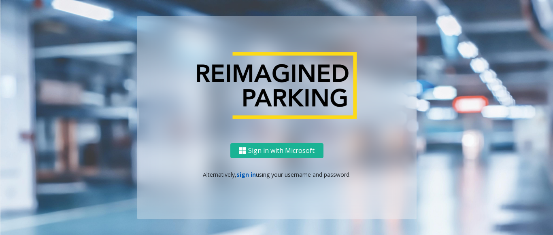
click at [237, 174] on link "sign in" at bounding box center [245, 175] width 19 height 8
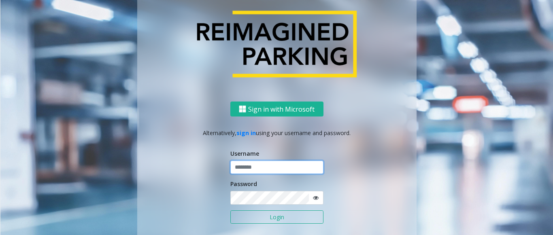
click at [253, 165] on input "text" at bounding box center [276, 168] width 93 height 14
paste input "*******"
type input "*******"
click at [314, 198] on icon at bounding box center [316, 198] width 6 height 6
click at [225, 199] on div "Sign in with Microsoft Alternatively, sign in using your username and password.…" at bounding box center [276, 181] width 279 height 159
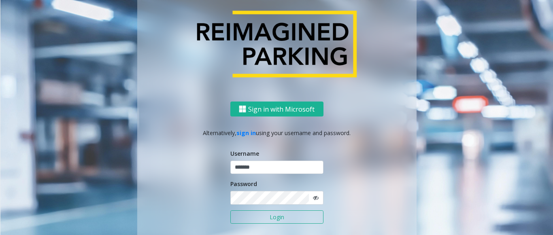
click at [276, 216] on button "Login" at bounding box center [276, 217] width 93 height 14
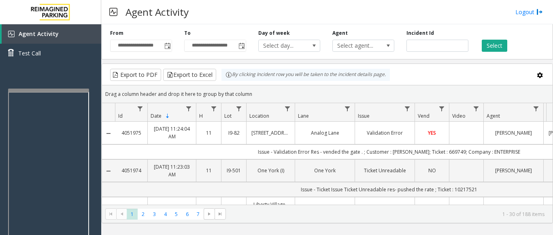
click at [15, 92] on div at bounding box center [48, 90] width 81 height 3
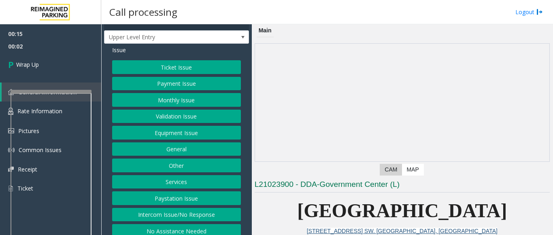
scroll to position [20, 0]
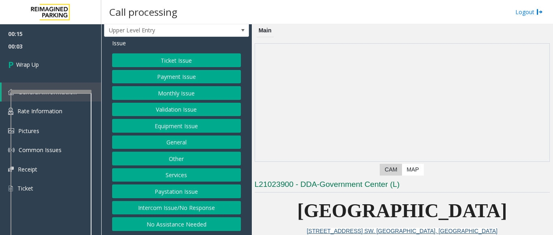
click at [162, 204] on button "Intercom Issue/No Response" at bounding box center [176, 208] width 129 height 14
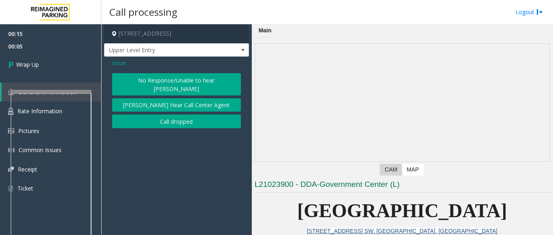
click at [146, 80] on button "No Response/Unable to hear parker" at bounding box center [176, 84] width 129 height 22
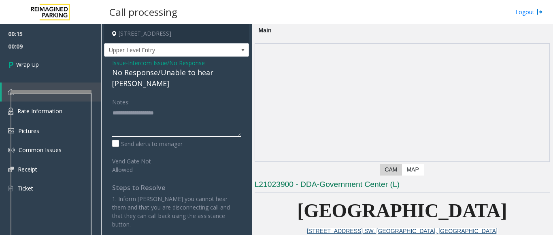
click at [118, 106] on textarea at bounding box center [176, 121] width 129 height 30
click at [112, 61] on div "Issue - Intercom Issue/No Response No Response/Unable to hear parker Notes: Sen…" at bounding box center [176, 147] width 145 height 180
click at [116, 62] on span "Issue" at bounding box center [119, 63] width 14 height 8
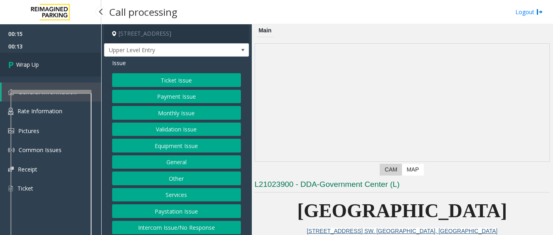
click at [35, 60] on link "Wrap Up" at bounding box center [50, 65] width 101 height 24
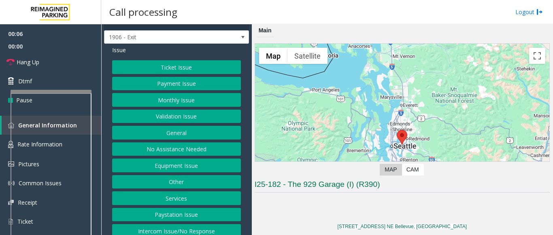
scroll to position [20, 0]
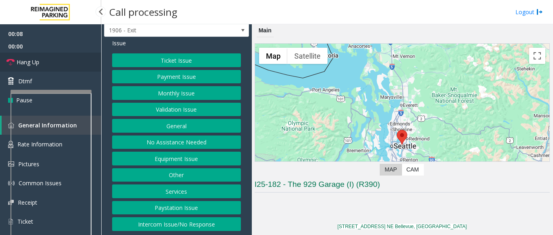
click at [24, 59] on span "Hang Up" at bounding box center [28, 62] width 23 height 8
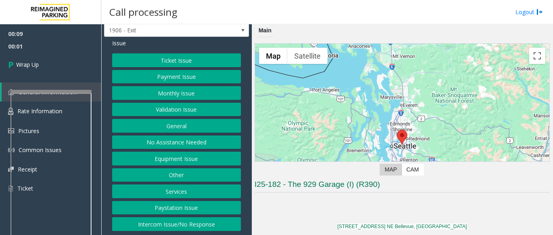
click at [183, 224] on button "Intercom Issue/No Response" at bounding box center [176, 224] width 129 height 14
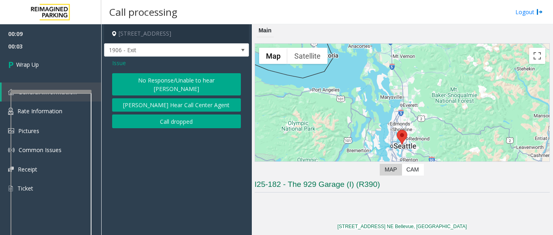
click at [119, 62] on span "Issue" at bounding box center [119, 63] width 14 height 8
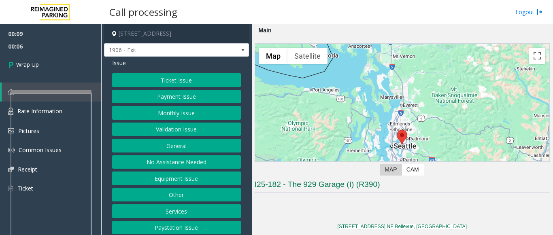
click at [179, 165] on button "No Assistance Needed" at bounding box center [176, 162] width 129 height 14
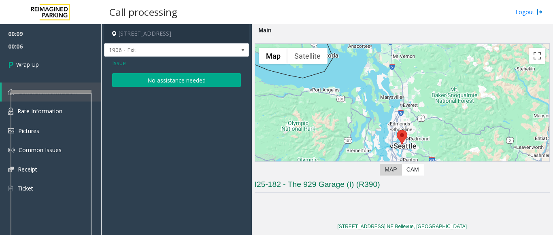
click at [169, 80] on button "No assistance needed" at bounding box center [176, 80] width 129 height 14
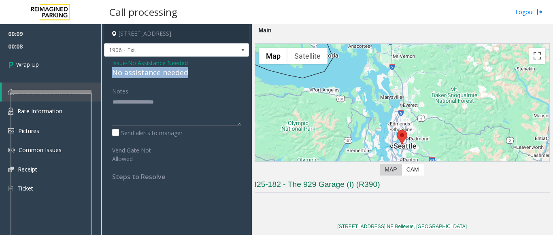
drag, startPoint x: 191, startPoint y: 68, endPoint x: 110, endPoint y: 72, distance: 80.6
click at [110, 72] on div "Issue - No Assistance Needed No assistance needed Notes: Send alerts to manager…" at bounding box center [176, 123] width 145 height 132
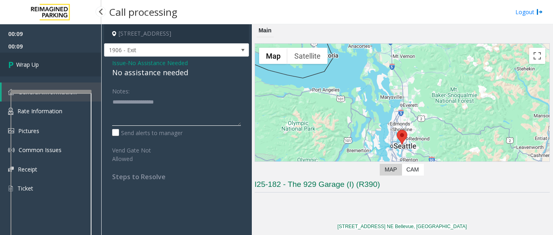
type textarea "**********"
click at [84, 73] on link "Wrap Up" at bounding box center [50, 65] width 101 height 24
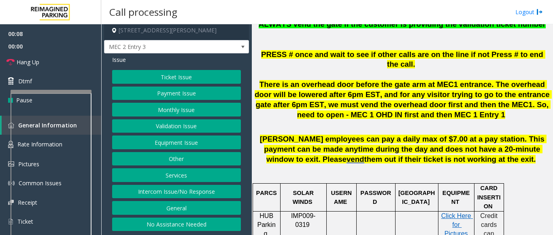
scroll to position [324, 0]
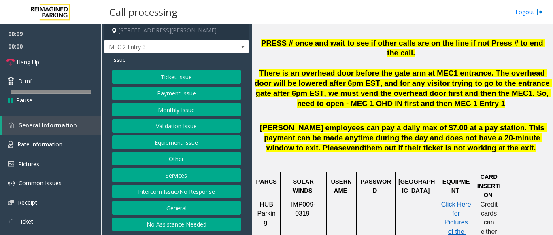
click at [181, 175] on button "Services" at bounding box center [176, 175] width 129 height 14
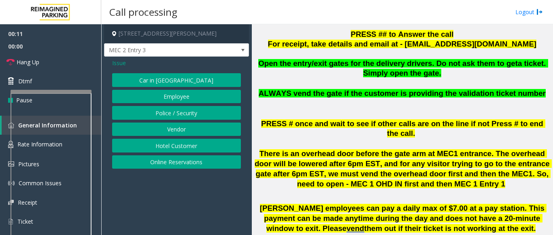
scroll to position [202, 0]
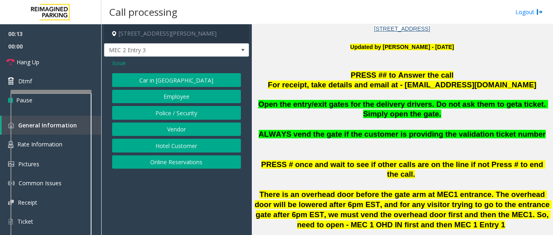
click at [119, 62] on span "Issue" at bounding box center [119, 63] width 14 height 8
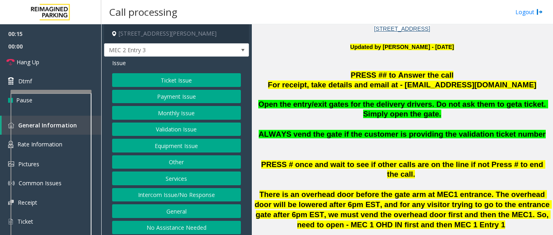
click at [167, 180] on button "Services" at bounding box center [176, 179] width 129 height 14
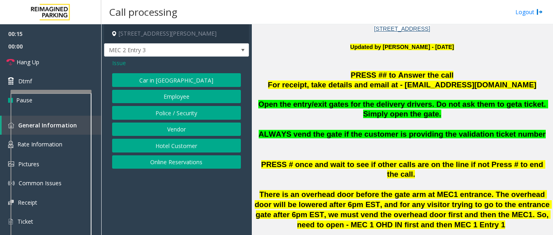
click at [171, 129] on button "Vendor" at bounding box center [176, 130] width 129 height 14
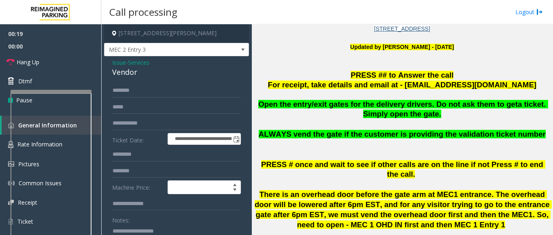
scroll to position [0, 0]
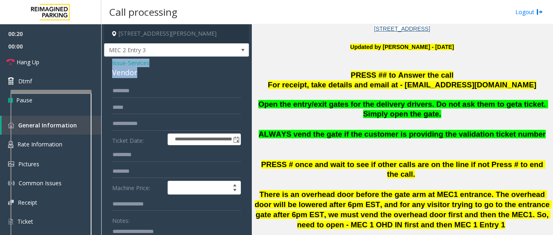
drag, startPoint x: 143, startPoint y: 70, endPoint x: 102, endPoint y: 62, distance: 42.0
click at [102, 62] on app-call-processing-form "**********" at bounding box center [176, 129] width 150 height 211
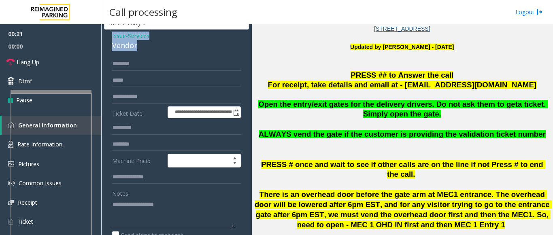
scroll to position [40, 0]
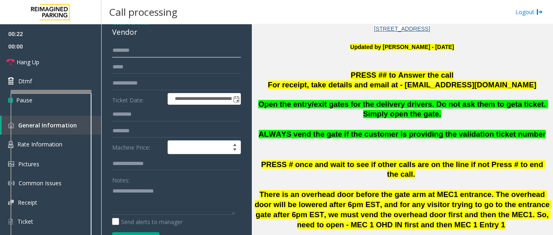
click at [123, 51] on input "text" at bounding box center [176, 51] width 129 height 14
type input "****"
click at [131, 207] on textarea at bounding box center [173, 199] width 123 height 30
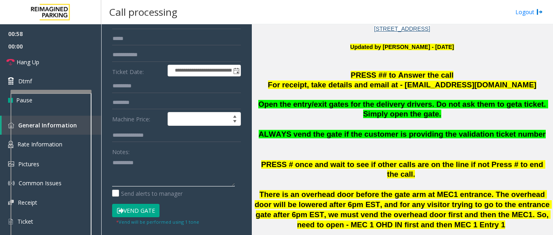
scroll to position [81, 0]
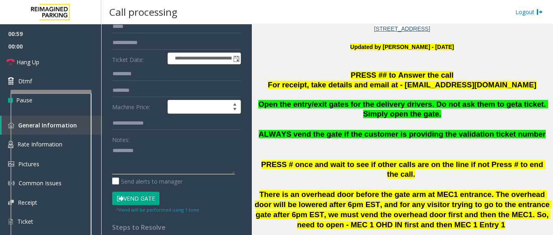
type textarea "**********"
click at [143, 199] on button "Vend Gate" at bounding box center [135, 199] width 47 height 14
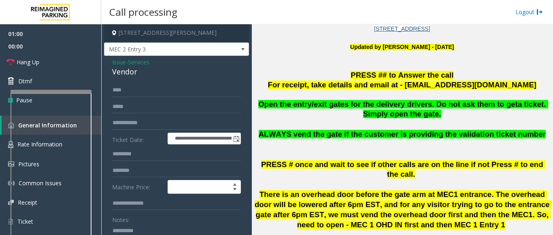
scroll to position [0, 0]
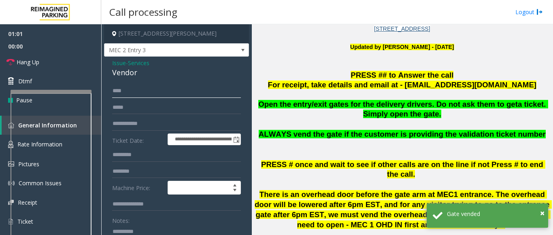
click at [129, 94] on input "****" at bounding box center [176, 91] width 129 height 14
type input "****"
click at [42, 58] on link "Hang Up" at bounding box center [50, 62] width 101 height 19
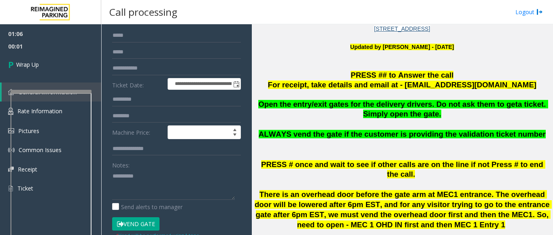
scroll to position [81, 0]
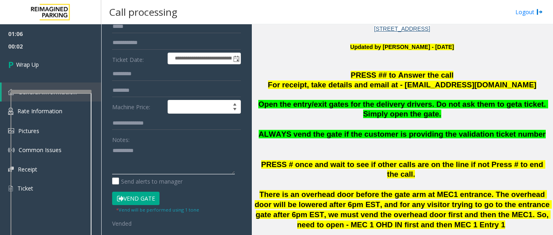
click at [113, 152] on textarea at bounding box center [173, 159] width 123 height 30
click at [172, 160] on textarea at bounding box center [173, 159] width 123 height 30
click at [172, 159] on textarea at bounding box center [173, 159] width 123 height 30
click at [182, 162] on textarea at bounding box center [173, 159] width 123 height 30
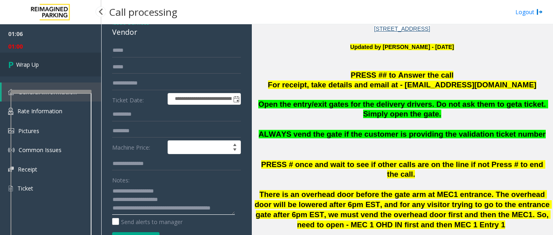
type textarea "**********"
click at [33, 60] on link "Wrap Up" at bounding box center [50, 65] width 101 height 24
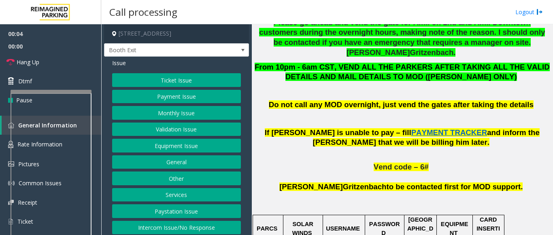
scroll to position [405, 0]
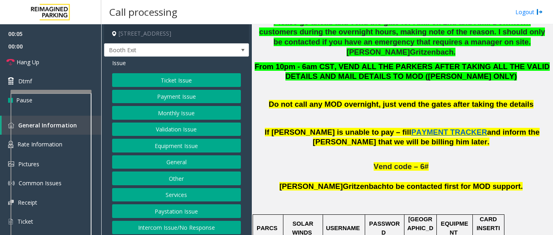
copy p "LAN21063800"
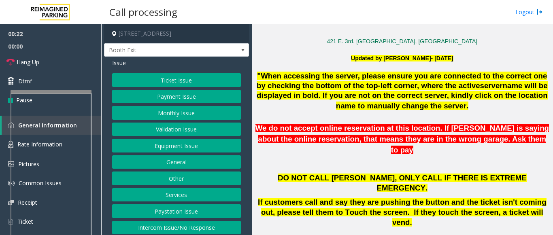
scroll to position [162, 0]
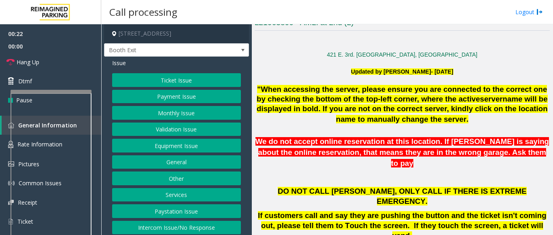
click at [323, 63] on div at bounding box center [401, 63] width 295 height 8
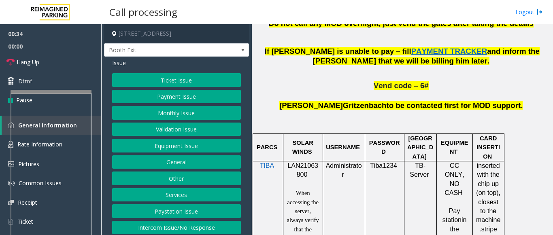
scroll to position [526, 0]
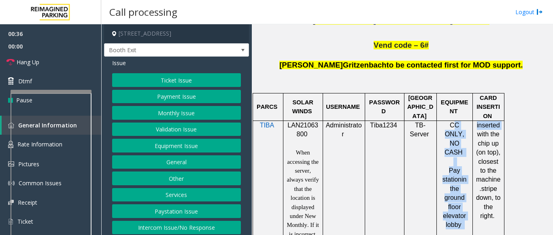
drag, startPoint x: 458, startPoint y: 87, endPoint x: 478, endPoint y: 90, distance: 19.6
click at [478, 121] on tr "TIBA LAN21063800 When accessing the server, always verify that the location is …" at bounding box center [377, 202] width 251 height 163
click at [476, 121] on p "inserted with the chip up (on top), closest to the machine. stripe down, to the…" at bounding box center [487, 171] width 25 height 100
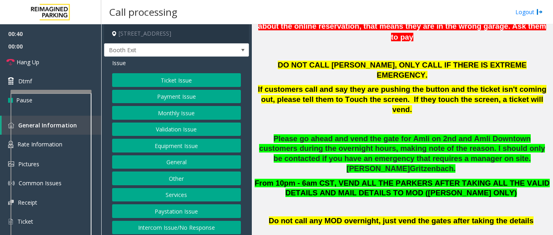
scroll to position [243, 0]
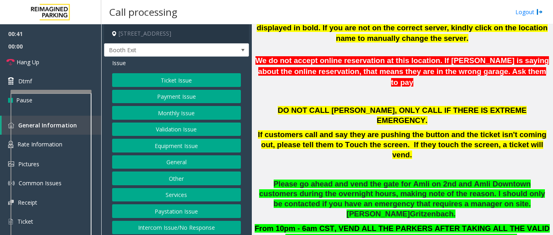
click at [172, 101] on button "Payment Issue" at bounding box center [176, 97] width 129 height 14
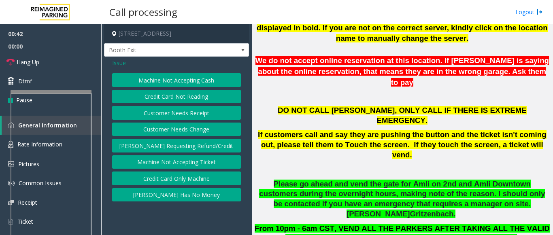
click at [182, 178] on button "Credit Card Only Machine" at bounding box center [176, 179] width 129 height 14
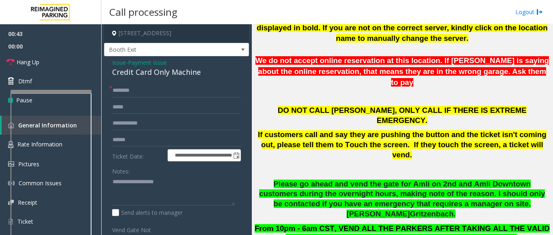
scroll to position [0, 0]
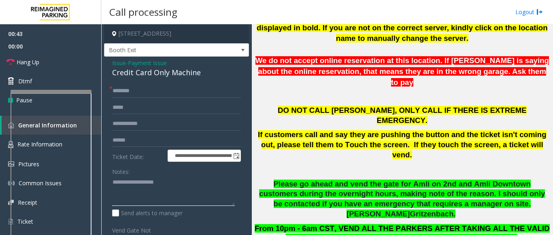
click at [124, 180] on textarea at bounding box center [173, 191] width 123 height 30
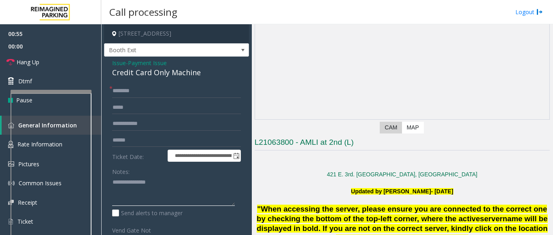
scroll to position [40, 0]
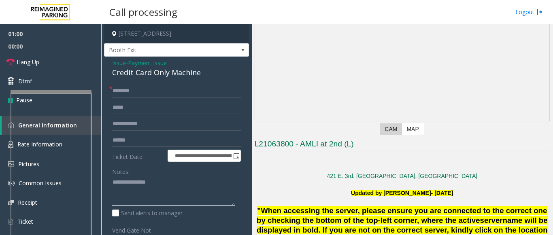
click at [172, 185] on textarea at bounding box center [173, 191] width 123 height 30
type textarea "**********"
click at [141, 85] on input "text" at bounding box center [176, 91] width 129 height 14
type input "*****"
click at [186, 184] on textarea at bounding box center [173, 191] width 123 height 30
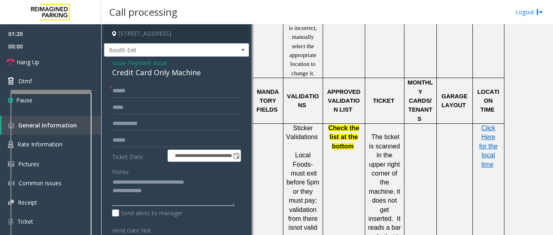
scroll to position [809, 0]
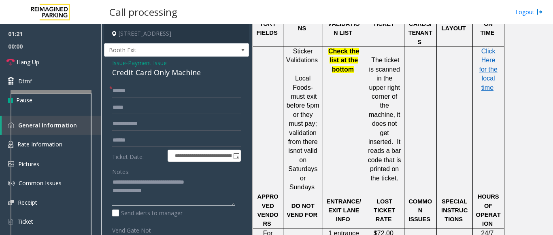
type textarea "**********"
click at [143, 140] on input "text" at bounding box center [176, 140] width 129 height 14
click at [112, 140] on input "****" at bounding box center [176, 140] width 129 height 14
click at [141, 140] on input "*******" at bounding box center [176, 140] width 129 height 14
drag, startPoint x: 137, startPoint y: 142, endPoint x: 111, endPoint y: 140, distance: 26.0
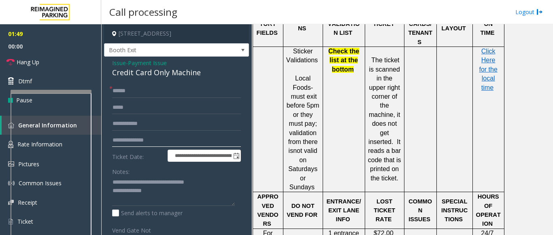
click at [111, 140] on div "**********" at bounding box center [176, 199] width 141 height 231
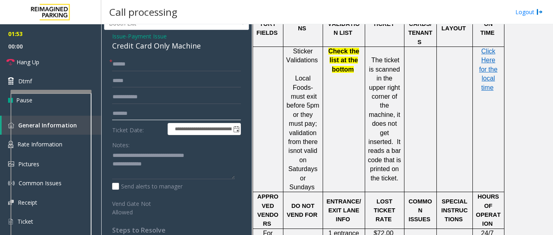
scroll to position [40, 0]
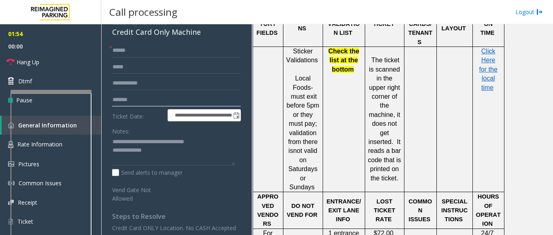
type input "*******"
click at [164, 157] on textarea at bounding box center [173, 151] width 123 height 30
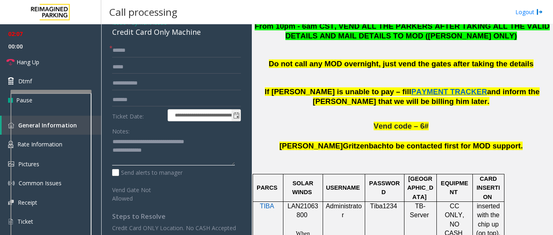
scroll to position [0, 0]
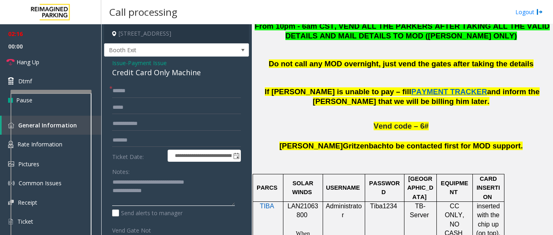
click at [166, 192] on textarea at bounding box center [173, 191] width 123 height 30
click at [47, 60] on link "Hang Up" at bounding box center [50, 62] width 101 height 19
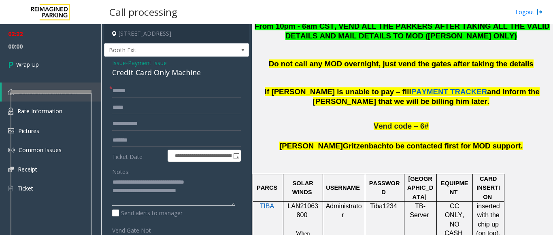
click at [199, 193] on textarea at bounding box center [173, 191] width 123 height 30
click at [147, 202] on textarea at bounding box center [173, 191] width 123 height 30
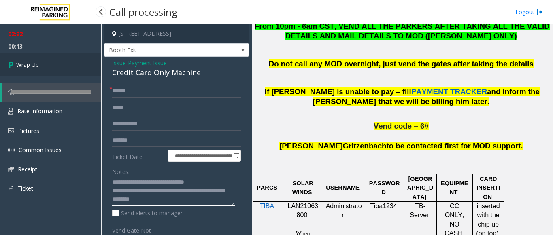
type textarea "**********"
click at [48, 65] on link "Wrap Up" at bounding box center [50, 65] width 101 height 24
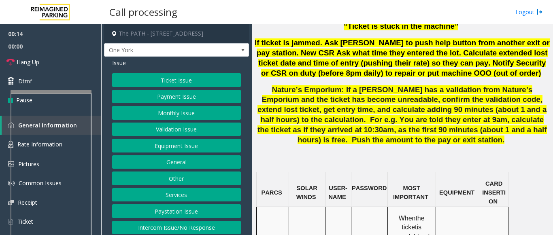
scroll to position [647, 0]
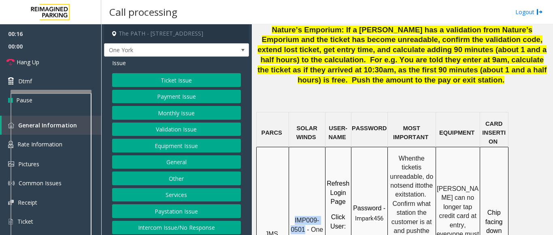
drag, startPoint x: 305, startPoint y: 148, endPoint x: 294, endPoint y: 140, distance: 13.0
click at [294, 216] on p "IMP009-0501 - One York- JMS-1York-WS" at bounding box center [306, 234] width 35 height 36
copy span "IMP009-0501"
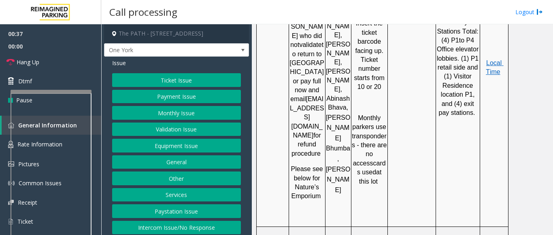
scroll to position [1092, 0]
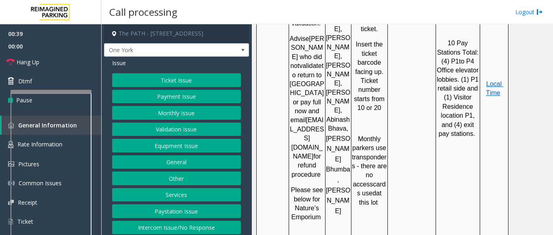
click at [172, 150] on button "Equipment Issue" at bounding box center [176, 146] width 129 height 14
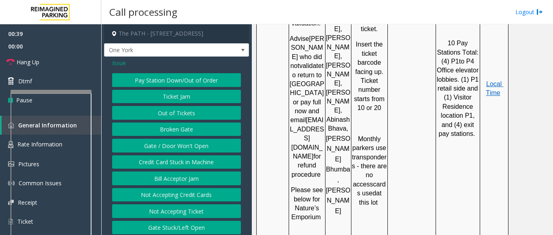
click at [172, 150] on button "Gate / Door Won't Open" at bounding box center [176, 146] width 129 height 14
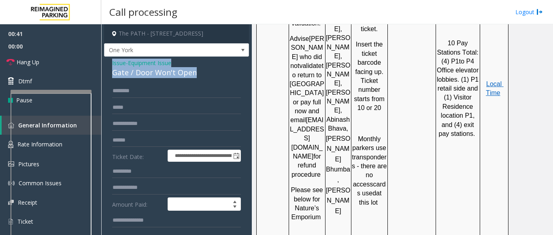
drag, startPoint x: 199, startPoint y: 74, endPoint x: 107, endPoint y: 64, distance: 92.4
copy div "Issue - Equipment Issue Gate / Door Won't Open"
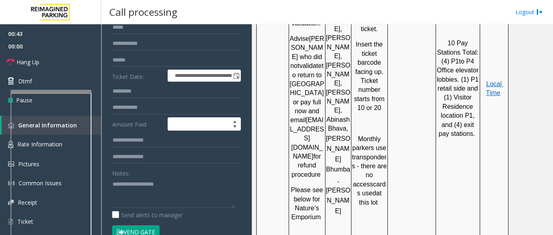
scroll to position [81, 0]
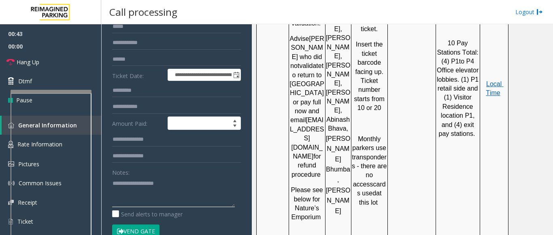
click at [127, 183] on textarea at bounding box center [173, 192] width 123 height 30
paste textarea "**********"
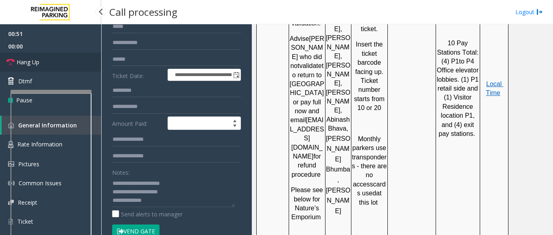
click at [71, 66] on link "Hang Up" at bounding box center [50, 62] width 101 height 19
click at [165, 204] on textarea at bounding box center [173, 192] width 123 height 30
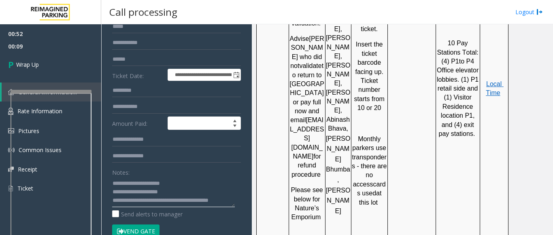
scroll to position [6, 0]
type textarea "**********"
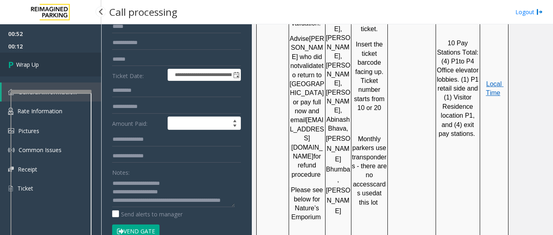
click at [23, 69] on link "Wrap Up" at bounding box center [50, 65] width 101 height 24
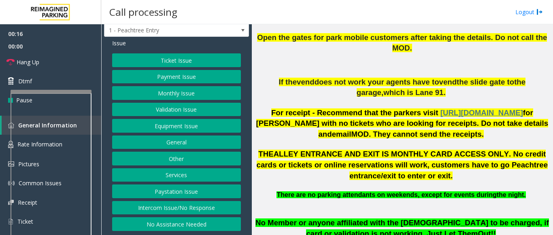
scroll to position [27, 0]
click at [187, 210] on button "Intercom Issue/No Response" at bounding box center [176, 208] width 129 height 14
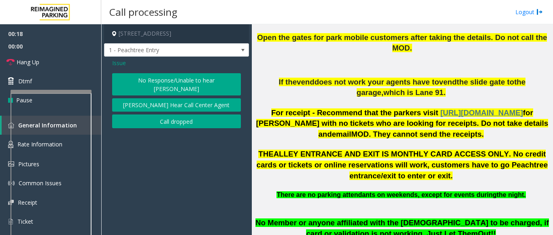
click at [161, 83] on button "No Response/Unable to hear parker" at bounding box center [176, 84] width 129 height 22
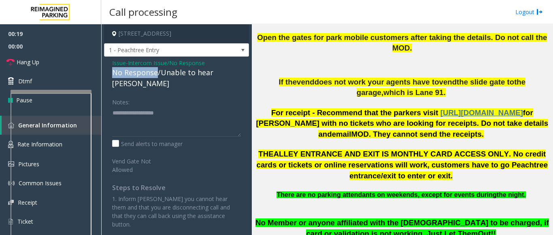
drag, startPoint x: 156, startPoint y: 71, endPoint x: 110, endPoint y: 72, distance: 46.5
click at [110, 72] on div "Issue - Intercom Issue/No Response No Response/Unable to hear parker Notes: Sen…" at bounding box center [176, 147] width 145 height 180
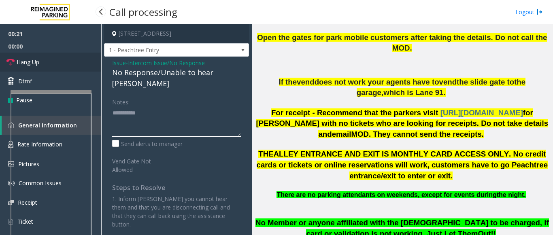
type textarea "**********"
click at [69, 68] on link "Hang Up" at bounding box center [50, 62] width 101 height 19
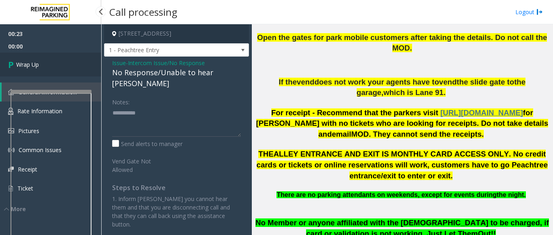
click at [18, 61] on span "Wrap Up" at bounding box center [27, 64] width 23 height 8
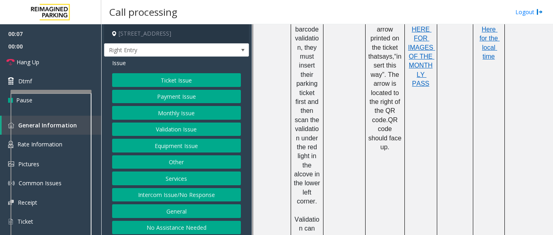
scroll to position [607, 0]
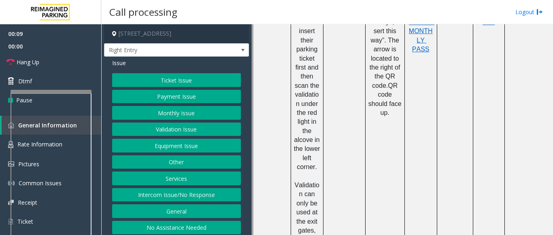
click at [168, 174] on button "Services" at bounding box center [176, 179] width 129 height 14
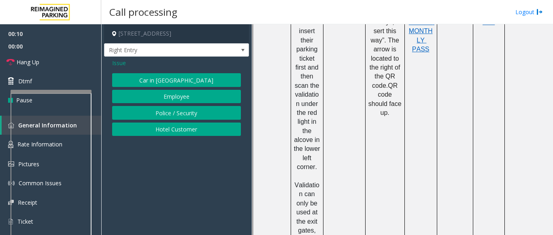
click at [143, 132] on button "Hotel Customer" at bounding box center [176, 130] width 129 height 14
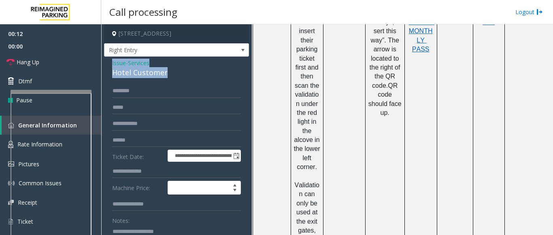
drag, startPoint x: 164, startPoint y: 74, endPoint x: 105, endPoint y: 61, distance: 60.4
click at [105, 61] on div "**********" at bounding box center [176, 237] width 145 height 360
copy div "Issue - Services Hotel Customer"
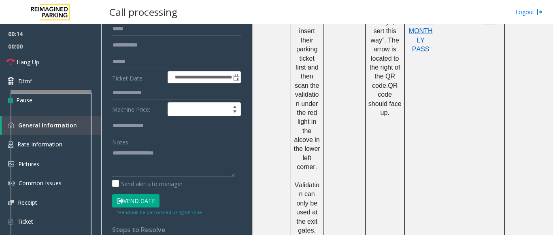
scroll to position [81, 0]
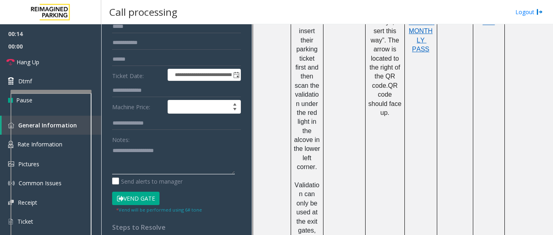
click at [123, 157] on textarea at bounding box center [173, 159] width 123 height 30
paste textarea "**********"
type textarea "**********"
click at [125, 94] on input "text" at bounding box center [176, 91] width 129 height 14
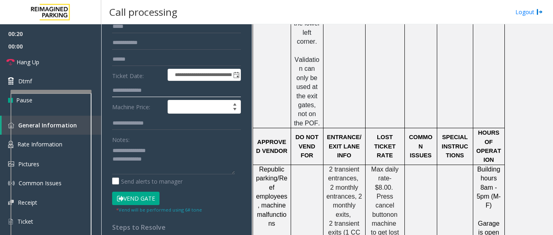
scroll to position [769, 0]
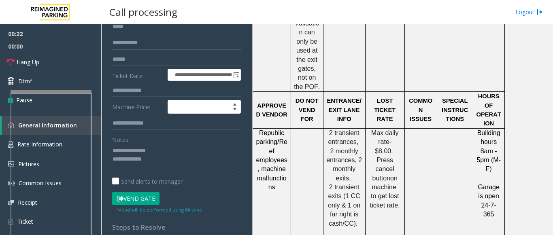
click at [150, 91] on input "text" at bounding box center [176, 91] width 129 height 14
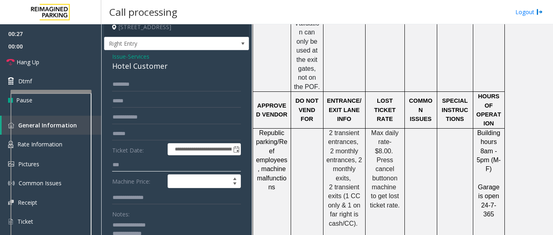
scroll to position [0, 0]
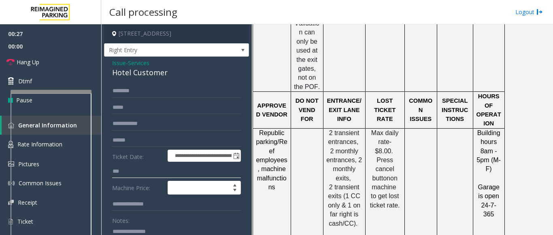
type input "***"
click at [123, 91] on input "text" at bounding box center [176, 91] width 129 height 14
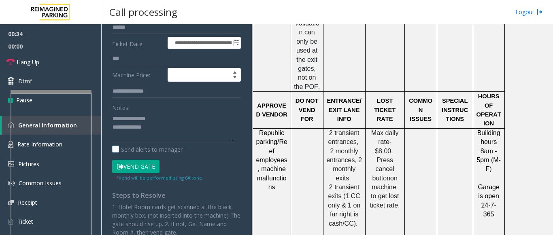
scroll to position [121, 0]
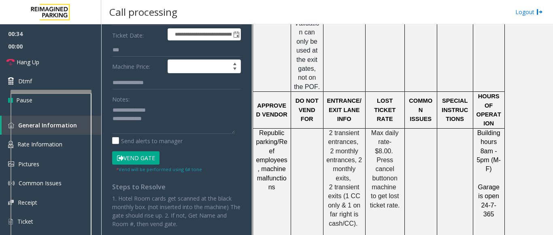
type input "*******"
click at [138, 161] on button "Vend Gate" at bounding box center [135, 158] width 47 height 14
click at [169, 123] on textarea at bounding box center [173, 119] width 123 height 30
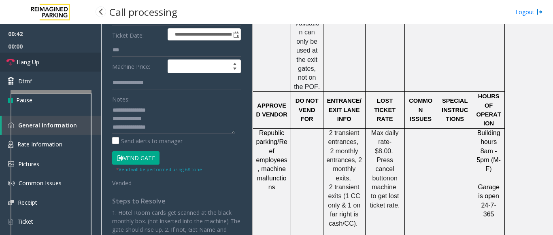
click at [32, 60] on span "Hang Up" at bounding box center [28, 62] width 23 height 8
click at [161, 134] on div "Notes: Send alerts to manager" at bounding box center [176, 118] width 129 height 53
click at [156, 123] on textarea at bounding box center [173, 119] width 123 height 30
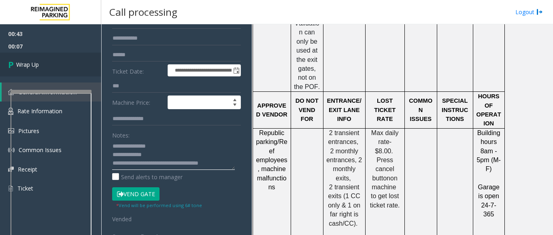
scroll to position [81, 0]
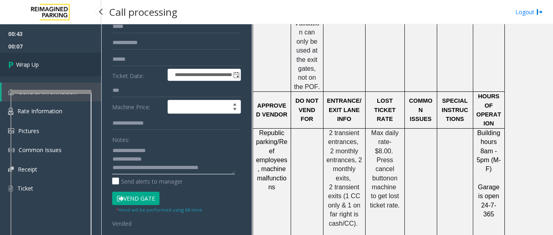
type textarea "**********"
click at [28, 65] on span "Wrap Up" at bounding box center [27, 64] width 23 height 8
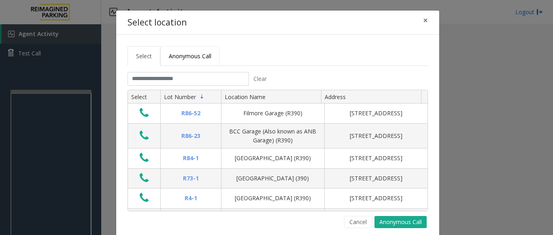
click at [169, 53] on span "Anonymous Call" at bounding box center [190, 56] width 42 height 8
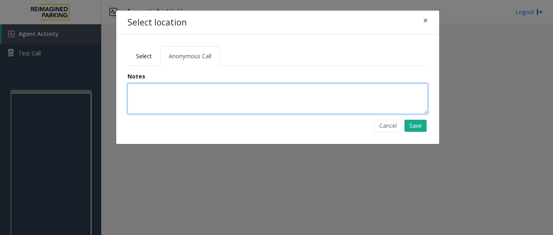
click at [144, 90] on textarea at bounding box center [277, 98] width 300 height 31
type textarea "**********"
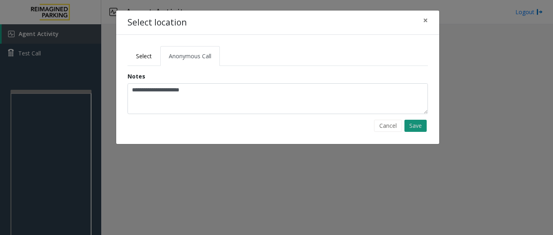
click at [417, 123] on button "Save" at bounding box center [415, 126] width 22 height 12
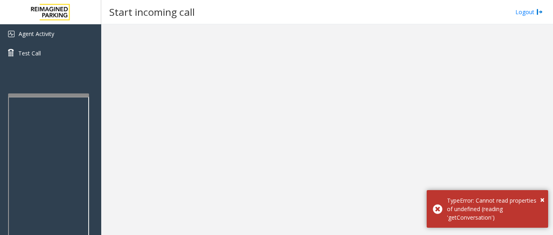
click at [11, 94] on div at bounding box center [48, 94] width 81 height 3
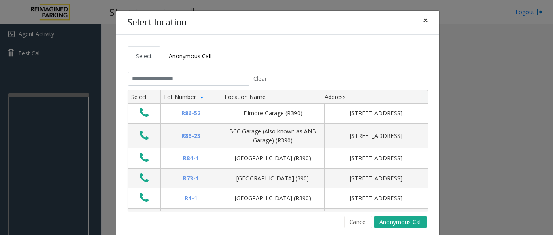
click at [425, 21] on button "×" at bounding box center [425, 21] width 16 height 20
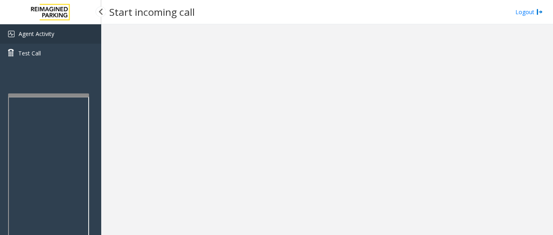
click at [49, 34] on span "Agent Activity" at bounding box center [37, 34] width 36 height 8
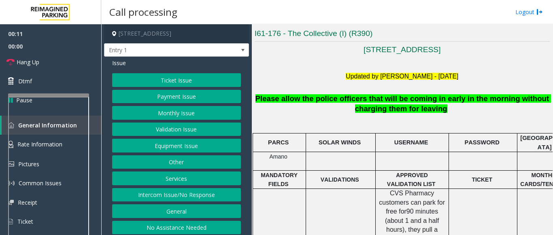
scroll to position [3, 0]
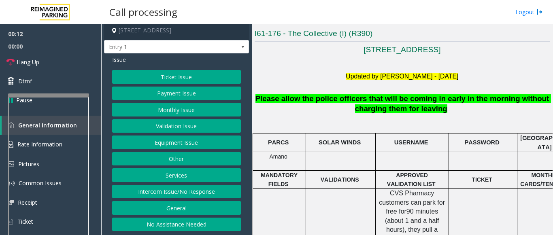
click at [180, 194] on button "Intercom Issue/No Response" at bounding box center [176, 192] width 129 height 14
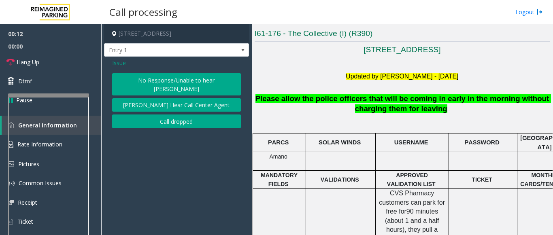
click at [148, 80] on button "No Response/Unable to hear [PERSON_NAME]" at bounding box center [176, 84] width 129 height 22
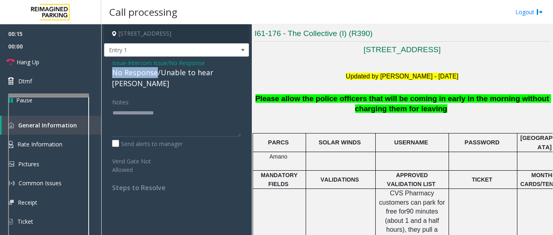
drag, startPoint x: 156, startPoint y: 74, endPoint x: 108, endPoint y: 74, distance: 47.7
click at [108, 74] on div "Issue - Intercom Issue/No Response No Response/Unable to hear [PERSON_NAME] Not…" at bounding box center [176, 128] width 145 height 143
click at [165, 115] on textarea at bounding box center [176, 121] width 129 height 30
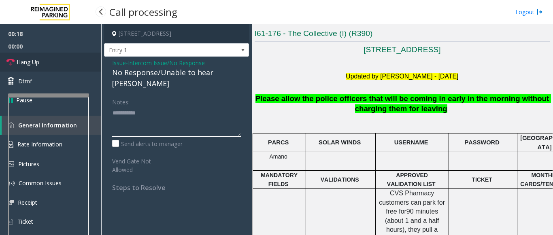
type textarea "**********"
click at [58, 63] on link "Hang Up" at bounding box center [50, 62] width 101 height 19
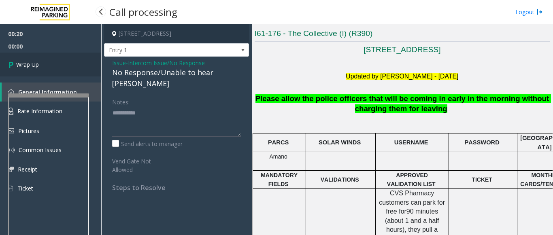
click at [42, 63] on link "Wrap Up" at bounding box center [50, 65] width 101 height 24
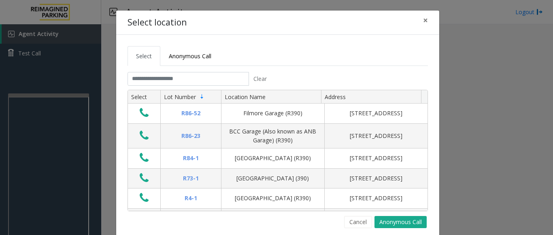
click at [350, 221] on button "Cancel" at bounding box center [358, 222] width 28 height 12
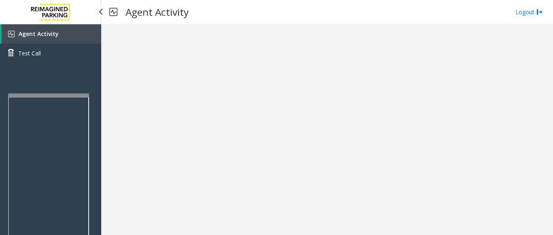
click at [49, 37] on span "Agent Activity" at bounding box center [39, 34] width 40 height 8
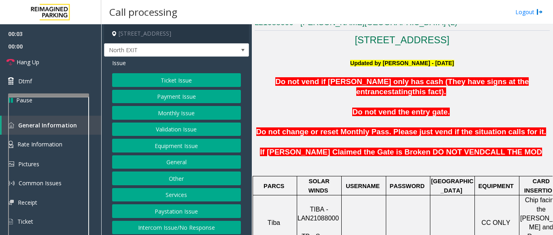
scroll to position [202, 0]
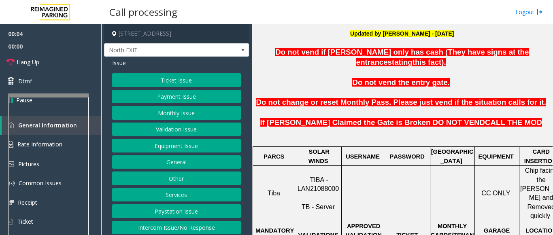
click at [319, 176] on span "TIBA - LAN21088000" at bounding box center [317, 184] width 41 height 16
copy p "LAN21088000"
click at [154, 131] on button "Validation Issue" at bounding box center [176, 130] width 129 height 14
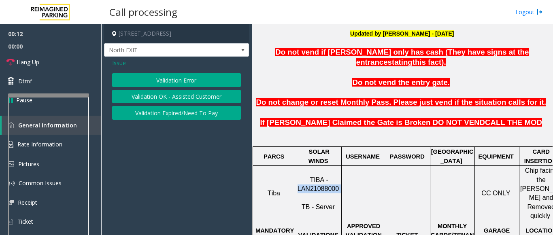
click at [169, 82] on button "Validation Error" at bounding box center [176, 80] width 129 height 14
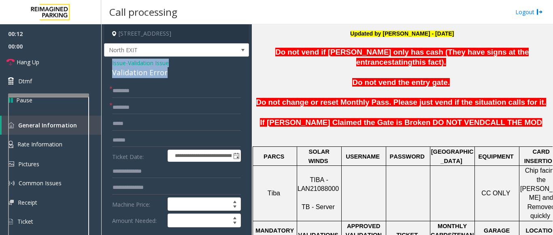
drag, startPoint x: 176, startPoint y: 70, endPoint x: 115, endPoint y: 62, distance: 60.9
copy div "Issue - Validation Issue Validation Error"
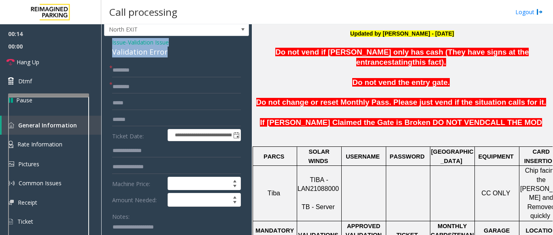
scroll to position [40, 0]
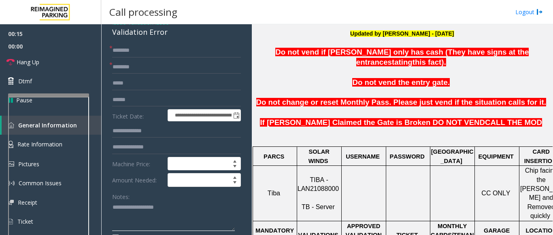
click at [125, 217] on textarea at bounding box center [173, 216] width 123 height 30
paste textarea "**********"
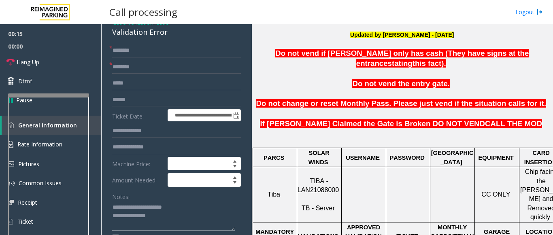
scroll to position [202, 0]
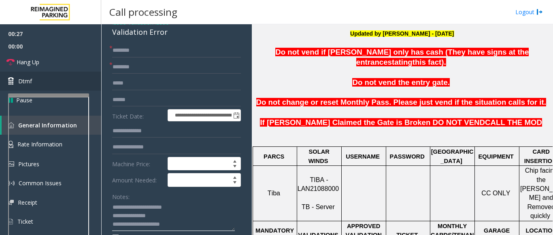
type textarea "**********"
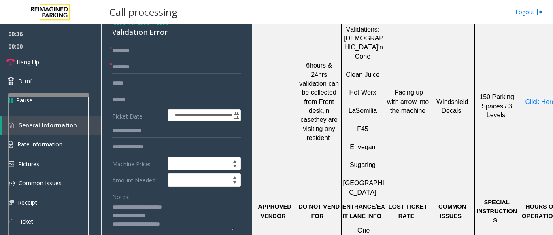
scroll to position [364, 0]
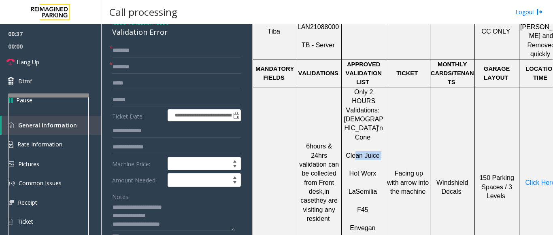
drag, startPoint x: 383, startPoint y: 101, endPoint x: 355, endPoint y: 103, distance: 27.6
click at [355, 142] on p "Clean Juice" at bounding box center [363, 151] width 43 height 18
drag, startPoint x: 347, startPoint y: 118, endPoint x: 376, endPoint y: 120, distance: 28.8
click at [376, 160] on p "Hot Worx" at bounding box center [363, 169] width 43 height 18
click at [376, 170] on span at bounding box center [377, 173] width 2 height 7
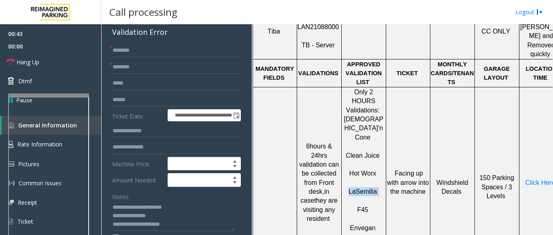
drag, startPoint x: 380, startPoint y: 137, endPoint x: 345, endPoint y: 138, distance: 34.8
click at [345, 178] on p "La Semilia" at bounding box center [363, 187] width 43 height 18
click at [360, 188] on span "Semilia" at bounding box center [366, 191] width 21 height 7
click at [363, 188] on span "Semilia" at bounding box center [366, 191] width 21 height 7
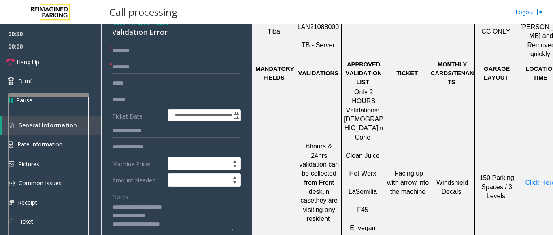
click at [348, 178] on p "La Semilia" at bounding box center [363, 187] width 43 height 18
click at [358, 170] on span "Hot Worx" at bounding box center [362, 173] width 27 height 7
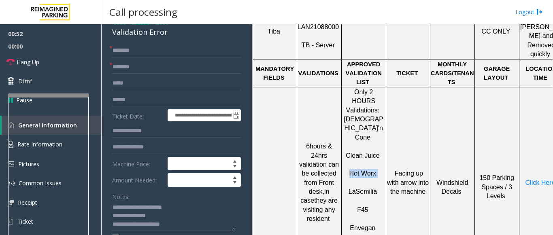
click at [358, 170] on span "Hot Worx" at bounding box center [362, 173] width 27 height 7
copy p "Hot Worx"
click at [120, 50] on input "text" at bounding box center [176, 51] width 129 height 14
paste input "********"
type input "********"
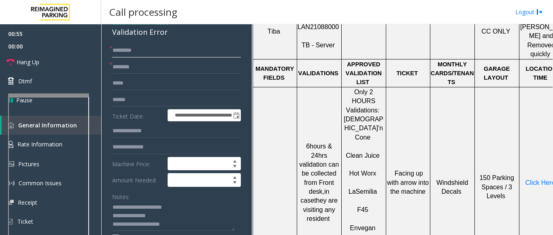
drag, startPoint x: 146, startPoint y: 51, endPoint x: 110, endPoint y: 51, distance: 35.2
click at [112, 51] on div "* ********" at bounding box center [176, 51] width 129 height 14
click at [136, 66] on input "********" at bounding box center [176, 67] width 129 height 14
type input "********"
click at [127, 51] on input "text" at bounding box center [176, 51] width 129 height 14
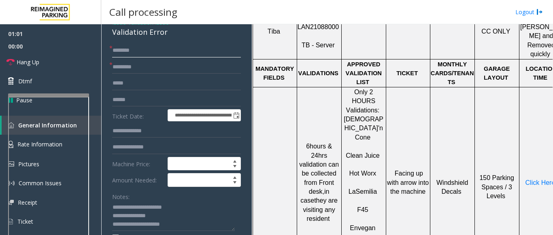
click at [121, 48] on input "text" at bounding box center [176, 51] width 129 height 14
click at [115, 51] on input "*****" at bounding box center [176, 51] width 129 height 14
click at [116, 51] on input "*****" at bounding box center [176, 51] width 129 height 14
click at [122, 51] on input "*****" at bounding box center [176, 51] width 129 height 14
click at [123, 51] on input "*****" at bounding box center [176, 51] width 129 height 14
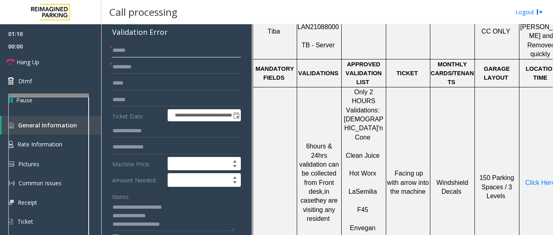
click at [125, 51] on input "*****" at bounding box center [176, 51] width 129 height 14
type input "*****"
click at [536, 179] on span "Click Here" at bounding box center [540, 182] width 30 height 7
click at [114, 49] on input "*****" at bounding box center [176, 51] width 129 height 14
click at [118, 50] on input "*****" at bounding box center [176, 51] width 129 height 14
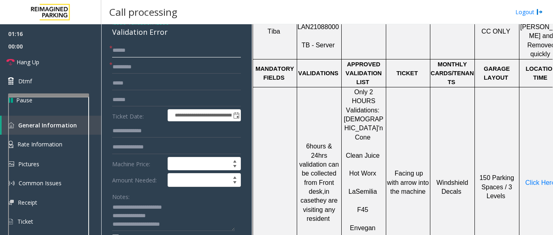
click at [121, 51] on input "*****" at bounding box center [176, 51] width 129 height 14
click at [124, 50] on input "*****" at bounding box center [176, 51] width 129 height 14
click at [126, 52] on input "*****" at bounding box center [176, 51] width 129 height 14
click at [124, 103] on input "text" at bounding box center [176, 100] width 129 height 14
click at [123, 128] on input "text" at bounding box center [176, 131] width 129 height 14
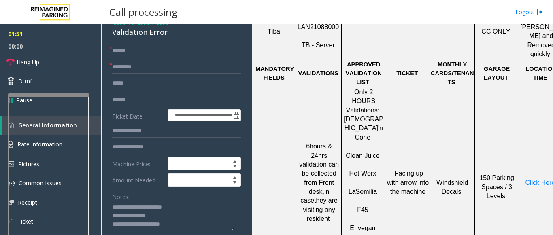
click at [127, 102] on input "text" at bounding box center [176, 100] width 129 height 14
type input "******"
drag, startPoint x: 122, startPoint y: 97, endPoint x: 113, endPoint y: 98, distance: 9.0
click at [127, 132] on input "******" at bounding box center [176, 131] width 129 height 14
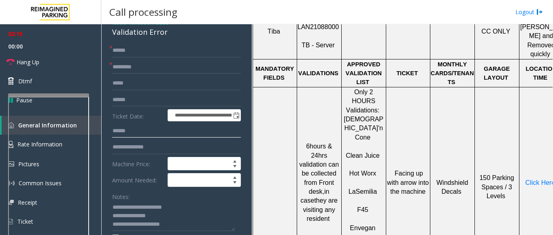
click at [139, 132] on input "******" at bounding box center [176, 131] width 129 height 14
type input "******"
click at [125, 102] on input "text" at bounding box center [176, 100] width 129 height 14
click at [125, 98] on input "text" at bounding box center [176, 100] width 129 height 14
type input "*******"
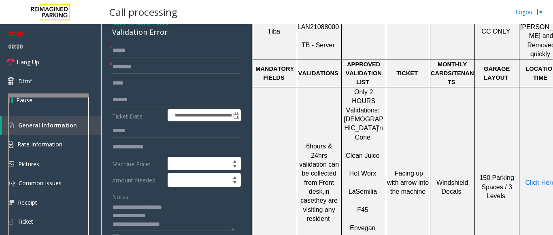
click at [540, 179] on span "Click Here" at bounding box center [540, 182] width 30 height 7
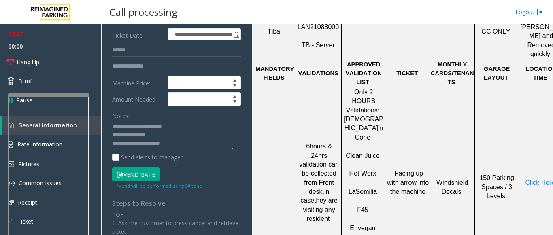
click at [139, 171] on button "Vend Gate" at bounding box center [135, 174] width 47 height 14
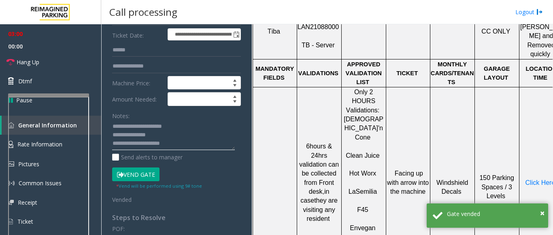
click at [199, 147] on textarea at bounding box center [173, 135] width 123 height 30
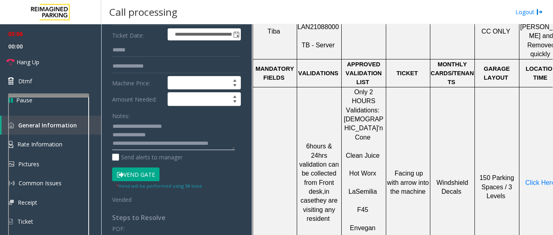
scroll to position [6, 0]
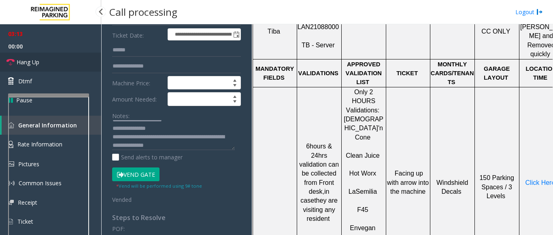
click at [46, 59] on link "Hang Up" at bounding box center [50, 62] width 101 height 19
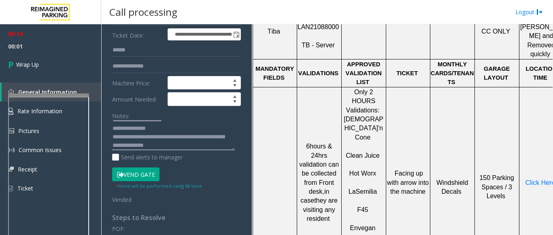
click at [211, 146] on textarea at bounding box center [173, 135] width 123 height 30
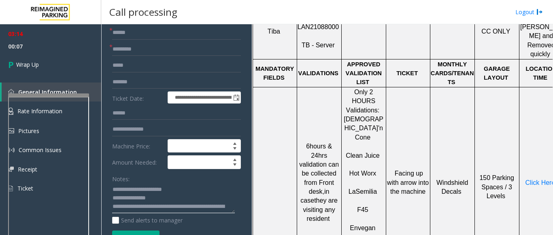
scroll to position [40, 0]
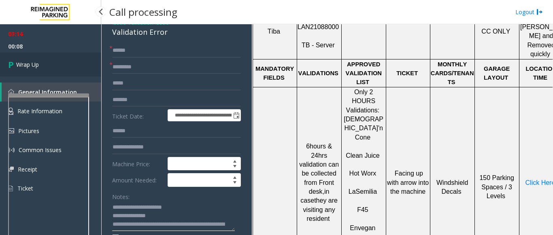
type textarea "**********"
click at [58, 66] on link "Wrap Up" at bounding box center [50, 65] width 101 height 24
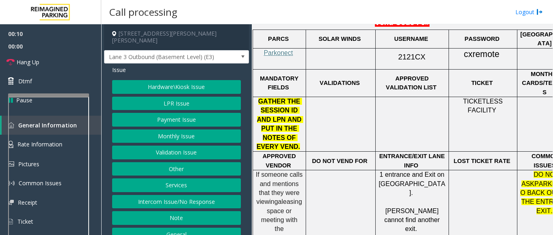
scroll to position [445, 0]
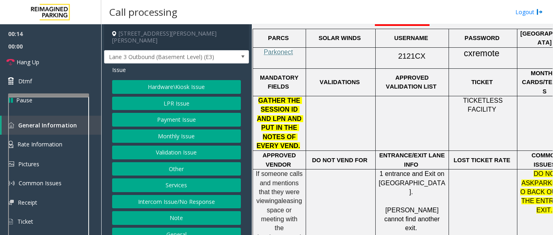
click at [179, 98] on button "LPR Issue" at bounding box center [176, 104] width 129 height 14
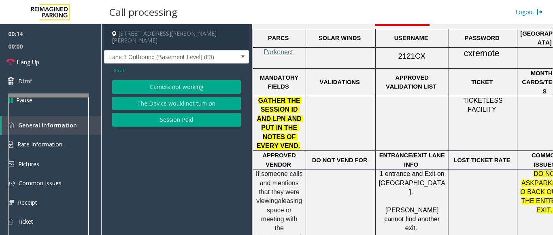
click at [182, 83] on button "Camera not working" at bounding box center [176, 87] width 129 height 14
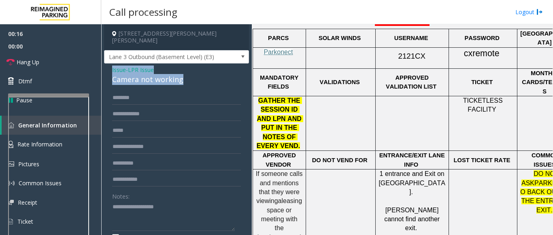
drag, startPoint x: 193, startPoint y: 75, endPoint x: 109, endPoint y: 64, distance: 85.3
click at [109, 64] on div "Issue - LPR Issue Camera not working Notes: Send alerts to manager Vend Gate No…" at bounding box center [176, 210] width 145 height 293
copy div "Issue - LPR Issue Camera not working"
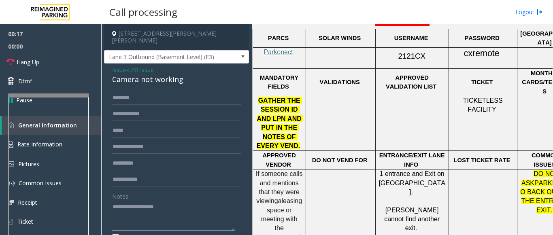
click at [130, 201] on textarea at bounding box center [173, 216] width 123 height 30
paste textarea "**********"
type textarea "**********"
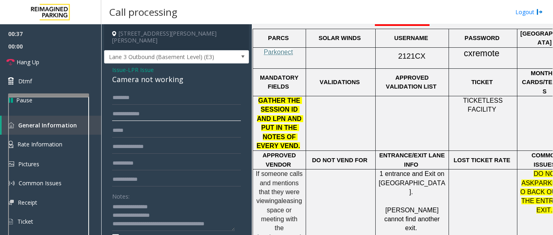
click at [124, 108] on input "text" at bounding box center [176, 115] width 129 height 14
click at [116, 112] on input "******" at bounding box center [176, 115] width 129 height 14
click at [122, 109] on input "******" at bounding box center [176, 115] width 129 height 14
click at [124, 108] on input "******" at bounding box center [176, 115] width 129 height 14
click at [129, 108] on input "******" at bounding box center [176, 115] width 129 height 14
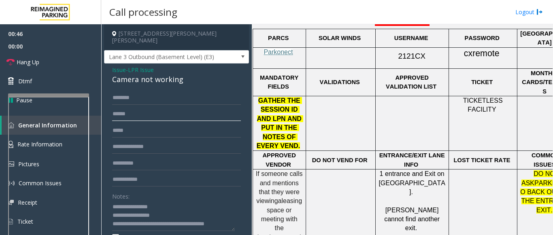
click at [131, 108] on input "******" at bounding box center [176, 115] width 129 height 14
drag, startPoint x: 150, startPoint y: 107, endPoint x: 104, endPoint y: 107, distance: 46.9
click at [104, 107] on app-call-processing-form "**********" at bounding box center [176, 129] width 150 height 211
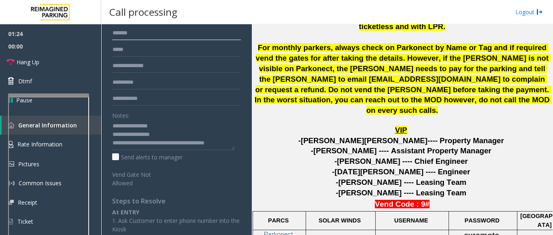
scroll to position [243, 0]
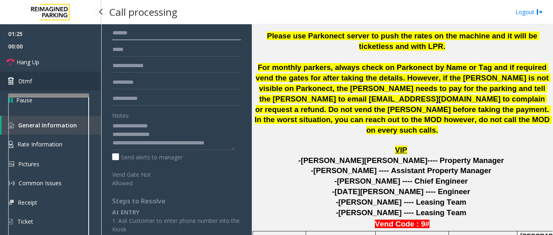
type input "******"
click at [69, 76] on link "Dtmf" at bounding box center [50, 81] width 101 height 19
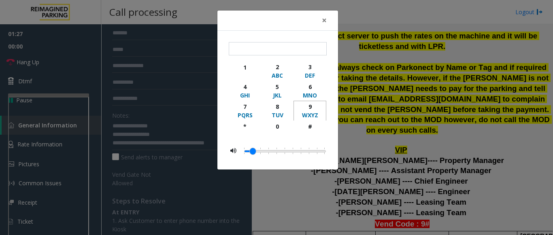
click at [311, 108] on div "9" at bounding box center [310, 106] width 22 height 8
click at [308, 127] on div "#" at bounding box center [310, 126] width 22 height 8
type input "**"
click at [324, 20] on span "×" at bounding box center [324, 20] width 5 height 11
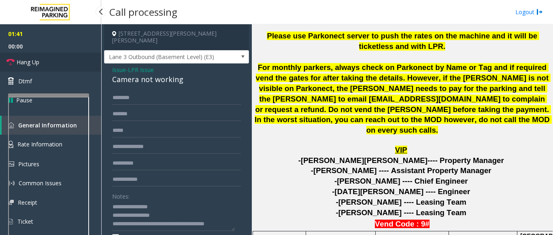
click at [38, 66] on span "Hang Up" at bounding box center [28, 62] width 23 height 8
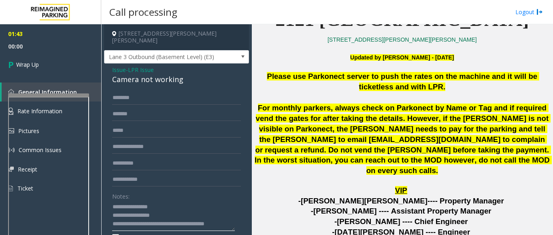
click at [227, 218] on textarea at bounding box center [173, 216] width 123 height 30
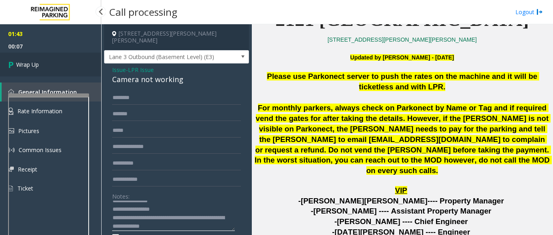
type textarea "**********"
click at [51, 67] on link "Wrap Up" at bounding box center [50, 65] width 101 height 24
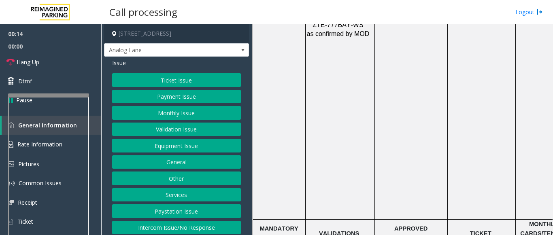
scroll to position [1133, 0]
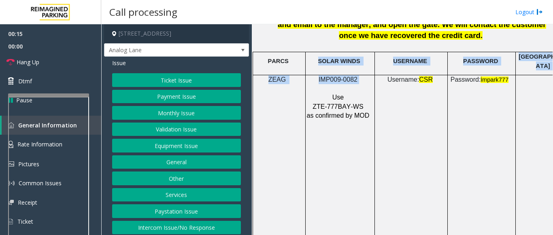
drag, startPoint x: 352, startPoint y: 69, endPoint x: 316, endPoint y: 66, distance: 36.9
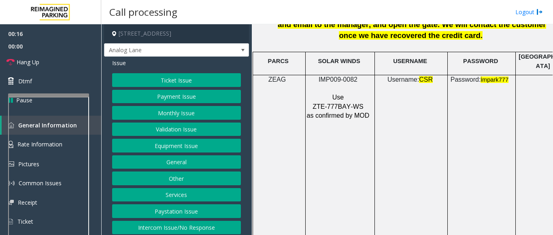
click at [332, 84] on p at bounding box center [338, 88] width 65 height 9
click at [334, 76] on span "IMP009-0082" at bounding box center [337, 79] width 39 height 7
copy p "IMP009-0082"
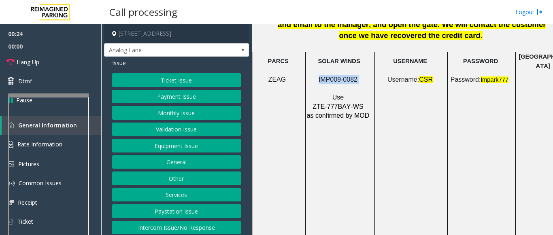
click at [144, 77] on button "Ticket Issue" at bounding box center [176, 80] width 129 height 14
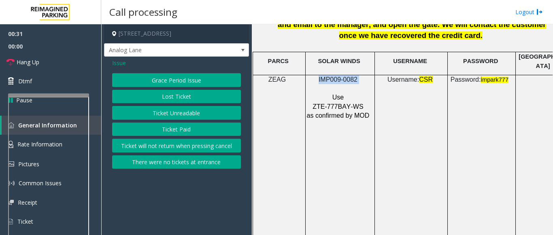
click at [178, 115] on button "Ticket Unreadable" at bounding box center [176, 113] width 129 height 14
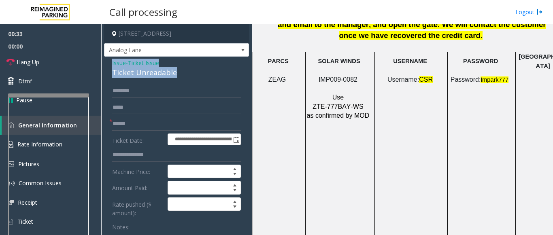
drag, startPoint x: 182, startPoint y: 72, endPoint x: 109, endPoint y: 64, distance: 74.0
copy div "Issue - Ticket Issue Ticket Unreadable"
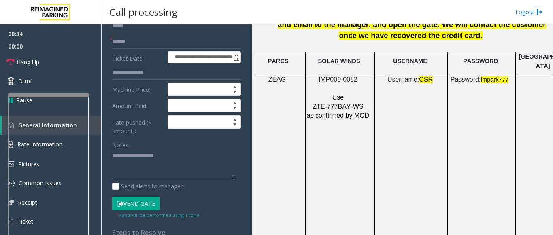
scroll to position [121, 0]
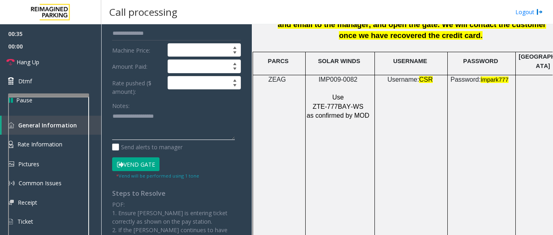
click at [131, 124] on textarea at bounding box center [173, 125] width 123 height 30
paste textarea "**********"
type textarea "**********"
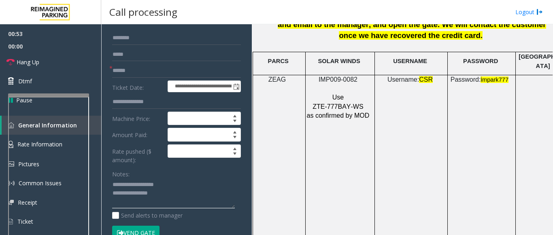
scroll to position [42, 0]
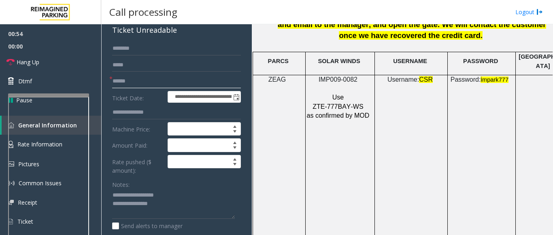
click at [116, 80] on input "text" at bounding box center [176, 81] width 129 height 14
type input "*"
type input "********"
click at [170, 205] on textarea at bounding box center [173, 204] width 123 height 30
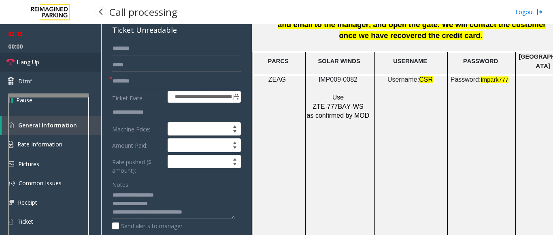
click at [40, 67] on link "Hang Up" at bounding box center [50, 62] width 101 height 19
click at [197, 212] on textarea at bounding box center [173, 204] width 123 height 30
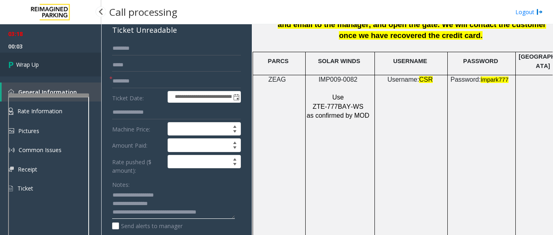
type textarea "**********"
click at [28, 62] on span "Wrap Up" at bounding box center [27, 64] width 23 height 8
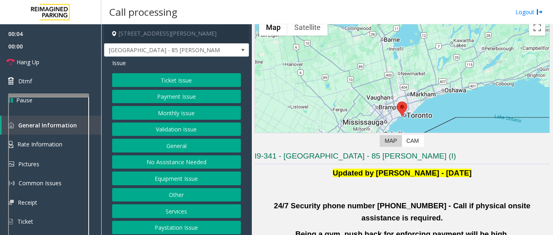
scroll to position [81, 0]
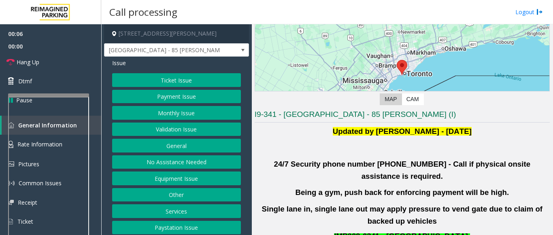
click at [183, 129] on button "Validation Issue" at bounding box center [176, 130] width 129 height 14
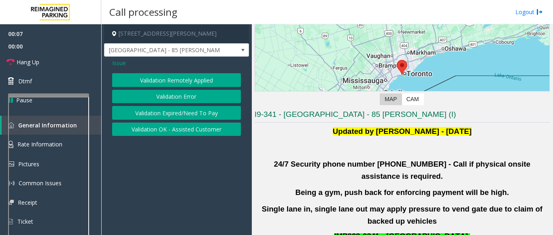
click at [171, 95] on button "Validation Error" at bounding box center [176, 97] width 129 height 14
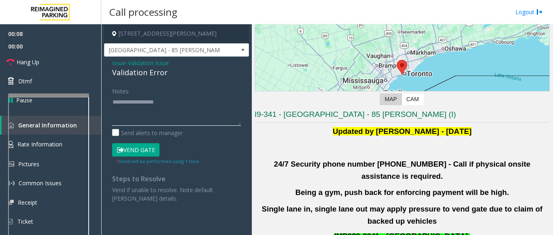
click at [131, 115] on textarea at bounding box center [176, 110] width 129 height 30
click at [145, 111] on textarea at bounding box center [176, 110] width 129 height 30
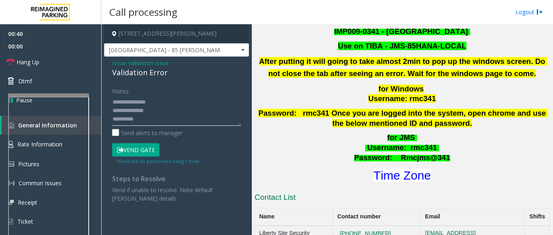
scroll to position [324, 0]
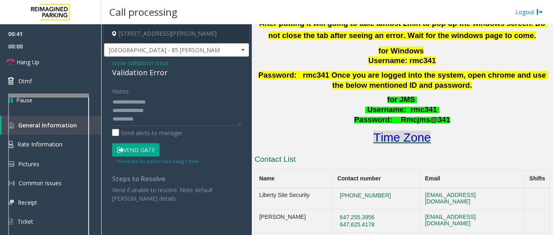
drag, startPoint x: 402, startPoint y: 117, endPoint x: 402, endPoint y: 126, distance: 8.9
click at [402, 129] on h1 "Time Zone" at bounding box center [402, 137] width 296 height 17
click at [402, 131] on font "Time Zone" at bounding box center [401, 137] width 57 height 13
click at [140, 152] on button "Vend Gate" at bounding box center [135, 150] width 47 height 14
click at [147, 122] on textarea at bounding box center [176, 110] width 129 height 30
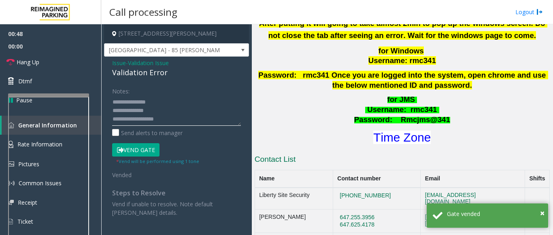
scroll to position [6, 0]
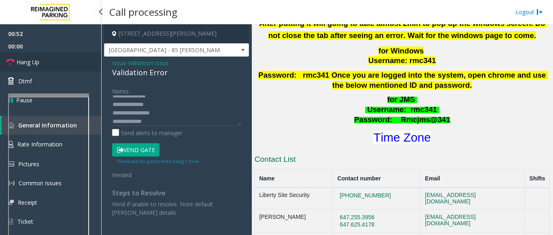
click at [67, 69] on link "Hang Up" at bounding box center [50, 62] width 101 height 19
click at [156, 122] on textarea at bounding box center [176, 110] width 129 height 30
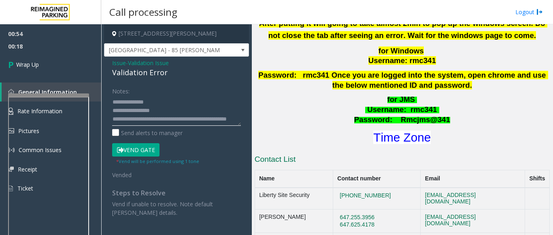
scroll to position [0, 0]
click at [164, 103] on textarea at bounding box center [176, 110] width 129 height 30
type textarea "**********"
click at [26, 59] on link "Wrap Up" at bounding box center [50, 65] width 101 height 24
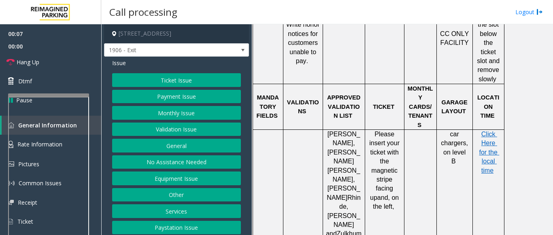
scroll to position [607, 0]
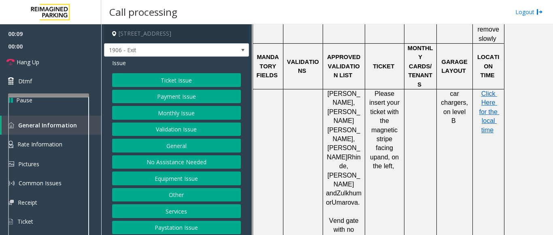
click at [159, 81] on button "Ticket Issue" at bounding box center [176, 80] width 129 height 14
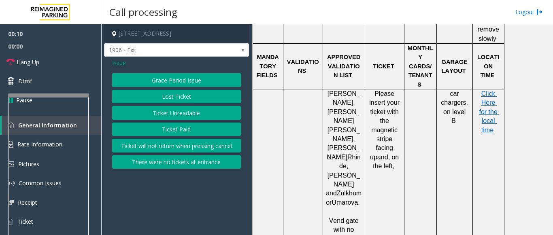
click at [178, 127] on button "Ticket Paid" at bounding box center [176, 130] width 129 height 14
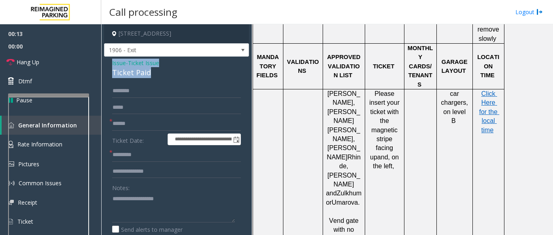
drag, startPoint x: 157, startPoint y: 72, endPoint x: 111, endPoint y: 60, distance: 47.4
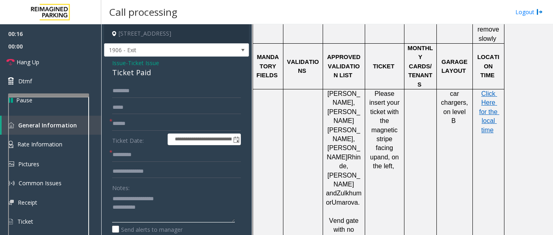
click at [156, 207] on textarea at bounding box center [173, 207] width 123 height 30
drag, startPoint x: 132, startPoint y: 197, endPoint x: 152, endPoint y: 204, distance: 21.9
click at [152, 204] on textarea at bounding box center [173, 207] width 123 height 30
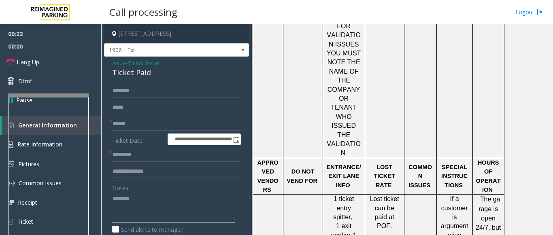
scroll to position [849, 0]
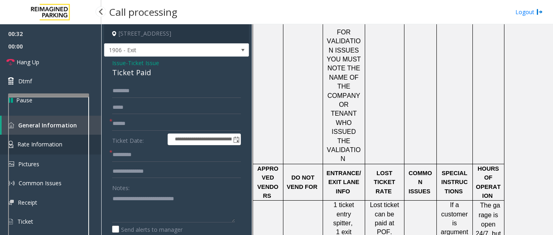
click at [94, 138] on link "Rate Information" at bounding box center [50, 145] width 101 height 20
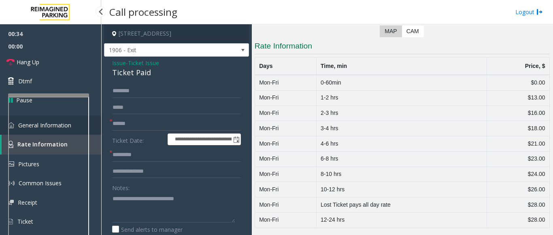
click at [95, 128] on link "General Information" at bounding box center [50, 125] width 101 height 19
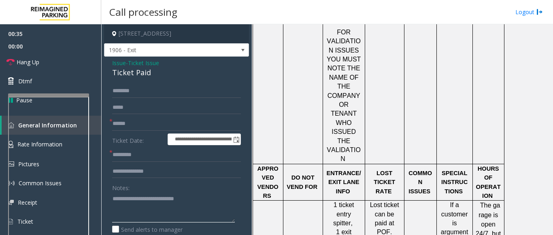
click at [185, 196] on textarea at bounding box center [173, 207] width 123 height 30
type textarea "**********"
click at [139, 91] on input "text" at bounding box center [176, 91] width 129 height 14
type input "****"
click at [125, 123] on input "text" at bounding box center [176, 124] width 129 height 14
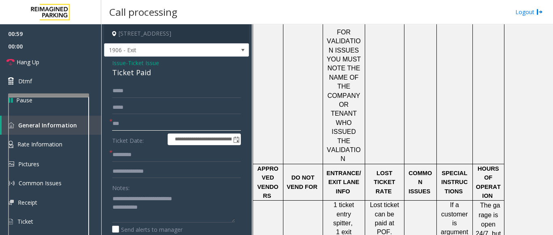
type input "**"
click at [129, 155] on input "text" at bounding box center [176, 155] width 129 height 14
click at [133, 93] on input "****" at bounding box center [176, 91] width 129 height 14
type input "*"
type input "****"
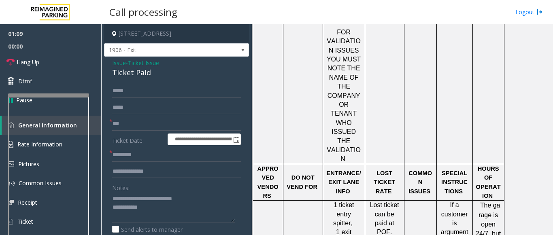
drag, startPoint x: 117, startPoint y: 91, endPoint x: 110, endPoint y: 97, distance: 9.5
click at [127, 158] on input "text" at bounding box center [176, 155] width 129 height 14
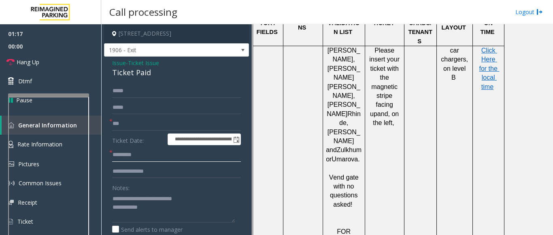
scroll to position [663, 0]
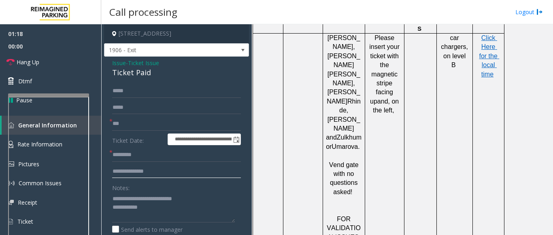
click at [146, 172] on input "text" at bounding box center [176, 172] width 129 height 14
type input "****"
click at [138, 149] on input "text" at bounding box center [176, 155] width 129 height 14
click at [126, 158] on input "*" at bounding box center [176, 155] width 129 height 14
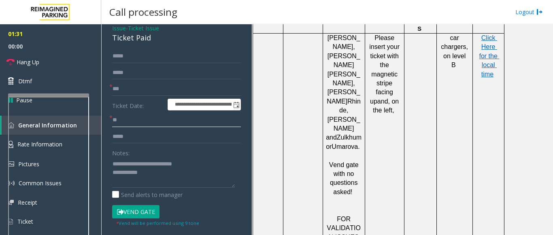
scroll to position [0, 0]
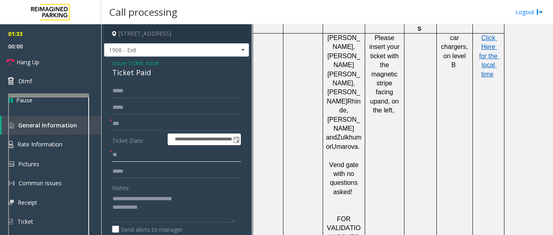
type input "**"
click at [130, 172] on input "****" at bounding box center [176, 172] width 129 height 14
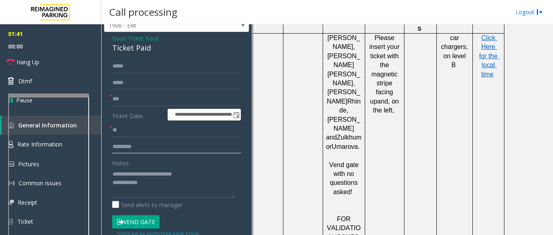
scroll to position [121, 0]
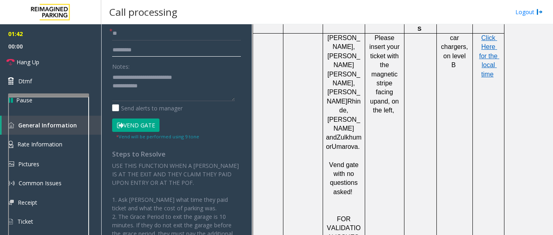
type input "*********"
click at [132, 125] on button "Vend Gate" at bounding box center [135, 126] width 47 height 14
click at [161, 87] on textarea at bounding box center [173, 86] width 123 height 30
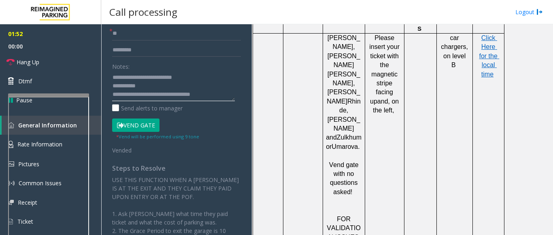
scroll to position [8, 0]
drag, startPoint x: 213, startPoint y: 98, endPoint x: 122, endPoint y: 85, distance: 91.6
click at [122, 85] on textarea at bounding box center [173, 86] width 123 height 30
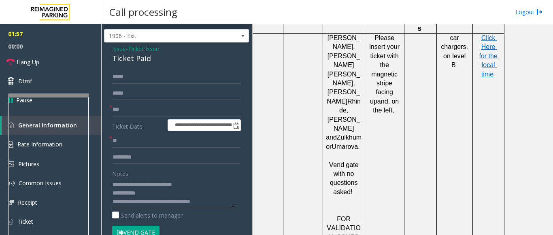
scroll to position [0, 0]
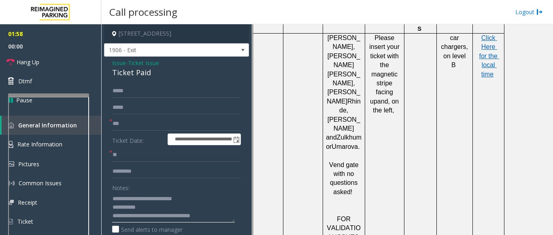
type textarea "**********"
click at [166, 108] on input "text" at bounding box center [176, 108] width 129 height 14
click at [42, 62] on link "Hang Up" at bounding box center [50, 62] width 101 height 19
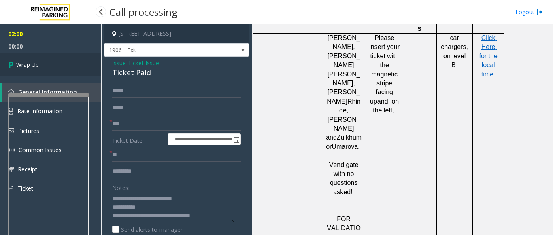
click at [37, 62] on span "Wrap Up" at bounding box center [27, 64] width 23 height 8
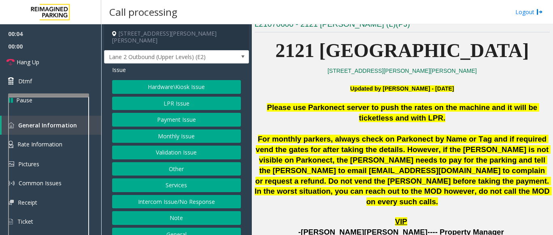
scroll to position [162, 0]
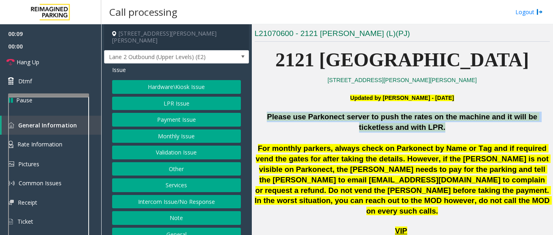
drag, startPoint x: 262, startPoint y: 116, endPoint x: 397, endPoint y: 135, distance: 136.5
click at [397, 135] on div "Please use Parkonect server to push the rates on the machine and it will be tic…" at bounding box center [401, 169] width 295 height 114
click at [397, 135] on p at bounding box center [401, 138] width 295 height 11
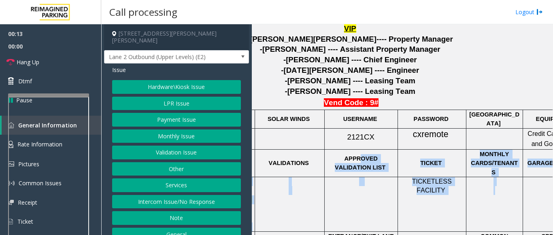
scroll to position [364, 150]
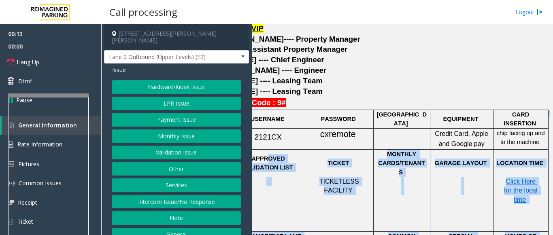
drag, startPoint x: 395, startPoint y: 145, endPoint x: 549, endPoint y: 163, distance: 155.2
click at [549, 163] on div "Main Revenue Control Manufacturer: Park Jockey ← Move left → Move right ↑ Move …" at bounding box center [402, 129] width 301 height 211
click at [470, 177] on p at bounding box center [461, 186] width 57 height 18
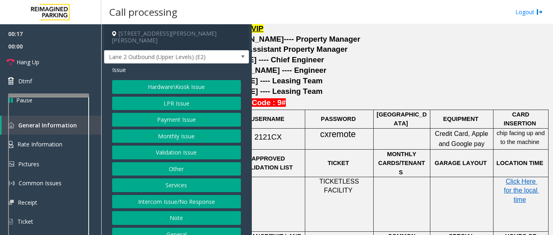
click at [161, 113] on button "Payment Issue" at bounding box center [176, 120] width 129 height 14
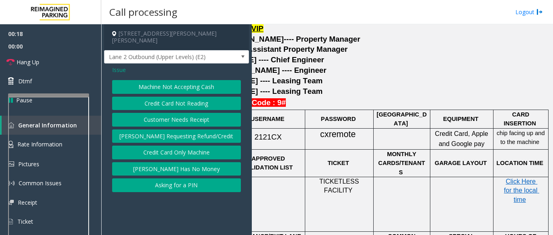
click at [168, 97] on button "Credit Card Not Reading" at bounding box center [176, 104] width 129 height 14
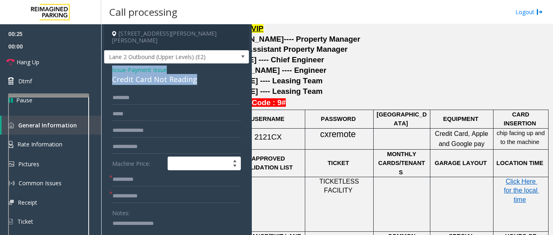
drag, startPoint x: 225, startPoint y: 72, endPoint x: 105, endPoint y: 58, distance: 120.6
copy div "Issue - Payment Issue Credit Card Not Reading"
click at [127, 222] on textarea at bounding box center [173, 232] width 123 height 30
paste textarea "**********"
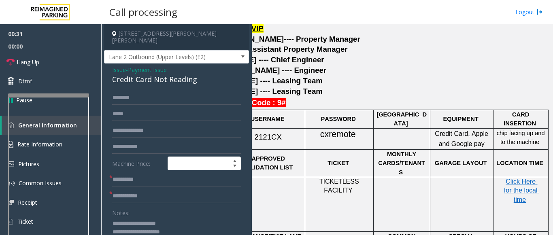
scroll to position [40, 0]
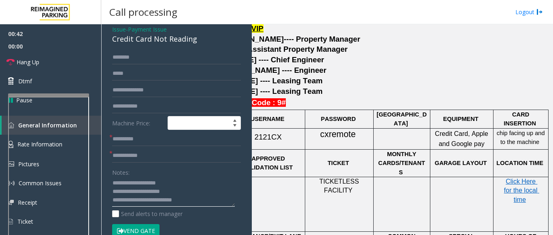
type textarea "**********"
click at [157, 133] on input "text" at bounding box center [176, 140] width 129 height 14
type input "**"
click at [138, 154] on input "**" at bounding box center [176, 156] width 129 height 14
type input "**"
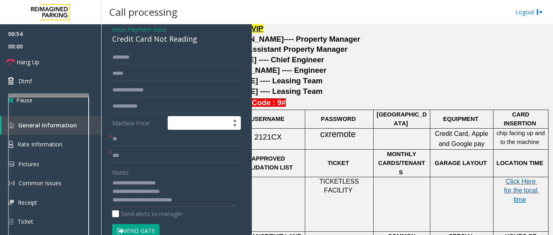
click at [158, 166] on div "Notes:" at bounding box center [176, 186] width 129 height 42
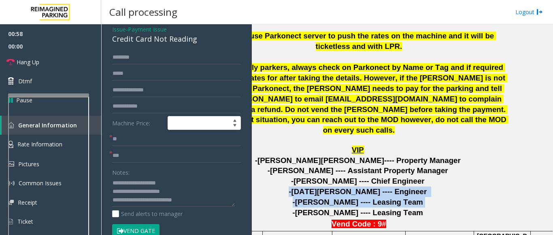
scroll to position [243, 0]
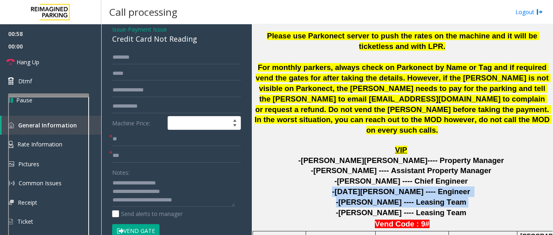
drag, startPoint x: 327, startPoint y: 195, endPoint x: 253, endPoint y: 179, distance: 75.4
click at [253, 179] on div "Main Revenue Control Manufacturer: Park Jockey ← Move left → Move right ↑ Move …" at bounding box center [402, 129] width 301 height 211
click at [291, 186] on p "-Noel Cortez ---- Engineer" at bounding box center [401, 191] width 295 height 11
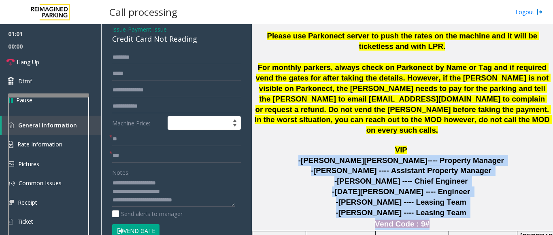
drag, startPoint x: 320, startPoint y: 146, endPoint x: 469, endPoint y: 210, distance: 161.8
click at [463, 218] on p "Vend Code : 9#" at bounding box center [401, 224] width 295 height 12
drag, startPoint x: 420, startPoint y: 214, endPoint x: 322, endPoint y: 154, distance: 114.7
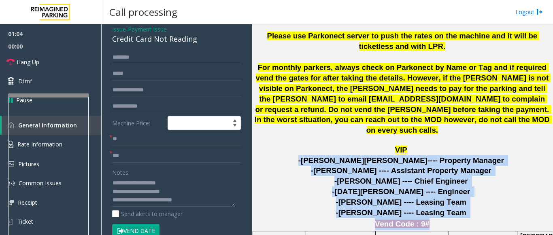
click at [322, 155] on p "-Chris Zackschewski ---- Property Manager" at bounding box center [401, 160] width 295 height 11
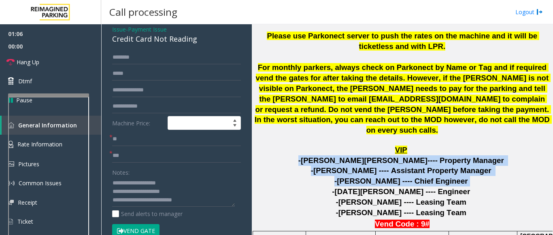
drag, startPoint x: 329, startPoint y: 151, endPoint x: 461, endPoint y: 167, distance: 133.3
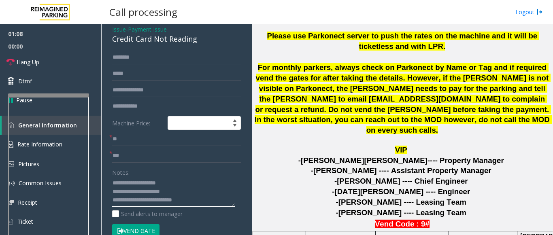
click at [194, 195] on textarea at bounding box center [173, 192] width 123 height 30
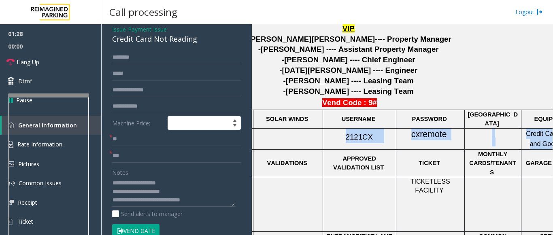
scroll to position [364, 150]
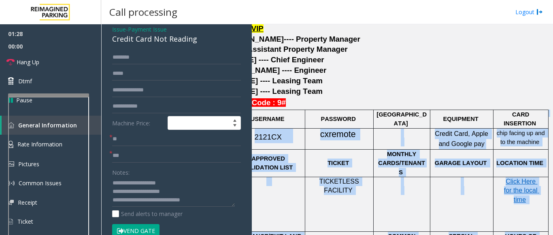
drag, startPoint x: 396, startPoint y: 125, endPoint x: 552, endPoint y: 125, distance: 156.5
click at [552, 125] on app-call-processing "2121 Ponce de Leon, Coral Gables, FL Lane 2 Outbound (Upper Levels) (E2) Issue …" at bounding box center [327, 129] width 451 height 211
click at [433, 130] on p "Credit Card, Apple and Google pay" at bounding box center [461, 139] width 57 height 21
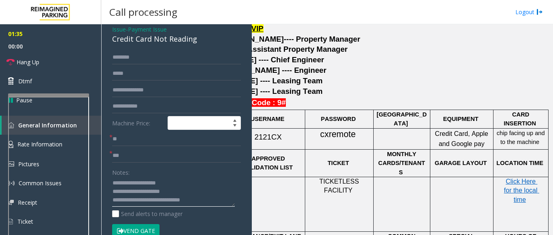
click at [207, 195] on textarea at bounding box center [173, 192] width 123 height 30
click at [194, 181] on textarea at bounding box center [173, 192] width 123 height 30
click at [136, 188] on textarea at bounding box center [173, 192] width 123 height 30
click at [140, 186] on textarea at bounding box center [173, 192] width 123 height 30
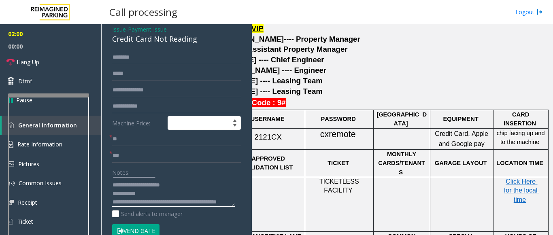
click at [141, 186] on textarea at bounding box center [173, 192] width 123 height 30
click at [145, 187] on textarea at bounding box center [173, 192] width 123 height 30
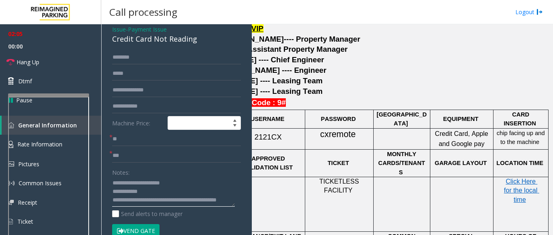
scroll to position [17, 0]
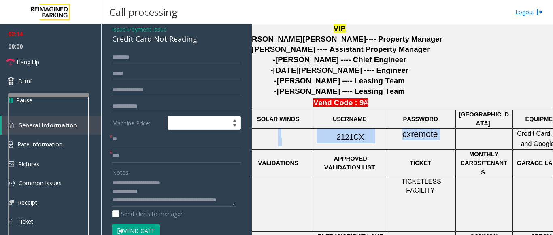
drag, startPoint x: 351, startPoint y: 123, endPoint x: 254, endPoint y: 121, distance: 96.7
click at [254, 128] on tr "Parkonect 2121CX cxremote Credit Card, Apple and Google pay chip facing up and …" at bounding box center [410, 138] width 439 height 21
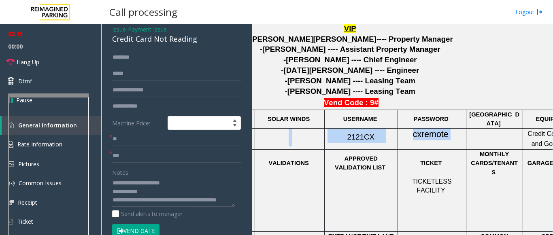
click at [297, 129] on p at bounding box center [290, 138] width 64 height 18
drag, startPoint x: 339, startPoint y: 121, endPoint x: 471, endPoint y: 133, distance: 132.9
click at [471, 133] on tr "Parkonect 2121CX cxremote Credit Card, Apple and Google pay chip facing up and …" at bounding box center [420, 138] width 439 height 21
click at [465, 134] on div at bounding box center [465, 138] width 3 height 21
drag, startPoint x: 403, startPoint y: 123, endPoint x: 455, endPoint y: 124, distance: 51.8
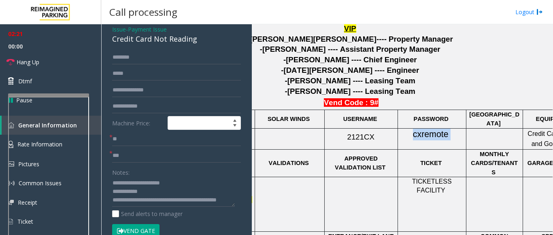
click at [455, 129] on p "cxremote" at bounding box center [431, 135] width 62 height 12
drag, startPoint x: 460, startPoint y: 123, endPoint x: 360, endPoint y: 125, distance: 100.3
click at [364, 128] on tr "Parkonect 2121CX cxremote Credit Card, Apple and Google pay chip facing up and …" at bounding box center [420, 138] width 439 height 21
click at [66, 64] on link "Hang Up" at bounding box center [50, 62] width 101 height 19
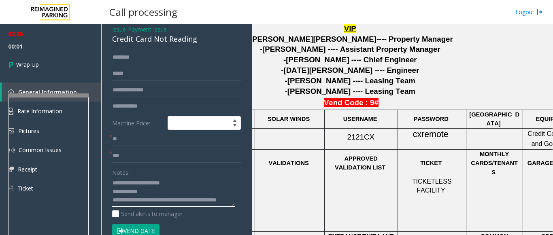
click at [160, 196] on textarea at bounding box center [173, 192] width 123 height 30
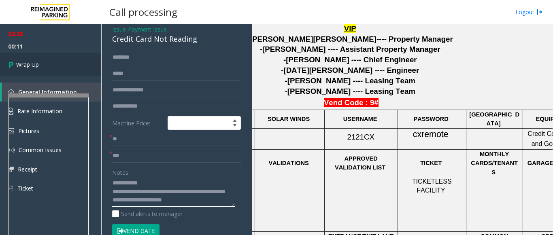
type textarea "**********"
click at [83, 67] on link "Wrap Up" at bounding box center [50, 65] width 101 height 24
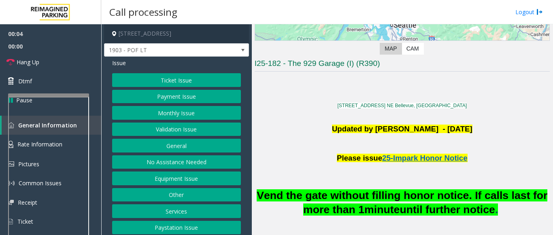
scroll to position [121, 0]
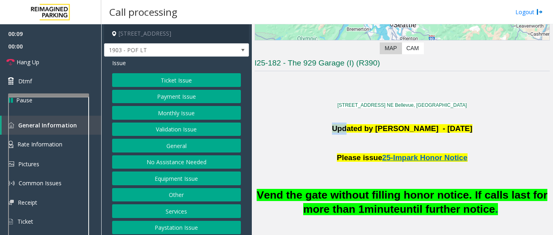
drag, startPoint x: 317, startPoint y: 128, endPoint x: 336, endPoint y: 133, distance: 20.2
click at [336, 133] on p "Updated by Sanjeev Mishra - 10th August, 2025" at bounding box center [401, 135] width 295 height 24
click at [293, 116] on p at bounding box center [401, 116] width 295 height 12
click at [172, 97] on button "Payment Issue" at bounding box center [176, 97] width 129 height 14
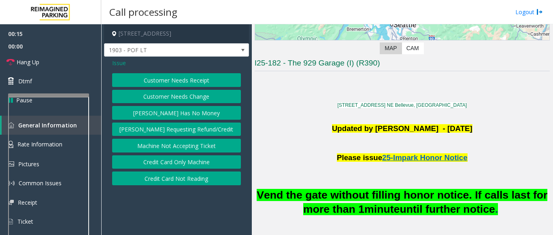
click at [171, 80] on button "Customer Needs Receipt" at bounding box center [176, 80] width 129 height 14
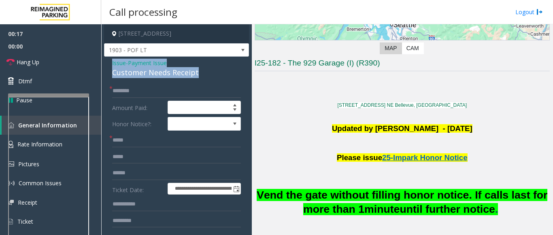
drag, startPoint x: 200, startPoint y: 72, endPoint x: 106, endPoint y: 65, distance: 94.1
copy div "Issue - Payment Issue Customer Needs Receipt"
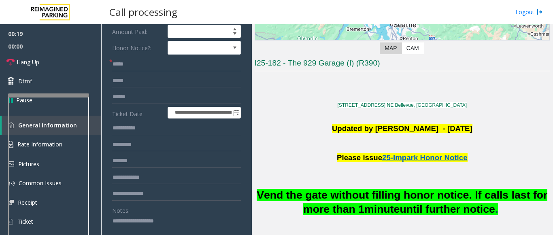
scroll to position [81, 0]
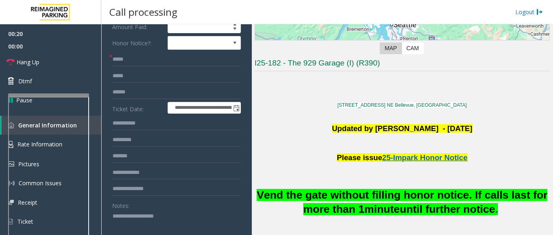
click at [120, 217] on textarea at bounding box center [173, 225] width 123 height 30
paste textarea "**********"
type textarea "**********"
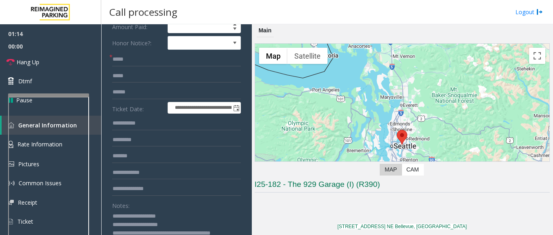
scroll to position [40, 0]
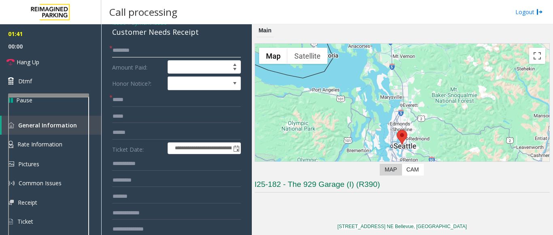
click at [126, 47] on input "text" at bounding box center [176, 51] width 129 height 14
type input "****"
click at [124, 99] on input "text" at bounding box center [176, 100] width 129 height 14
paste input "**********"
type input "**********"
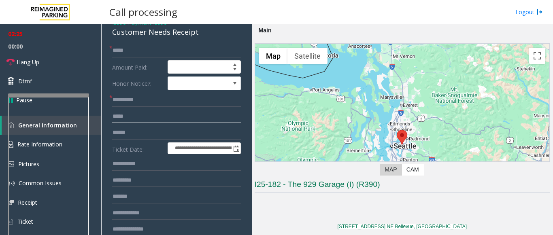
click at [143, 119] on input "text" at bounding box center [176, 117] width 129 height 14
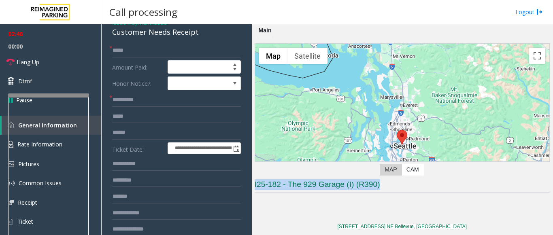
drag, startPoint x: 384, startPoint y: 183, endPoint x: 253, endPoint y: 184, distance: 131.1
click at [253, 184] on div "Main ← Move left → Move right ↑ Move up ↓ Move down + Zoom in - Zoom out Home J…" at bounding box center [402, 129] width 301 height 211
copy h3 "I25-182 - The 929 Garage (I) (R390)"
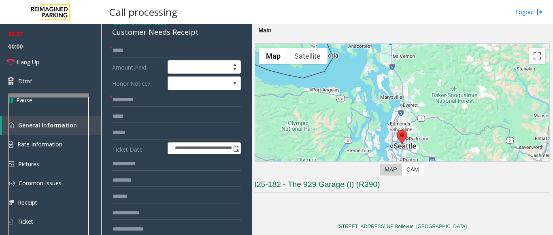
click at [294, 203] on p at bounding box center [401, 201] width 295 height 12
click at [129, 158] on input "text" at bounding box center [176, 164] width 129 height 14
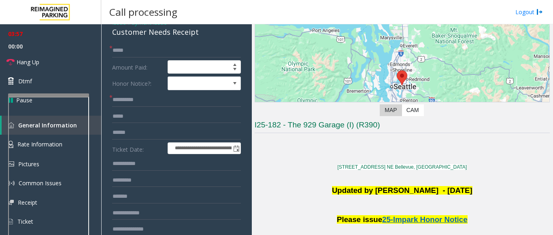
scroll to position [81, 0]
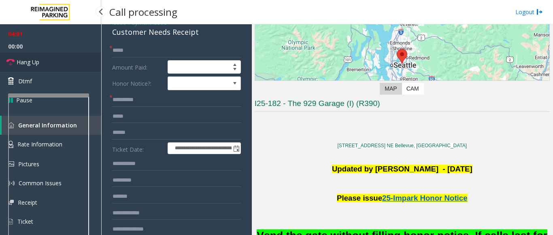
click at [78, 66] on link "Hang Up" at bounding box center [50, 62] width 101 height 19
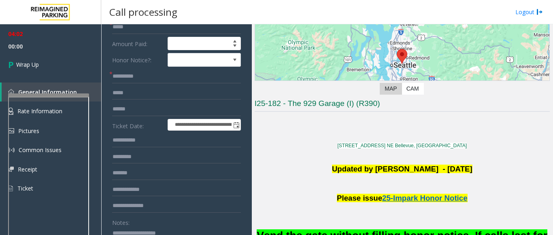
scroll to position [162, 0]
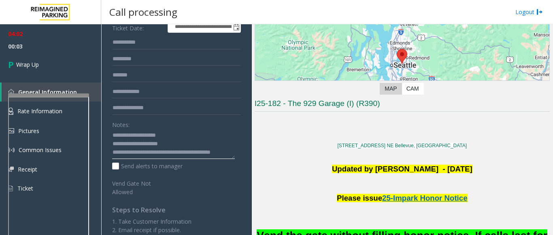
click at [150, 154] on textarea at bounding box center [173, 144] width 123 height 30
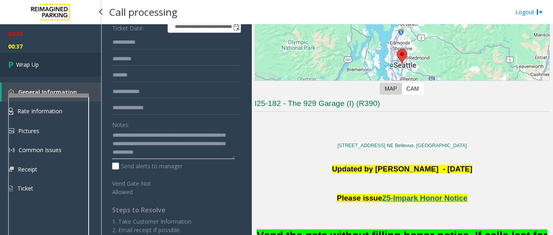
type textarea "**********"
click at [68, 64] on link "Wrap Up" at bounding box center [50, 65] width 101 height 24
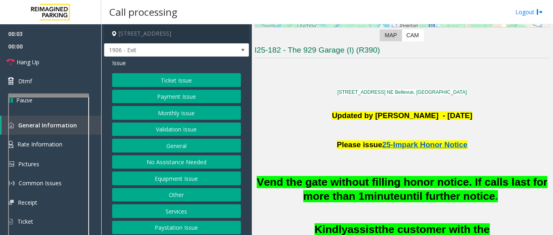
scroll to position [162, 0]
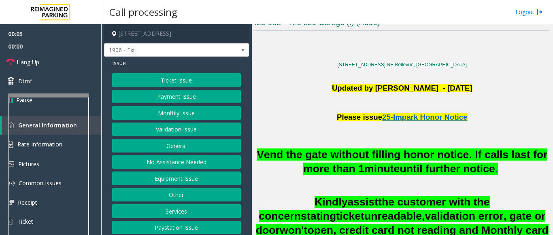
click at [157, 80] on button "Ticket Issue" at bounding box center [176, 80] width 129 height 14
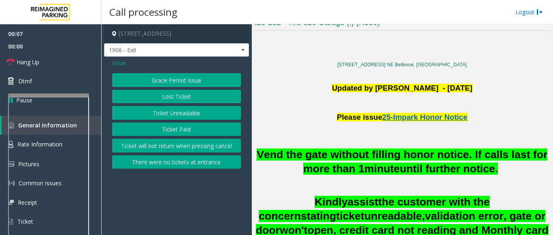
click at [121, 64] on span "Issue" at bounding box center [119, 63] width 14 height 8
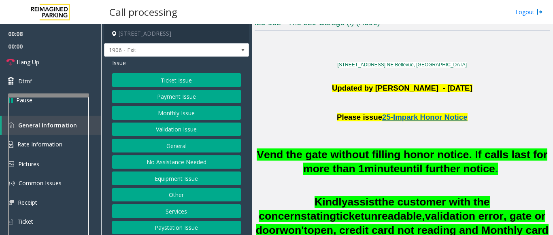
click at [152, 76] on button "Ticket Issue" at bounding box center [176, 80] width 129 height 14
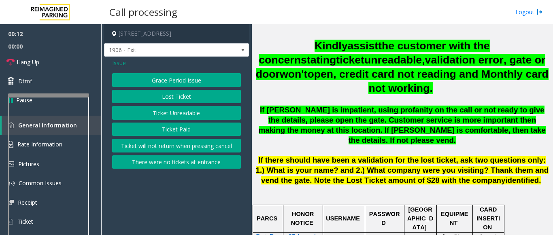
scroll to position [324, 0]
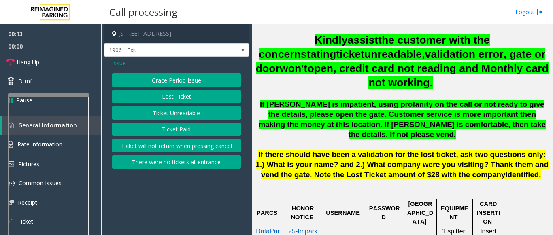
click at [189, 113] on button "Ticket Unreadable" at bounding box center [176, 113] width 129 height 14
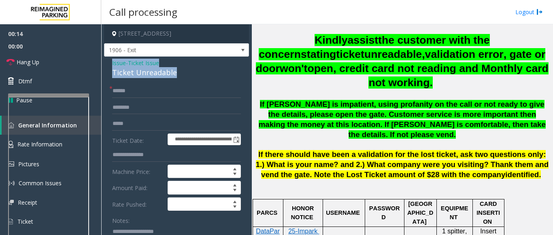
drag, startPoint x: 156, startPoint y: 72, endPoint x: 106, endPoint y: 64, distance: 50.9
copy div "Issue - Ticket Issue Ticket Unreadable"
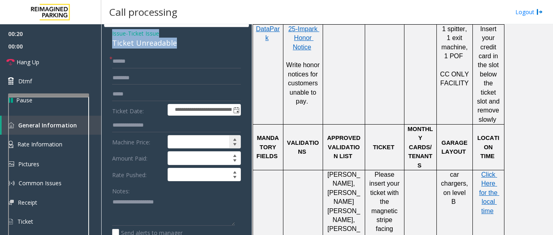
scroll to position [40, 0]
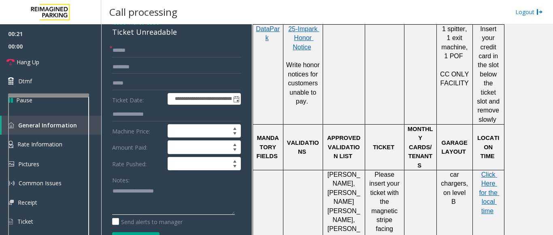
click at [125, 197] on textarea at bounding box center [173, 199] width 123 height 30
paste textarea "**********"
click at [169, 202] on textarea at bounding box center [173, 199] width 123 height 30
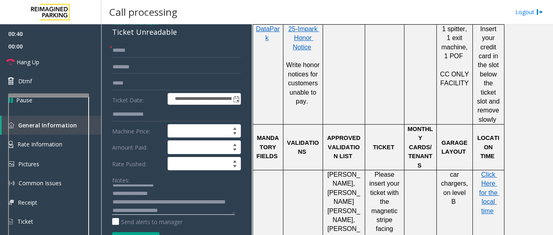
type textarea "**********"
click at [127, 53] on input "text" at bounding box center [176, 51] width 129 height 14
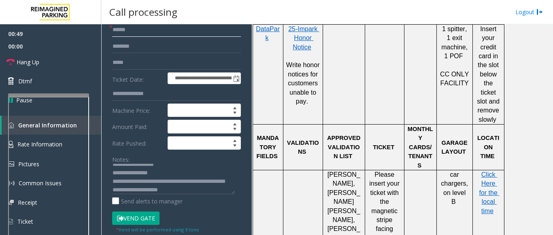
scroll to position [81, 0]
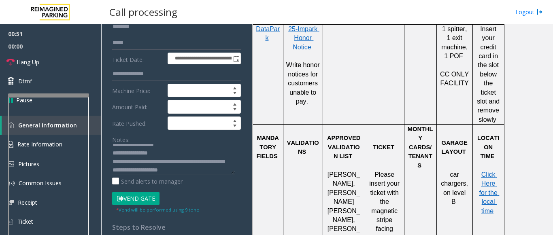
type input "******"
click at [136, 201] on button "Vend Gate" at bounding box center [135, 199] width 47 height 14
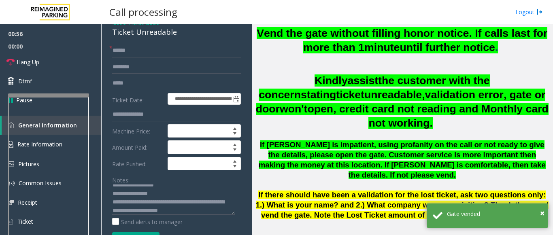
scroll to position [0, 0]
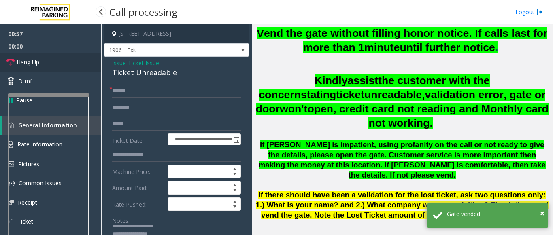
click at [52, 70] on link "Hang Up" at bounding box center [50, 62] width 101 height 19
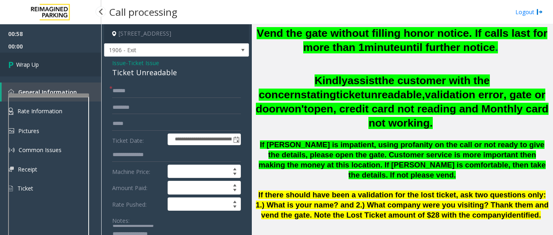
click at [52, 66] on link "Wrap Up" at bounding box center [50, 65] width 101 height 24
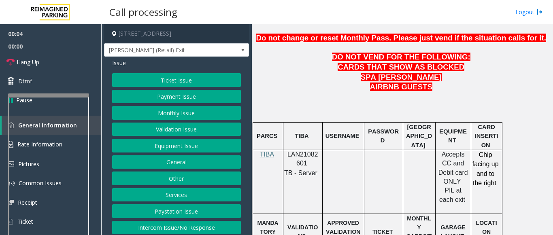
scroll to position [405, 0]
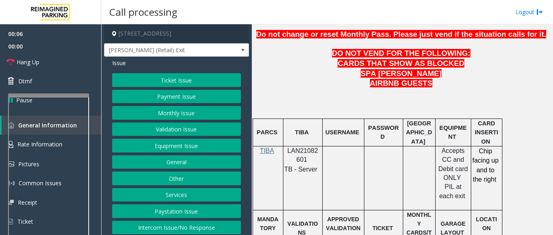
click at [169, 104] on button "Payment Issue" at bounding box center [176, 97] width 129 height 14
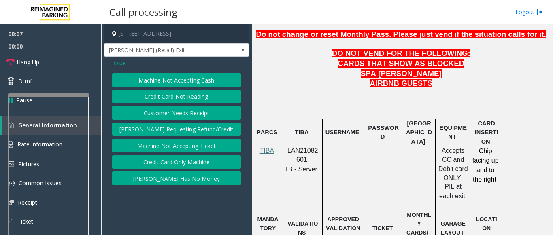
click at [164, 97] on button "Credit Card Not Reading" at bounding box center [176, 97] width 129 height 14
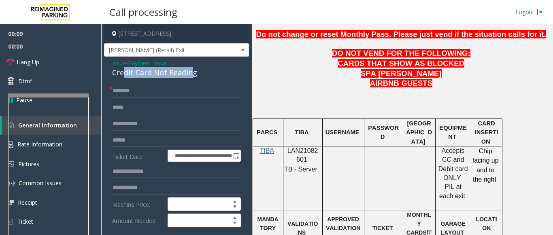
drag, startPoint x: 176, startPoint y: 82, endPoint x: 167, endPoint y: 88, distance: 11.7
click at [125, 74] on div "Credit Card Not Reading" at bounding box center [176, 72] width 129 height 11
drag, startPoint x: 184, startPoint y: 79, endPoint x: 106, endPoint y: 70, distance: 78.7
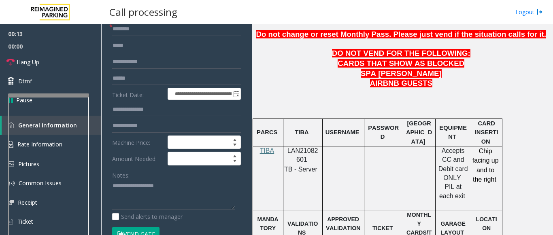
scroll to position [81, 0]
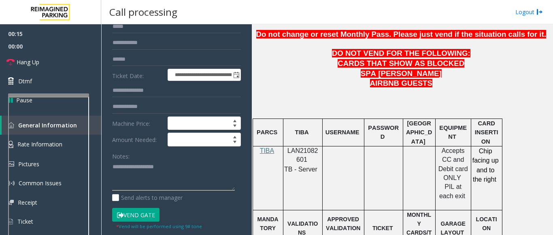
click at [119, 174] on textarea at bounding box center [173, 176] width 123 height 30
paste textarea "**********"
click at [186, 186] on textarea at bounding box center [173, 176] width 123 height 30
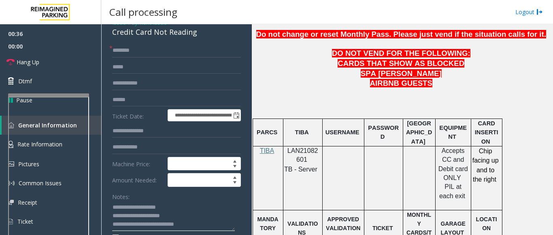
type textarea "**********"
click at [129, 56] on input "text" at bounding box center [176, 51] width 129 height 14
type input "*"
type input "**"
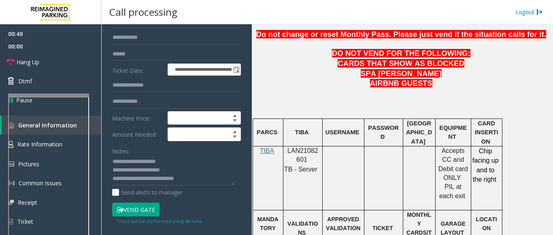
scroll to position [121, 0]
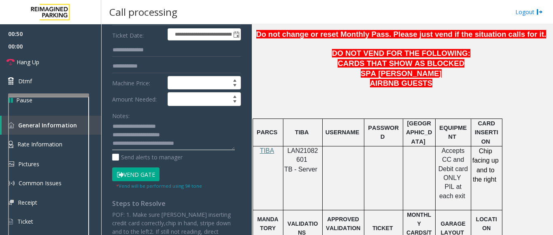
drag, startPoint x: 167, startPoint y: 152, endPoint x: 191, endPoint y: 151, distance: 23.5
click at [191, 150] on textarea at bounding box center [173, 135] width 123 height 30
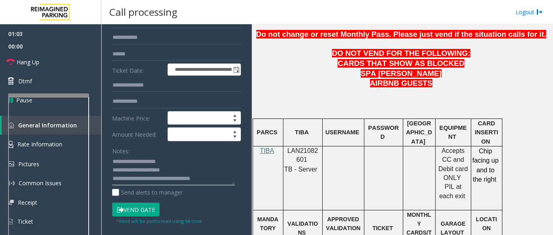
scroll to position [40, 0]
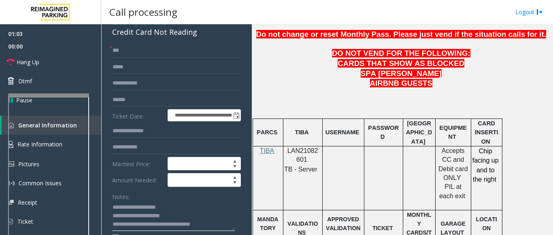
type textarea "**********"
click at [129, 55] on input "**" at bounding box center [176, 51] width 129 height 14
type input "*"
type input "*****"
click at [157, 107] on input "text" at bounding box center [176, 100] width 129 height 14
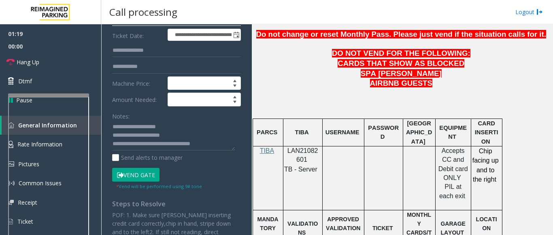
scroll to position [121, 0]
click at [211, 149] on textarea at bounding box center [173, 135] width 123 height 30
click at [308, 147] on span "LAN21082601" at bounding box center [302, 155] width 31 height 16
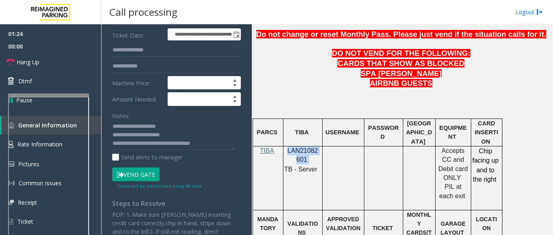
click at [308, 147] on span "LAN21082601" at bounding box center [302, 155] width 31 height 16
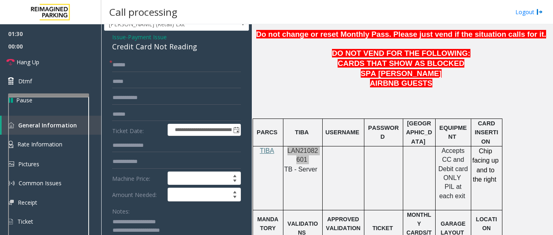
scroll to position [0, 0]
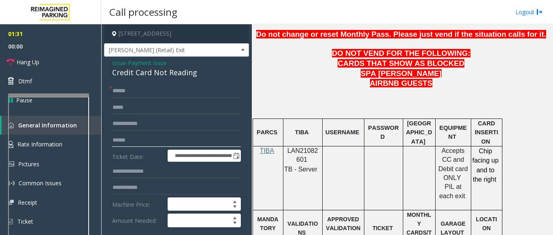
click at [121, 144] on input "text" at bounding box center [176, 140] width 129 height 14
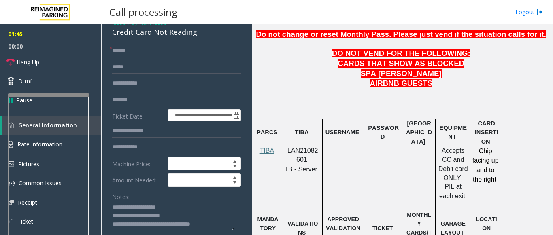
click at [129, 106] on input "*******" at bounding box center [176, 100] width 129 height 14
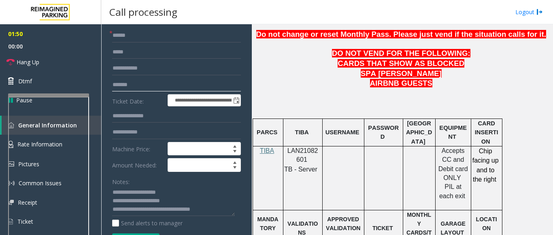
scroll to position [81, 0]
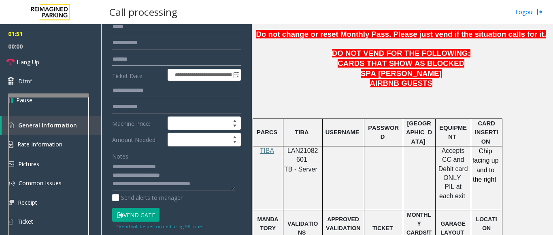
type input "*******"
click at [138, 221] on button "Vend Gate" at bounding box center [135, 215] width 47 height 14
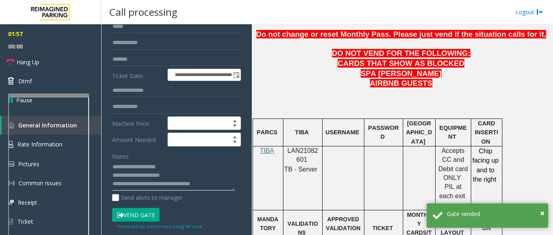
click at [217, 191] on textarea at bounding box center [173, 176] width 123 height 30
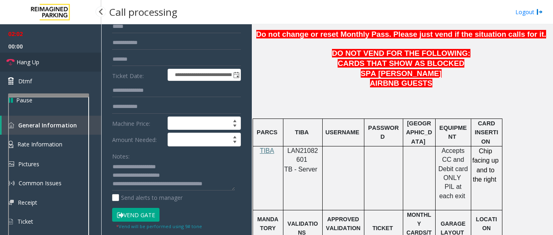
drag, startPoint x: 61, startPoint y: 61, endPoint x: 142, endPoint y: 125, distance: 103.6
click at [61, 61] on link "Hang Up" at bounding box center [50, 62] width 101 height 19
click at [232, 191] on textarea at bounding box center [173, 176] width 123 height 30
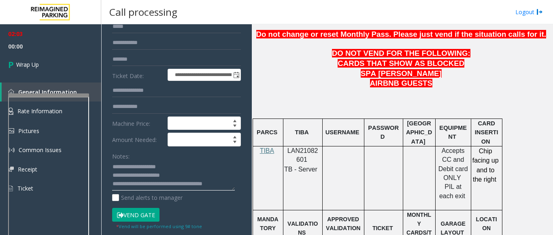
click at [225, 190] on textarea at bounding box center [173, 176] width 123 height 30
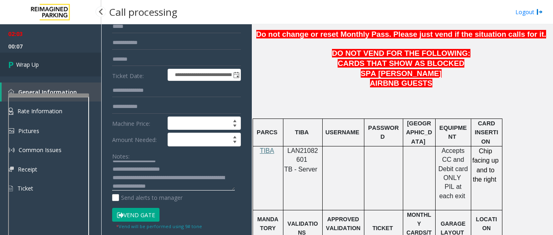
type textarea "**********"
click at [42, 66] on link "Wrap Up" at bounding box center [50, 65] width 101 height 24
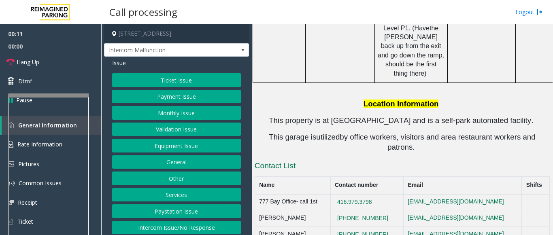
scroll to position [1618, 0]
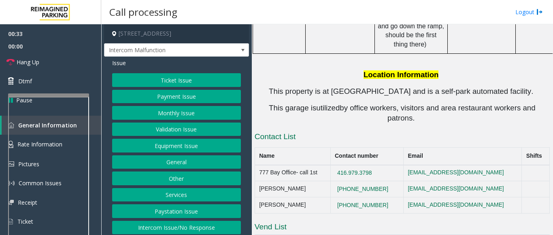
click at [190, 100] on button "Payment Issue" at bounding box center [176, 97] width 129 height 14
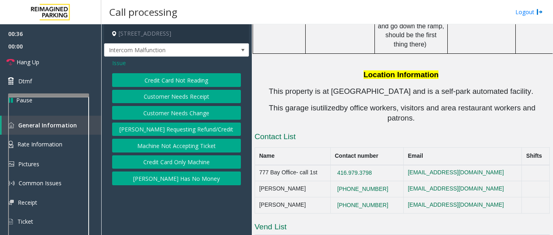
click at [118, 64] on span "Issue" at bounding box center [119, 63] width 14 height 8
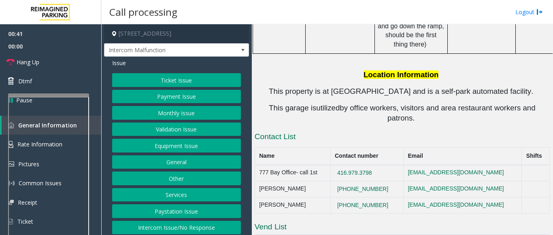
click at [165, 96] on button "Payment Issue" at bounding box center [176, 97] width 129 height 14
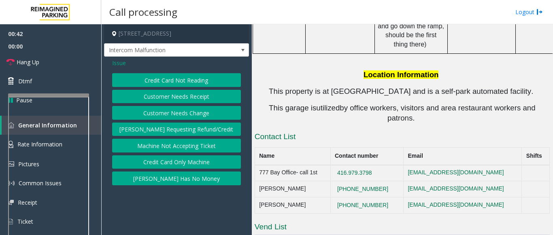
click at [174, 82] on button "Credit Card Not Reading" at bounding box center [176, 80] width 129 height 14
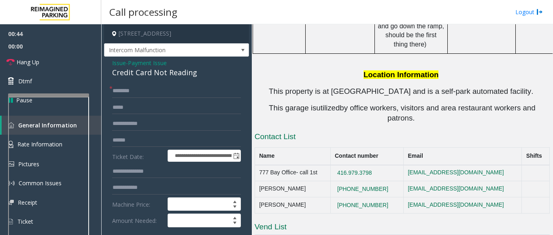
click at [121, 64] on span "Issue" at bounding box center [119, 63] width 14 height 8
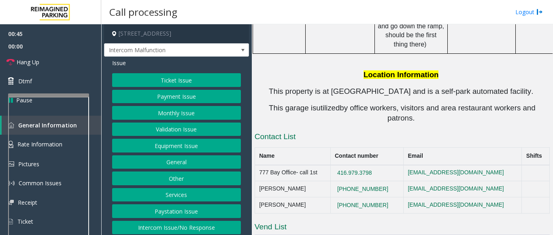
click at [172, 95] on button "Payment Issue" at bounding box center [176, 97] width 129 height 14
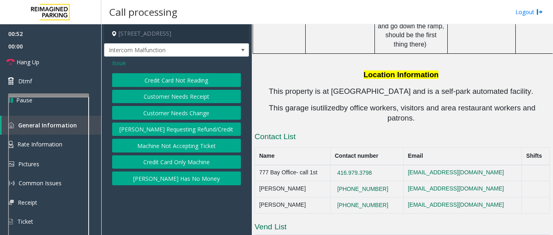
click at [121, 61] on span "Issue" at bounding box center [119, 63] width 14 height 8
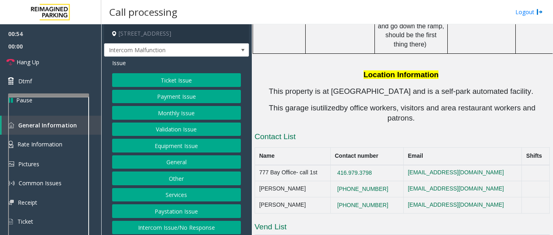
click at [157, 147] on button "Equipment Issue" at bounding box center [176, 146] width 129 height 14
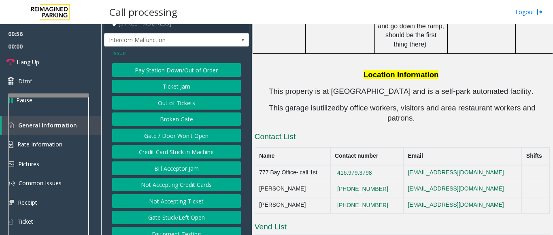
scroll to position [20, 0]
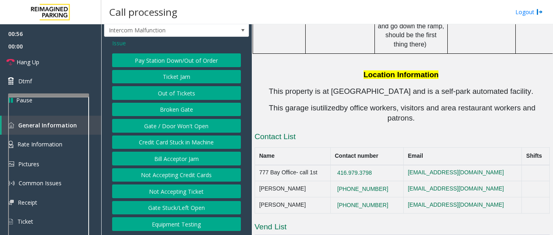
click at [185, 144] on button "Credit Card Stuck in Machine" at bounding box center [176, 143] width 129 height 14
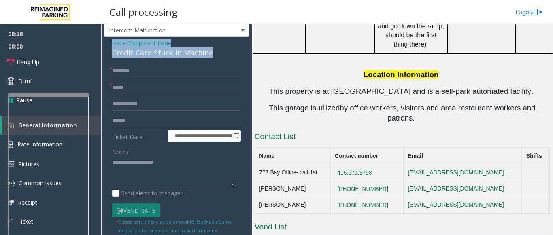
drag, startPoint x: 216, startPoint y: 53, endPoint x: 109, endPoint y: 44, distance: 107.1
click at [109, 44] on div "**********" at bounding box center [176, 192] width 145 height 311
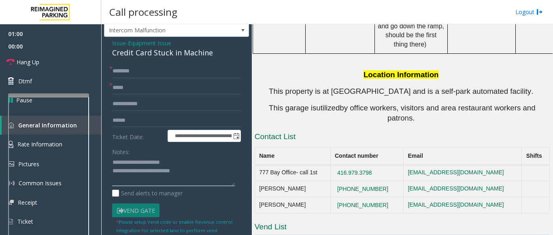
click at [198, 175] on textarea at bounding box center [173, 171] width 123 height 30
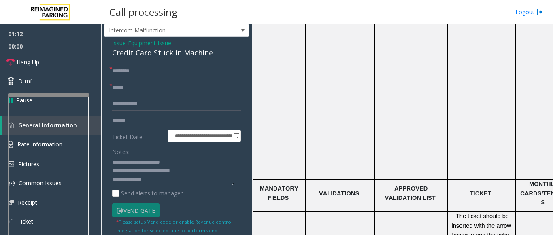
scroll to position [1214, 0]
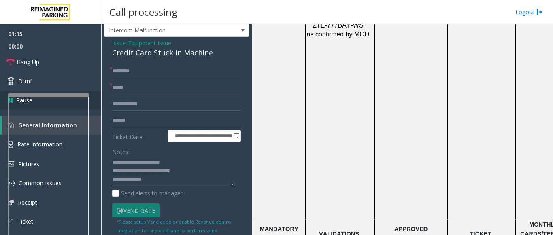
type textarea "**********"
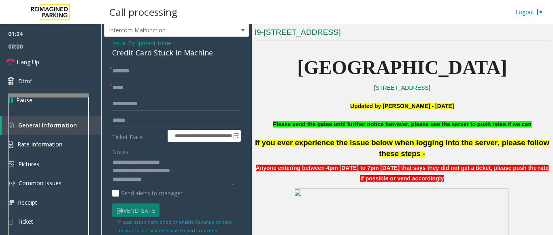
scroll to position [162, 0]
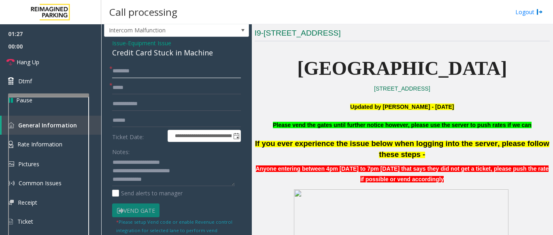
click at [119, 73] on input "text" at bounding box center [176, 71] width 129 height 14
click at [120, 88] on input "text" at bounding box center [176, 88] width 129 height 14
click at [137, 68] on input "text" at bounding box center [176, 71] width 129 height 14
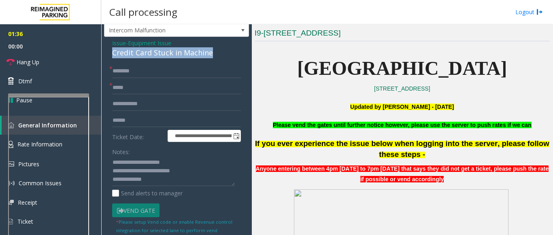
drag, startPoint x: 218, startPoint y: 52, endPoint x: 111, endPoint y: 50, distance: 107.6
click at [111, 50] on div "**********" at bounding box center [176, 192] width 145 height 311
drag, startPoint x: 299, startPoint y: 70, endPoint x: 498, endPoint y: 74, distance: 198.6
click at [498, 74] on p "777 Bay Street Garage" at bounding box center [401, 68] width 295 height 31
click at [307, 94] on p at bounding box center [401, 97] width 295 height 9
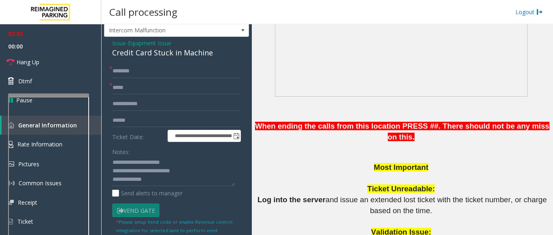
scroll to position [567, 0]
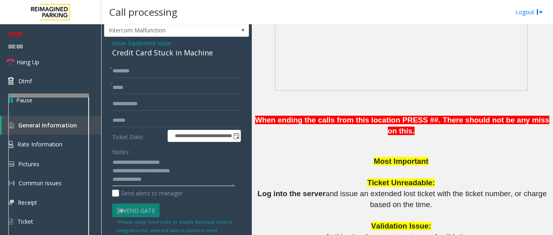
click at [208, 172] on textarea at bounding box center [173, 171] width 123 height 30
click at [132, 86] on input "text" at bounding box center [176, 88] width 129 height 14
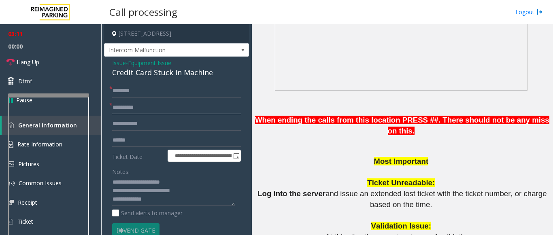
type input "**********"
click at [133, 90] on input "text" at bounding box center [176, 91] width 129 height 14
type input "*"
drag, startPoint x: 123, startPoint y: 89, endPoint x: 111, endPoint y: 106, distance: 21.5
click at [111, 106] on span "*" at bounding box center [110, 105] width 3 height 8
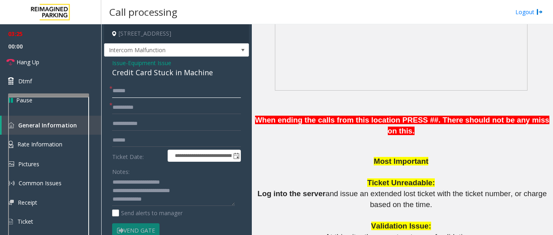
click at [121, 94] on input "*****" at bounding box center [176, 91] width 129 height 14
type input "*****"
click at [138, 104] on input "**********" at bounding box center [176, 108] width 129 height 14
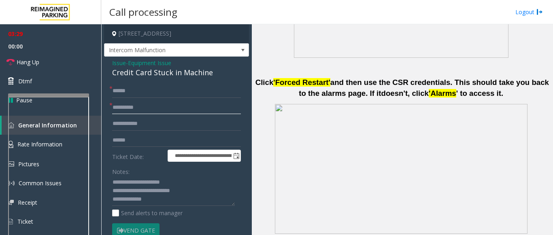
scroll to position [405, 0]
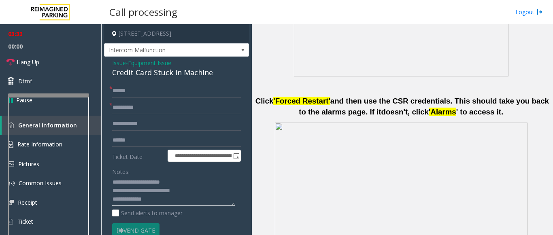
click at [196, 191] on textarea at bounding box center [173, 191] width 123 height 30
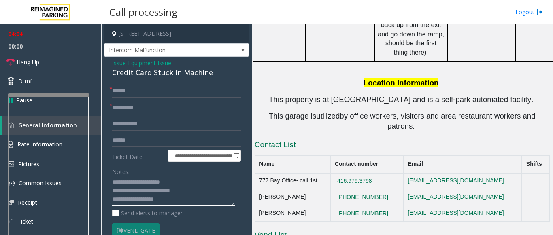
scroll to position [1588, 0]
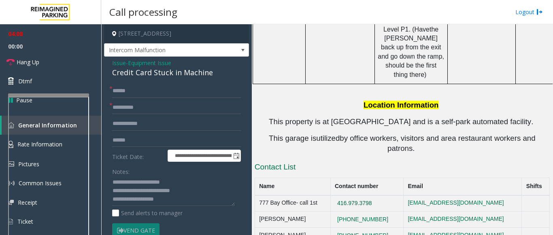
drag, startPoint x: 392, startPoint y: 129, endPoint x: 349, endPoint y: 129, distance: 42.5
click at [349, 195] on td "416.979.3798" at bounding box center [366, 203] width 73 height 16
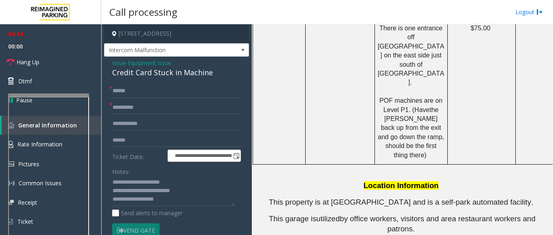
scroll to position [1507, 0]
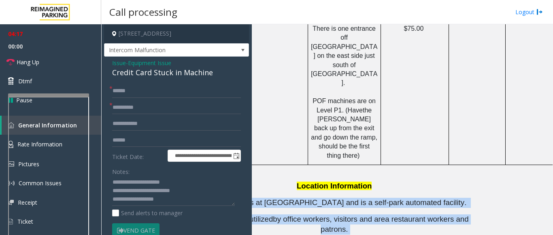
drag, startPoint x: 291, startPoint y: 141, endPoint x: 551, endPoint y: 157, distance: 261.0
click at [551, 157] on div "Main Revenue Control Manufacturer: ZEAG ← Move left → Move right ↑ Move up ↓ Mo…" at bounding box center [402, 129] width 301 height 211
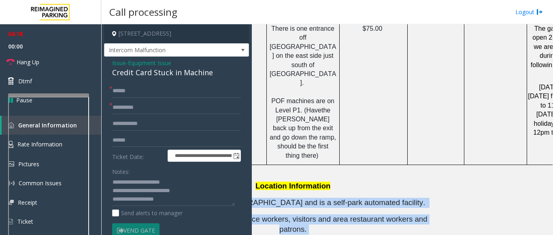
click at [489, 161] on div "Main Revenue Control Manufacturer: ZEAG ← Move left → Move right ↑ Move up ↓ Mo…" at bounding box center [402, 129] width 301 height 211
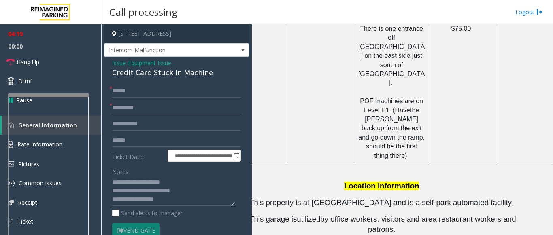
scroll to position [1507, 0]
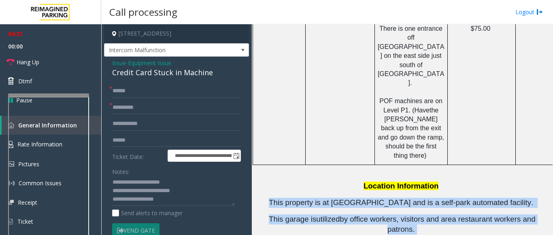
drag, startPoint x: 290, startPoint y: 136, endPoint x: 537, endPoint y: 157, distance: 248.4
click at [416, 225] on span at bounding box center [415, 229] width 2 height 8
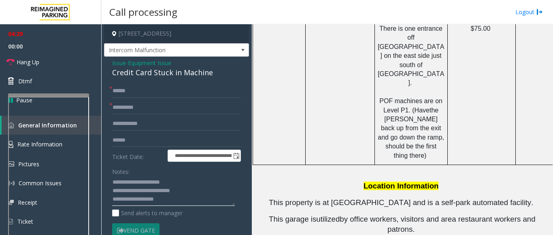
click at [176, 203] on textarea at bounding box center [173, 191] width 123 height 30
click at [151, 199] on textarea at bounding box center [173, 191] width 123 height 30
click at [147, 202] on textarea at bounding box center [173, 191] width 123 height 30
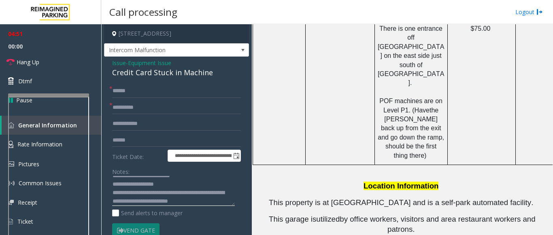
click at [143, 203] on textarea at bounding box center [173, 191] width 123 height 30
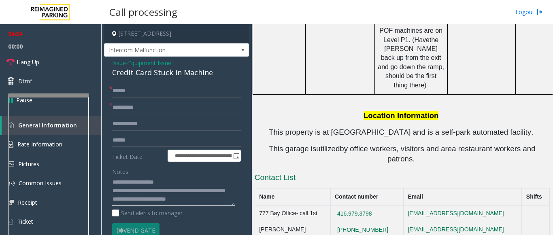
scroll to position [1588, 0]
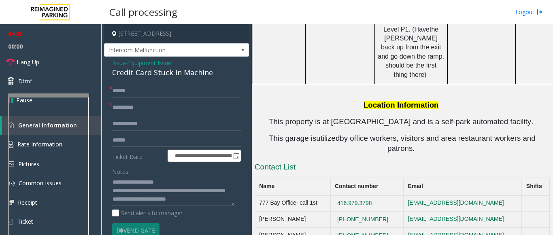
drag, startPoint x: 374, startPoint y: 130, endPoint x: 346, endPoint y: 133, distance: 27.6
click at [346, 195] on td "416.979.3798" at bounding box center [366, 203] width 73 height 16
click at [219, 199] on textarea at bounding box center [173, 191] width 123 height 30
paste textarea "**********"
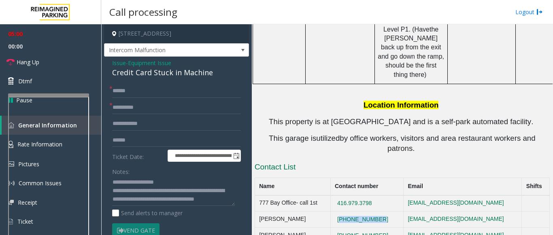
drag, startPoint x: 399, startPoint y: 149, endPoint x: 345, endPoint y: 152, distance: 53.5
click at [345, 212] on td "416-319-7447" at bounding box center [366, 220] width 73 height 16
click at [375, 228] on td "+1.647.255.3960" at bounding box center [366, 236] width 73 height 16
drag, startPoint x: 393, startPoint y: 145, endPoint x: 342, endPoint y: 145, distance: 51.0
click at [342, 212] on tr "Anny Ung 416-319-7447 aung@impark.com" at bounding box center [401, 220] width 294 height 16
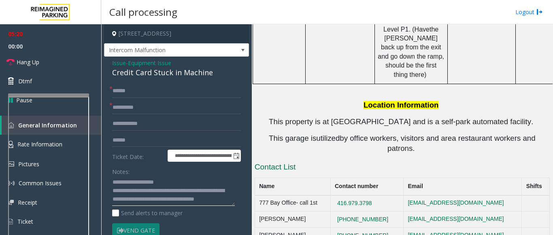
click at [163, 203] on textarea at bounding box center [173, 191] width 123 height 30
paste textarea "**********"
drag, startPoint x: 400, startPoint y: 165, endPoint x: 355, endPoint y: 165, distance: 45.3
click at [355, 228] on td "+1.647.255.3960" at bounding box center [366, 236] width 73 height 16
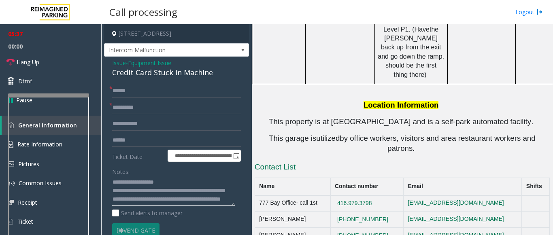
click at [159, 201] on textarea at bounding box center [173, 191] width 123 height 30
click at [189, 200] on textarea at bounding box center [173, 191] width 123 height 30
paste textarea "**********"
drag, startPoint x: 144, startPoint y: 108, endPoint x: 113, endPoint y: 90, distance: 35.5
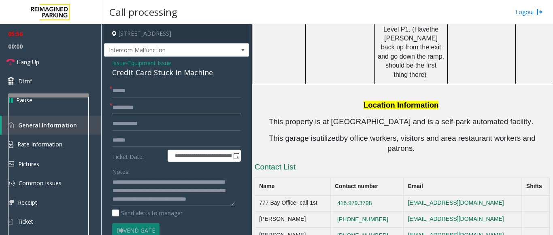
click at [112, 87] on form "**********" at bounding box center [176, 169] width 129 height 170
click at [114, 91] on input "*****" at bounding box center [176, 91] width 129 height 14
drag, startPoint x: 114, startPoint y: 91, endPoint x: 131, endPoint y: 96, distance: 18.0
click at [134, 93] on input "*****" at bounding box center [176, 91] width 129 height 14
drag, startPoint x: 113, startPoint y: 107, endPoint x: 154, endPoint y: 109, distance: 40.9
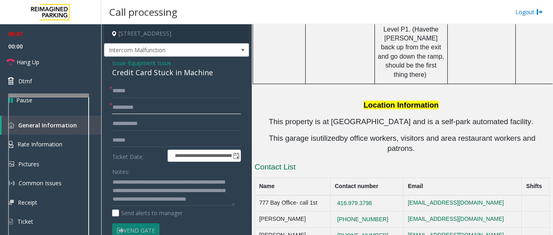
click at [154, 109] on input "**********" at bounding box center [176, 108] width 129 height 14
click at [152, 140] on input "text" at bounding box center [176, 140] width 129 height 14
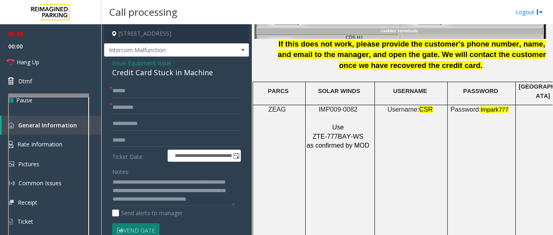
scroll to position [1022, 0]
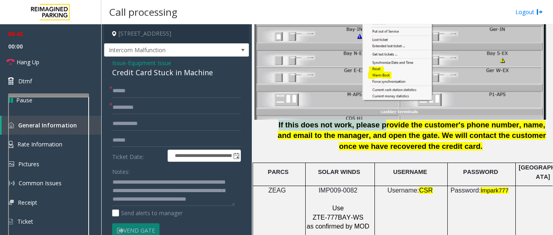
drag, startPoint x: 279, startPoint y: 117, endPoint x: 369, endPoint y: 126, distance: 91.1
click at [369, 126] on div "When ending the calls from this location PRESS ## . There should not be any mis…" at bounding box center [401, 190] width 295 height 1060
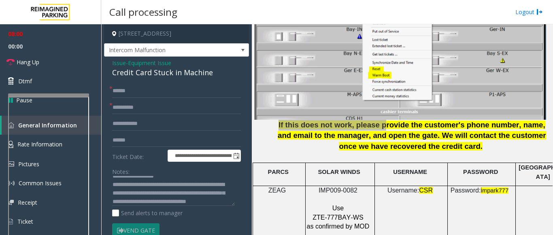
scroll to position [34, 0]
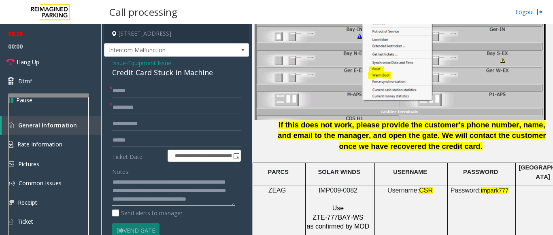
click at [219, 199] on textarea at bounding box center [173, 191] width 123 height 30
type textarea "**********"
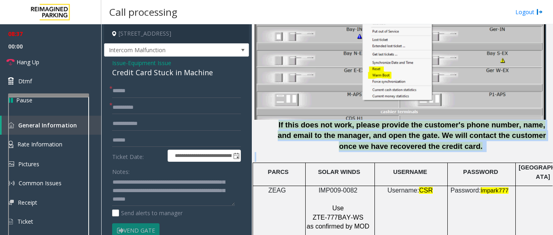
drag, startPoint x: 269, startPoint y: 125, endPoint x: 437, endPoint y: 160, distance: 172.1
click at [437, 160] on div "When ending the calls from this location PRESS ## . There should not be any mis…" at bounding box center [401, 190] width 295 height 1060
click at [447, 147] on span "We will contact the customer once we have recovered the credit card." at bounding box center [442, 140] width 207 height 19
drag, startPoint x: 453, startPoint y: 144, endPoint x: 279, endPoint y: 116, distance: 176.6
click at [274, 114] on div "When ending the calls from this location PRESS ## . There should not be any mis…" at bounding box center [401, 190] width 295 height 1060
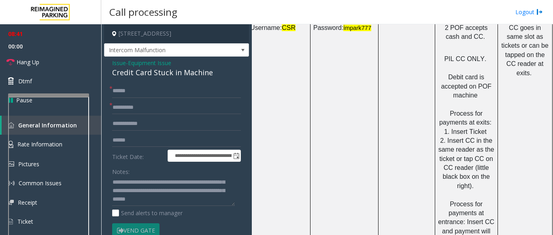
drag, startPoint x: 372, startPoint y: 201, endPoint x: 552, endPoint y: 229, distance: 182.6
click at [552, 229] on app-call-processing "**********" at bounding box center [327, 129] width 451 height 211
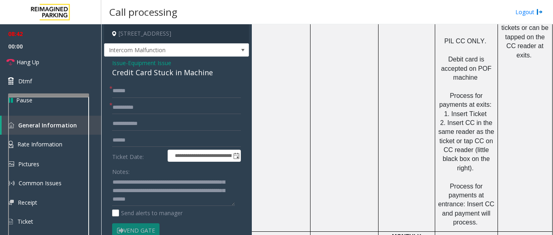
click at [416, 127] on td at bounding box center [406, 118] width 57 height 227
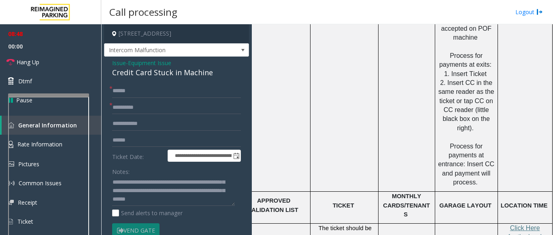
scroll to position [1243, 143]
click at [177, 202] on textarea at bounding box center [173, 191] width 123 height 30
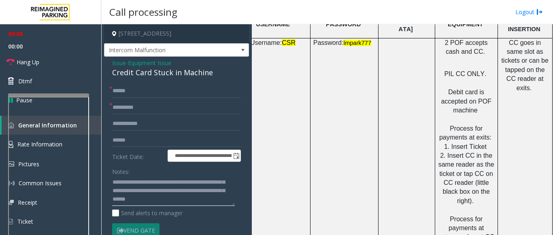
scroll to position [1162, 143]
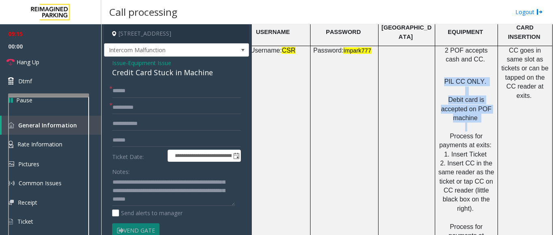
drag, startPoint x: 439, startPoint y: 70, endPoint x: 486, endPoint y: 114, distance: 64.7
click at [486, 114] on p "PIL CC ONLY. Debit card is accepted on POF machine Process for payments at exit…" at bounding box center [466, 167] width 57 height 199
click at [482, 115] on p "PIL CC ONLY. Debit card is accepted on POF machine Process for payments at exit…" at bounding box center [466, 167] width 57 height 199
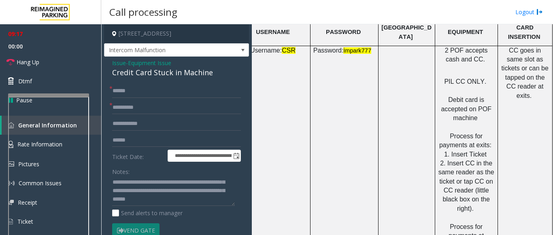
click at [482, 115] on p "PIL CC ONLY. Debit card is accepted on POF machine Process for payments at exit…" at bounding box center [466, 167] width 57 height 199
drag, startPoint x: 482, startPoint y: 115, endPoint x: 441, endPoint y: 93, distance: 47.4
click at [441, 93] on p "PIL CC ONLY. Debit card is accepted on POF machine Process for payments at exit…" at bounding box center [466, 167] width 57 height 199
drag, startPoint x: 440, startPoint y: 92, endPoint x: 469, endPoint y: 118, distance: 38.7
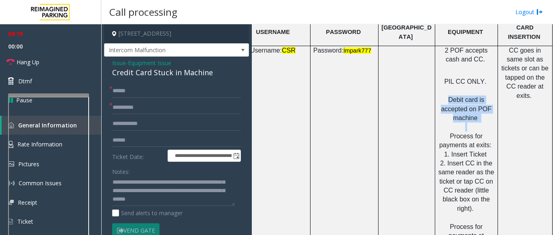
click at [469, 118] on p "PIL CC ONLY. Debit card is accepted on POF machine Process for payments at exit…" at bounding box center [466, 167] width 57 height 199
click at [470, 118] on p "PIL CC ONLY. Debit card is accepted on POF machine Process for payments at exit…" at bounding box center [466, 167] width 57 height 199
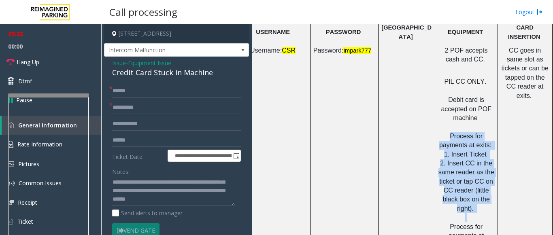
drag, startPoint x: 433, startPoint y: 129, endPoint x: 481, endPoint y: 197, distance: 82.9
click at [481, 197] on p "PIL CC ONLY. Debit card is accepted on POF machine Process for payments at exit…" at bounding box center [466, 167] width 57 height 199
click at [482, 197] on p "PIL CC ONLY. Debit card is accepted on POF machine Process for payments at exit…" at bounding box center [466, 167] width 57 height 199
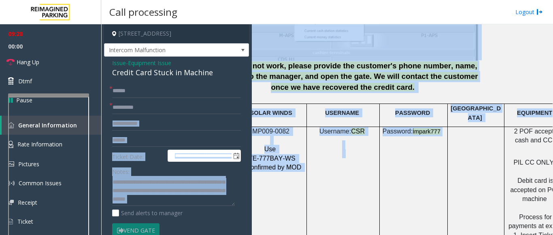
scroll to position [1081, 0]
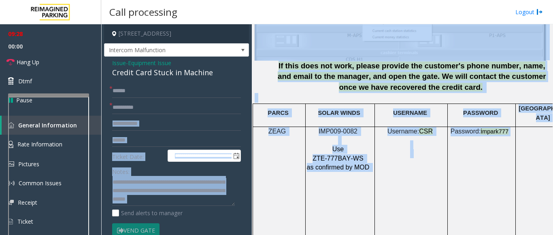
drag, startPoint x: 375, startPoint y: 123, endPoint x: 249, endPoint y: 116, distance: 126.3
click at [249, 116] on div "**********" at bounding box center [326, 129] width 451 height 211
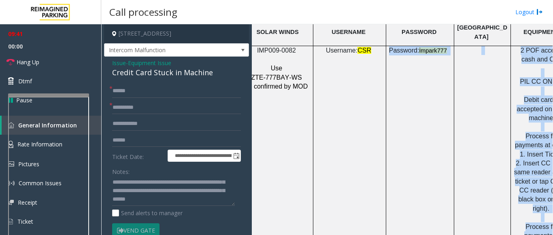
scroll to position [1162, 143]
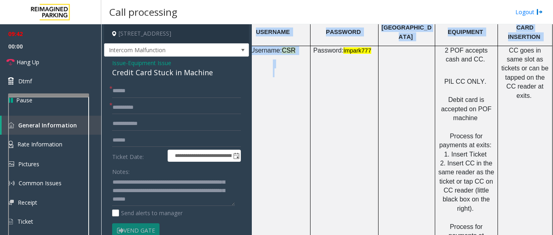
drag, startPoint x: 417, startPoint y: 117, endPoint x: 552, endPoint y: 128, distance: 135.1
click at [552, 128] on app-call-processing "**********" at bounding box center [327, 129] width 451 height 211
click at [525, 129] on td "CC goes in same slot as tickets or can be tapped on the CC reader at exits." at bounding box center [524, 159] width 55 height 227
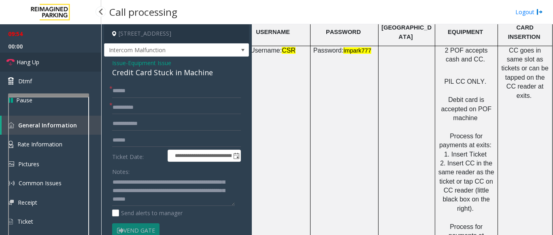
click at [64, 64] on link "Hang Up" at bounding box center [50, 62] width 101 height 19
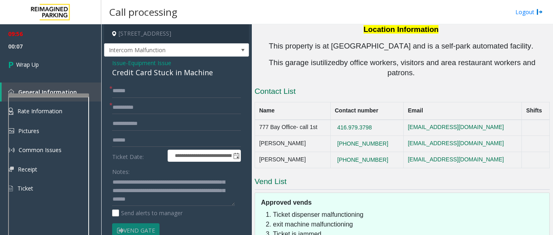
scroll to position [1629, 0]
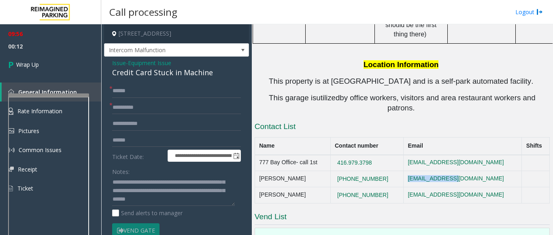
drag, startPoint x: 486, startPoint y: 108, endPoint x: 423, endPoint y: 110, distance: 63.6
click at [423, 171] on td "aung@impark.com" at bounding box center [462, 179] width 118 height 16
drag, startPoint x: 506, startPoint y: 121, endPoint x: 421, endPoint y: 128, distance: 85.2
click at [421, 187] on td "omargarit@impark.com" at bounding box center [462, 195] width 118 height 16
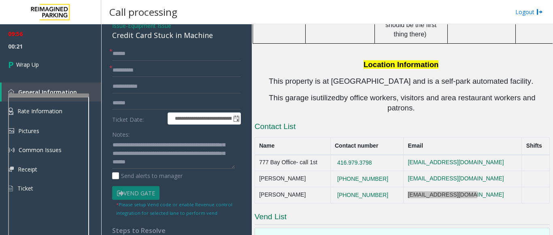
scroll to position [40, 0]
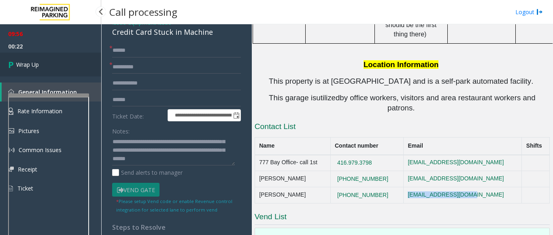
click at [58, 65] on link "Wrap Up" at bounding box center [50, 65] width 101 height 24
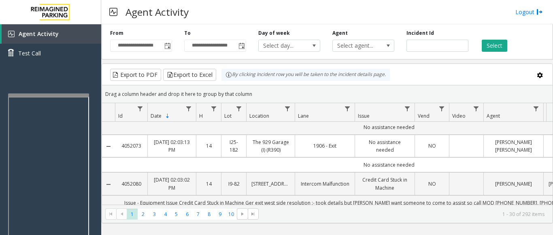
scroll to position [191, 0]
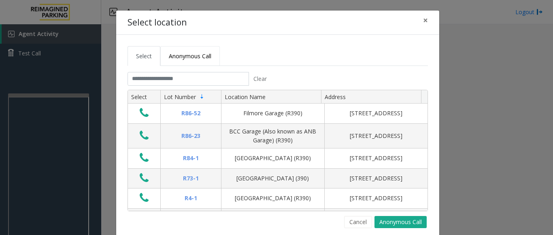
click at [185, 51] on link "Anonymous Call" at bounding box center [189, 56] width 59 height 20
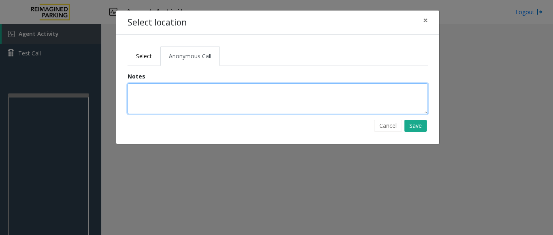
click at [151, 103] on textarea at bounding box center [277, 98] width 300 height 31
type textarea "**********"
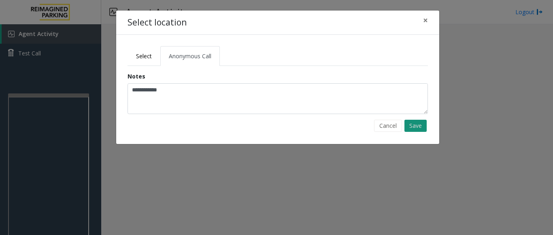
click at [416, 125] on button "Save" at bounding box center [415, 126] width 22 height 12
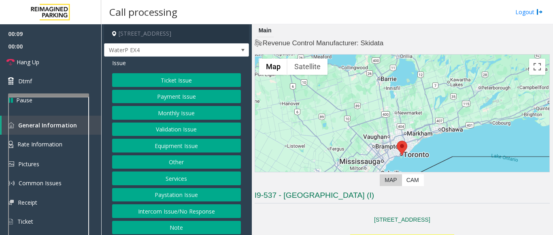
click at [161, 211] on button "Intercom Issue/No Response" at bounding box center [176, 211] width 129 height 14
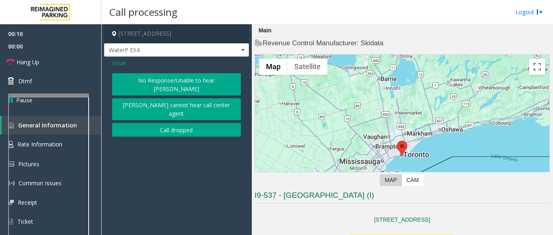
click at [150, 78] on button "No Response/Unable to hear parker" at bounding box center [176, 84] width 129 height 22
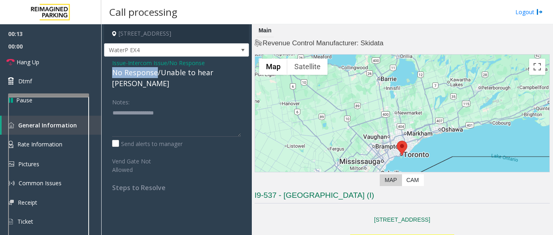
drag, startPoint x: 157, startPoint y: 73, endPoint x: 111, endPoint y: 72, distance: 45.3
click at [111, 72] on div "Issue - Intercom Issue/No Response No Response/Unable to hear parker Notes: Sen…" at bounding box center [176, 128] width 145 height 143
click at [155, 106] on textarea at bounding box center [176, 121] width 129 height 30
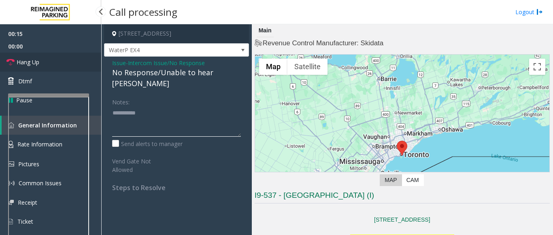
type textarea "**********"
click at [31, 62] on span "Hang Up" at bounding box center [28, 62] width 23 height 8
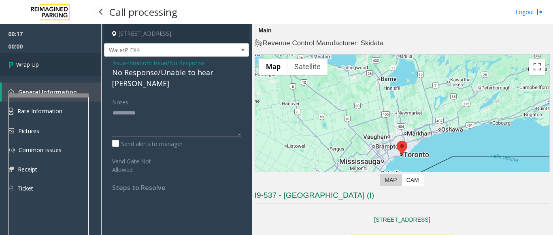
click at [31, 61] on span "Wrap Up" at bounding box center [27, 64] width 23 height 8
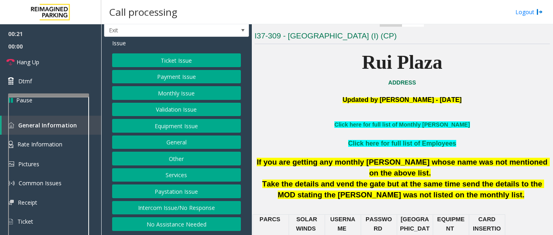
scroll to position [121, 0]
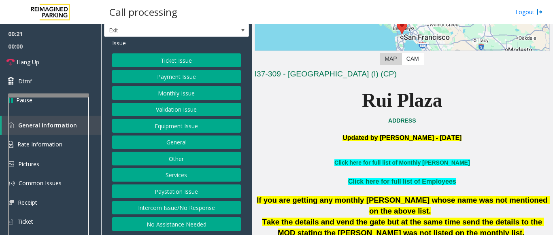
click at [189, 91] on button "Monthly Issue" at bounding box center [176, 93] width 129 height 14
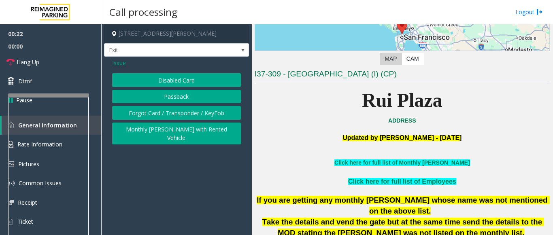
click at [186, 82] on button "Disabled Card" at bounding box center [176, 80] width 129 height 14
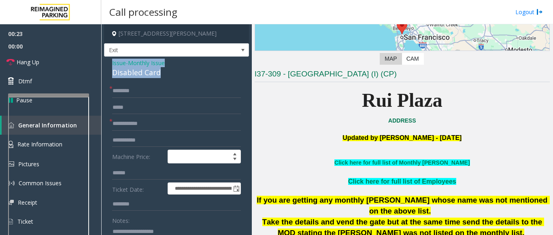
drag, startPoint x: 169, startPoint y: 73, endPoint x: 151, endPoint y: 72, distance: 17.8
click at [114, 66] on div "Issue - Monthly Issue Disabled Card" at bounding box center [176, 68] width 129 height 19
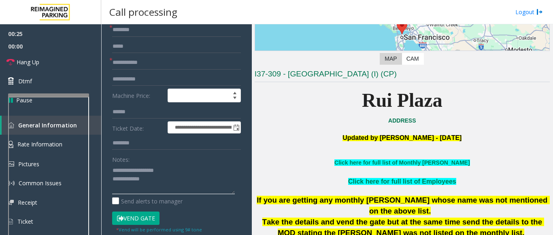
scroll to position [47, 0]
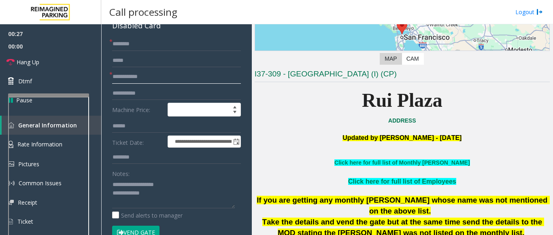
click at [131, 73] on input "text" at bounding box center [176, 77] width 129 height 14
click at [113, 184] on textarea at bounding box center [173, 193] width 123 height 30
type textarea "**********"
click at [136, 80] on input "text" at bounding box center [176, 77] width 129 height 14
type input "****"
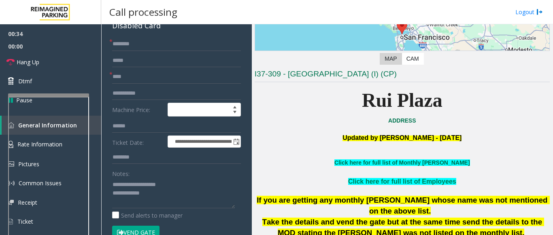
click at [397, 165] on link "Click here for full list of Monthly Parker" at bounding box center [401, 162] width 135 height 6
drag, startPoint x: 123, startPoint y: 37, endPoint x: 122, endPoint y: 41, distance: 4.1
click at [122, 38] on input "text" at bounding box center [176, 44] width 129 height 14
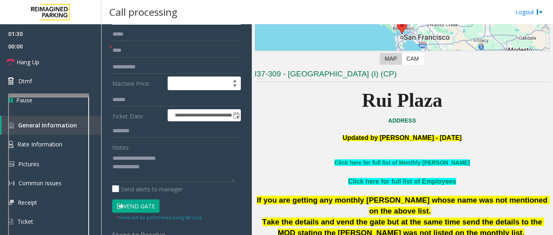
scroll to position [87, 0]
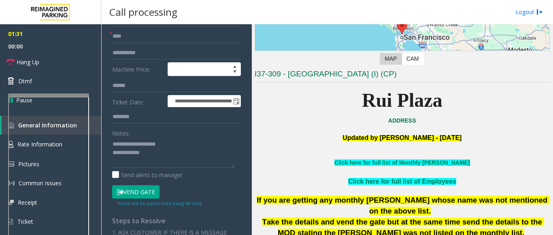
click at [139, 193] on button "Vend Gate" at bounding box center [135, 192] width 47 height 14
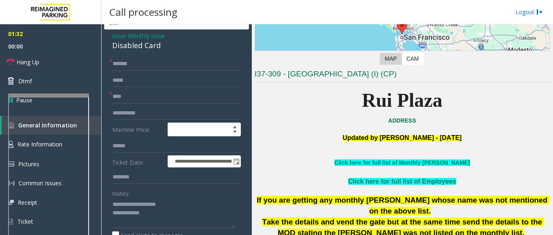
scroll to position [6, 0]
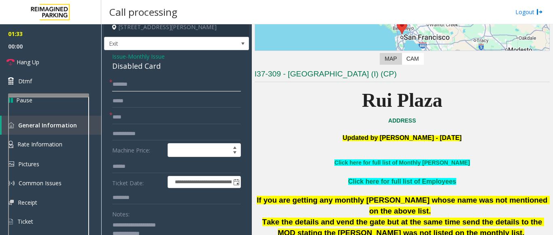
click at [151, 89] on input "******" at bounding box center [176, 85] width 129 height 14
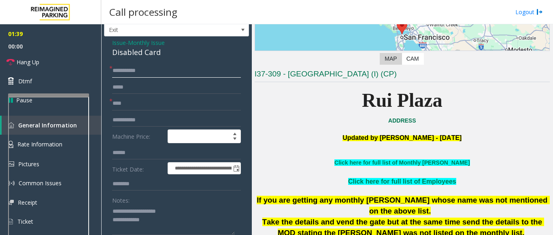
scroll to position [40, 0]
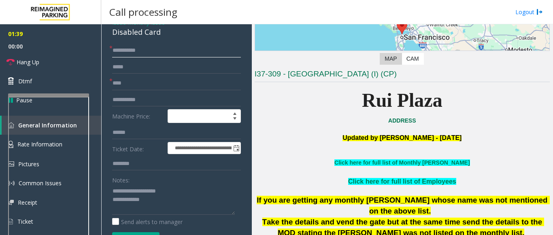
type input "**********"
click at [163, 203] on textarea at bounding box center [173, 199] width 123 height 30
click at [43, 61] on link "Hang Up" at bounding box center [50, 62] width 101 height 19
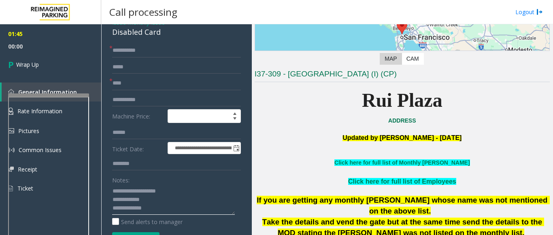
click at [166, 207] on textarea at bounding box center [173, 199] width 123 height 30
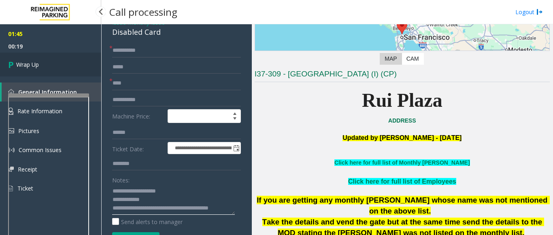
type textarea "**********"
click at [42, 55] on link "Wrap Up" at bounding box center [50, 65] width 101 height 24
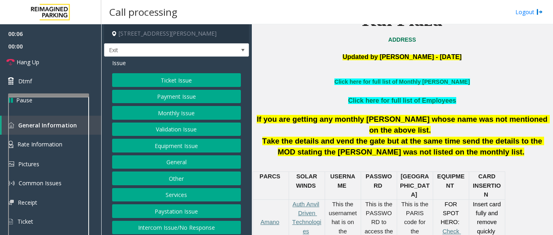
scroll to position [20, 0]
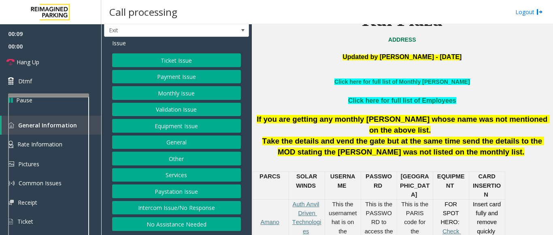
click at [179, 177] on button "Services" at bounding box center [176, 175] width 129 height 14
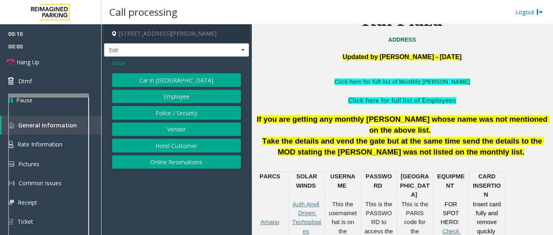
scroll to position [0, 0]
click at [178, 162] on button "Online Reservations" at bounding box center [176, 162] width 129 height 14
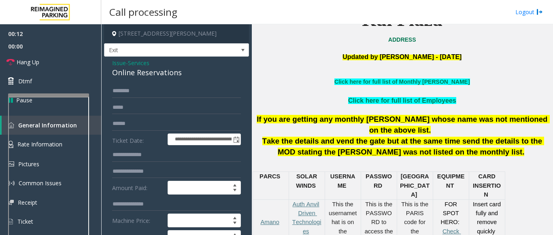
click at [116, 61] on span "Issue" at bounding box center [119, 63] width 14 height 8
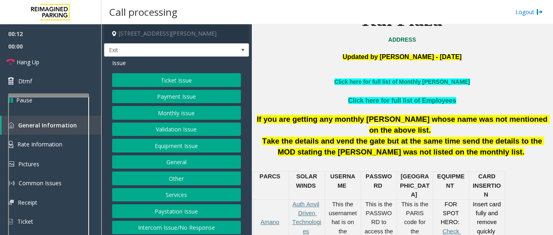
click at [174, 195] on button "Services" at bounding box center [176, 195] width 129 height 14
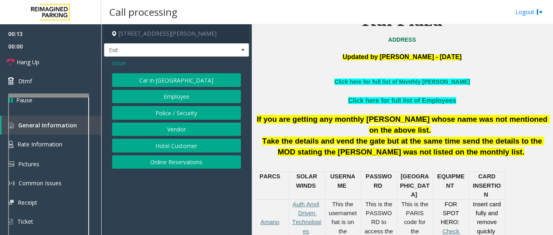
click at [174, 139] on button "Hotel Customer" at bounding box center [176, 146] width 129 height 14
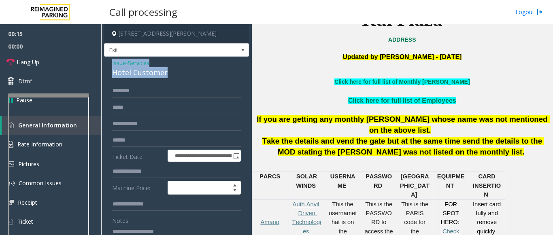
drag, startPoint x: 171, startPoint y: 72, endPoint x: 106, endPoint y: 66, distance: 65.4
click at [106, 66] on div "**********" at bounding box center [176, 207] width 145 height 301
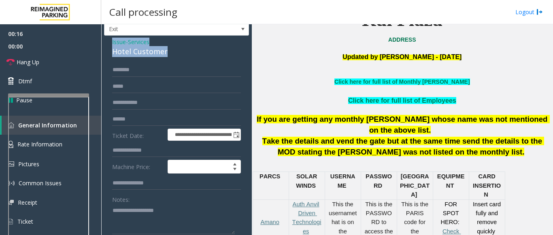
scroll to position [81, 0]
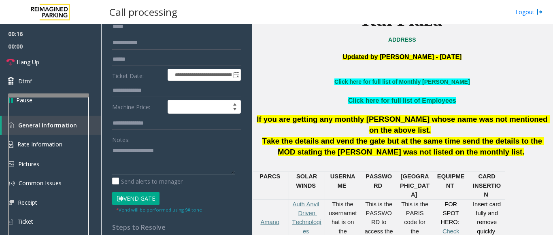
click at [130, 161] on textarea at bounding box center [173, 159] width 123 height 30
paste textarea "**********"
type textarea "**********"
click at [148, 93] on input "text" at bounding box center [176, 91] width 129 height 14
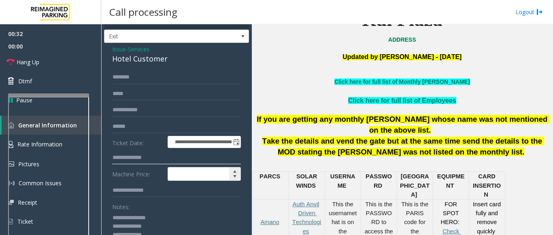
scroll to position [0, 0]
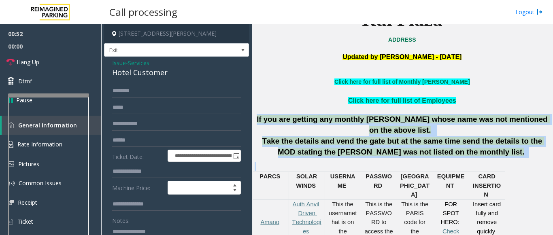
drag, startPoint x: 256, startPoint y: 118, endPoint x: 498, endPoint y: 150, distance: 244.8
click at [489, 162] on p at bounding box center [401, 166] width 295 height 9
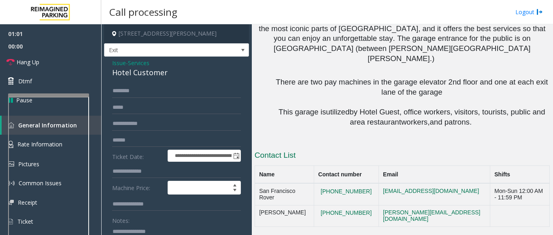
scroll to position [806, 0]
click at [129, 168] on input "text" at bounding box center [176, 172] width 129 height 14
type input "****"
click at [133, 94] on input "text" at bounding box center [176, 91] width 129 height 14
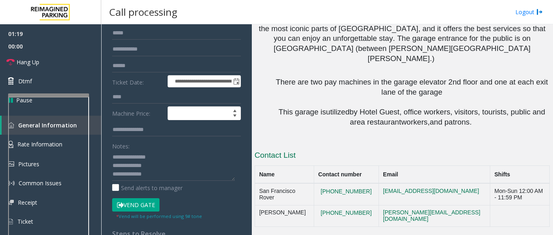
scroll to position [121, 0]
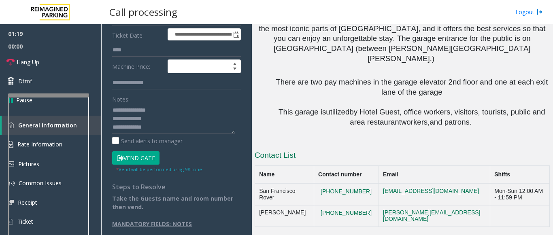
type input "*******"
click at [145, 159] on button "Vend Gate" at bounding box center [135, 158] width 47 height 14
click at [156, 121] on textarea at bounding box center [173, 119] width 123 height 30
click at [156, 127] on textarea at bounding box center [173, 119] width 123 height 30
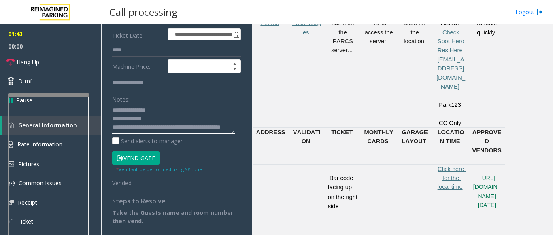
scroll to position [361, 0]
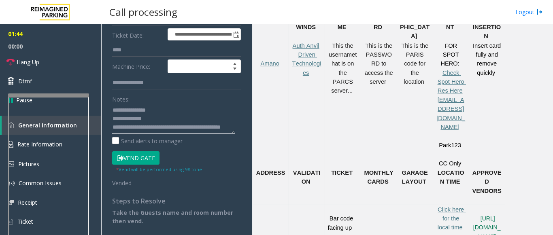
type textarea "**********"
drag, startPoint x: 370, startPoint y: 193, endPoint x: 312, endPoint y: 167, distance: 62.8
click at [312, 205] on tr "Bar code facing up on the right side Click here for the local time https://reef…" at bounding box center [378, 228] width 252 height 47
click at [314, 205] on p at bounding box center [307, 214] width 30 height 18
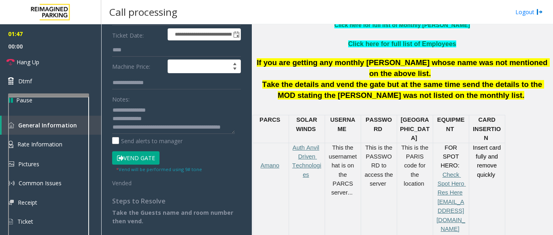
scroll to position [239, 0]
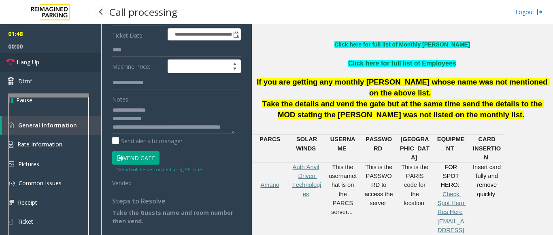
click at [66, 66] on link "Hang Up" at bounding box center [50, 62] width 101 height 19
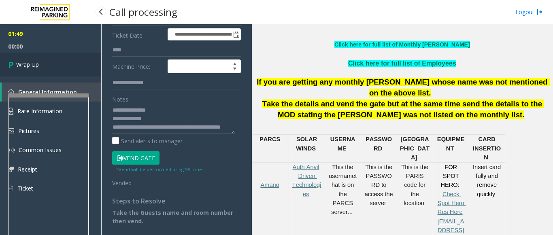
click at [15, 70] on icon at bounding box center [12, 64] width 8 height 13
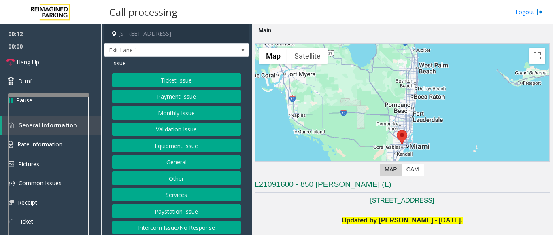
drag, startPoint x: 171, startPoint y: 228, endPoint x: 173, endPoint y: 219, distance: 8.7
click at [171, 227] on button "Intercom Issue/No Response" at bounding box center [176, 228] width 129 height 14
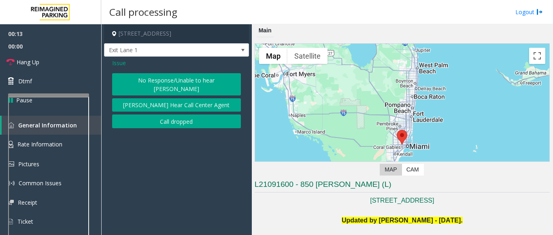
click at [155, 76] on button "No Response/Unable to hear parker" at bounding box center [176, 84] width 129 height 22
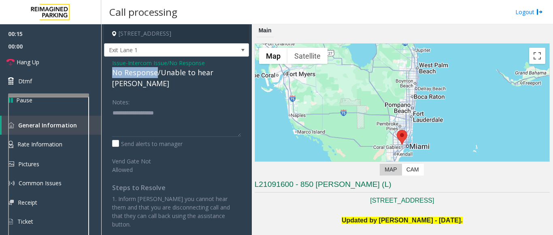
drag, startPoint x: 157, startPoint y: 72, endPoint x: 114, endPoint y: 73, distance: 42.9
click at [114, 73] on div "No Response/Unable to hear parker" at bounding box center [176, 78] width 129 height 22
click at [169, 108] on textarea at bounding box center [176, 121] width 129 height 30
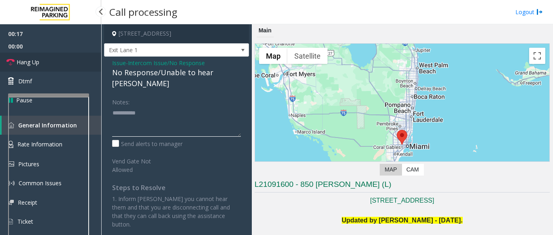
type textarea "**********"
click at [52, 59] on link "Hang Up" at bounding box center [50, 62] width 101 height 19
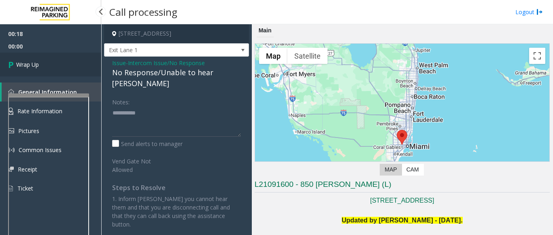
click at [22, 64] on span "Wrap Up" at bounding box center [27, 64] width 23 height 8
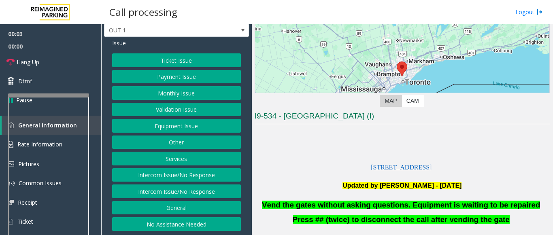
scroll to position [81, 0]
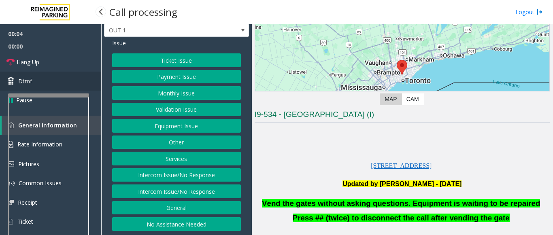
click at [74, 80] on link "Dtmf" at bounding box center [50, 81] width 101 height 19
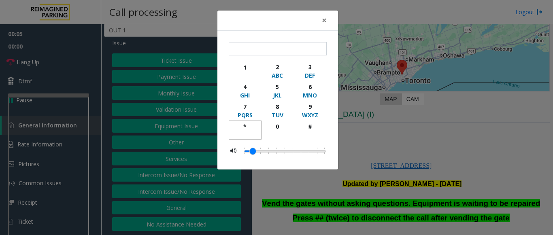
click at [248, 125] on div "*" at bounding box center [245, 126] width 22 height 8
click at [312, 109] on div "9" at bounding box center [310, 106] width 22 height 8
click at [313, 132] on div "button" at bounding box center [310, 134] width 22 height 7
type input "***"
click at [331, 19] on button "×" at bounding box center [324, 21] width 16 height 20
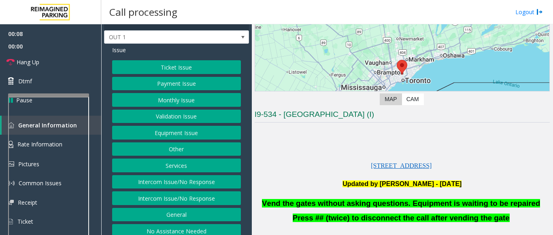
scroll to position [20, 0]
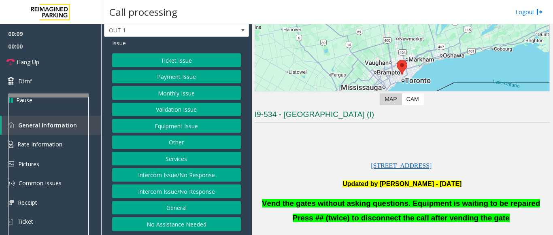
click at [184, 111] on button "Validation Issue" at bounding box center [176, 110] width 129 height 14
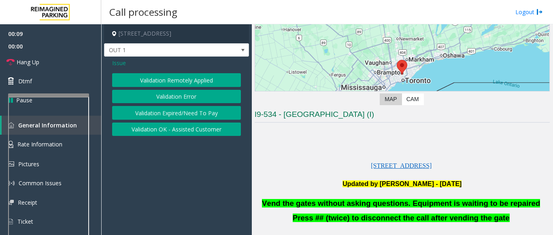
scroll to position [0, 0]
click at [176, 97] on button "Validation Error" at bounding box center [176, 97] width 129 height 14
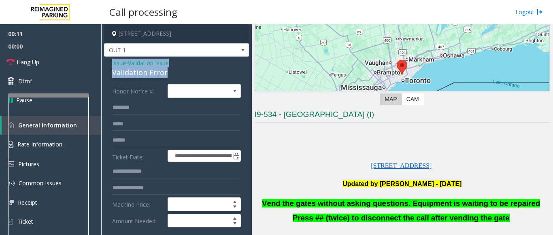
drag, startPoint x: 166, startPoint y: 70, endPoint x: 110, endPoint y: 59, distance: 57.3
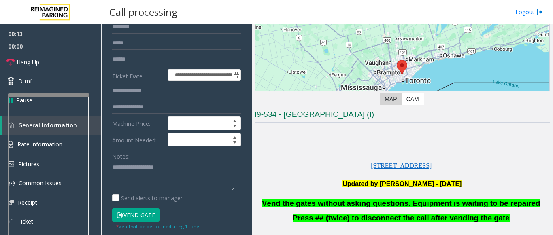
click at [131, 172] on textarea at bounding box center [173, 176] width 123 height 30
paste textarea "**********"
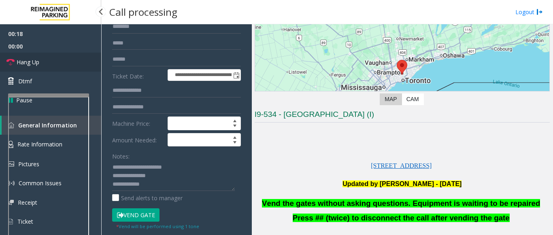
click at [65, 62] on link "Hang Up" at bounding box center [50, 62] width 101 height 19
click at [164, 185] on textarea at bounding box center [173, 176] width 123 height 30
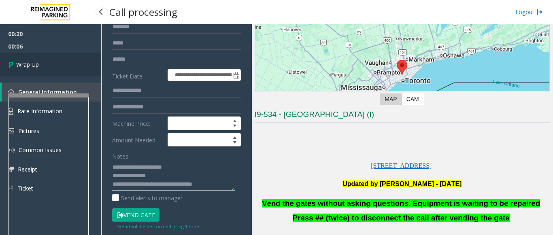
type textarea "**********"
click at [46, 74] on link "Wrap Up" at bounding box center [50, 65] width 101 height 24
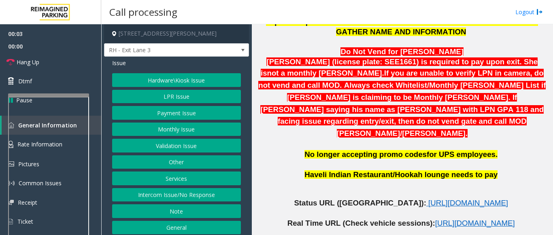
scroll to position [405, 0]
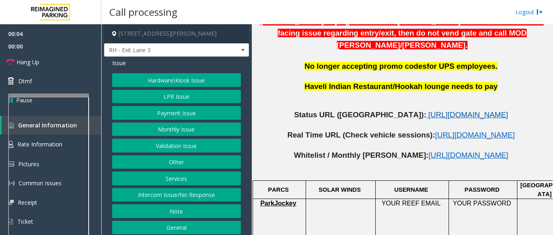
click at [428, 110] on span "https://www.parkjockey.com/en-us/manage/1633/status" at bounding box center [468, 114] width 80 height 8
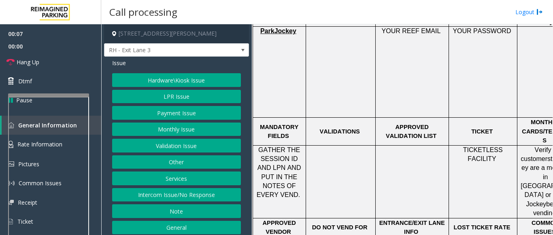
scroll to position [566, 0]
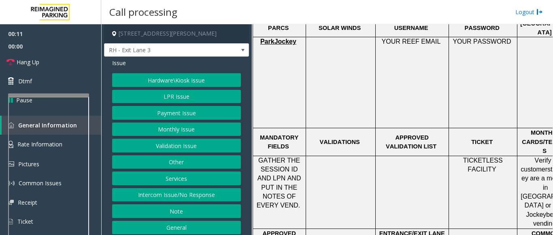
click at [174, 180] on button "Services" at bounding box center [176, 179] width 129 height 14
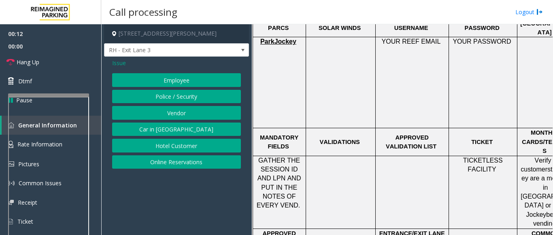
click at [174, 114] on button "Vendor" at bounding box center [176, 113] width 129 height 14
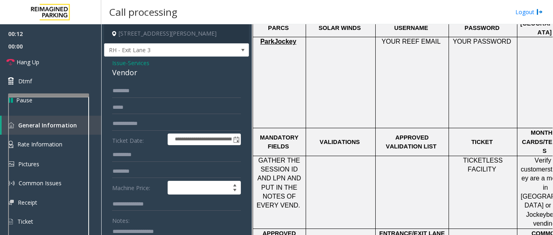
scroll to position [40, 0]
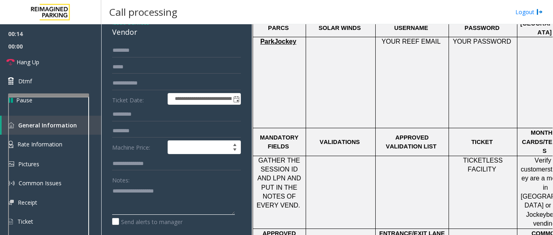
click at [138, 194] on textarea at bounding box center [173, 199] width 123 height 30
type textarea "*******"
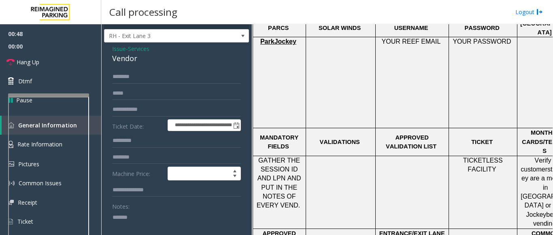
scroll to position [0, 0]
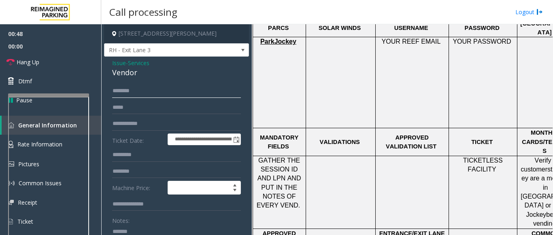
click at [127, 90] on input "text" at bounding box center [176, 91] width 129 height 14
click at [117, 92] on input "******" at bounding box center [176, 91] width 129 height 14
click at [120, 92] on input "******" at bounding box center [176, 91] width 129 height 14
click at [124, 93] on input "******" at bounding box center [176, 91] width 129 height 14
click at [128, 93] on input "******" at bounding box center [176, 91] width 129 height 14
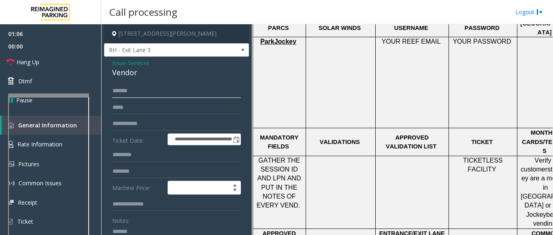
click at [131, 93] on input "******" at bounding box center [176, 91] width 129 height 14
click at [139, 94] on input "******" at bounding box center [176, 91] width 129 height 14
type input "******"
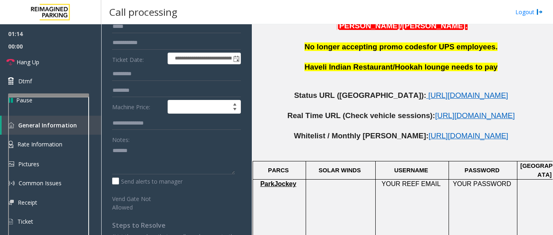
scroll to position [405, 0]
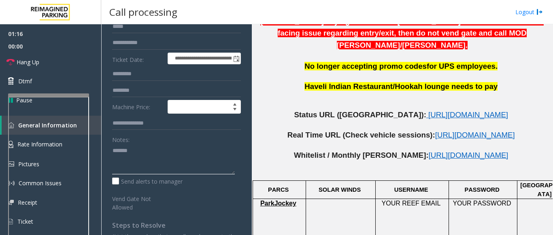
drag, startPoint x: 131, startPoint y: 150, endPoint x: 106, endPoint y: 146, distance: 25.1
click at [106, 146] on div "**********" at bounding box center [176, 130] width 141 height 254
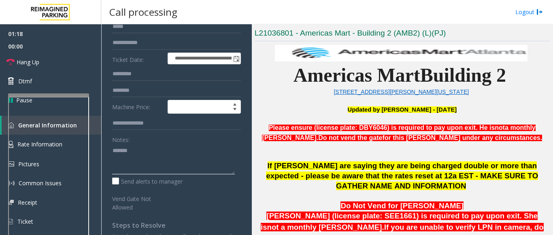
scroll to position [162, 0]
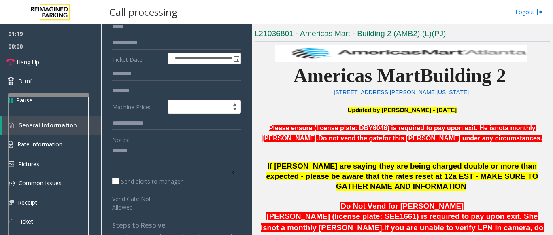
click at [326, 95] on p "227 Ted Turner Dr Atlanta, Georgia" at bounding box center [401, 92] width 295 height 9
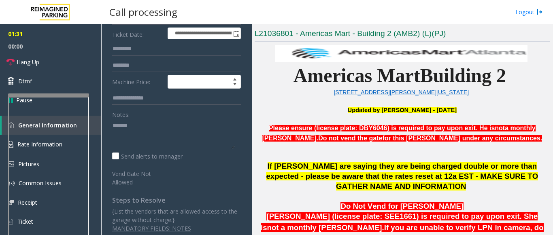
scroll to position [112, 0]
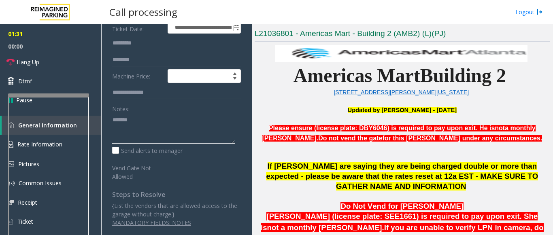
click at [148, 120] on textarea at bounding box center [173, 128] width 123 height 30
click at [111, 121] on div "**********" at bounding box center [176, 99] width 141 height 254
click at [113, 119] on textarea at bounding box center [173, 128] width 123 height 30
click at [57, 64] on link "Hang Up" at bounding box center [50, 62] width 101 height 19
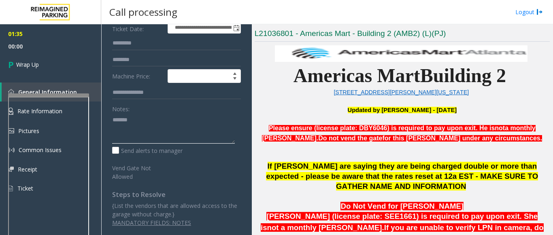
click at [112, 119] on textarea at bounding box center [173, 128] width 123 height 30
click at [112, 120] on textarea at bounding box center [173, 128] width 123 height 30
click at [116, 120] on textarea at bounding box center [173, 128] width 123 height 30
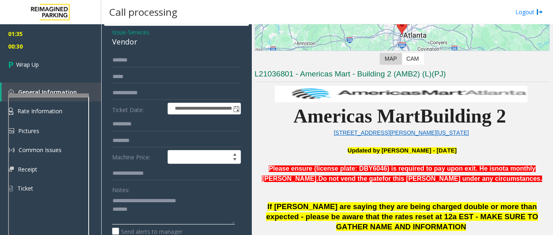
scroll to position [0, 0]
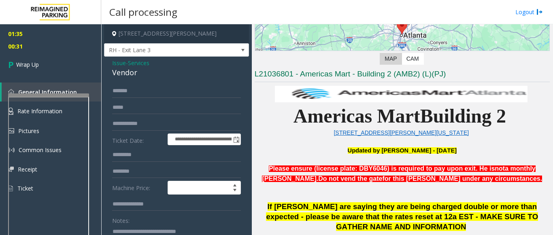
type textarea "**********"
click at [117, 62] on span "Issue" at bounding box center [119, 63] width 14 height 8
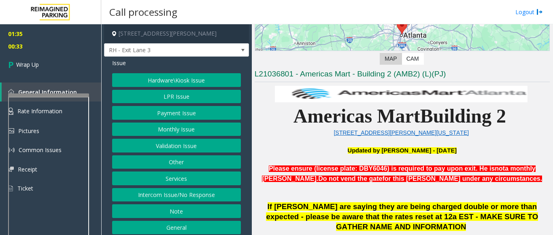
click at [179, 81] on button "Hardware\Kiosk Issue" at bounding box center [176, 80] width 129 height 14
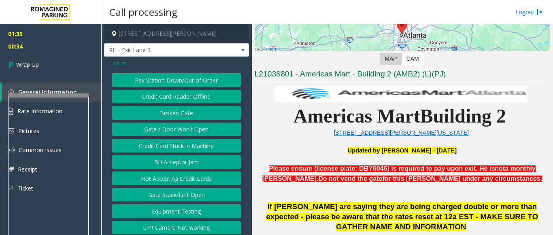
click at [169, 126] on button "Gate / Door Won't Open" at bounding box center [176, 130] width 129 height 14
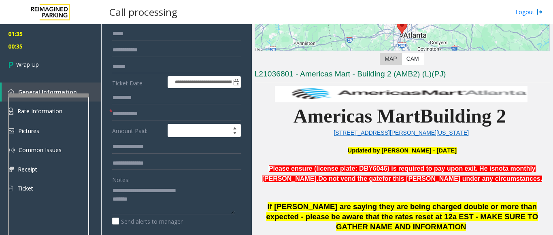
scroll to position [81, 0]
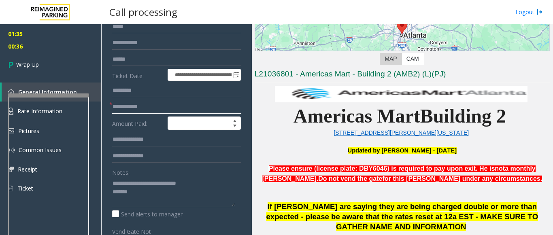
click at [125, 107] on input "text" at bounding box center [176, 107] width 129 height 14
type input "**"
click at [114, 193] on textarea at bounding box center [173, 192] width 123 height 30
click at [112, 194] on textarea at bounding box center [173, 192] width 123 height 30
click at [172, 196] on textarea at bounding box center [173, 192] width 123 height 30
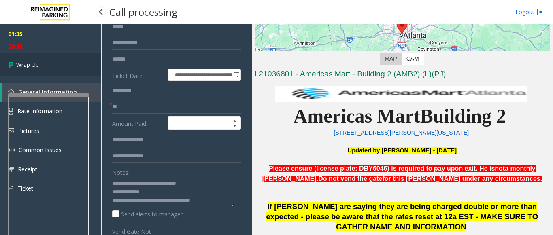
type textarea "**********"
click at [5, 60] on link "Wrap Up" at bounding box center [50, 65] width 101 height 24
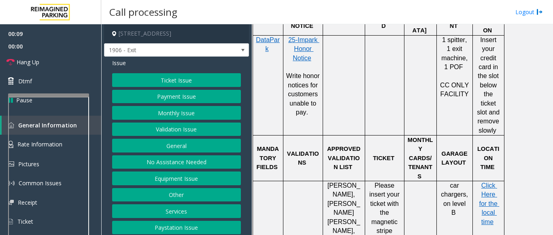
scroll to position [526, 0]
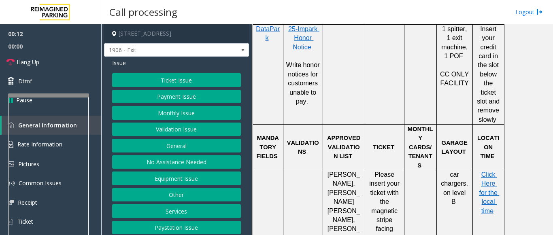
click at [172, 85] on button "Ticket Issue" at bounding box center [176, 80] width 129 height 14
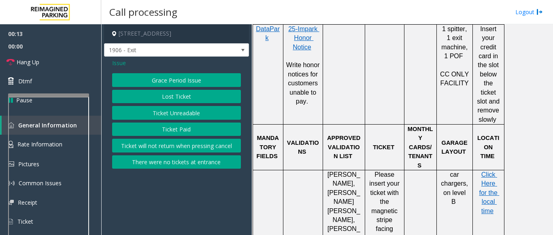
click at [174, 116] on button "Ticket Unreadable" at bounding box center [176, 113] width 129 height 14
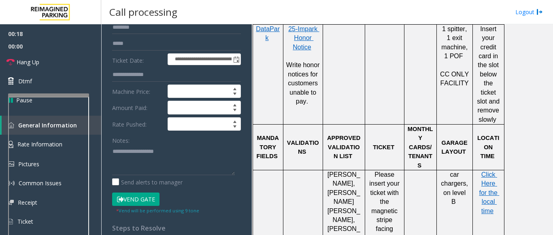
scroll to position [81, 0]
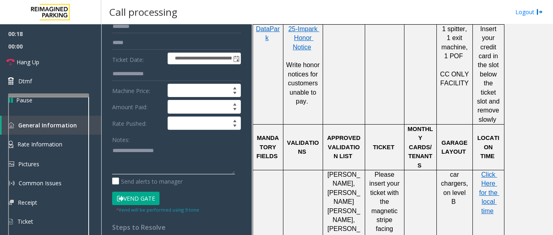
click at [125, 159] on textarea at bounding box center [173, 159] width 123 height 30
paste textarea "**********"
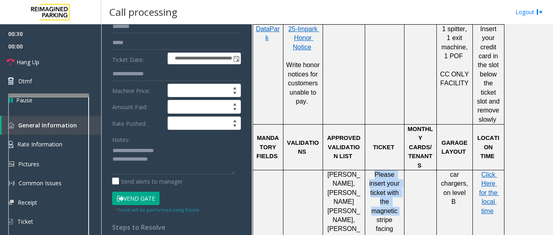
drag, startPoint x: 374, startPoint y: 137, endPoint x: 402, endPoint y: 173, distance: 45.3
click at [402, 173] on div "Please insert your ticket with the magnetic stripe facing up and, on the left," at bounding box center [384, 211] width 39 height 82
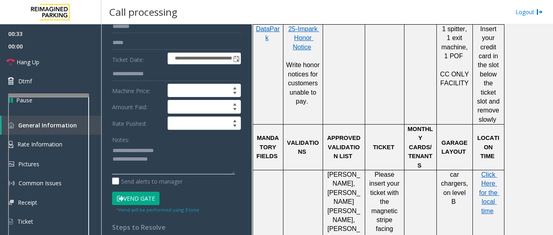
click at [184, 159] on textarea at bounding box center [173, 159] width 123 height 30
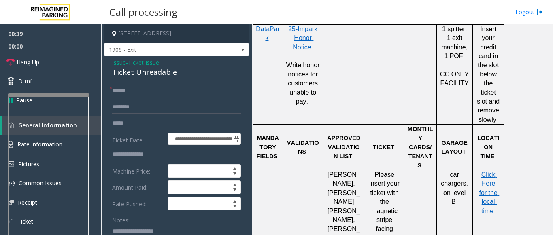
scroll to position [0, 0]
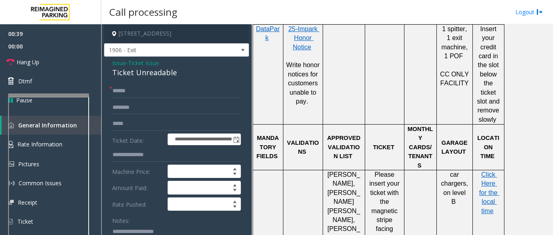
type textarea "**********"
click at [124, 94] on input "text" at bounding box center [176, 91] width 129 height 14
click at [125, 97] on input "******" at bounding box center [176, 91] width 129 height 14
click at [139, 86] on input "******" at bounding box center [176, 91] width 129 height 14
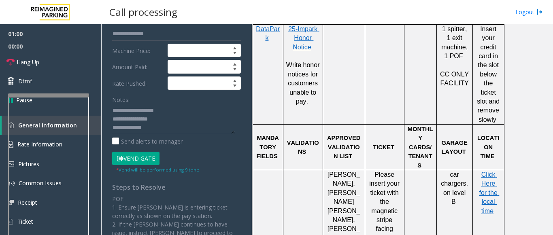
scroll to position [121, 0]
type input "******"
click at [133, 154] on button "Vend Gate" at bounding box center [135, 158] width 47 height 14
click at [159, 131] on textarea at bounding box center [173, 119] width 123 height 30
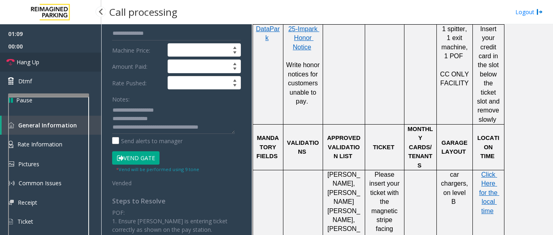
click at [49, 63] on link "Hang Up" at bounding box center [50, 62] width 101 height 19
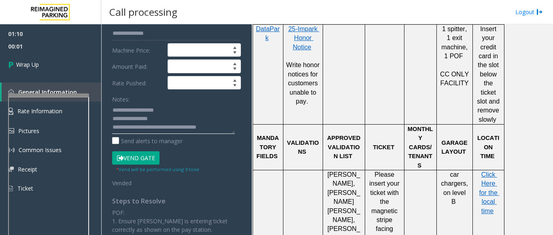
click at [220, 127] on textarea at bounding box center [173, 119] width 123 height 30
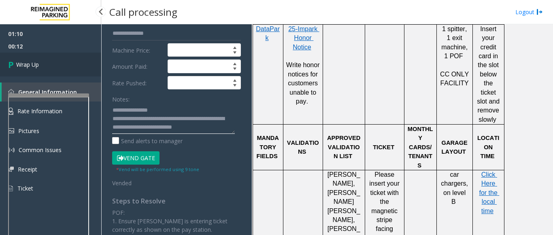
type textarea "**********"
click at [27, 61] on span "Wrap Up" at bounding box center [27, 64] width 23 height 8
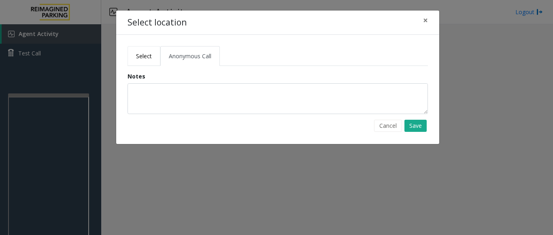
click at [141, 57] on span "Select" at bounding box center [144, 56] width 16 height 8
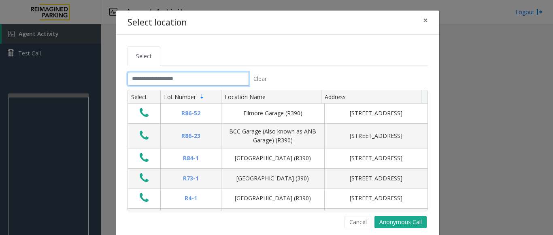
click at [134, 80] on input "text" at bounding box center [187, 79] width 121 height 14
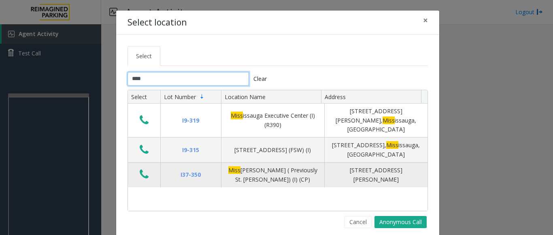
type input "****"
click at [141, 169] on icon "Data table" at bounding box center [144, 174] width 9 height 11
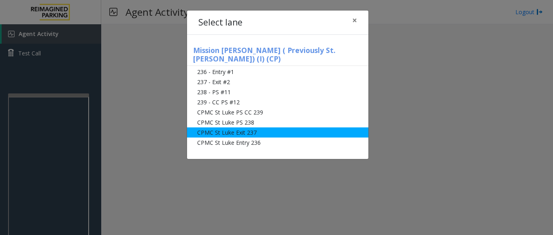
click at [250, 127] on li "CPMC St Luke Exit 237" at bounding box center [277, 132] width 181 height 10
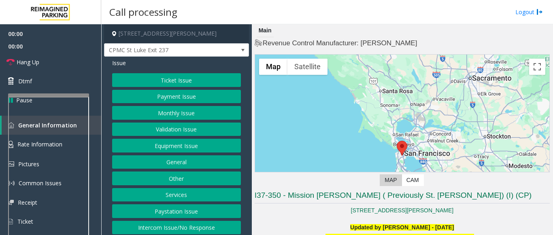
scroll to position [162, 0]
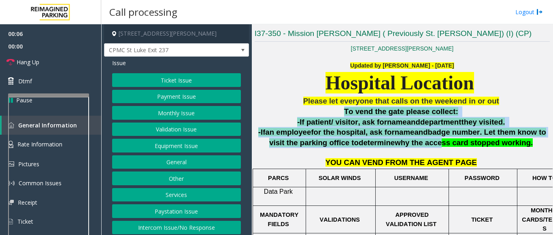
drag, startPoint x: 348, startPoint y: 112, endPoint x: 425, endPoint y: 144, distance: 83.5
click at [425, 144] on div "Please let everyone that calls on the weekend in or out To vend the gate please…" at bounding box center [401, 211] width 295 height 230
click at [421, 140] on span "why the access card stopped working." at bounding box center [463, 142] width 138 height 8
drag, startPoint x: 533, startPoint y: 146, endPoint x: 320, endPoint y: 110, distance: 215.8
click at [320, 110] on div "Please let everyone that calls on the weekend in or out To vend the gate please…" at bounding box center [401, 211] width 295 height 230
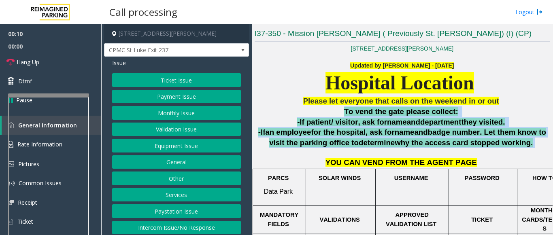
click at [322, 112] on p "To vend the gate please collect:" at bounding box center [401, 111] width 295 height 11
drag, startPoint x: 349, startPoint y: 111, endPoint x: 511, endPoint y: 139, distance: 164.9
click at [511, 139] on div "Please let everyone that calls on the weekend in or out To vend the gate please…" at bounding box center [401, 211] width 295 height 230
click at [511, 139] on p "-If an employee for the hospital, ask for name and badge number . Let them know…" at bounding box center [401, 137] width 295 height 21
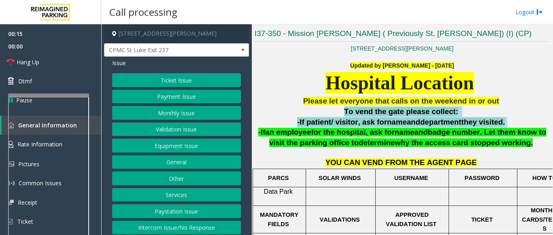
drag, startPoint x: 345, startPoint y: 109, endPoint x: 496, endPoint y: 119, distance: 151.2
click at [496, 119] on div "Please let everyone that calls on the weekend in or out To vend the gate please…" at bounding box center [401, 211] width 295 height 230
click at [504, 119] on span at bounding box center [505, 122] width 2 height 8
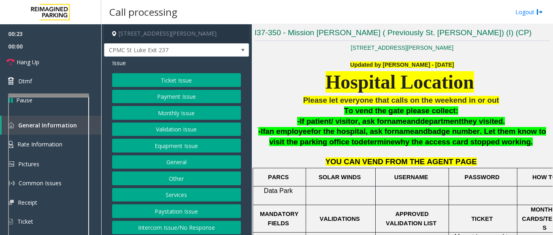
scroll to position [148, 0]
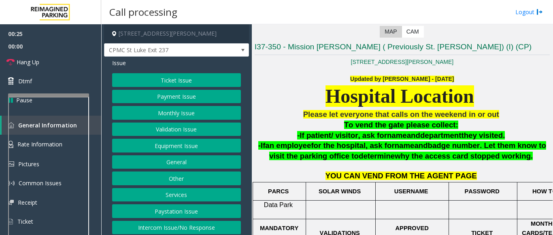
click at [163, 149] on button "Equipment Issue" at bounding box center [176, 146] width 129 height 14
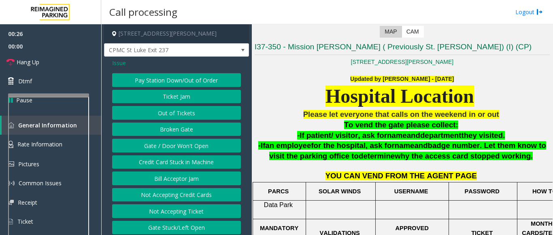
click at [162, 144] on button "Gate / Door Won't Open" at bounding box center [176, 146] width 129 height 14
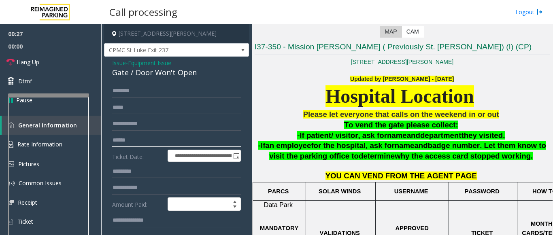
click at [128, 141] on input "text" at bounding box center [176, 140] width 129 height 14
click at [123, 138] on input "text" at bounding box center [176, 140] width 129 height 14
type input "******"
click at [141, 93] on input "text" at bounding box center [176, 91] width 129 height 14
type input "********"
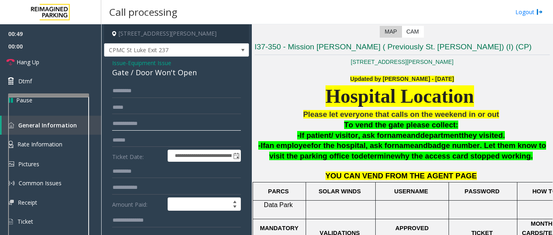
click at [142, 121] on input "text" at bounding box center [176, 124] width 129 height 14
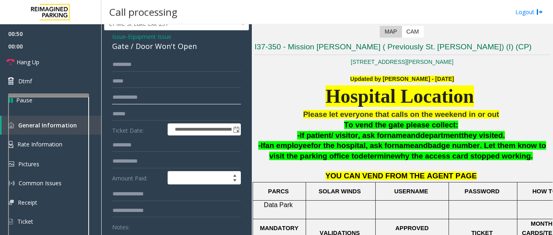
scroll to position [40, 0]
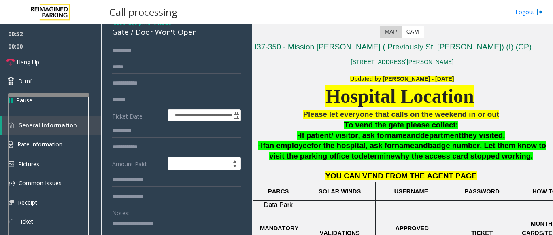
click at [127, 223] on textarea at bounding box center [173, 232] width 123 height 30
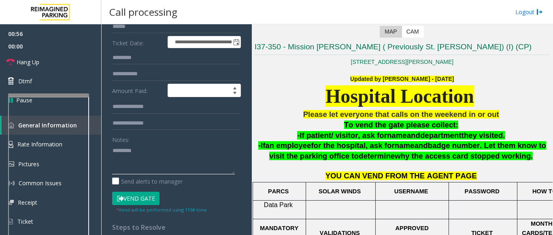
scroll to position [123, 0]
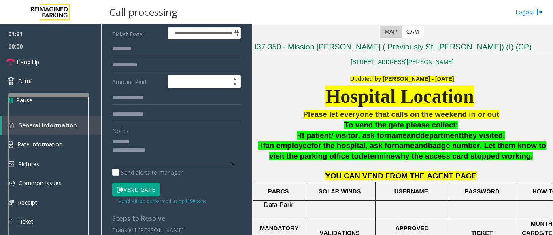
click at [143, 193] on button "Vend Gate" at bounding box center [135, 190] width 47 height 14
click at [167, 153] on textarea at bounding box center [173, 150] width 123 height 30
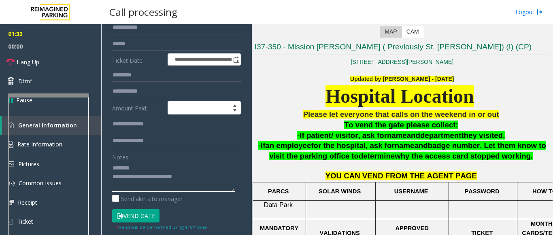
scroll to position [82, 0]
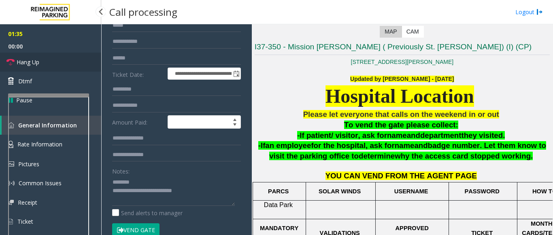
click at [73, 56] on link "Hang Up" at bounding box center [50, 62] width 101 height 19
click at [143, 183] on textarea at bounding box center [173, 191] width 123 height 30
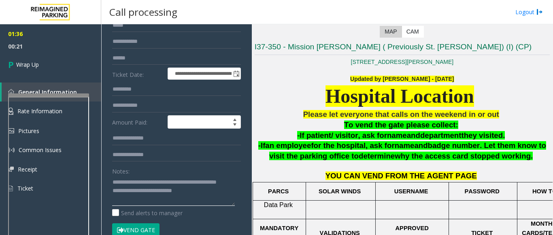
click at [136, 193] on textarea at bounding box center [173, 191] width 123 height 30
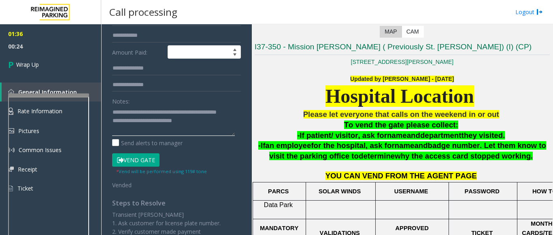
scroll to position [166, 0]
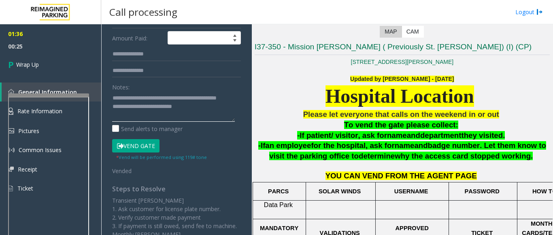
click at [204, 115] on textarea at bounding box center [173, 106] width 123 height 30
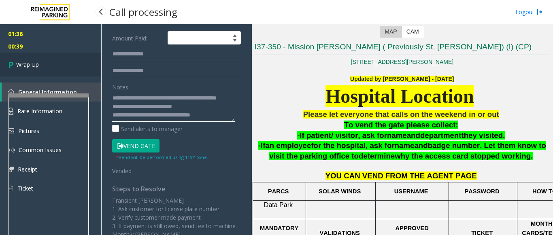
type textarea "**********"
click at [46, 71] on link "Wrap Up" at bounding box center [50, 65] width 101 height 24
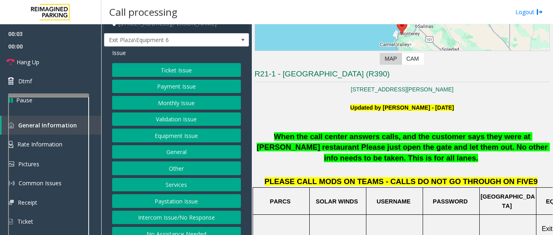
scroll to position [20, 0]
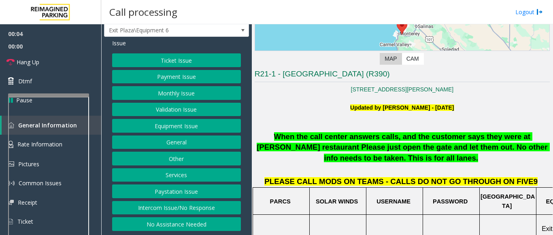
click at [179, 225] on button "No Assistance Needed" at bounding box center [176, 224] width 129 height 14
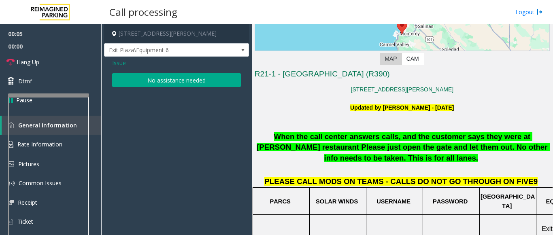
click at [142, 78] on button "No assistance needed" at bounding box center [176, 80] width 129 height 14
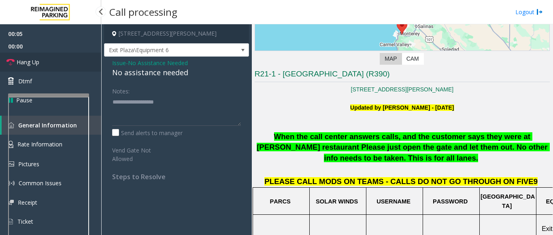
click at [87, 62] on link "Hang Up" at bounding box center [50, 62] width 101 height 19
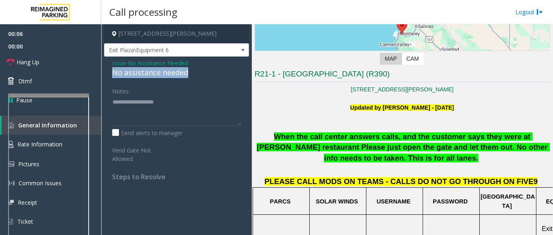
drag, startPoint x: 201, startPoint y: 71, endPoint x: 112, endPoint y: 70, distance: 88.6
click at [112, 70] on div "No assistance needed" at bounding box center [176, 72] width 129 height 11
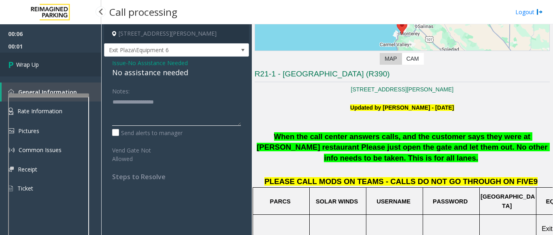
type textarea "**********"
click at [53, 70] on link "Wrap Up" at bounding box center [50, 65] width 101 height 24
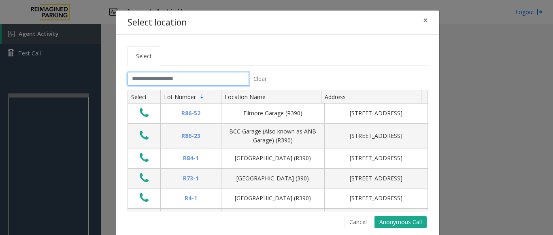
click at [171, 83] on input "text" at bounding box center [187, 79] width 121 height 14
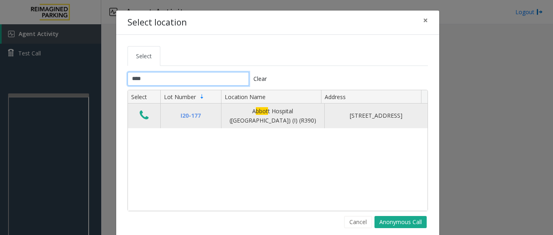
type input "****"
click at [143, 116] on icon "Data table" at bounding box center [144, 115] width 9 height 11
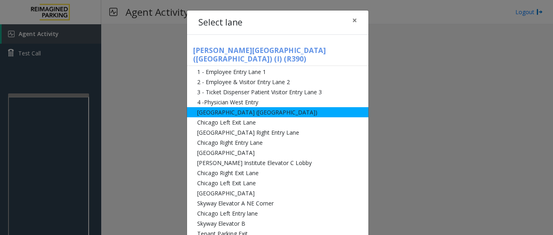
click at [231, 107] on li "[GEOGRAPHIC_DATA] ([GEOGRAPHIC_DATA])" at bounding box center [277, 112] width 181 height 10
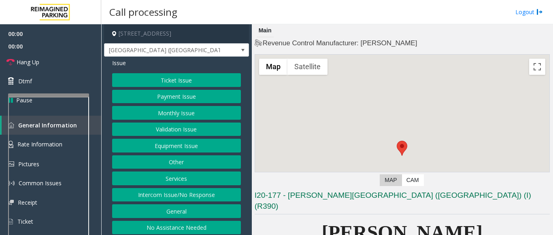
click at [171, 115] on button "Monthly Issue" at bounding box center [176, 113] width 129 height 14
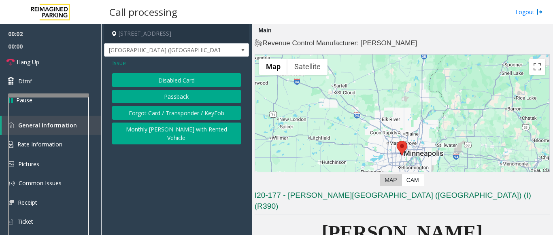
click at [152, 113] on button "Forgot Card / Transponder / KeyFob" at bounding box center [176, 113] width 129 height 14
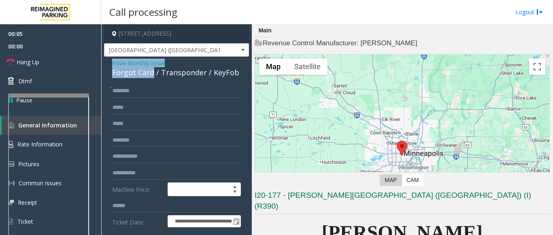
drag, startPoint x: 152, startPoint y: 72, endPoint x: 111, endPoint y: 63, distance: 42.0
copy div "Issue - Monthly Issue Forgot Card"
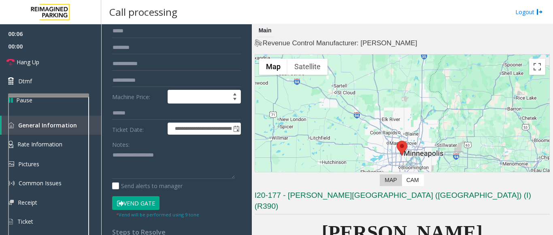
scroll to position [121, 0]
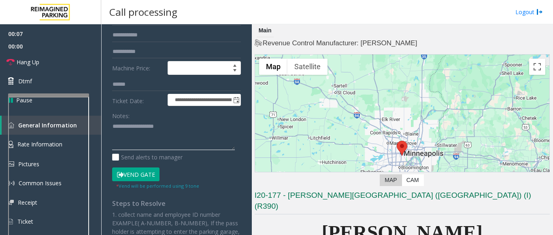
click at [118, 124] on textarea at bounding box center [173, 135] width 123 height 30
paste textarea "**********"
click at [113, 144] on textarea at bounding box center [173, 135] width 123 height 30
type textarea "**********"
click at [136, 178] on button "Vend Gate" at bounding box center [135, 174] width 47 height 14
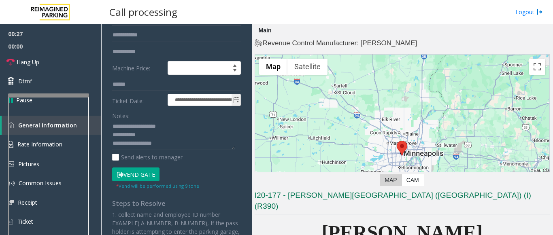
scroll to position [60, 0]
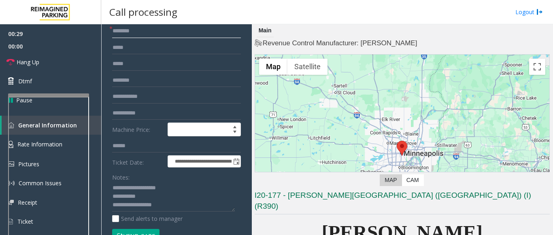
click at [128, 26] on input "text" at bounding box center [176, 31] width 129 height 14
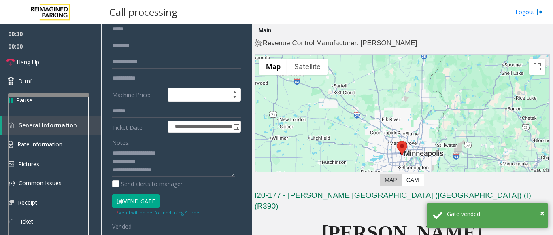
scroll to position [141, 0]
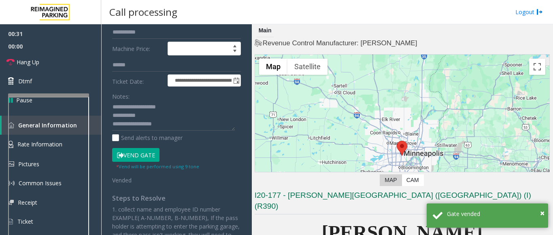
type input "**"
click at [180, 126] on textarea at bounding box center [173, 116] width 123 height 30
click at [58, 58] on link "Hang Up" at bounding box center [50, 62] width 101 height 19
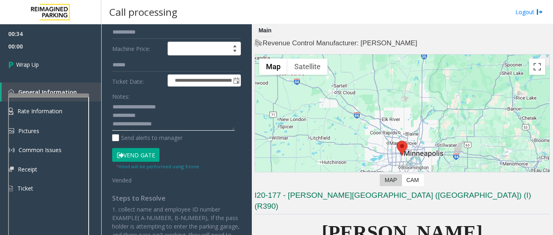
click at [195, 125] on textarea at bounding box center [173, 116] width 123 height 30
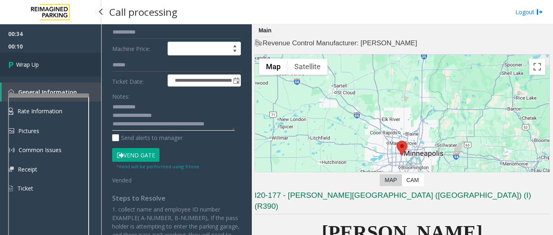
type textarea "**********"
click at [40, 72] on link "Wrap Up" at bounding box center [50, 65] width 101 height 24
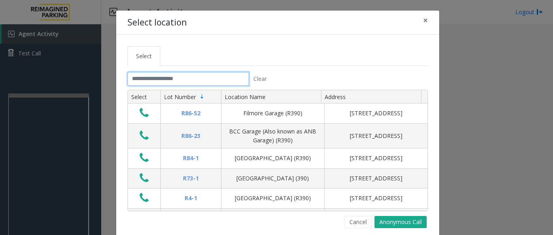
click at [157, 81] on input "text" at bounding box center [187, 79] width 121 height 14
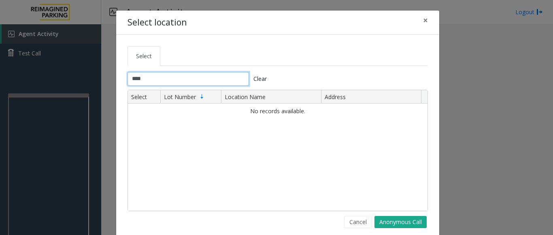
drag, startPoint x: 158, startPoint y: 78, endPoint x: 125, endPoint y: 80, distance: 33.2
click at [127, 80] on input "****" at bounding box center [187, 79] width 121 height 14
type input "*"
click at [425, 19] on button "×" at bounding box center [425, 21] width 16 height 20
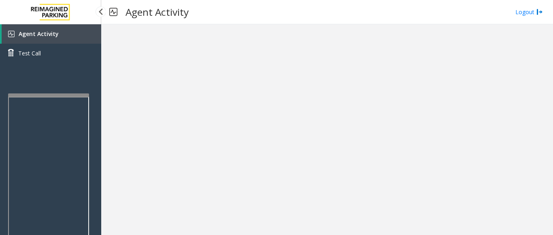
click at [40, 31] on span "Agent Activity" at bounding box center [39, 34] width 40 height 8
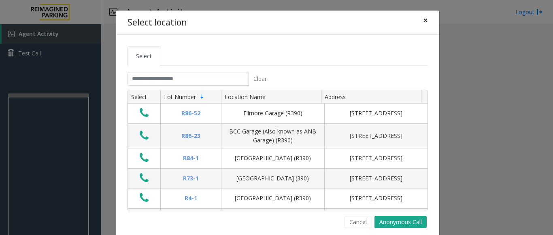
drag, startPoint x: 423, startPoint y: 21, endPoint x: 368, endPoint y: 42, distance: 58.5
click at [423, 21] on span "×" at bounding box center [425, 20] width 5 height 11
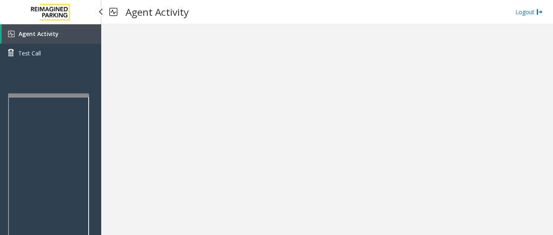
click at [57, 41] on link "Agent Activity" at bounding box center [52, 33] width 100 height 19
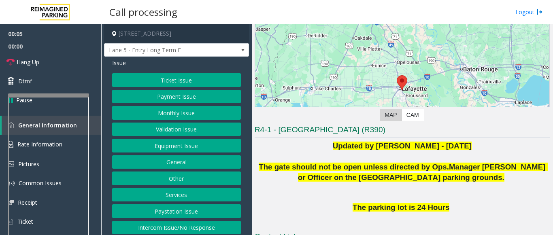
scroll to position [162, 0]
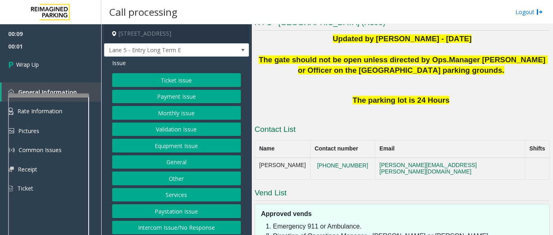
click at [182, 231] on button "Intercom Issue/No Response" at bounding box center [176, 228] width 129 height 14
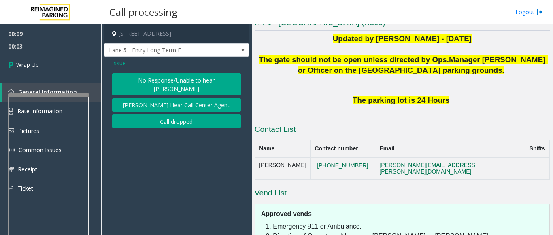
click at [151, 78] on button "No Response/Unable to hear parker" at bounding box center [176, 84] width 129 height 22
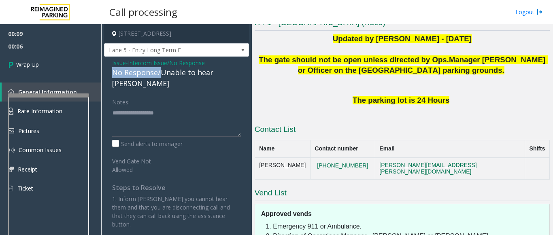
drag, startPoint x: 159, startPoint y: 71, endPoint x: 109, endPoint y: 72, distance: 49.4
click at [109, 72] on div "Issue - Intercom Issue/No Response No Response/Unable to hear parker Notes: Sen…" at bounding box center [176, 147] width 145 height 180
click at [159, 106] on textarea at bounding box center [176, 121] width 129 height 30
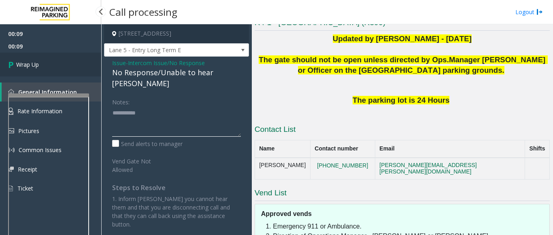
type textarea "**********"
click at [48, 58] on link "Wrap Up" at bounding box center [50, 65] width 101 height 24
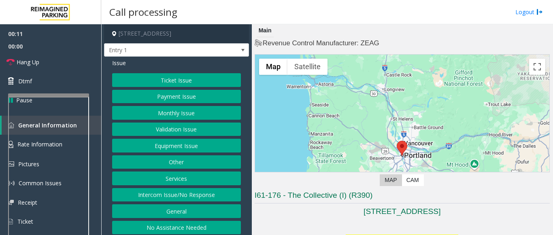
click at [132, 195] on button "Intercom Issue/No Response" at bounding box center [176, 195] width 129 height 14
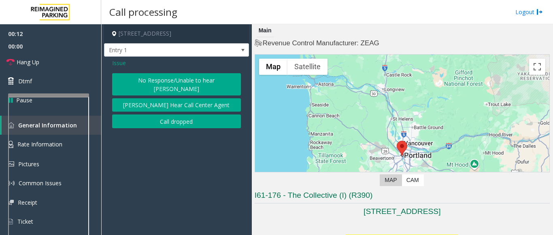
click at [146, 77] on button "No Response/Unable to hear parker" at bounding box center [176, 84] width 129 height 22
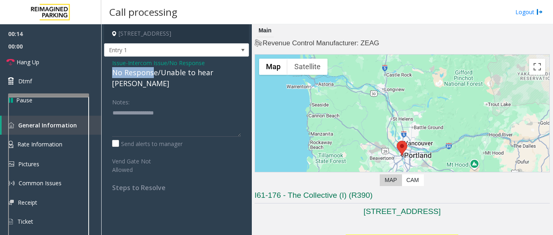
drag, startPoint x: 154, startPoint y: 72, endPoint x: 104, endPoint y: 71, distance: 50.2
click at [104, 71] on div "Issue - Intercom Issue/No Response No Response/Unable to hear parker Notes: Sen…" at bounding box center [176, 128] width 145 height 143
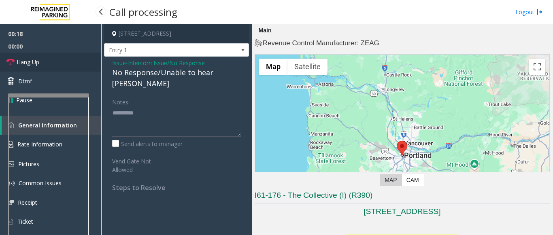
click at [27, 57] on link "Hang Up" at bounding box center [50, 62] width 101 height 19
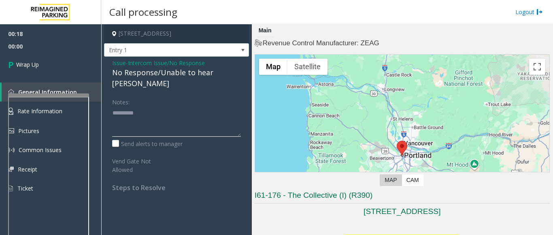
click at [154, 106] on textarea at bounding box center [176, 121] width 129 height 30
type textarea "**********"
click at [60, 57] on link "Wrap Up" at bounding box center [50, 65] width 101 height 24
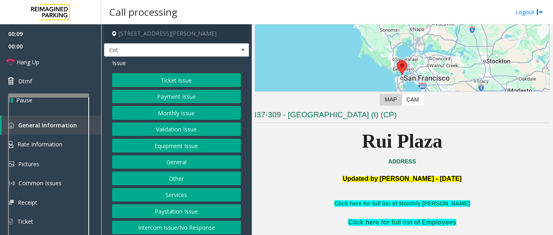
scroll to position [81, 0]
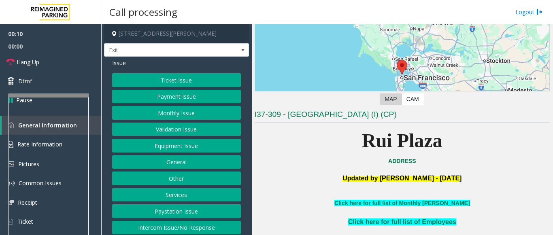
click at [148, 197] on button "Services" at bounding box center [176, 195] width 129 height 14
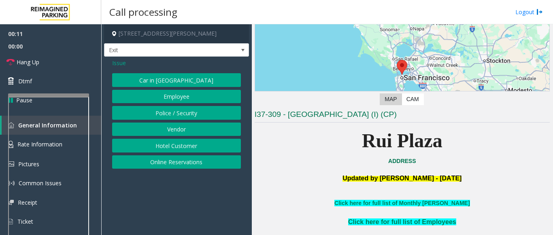
click at [154, 166] on button "Online Reservations" at bounding box center [176, 162] width 129 height 14
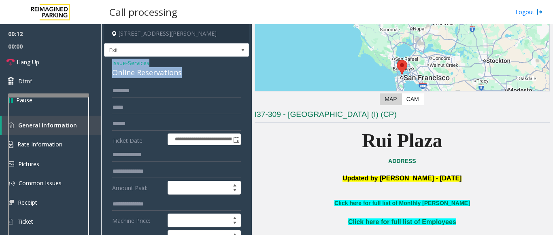
drag, startPoint x: 191, startPoint y: 71, endPoint x: 109, endPoint y: 64, distance: 82.5
copy div "Issue - Services Online Reservations"
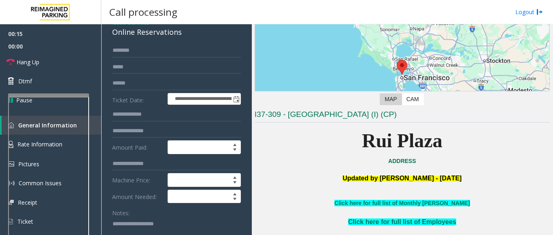
click at [125, 229] on textarea at bounding box center [173, 232] width 123 height 30
paste textarea "**********"
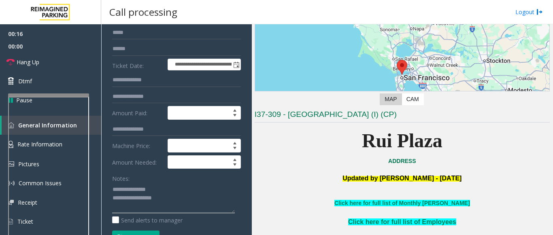
scroll to position [82, 0]
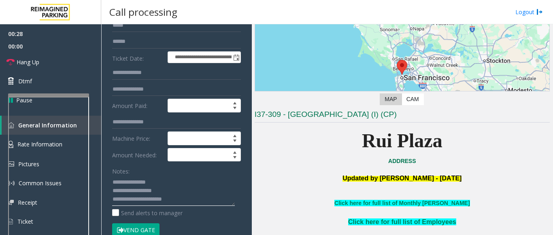
drag, startPoint x: 132, startPoint y: 200, endPoint x: 112, endPoint y: 199, distance: 19.8
click at [112, 199] on textarea at bounding box center [173, 191] width 123 height 30
click at [192, 191] on textarea at bounding box center [173, 191] width 123 height 30
click at [113, 199] on textarea at bounding box center [173, 191] width 123 height 30
click at [178, 199] on textarea at bounding box center [173, 191] width 123 height 30
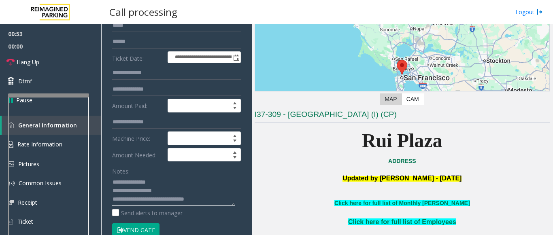
click at [168, 203] on textarea at bounding box center [173, 191] width 123 height 30
click at [210, 200] on textarea at bounding box center [173, 191] width 123 height 30
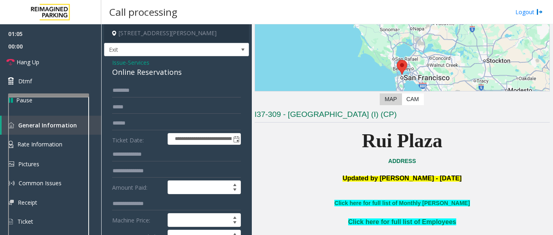
scroll to position [0, 0]
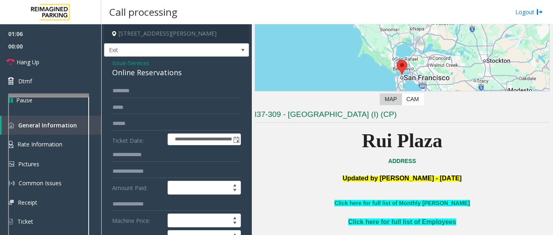
type textarea "**********"
click at [128, 89] on input "text" at bounding box center [176, 91] width 129 height 14
type input "*"
click at [116, 97] on input "*****" at bounding box center [176, 91] width 129 height 14
type input "*****"
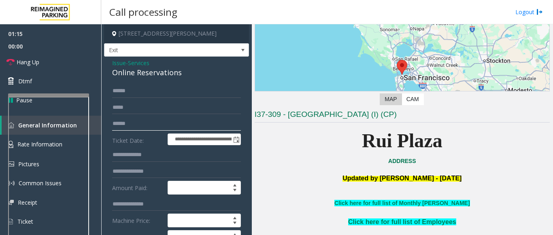
click at [135, 122] on input "text" at bounding box center [176, 124] width 129 height 14
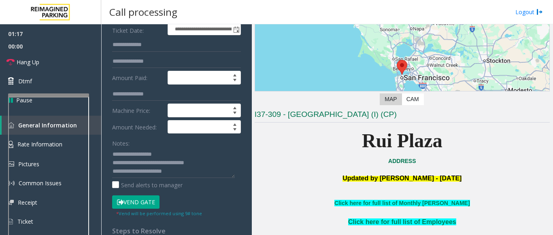
scroll to position [121, 0]
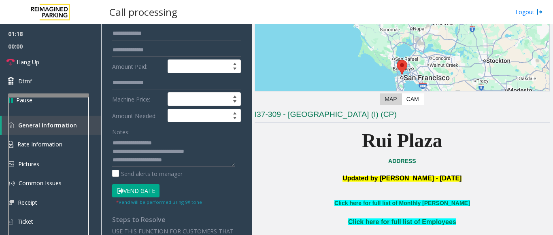
click at [134, 192] on button "Vend Gate" at bounding box center [135, 191] width 47 height 14
click at [192, 159] on textarea at bounding box center [173, 151] width 123 height 30
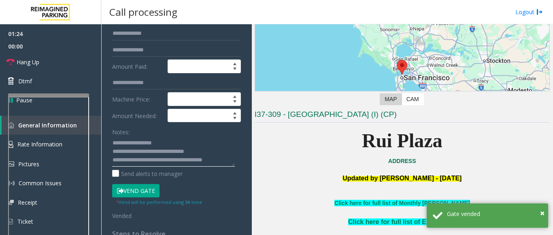
scroll to position [15, 0]
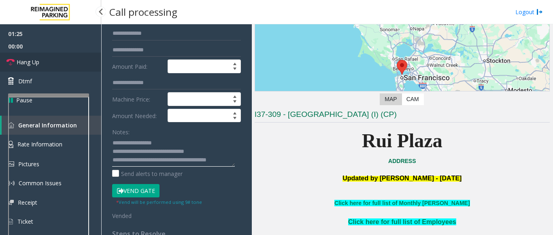
type textarea "**********"
click at [50, 68] on link "Hang Up" at bounding box center [50, 62] width 101 height 19
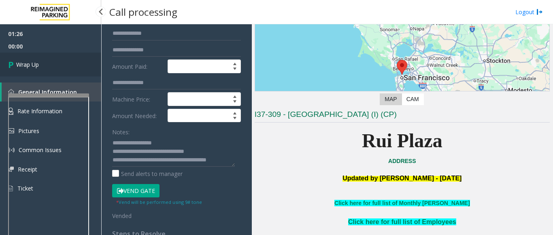
click at [48, 66] on link "Wrap Up" at bounding box center [50, 65] width 101 height 24
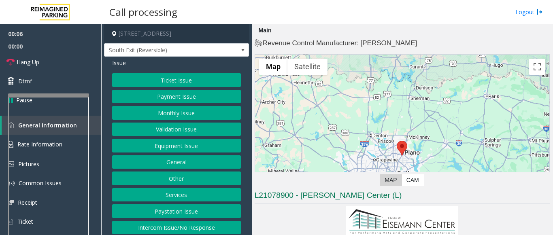
click at [157, 228] on button "Intercom Issue/No Response" at bounding box center [176, 228] width 129 height 14
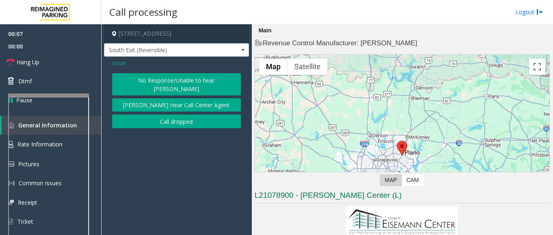
click at [144, 82] on button "No Response/Unable to hear parker" at bounding box center [176, 84] width 129 height 22
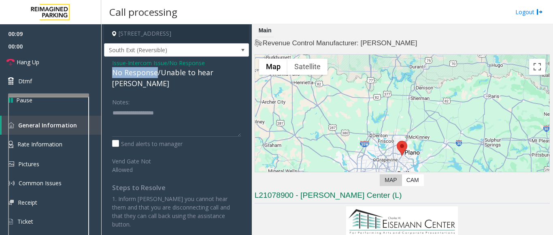
drag, startPoint x: 157, startPoint y: 72, endPoint x: 108, endPoint y: 68, distance: 49.1
click at [108, 68] on div "Issue - Intercom Issue/No Response No Response/Unable to hear parker Notes: Sen…" at bounding box center [176, 147] width 145 height 180
click at [152, 106] on textarea at bounding box center [176, 121] width 129 height 30
type textarea "**********"
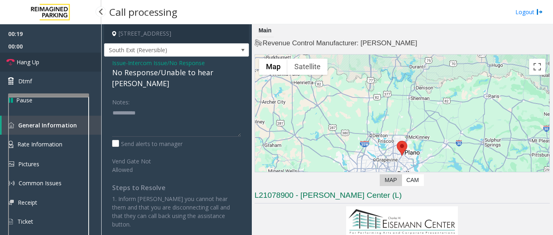
click at [34, 65] on span "Hang Up" at bounding box center [28, 62] width 23 height 8
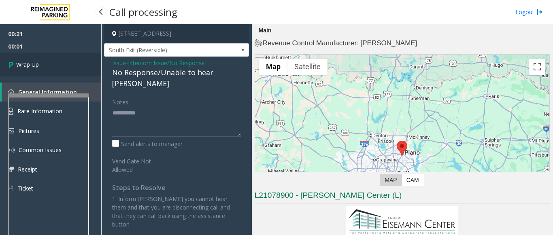
click at [18, 62] on span "Wrap Up" at bounding box center [27, 64] width 23 height 8
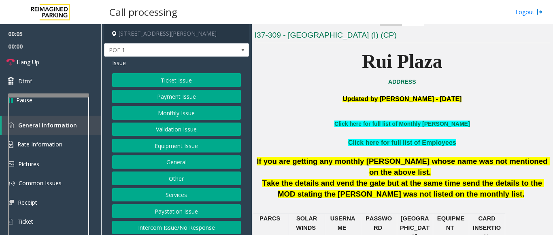
scroll to position [162, 0]
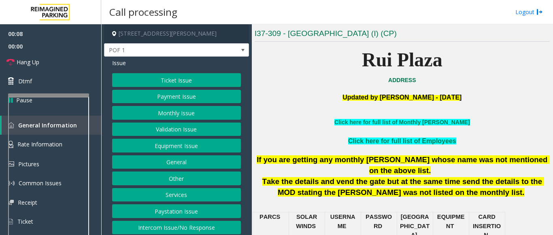
click at [152, 80] on button "Ticket Issue" at bounding box center [176, 80] width 129 height 14
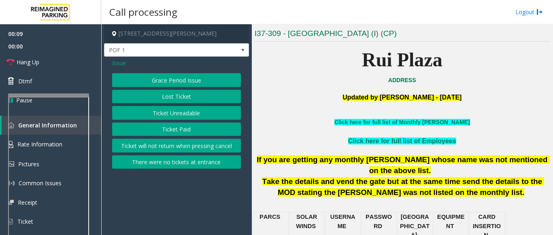
click at [145, 165] on button "There were no tickets at entrance" at bounding box center [176, 162] width 129 height 14
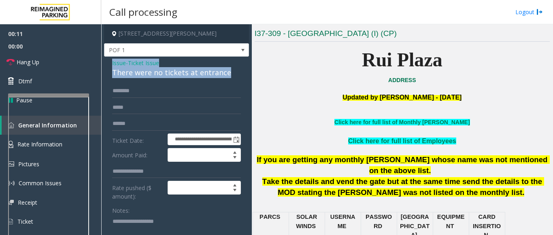
drag, startPoint x: 229, startPoint y: 73, endPoint x: 109, endPoint y: 63, distance: 120.2
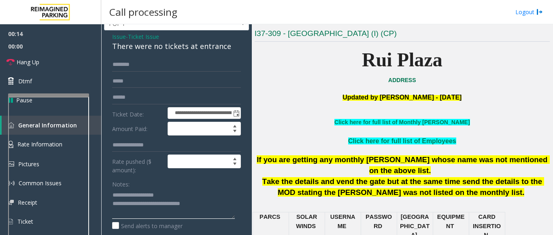
scroll to position [40, 0]
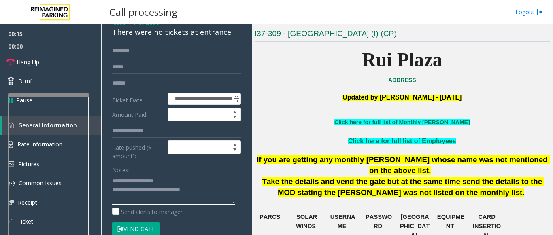
click at [218, 194] on textarea at bounding box center [173, 189] width 123 height 30
type textarea "**********"
click at [66, 60] on link "Hang Up" at bounding box center [50, 62] width 101 height 19
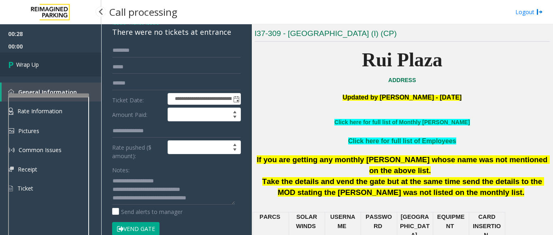
click at [48, 58] on link "Wrap Up" at bounding box center [50, 65] width 101 height 24
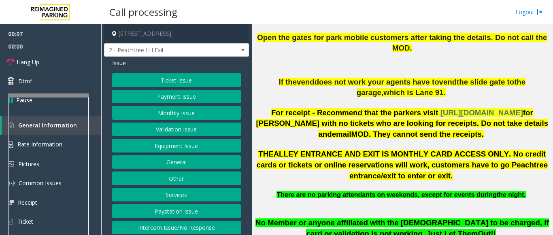
scroll to position [364, 0]
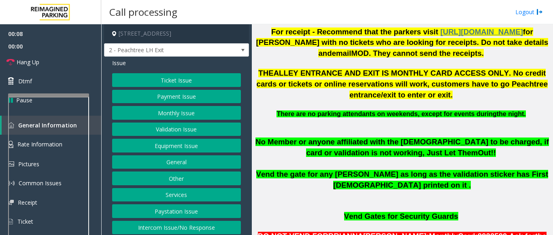
click at [171, 87] on button "Ticket Issue" at bounding box center [176, 80] width 129 height 14
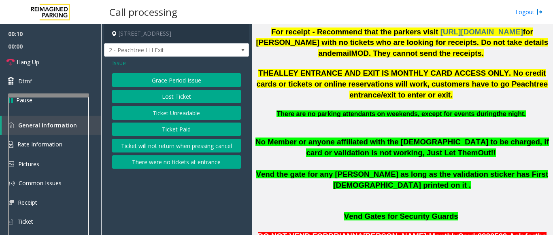
click at [170, 96] on button "Lost Ticket" at bounding box center [176, 97] width 129 height 14
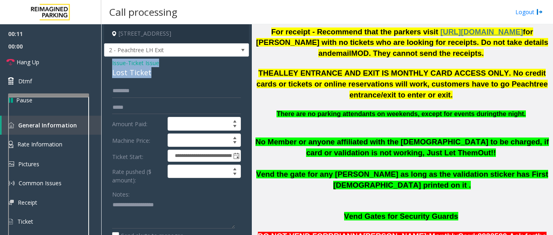
drag, startPoint x: 163, startPoint y: 77, endPoint x: 110, endPoint y: 70, distance: 53.1
click at [110, 70] on div "**********" at bounding box center [176, 193] width 145 height 272
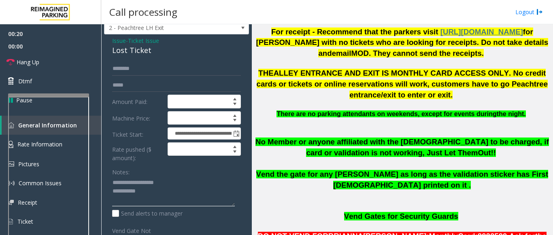
scroll to position [40, 0]
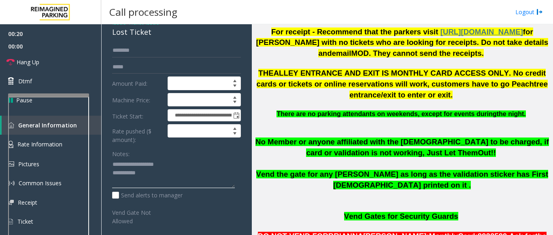
click at [166, 186] on textarea at bounding box center [173, 173] width 123 height 30
click at [35, 59] on span "Hang Up" at bounding box center [28, 62] width 23 height 8
click at [162, 187] on textarea at bounding box center [173, 173] width 123 height 30
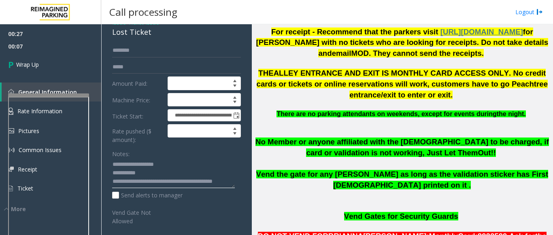
scroll to position [6, 0]
drag, startPoint x: 167, startPoint y: 186, endPoint x: 162, endPoint y: 187, distance: 4.5
click at [161, 187] on textarea at bounding box center [173, 173] width 123 height 30
click at [168, 182] on textarea at bounding box center [173, 173] width 123 height 30
type textarea "**********"
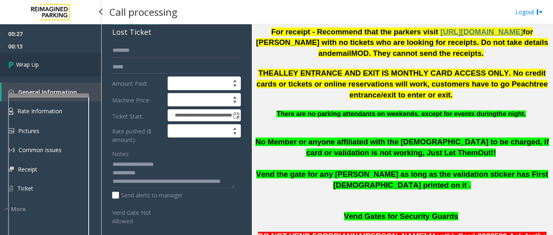
click at [33, 67] on span "Wrap Up" at bounding box center [27, 64] width 23 height 8
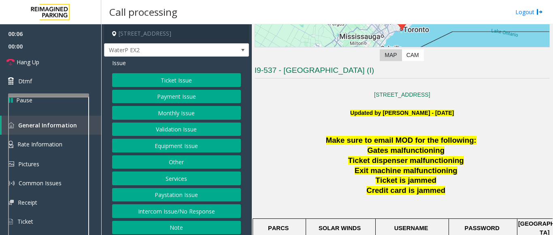
scroll to position [202, 0]
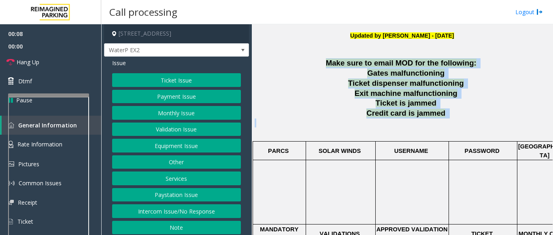
drag, startPoint x: 332, startPoint y: 63, endPoint x: 437, endPoint y: 121, distance: 120.4
click at [445, 114] on span at bounding box center [446, 113] width 2 height 8
drag, startPoint x: 438, startPoint y: 114, endPoint x: 335, endPoint y: 61, distance: 114.9
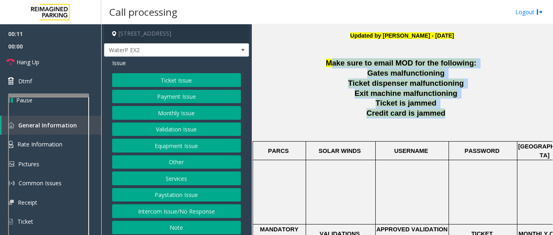
click at [334, 61] on span "Make sure to email MOD for the following:" at bounding box center [401, 63] width 150 height 8
drag, startPoint x: 341, startPoint y: 68, endPoint x: 463, endPoint y: 123, distance: 133.6
click at [160, 208] on button "Intercom Issue/No Response" at bounding box center [176, 211] width 129 height 14
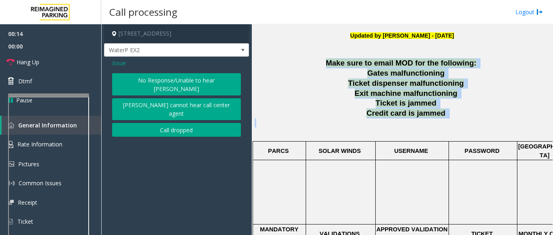
click at [142, 75] on button "No Response/Unable to hear parker" at bounding box center [176, 84] width 129 height 22
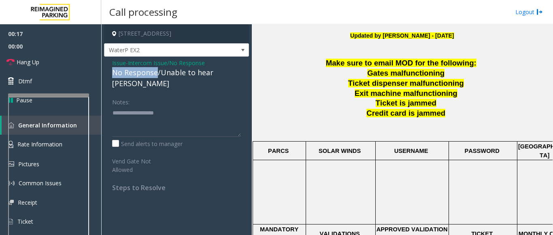
drag, startPoint x: 157, startPoint y: 74, endPoint x: 109, endPoint y: 72, distance: 48.6
click at [109, 72] on div "Issue - Intercom Issue/No Response No Response/Unable to hear parker Notes: Sen…" at bounding box center [176, 128] width 145 height 143
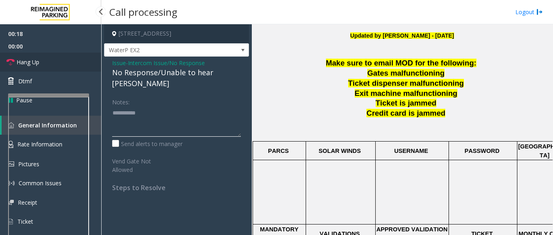
type textarea "**********"
click at [54, 62] on link "Hang Up" at bounding box center [50, 62] width 101 height 19
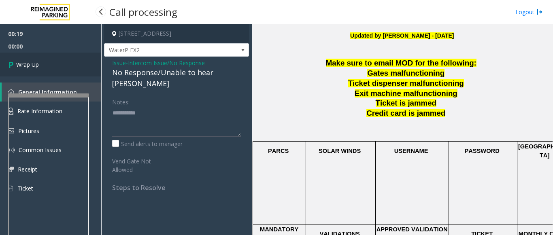
click at [54, 62] on link "Wrap Up" at bounding box center [50, 65] width 101 height 24
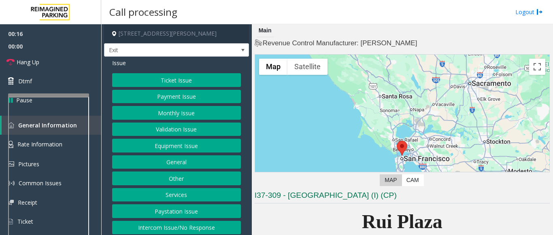
click at [181, 227] on button "Intercom Issue/No Response" at bounding box center [176, 228] width 129 height 14
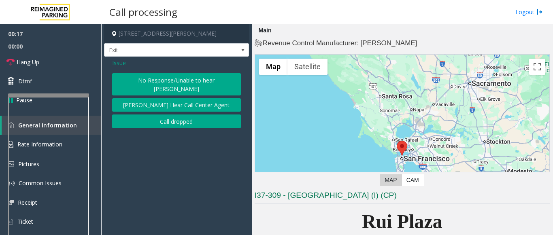
click at [115, 62] on span "Issue" at bounding box center [119, 63] width 14 height 8
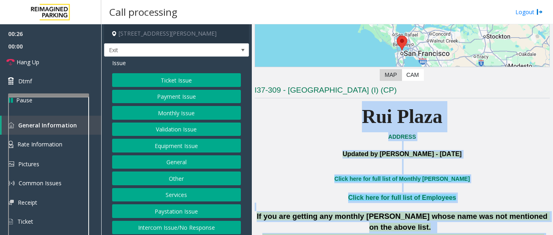
scroll to position [150, 0]
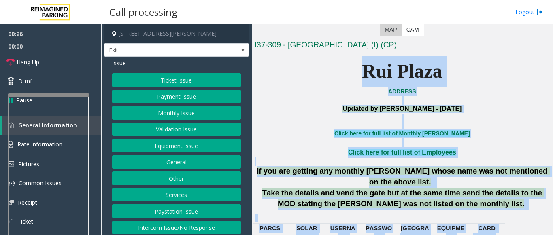
drag, startPoint x: 357, startPoint y: 139, endPoint x: 491, endPoint y: 233, distance: 164.1
click at [450, 154] on p "Click here for full list of Employees" at bounding box center [401, 152] width 295 height 11
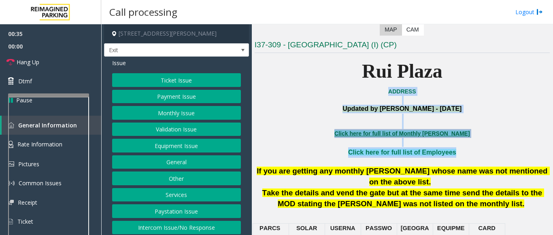
drag, startPoint x: 450, startPoint y: 154, endPoint x: 408, endPoint y: 133, distance: 46.7
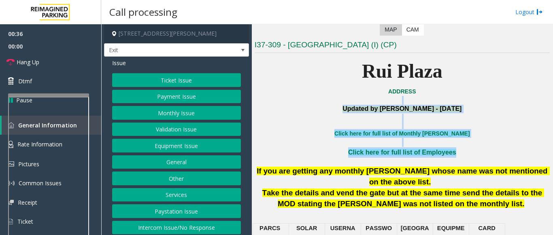
click at [453, 146] on p at bounding box center [401, 142] width 295 height 9
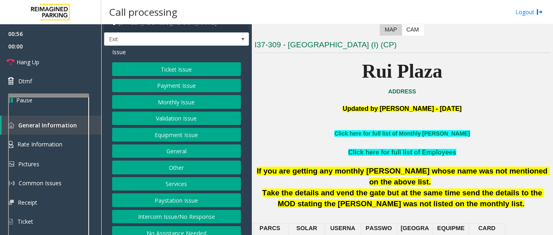
scroll to position [20, 0]
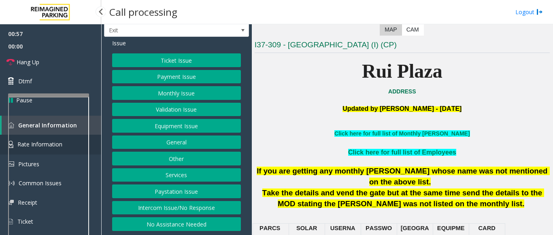
click at [91, 138] on link "Rate Information" at bounding box center [50, 145] width 101 height 20
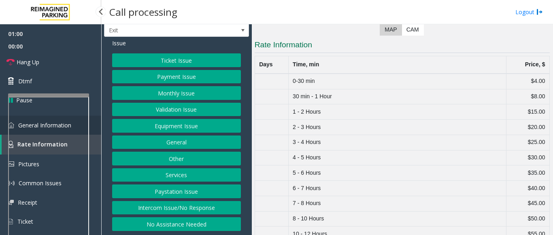
click at [93, 126] on link "General Information" at bounding box center [50, 125] width 101 height 19
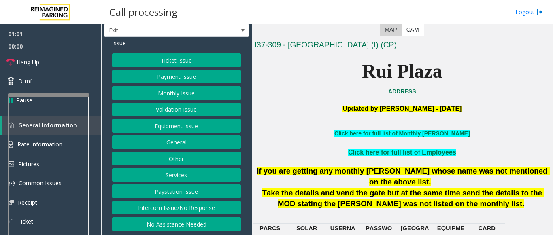
click at [160, 158] on button "Other" at bounding box center [176, 159] width 129 height 14
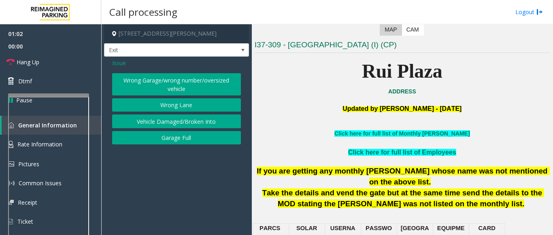
click at [145, 86] on button "Wrong Garage/wrong number/oversized vehicle" at bounding box center [176, 84] width 129 height 22
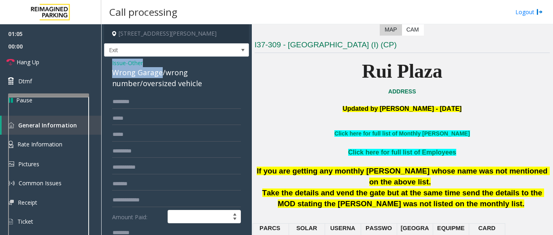
drag, startPoint x: 162, startPoint y: 76, endPoint x: 111, endPoint y: 62, distance: 52.8
click at [111, 62] on div "Issue - Other Wrong Garage/wrong number/oversized vehicle Amount Paid: Notes: S…" at bounding box center [176, 217] width 145 height 321
copy div "Issue - Other Wrong Garage"
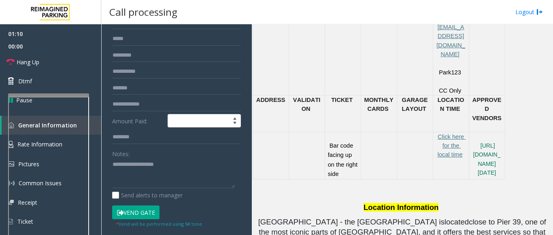
scroll to position [121, 0]
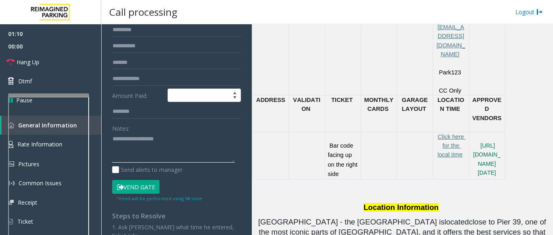
click at [122, 142] on textarea at bounding box center [173, 148] width 123 height 30
paste textarea "**********"
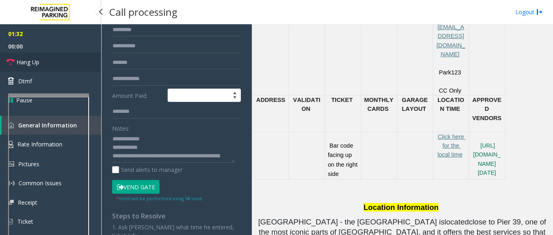
click at [47, 62] on link "Hang Up" at bounding box center [50, 62] width 101 height 19
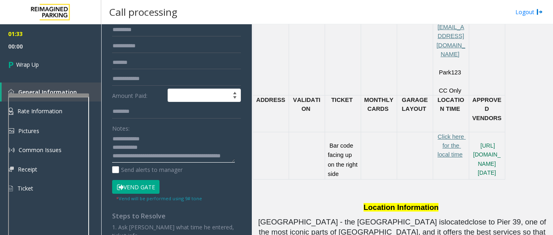
click at [152, 157] on textarea at bounding box center [173, 148] width 123 height 30
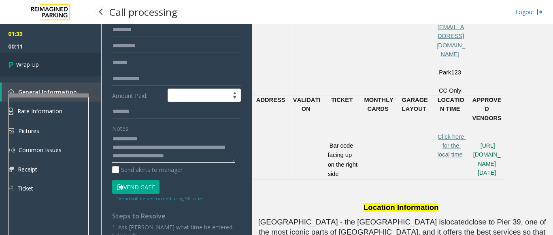
type textarea "**********"
click at [30, 61] on span "Wrap Up" at bounding box center [27, 64] width 23 height 8
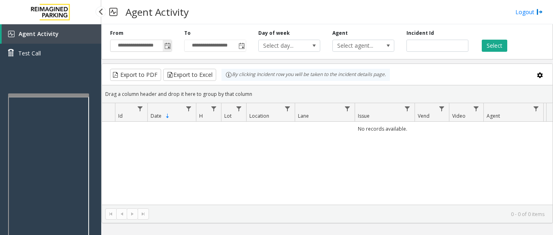
click at [165, 43] on span "Toggle popup" at bounding box center [167, 46] width 6 height 6
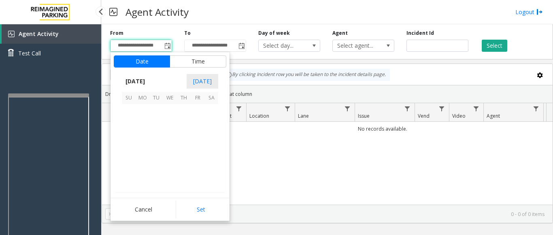
scroll to position [145081, 0]
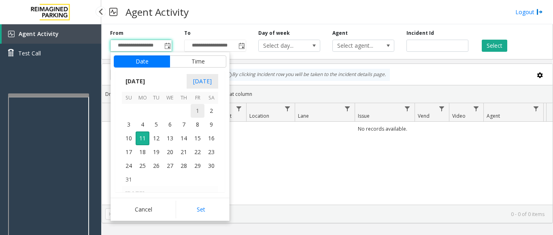
click at [199, 112] on span "1" at bounding box center [198, 111] width 14 height 14
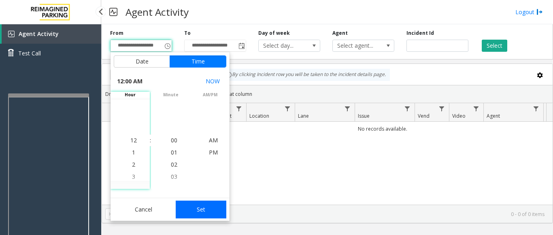
click at [205, 208] on button "Set" at bounding box center [201, 210] width 51 height 18
type input "**********"
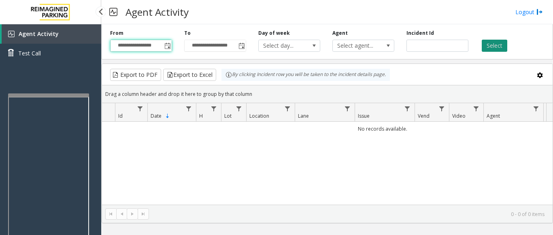
click at [498, 50] on button "Select" at bounding box center [493, 46] width 25 height 12
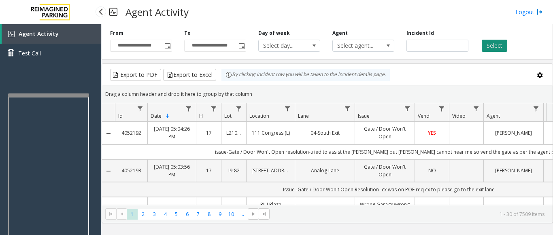
click at [491, 43] on button "Select" at bounding box center [493, 46] width 25 height 12
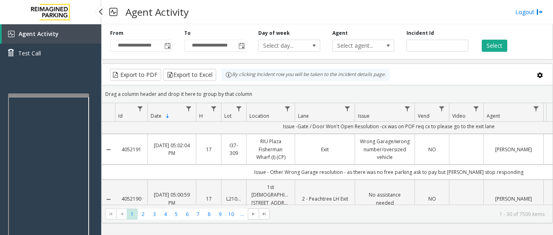
scroll to position [40, 0]
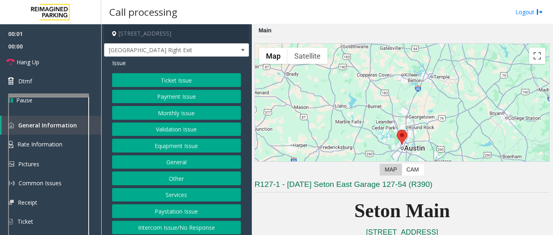
click at [168, 149] on button "Equipment Issue" at bounding box center [176, 146] width 129 height 14
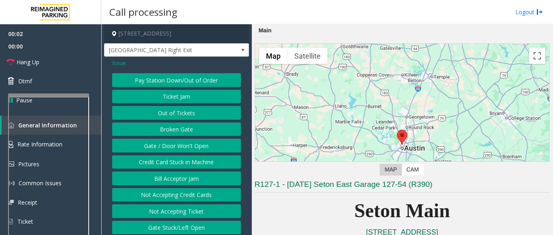
click at [168, 149] on button "Gate / Door Won't Open" at bounding box center [176, 146] width 129 height 14
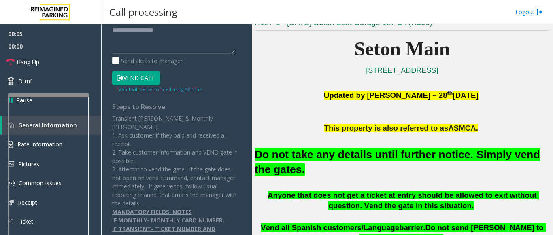
scroll to position [240, 0]
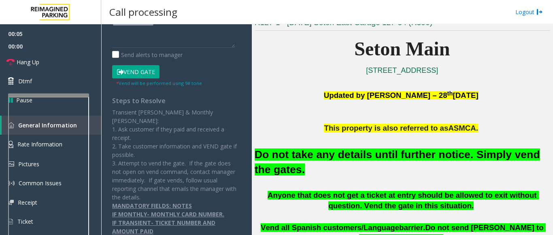
click at [137, 69] on button "Vend Gate" at bounding box center [135, 72] width 47 height 14
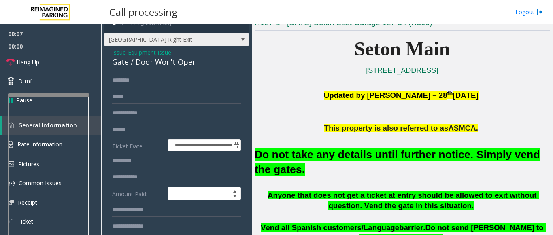
scroll to position [0, 0]
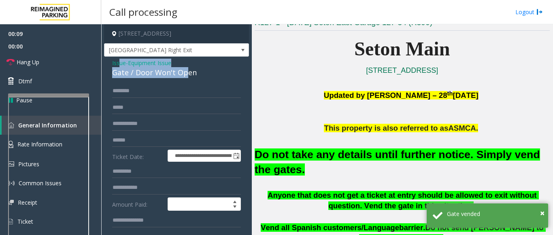
drag, startPoint x: 173, startPoint y: 67, endPoint x: 169, endPoint y: 78, distance: 12.2
click at [122, 67] on div "Issue - Equipment Issue Gate / Door Won't Open" at bounding box center [176, 68] width 129 height 19
drag, startPoint x: 196, startPoint y: 71, endPoint x: 106, endPoint y: 58, distance: 91.5
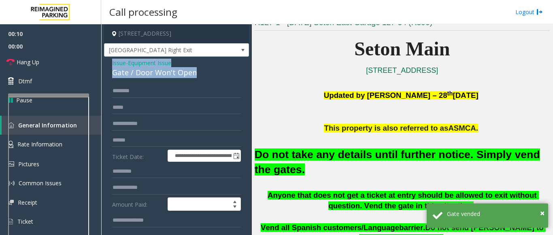
copy div "Issue - Equipment Issue Gate / Door Won't Open"
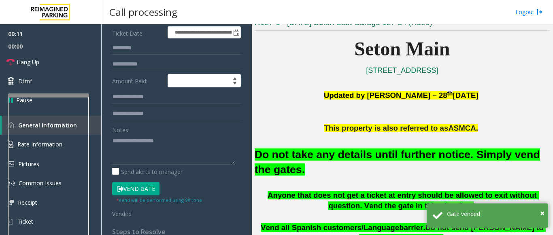
scroll to position [202, 0]
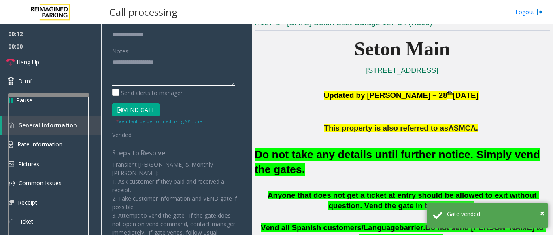
click at [136, 74] on textarea at bounding box center [173, 70] width 123 height 30
paste textarea "**********"
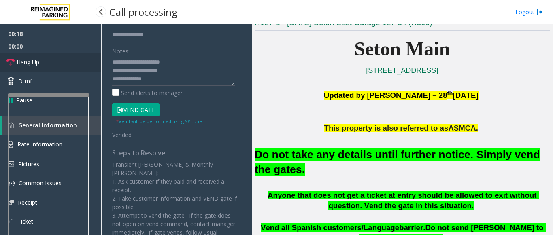
click at [65, 57] on link "Hang Up" at bounding box center [50, 62] width 101 height 19
click at [169, 81] on textarea at bounding box center [173, 70] width 123 height 30
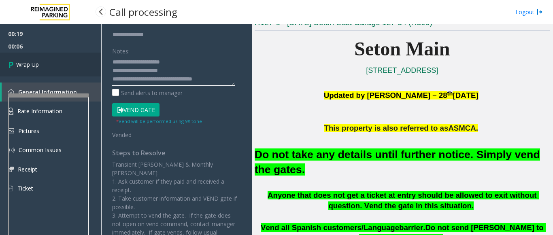
type textarea "**********"
click at [43, 59] on link "Wrap Up" at bounding box center [50, 65] width 101 height 24
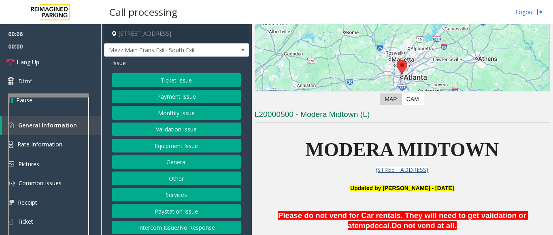
scroll to position [283, 0]
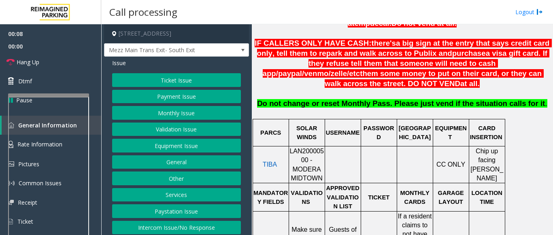
click at [305, 148] on span "LAN20000500 - MODERA MIDTOWN" at bounding box center [306, 165] width 34 height 34
copy span "LAN20000500"
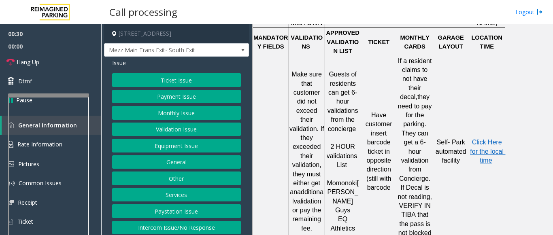
scroll to position [445, 0]
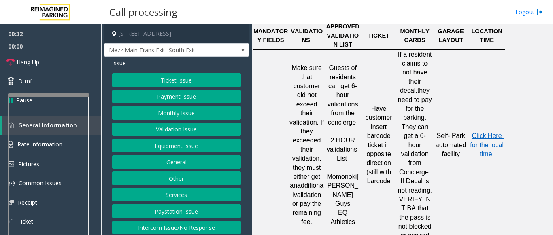
click at [176, 133] on button "Validation Issue" at bounding box center [176, 130] width 129 height 14
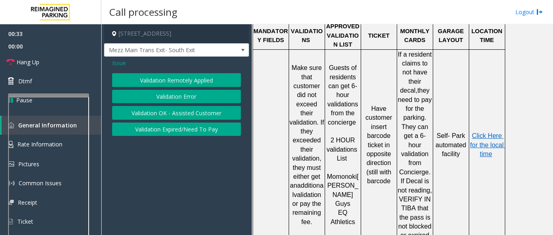
click at [175, 95] on button "Validation Error" at bounding box center [176, 97] width 129 height 14
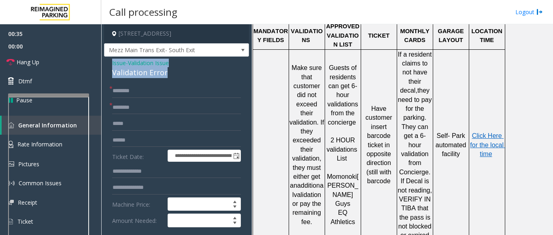
drag, startPoint x: 176, startPoint y: 72, endPoint x: 109, endPoint y: 66, distance: 66.7
copy div "Issue - Validation Issue Validation Error"
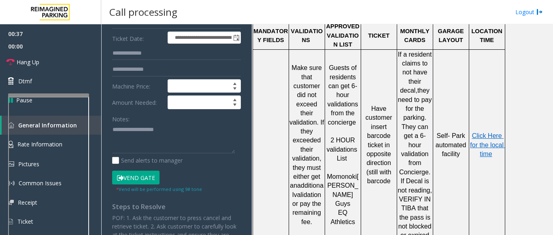
scroll to position [121, 0]
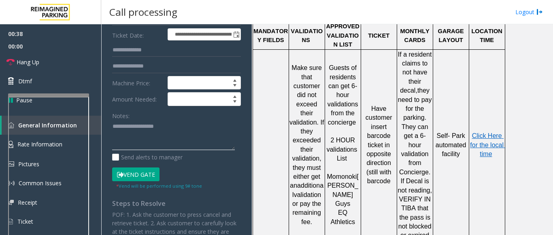
click at [123, 134] on textarea at bounding box center [173, 135] width 123 height 30
paste textarea "**********"
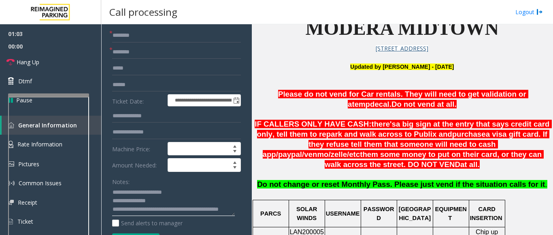
scroll to position [40, 0]
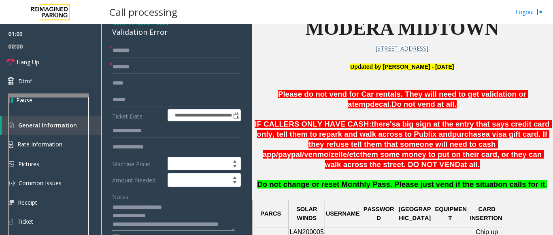
type textarea "**********"
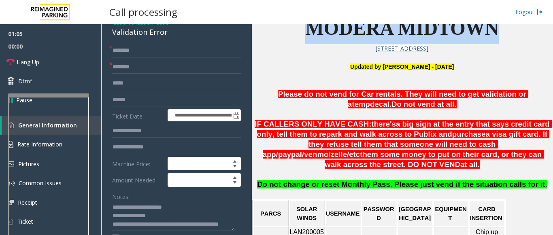
drag, startPoint x: 299, startPoint y: 32, endPoint x: 494, endPoint y: 34, distance: 195.4
click at [494, 34] on p "MODERA MIDTOWN" at bounding box center [401, 28] width 295 height 31
copy span "MODERA MIDTOWN"
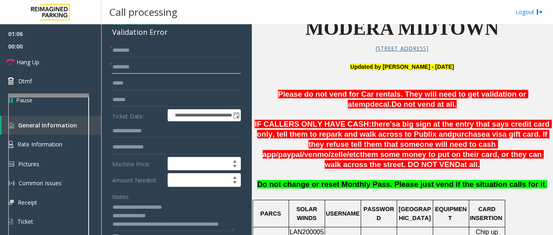
click at [122, 71] on input "text" at bounding box center [176, 67] width 129 height 14
paste input "**********"
type input "**********"
click at [122, 129] on input "text" at bounding box center [176, 131] width 129 height 14
type input "*******"
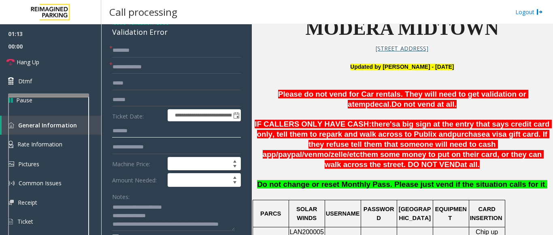
click at [122, 129] on input "*******" at bounding box center [176, 131] width 129 height 14
type input "*******"
click at [121, 128] on input "text" at bounding box center [176, 131] width 129 height 14
drag, startPoint x: 146, startPoint y: 98, endPoint x: 110, endPoint y: 96, distance: 36.1
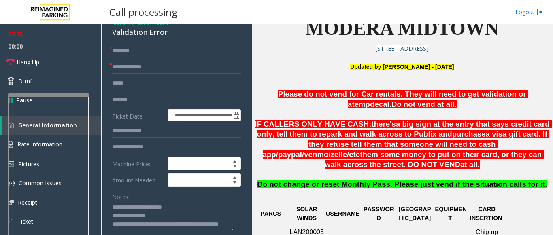
click at [142, 99] on input "*******" at bounding box center [176, 100] width 129 height 14
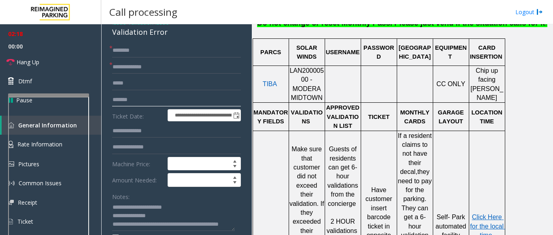
scroll to position [364, 0]
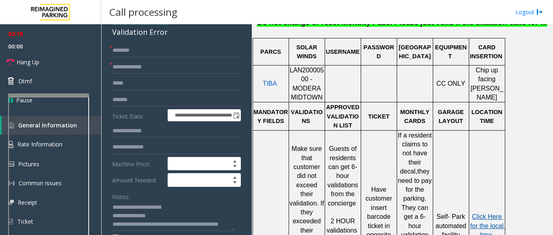
click at [483, 213] on span "Click Here for the local time" at bounding box center [487, 225] width 35 height 25
drag, startPoint x: 142, startPoint y: 100, endPoint x: 112, endPoint y: 102, distance: 29.6
click at [112, 102] on input "*******" at bounding box center [176, 100] width 129 height 14
click at [142, 101] on input "*******" at bounding box center [176, 100] width 129 height 14
click at [143, 101] on input "*******" at bounding box center [176, 100] width 129 height 14
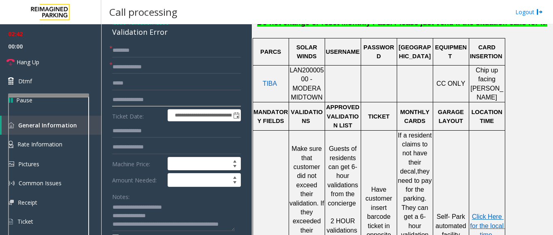
drag, startPoint x: 137, startPoint y: 100, endPoint x: 112, endPoint y: 100, distance: 25.1
type input "*******"
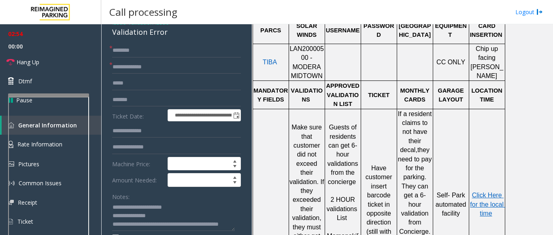
scroll to position [405, 0]
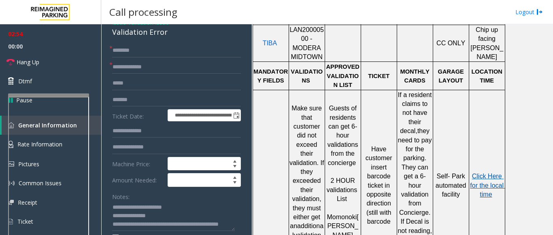
click at [485, 173] on span "Click Here for the local time" at bounding box center [487, 185] width 35 height 25
click at [96, 139] on link "Rate Information" at bounding box center [50, 145] width 101 height 20
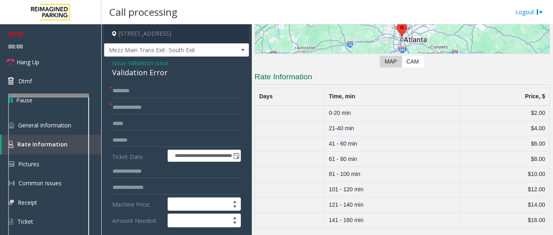
click at [117, 65] on span "Issue" at bounding box center [119, 63] width 14 height 8
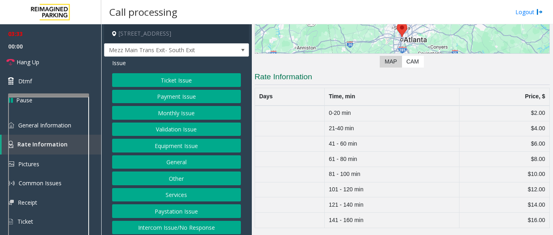
click at [158, 77] on button "Ticket Issue" at bounding box center [176, 80] width 129 height 14
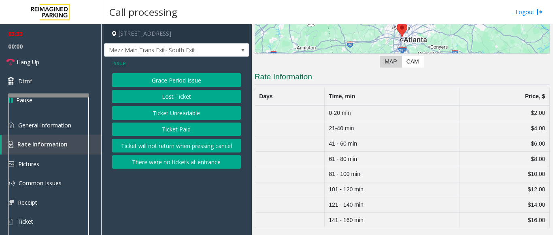
click at [166, 114] on button "Ticket Unreadable" at bounding box center [176, 113] width 129 height 14
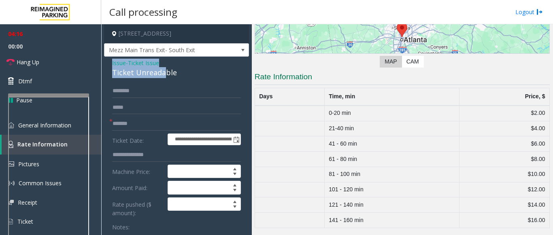
drag, startPoint x: 164, startPoint y: 74, endPoint x: 151, endPoint y: 78, distance: 13.8
click at [154, 78] on div "Ticket Unreadable" at bounding box center [176, 72] width 129 height 11
drag, startPoint x: 175, startPoint y: 75, endPoint x: 107, endPoint y: 63, distance: 69.0
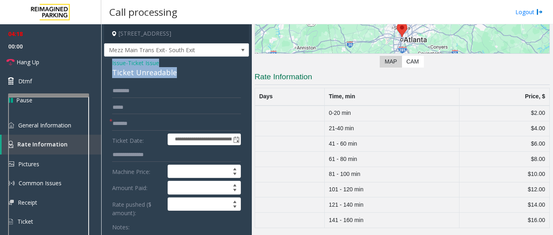
copy div "Issue - Ticket Issue Ticket Unreadable"
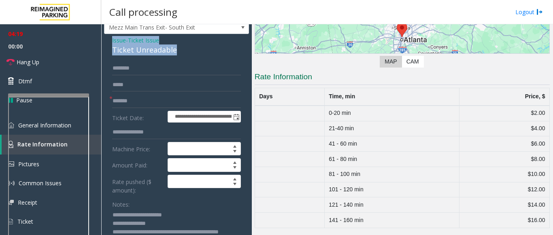
scroll to position [40, 0]
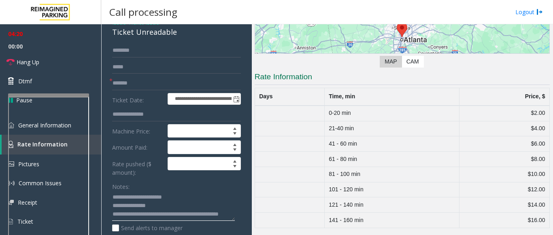
drag, startPoint x: 157, startPoint y: 208, endPoint x: 106, endPoint y: 196, distance: 52.2
paste textarea "*"
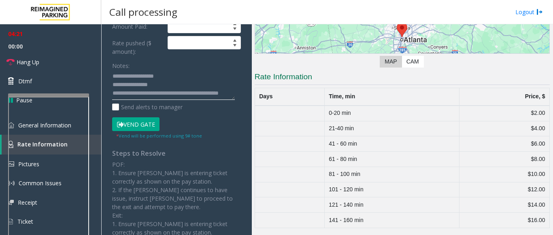
scroll to position [162, 0]
click at [140, 126] on button "Vend Gate" at bounding box center [135, 124] width 47 height 14
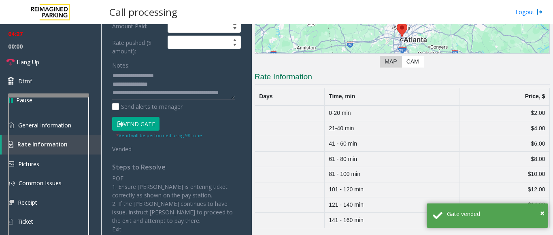
scroll to position [8, 0]
click at [144, 95] on textarea at bounding box center [173, 85] width 123 height 30
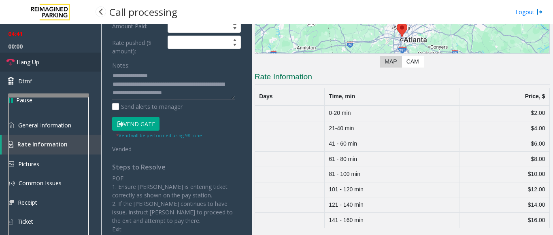
click at [69, 64] on link "Hang Up" at bounding box center [50, 62] width 101 height 19
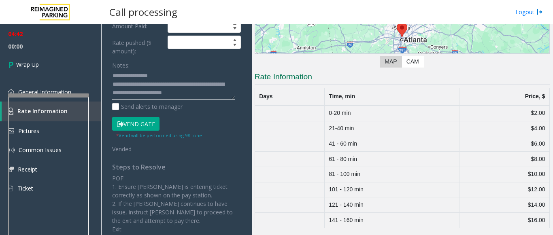
click at [214, 94] on textarea at bounding box center [173, 85] width 123 height 30
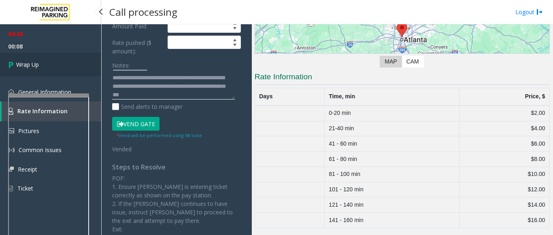
type textarea "**********"
click at [45, 68] on link "Wrap Up" at bounding box center [50, 65] width 101 height 24
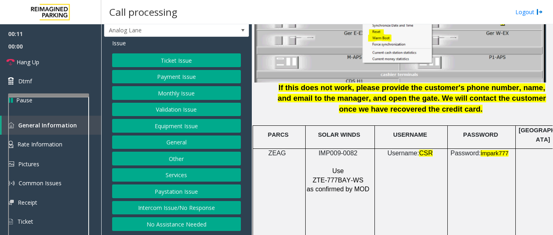
scroll to position [1101, 0]
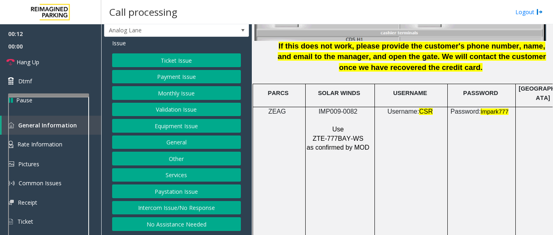
click at [339, 108] on span "IMP009-0082" at bounding box center [337, 111] width 39 height 7
copy p "IMP009-0082"
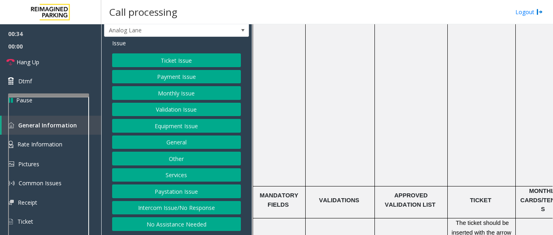
scroll to position [1303, 0]
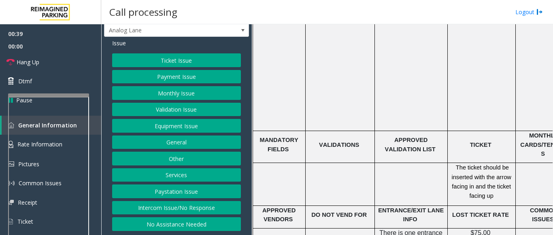
click at [170, 57] on button "Ticket Issue" at bounding box center [176, 60] width 129 height 14
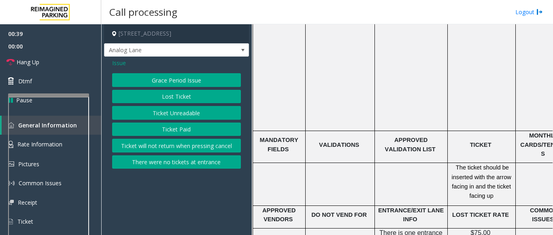
scroll to position [0, 0]
click at [155, 114] on button "Ticket Unreadable" at bounding box center [176, 113] width 129 height 14
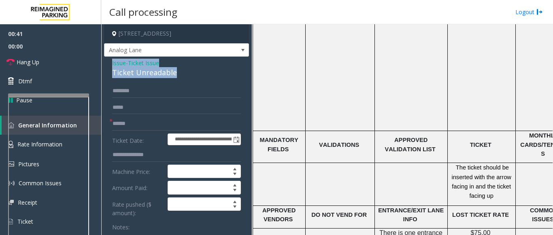
drag, startPoint x: 179, startPoint y: 71, endPoint x: 106, endPoint y: 64, distance: 73.6
copy div "Issue - Ticket Issue Ticket Unreadable"
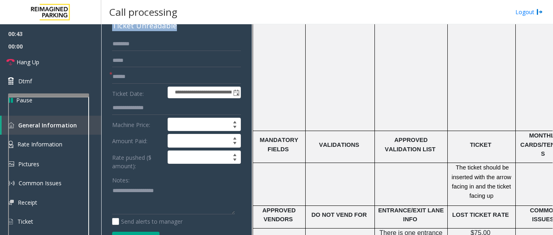
scroll to position [121, 0]
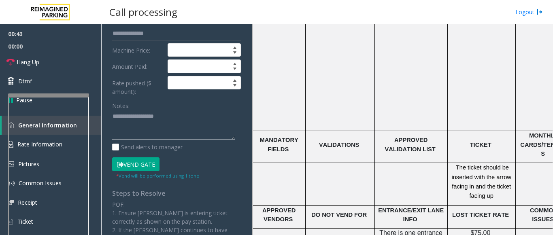
click at [121, 116] on textarea at bounding box center [173, 125] width 123 height 30
paste textarea "**********"
type textarea "**********"
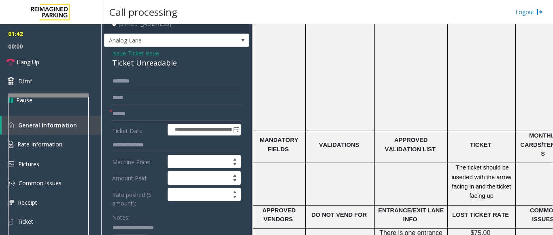
scroll to position [0, 0]
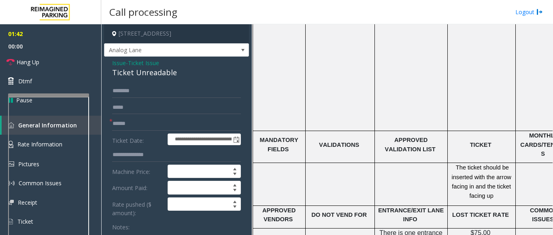
click at [122, 62] on span "Issue" at bounding box center [119, 63] width 14 height 8
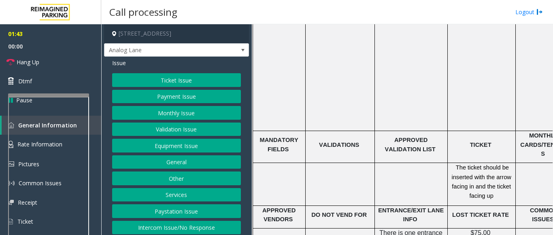
click at [152, 80] on button "Ticket Issue" at bounding box center [176, 80] width 129 height 14
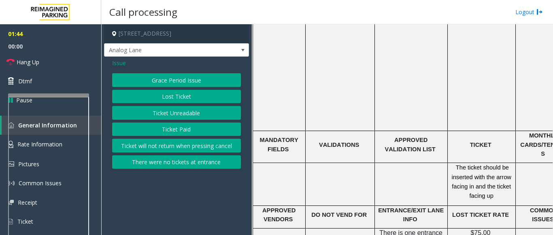
click at [163, 100] on button "Lost Ticket" at bounding box center [176, 97] width 129 height 14
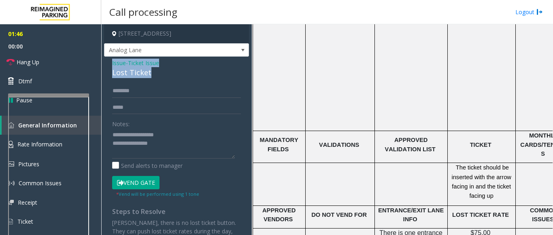
drag, startPoint x: 152, startPoint y: 73, endPoint x: 105, endPoint y: 64, distance: 48.6
click at [105, 64] on div "Issue - Ticket Issue Lost Ticket Notes: Send alerts to manager Vend Gate * Vend…" at bounding box center [176, 154] width 145 height 195
drag, startPoint x: 164, startPoint y: 146, endPoint x: 104, endPoint y: 133, distance: 61.2
click at [104, 133] on div "Issue - Ticket Issue Lost Ticket Notes: Send alerts to manager Vend Gate * Vend…" at bounding box center [176, 154] width 145 height 195
paste textarea
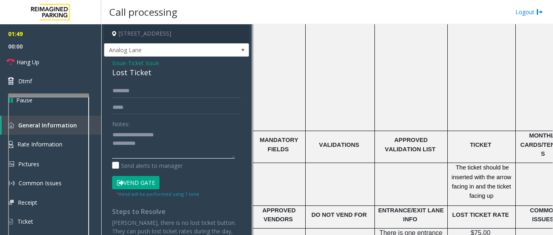
type textarea "**********"
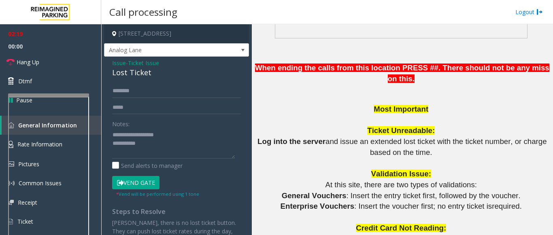
scroll to position [656, 0]
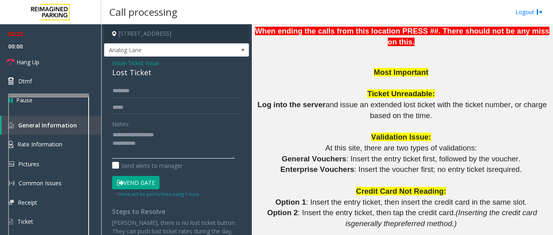
click at [155, 143] on textarea at bounding box center [173, 143] width 123 height 30
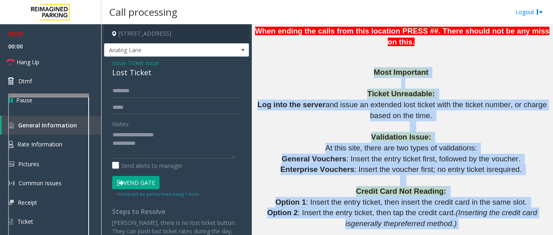
drag, startPoint x: 368, startPoint y: 62, endPoint x: 503, endPoint y: 208, distance: 199.0
click at [486, 211] on p "Option 2 : Insert the entry ticket, then tap the credit card. (Inserting the cr…" at bounding box center [401, 218] width 295 height 21
click at [64, 84] on link "Dtmf" at bounding box center [50, 81] width 101 height 19
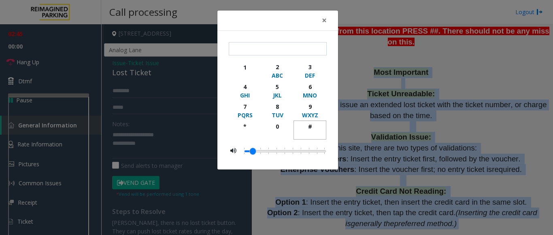
click at [308, 127] on div "#" at bounding box center [310, 126] width 22 height 8
type input "**"
click at [323, 19] on span "×" at bounding box center [324, 20] width 5 height 11
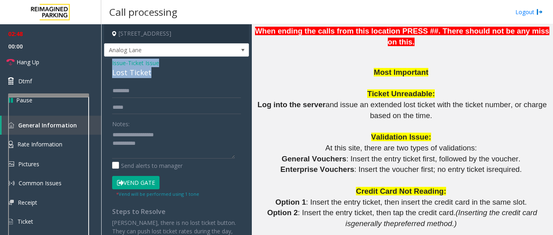
drag, startPoint x: 151, startPoint y: 73, endPoint x: 106, endPoint y: 70, distance: 45.4
click at [104, 68] on app-call-processing-form "777 Bay Street, Toronto, ON Analog Lane Issue - Ticket Issue Lost Ticket Notes:…" at bounding box center [176, 129] width 150 height 211
drag, startPoint x: 150, startPoint y: 148, endPoint x: 116, endPoint y: 133, distance: 37.0
click at [113, 133] on textarea at bounding box center [173, 143] width 123 height 30
paste textarea
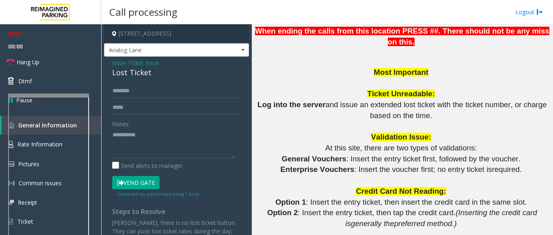
click at [161, 74] on div "Lost Ticket" at bounding box center [176, 72] width 129 height 11
drag, startPoint x: 155, startPoint y: 73, endPoint x: 109, endPoint y: 62, distance: 46.6
click at [109, 62] on div "Issue - Ticket Issue Lost Ticket Notes: Send alerts to manager Vend Gate * Vend…" at bounding box center [176, 154] width 145 height 195
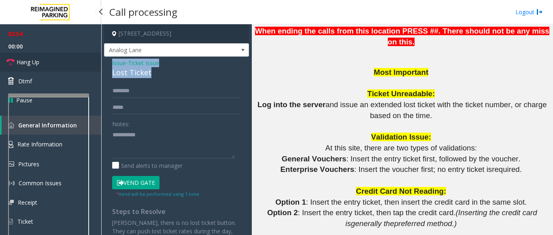
click at [74, 64] on link "Hang Up" at bounding box center [50, 62] width 101 height 19
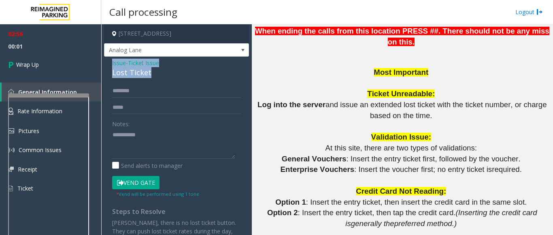
click at [161, 76] on div "Lost Ticket" at bounding box center [176, 72] width 129 height 11
drag, startPoint x: 159, startPoint y: 74, endPoint x: 108, endPoint y: 63, distance: 52.1
click at [108, 63] on div "Issue - Ticket Issue Lost Ticket Notes: Send alerts to manager Vend Gate * Vend…" at bounding box center [176, 154] width 145 height 195
drag, startPoint x: 148, startPoint y: 135, endPoint x: 107, endPoint y: 134, distance: 40.5
click at [107, 134] on div "Notes: Send alerts to manager Vend Gate * Vend will be performed using 1 tone S…" at bounding box center [176, 164] width 141 height 160
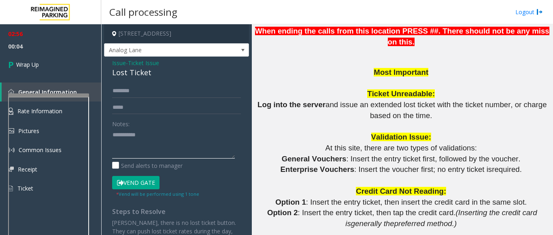
paste textarea "**********"
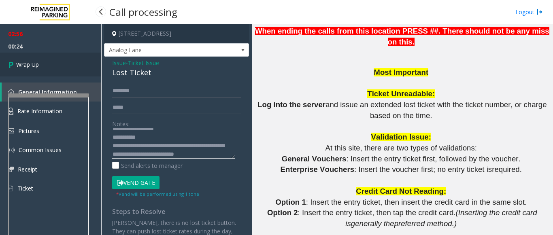
type textarea "**********"
click at [54, 58] on link "Wrap Up" at bounding box center [50, 65] width 101 height 24
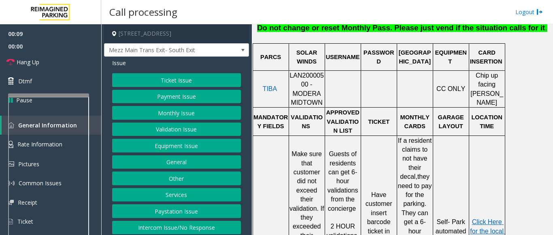
scroll to position [364, 0]
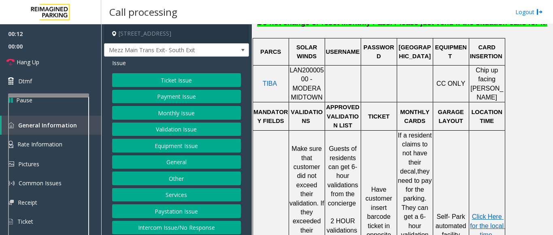
click at [301, 67] on span "LAN20000500 - MODERA MIDTOWN" at bounding box center [306, 84] width 34 height 34
click at [96, 139] on link "Rate Information" at bounding box center [50, 145] width 101 height 20
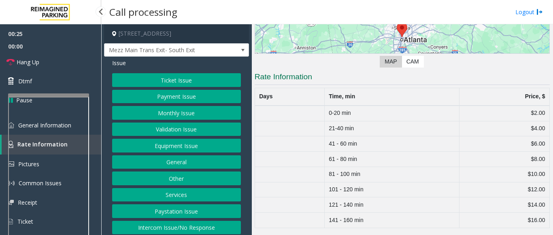
scroll to position [119, 0]
click at [96, 129] on link "General Information" at bounding box center [50, 125] width 101 height 19
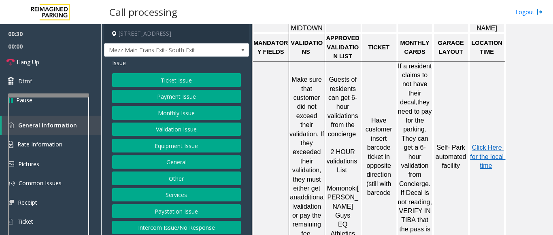
scroll to position [445, 0]
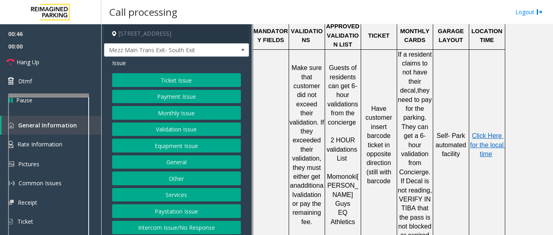
click at [172, 80] on button "Ticket Issue" at bounding box center [176, 80] width 129 height 14
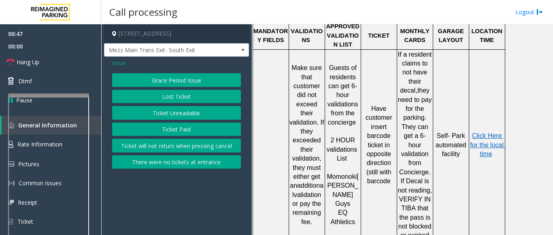
click at [163, 113] on button "Ticket Unreadable" at bounding box center [176, 113] width 129 height 14
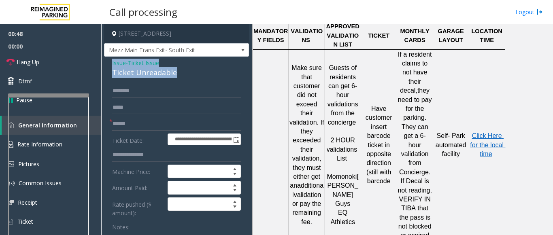
drag, startPoint x: 180, startPoint y: 70, endPoint x: 108, endPoint y: 60, distance: 73.2
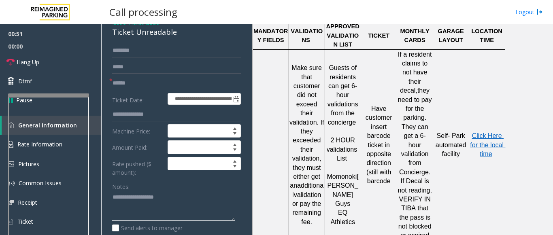
click at [125, 202] on textarea at bounding box center [173, 206] width 123 height 30
paste textarea "**********"
type textarea "**********"
click at [119, 81] on input "text" at bounding box center [176, 83] width 129 height 14
click at [142, 79] on input "text" at bounding box center [176, 83] width 129 height 14
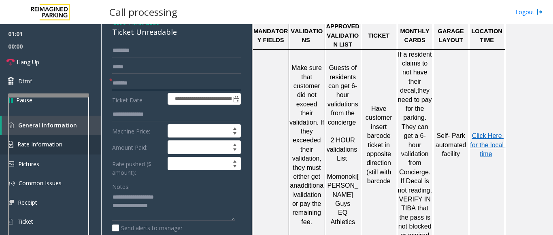
type input "*******"
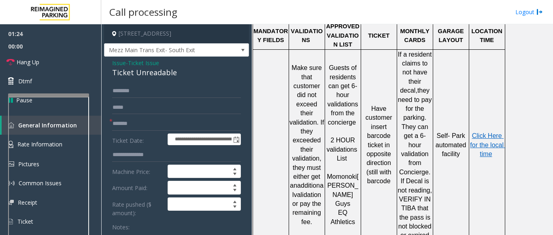
scroll to position [81, 0]
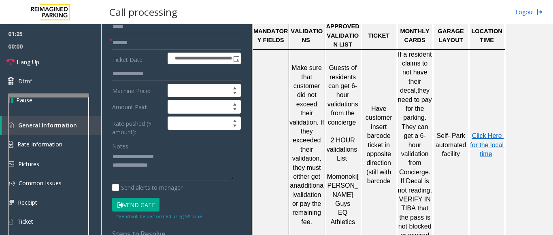
click at [128, 206] on button "Vend Gate" at bounding box center [135, 205] width 47 height 14
click at [185, 172] on textarea at bounding box center [173, 165] width 123 height 30
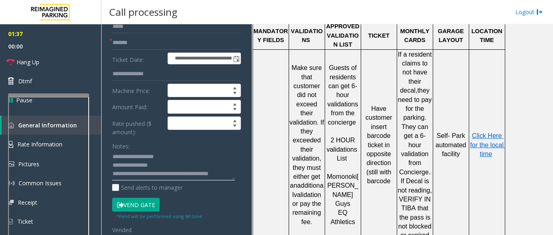
scroll to position [6, 0]
click at [34, 54] on link "Hang Up" at bounding box center [50, 62] width 101 height 19
click at [155, 179] on textarea at bounding box center [173, 165] width 123 height 30
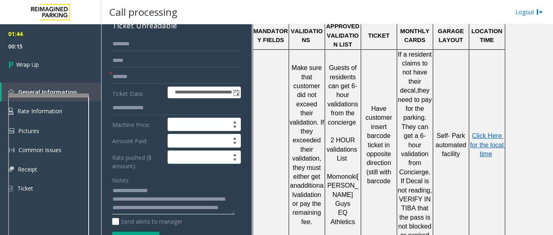
scroll to position [0, 0]
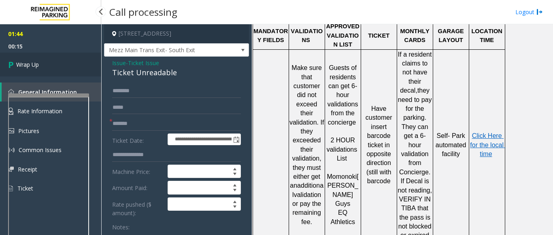
type textarea "**********"
click at [20, 61] on span "Wrap Up" at bounding box center [27, 64] width 23 height 8
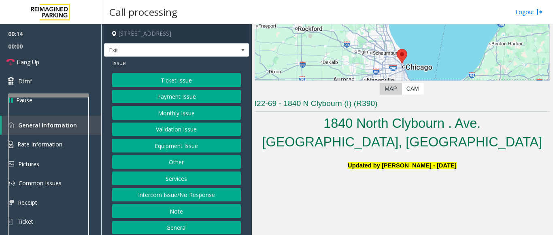
drag, startPoint x: 162, startPoint y: 197, endPoint x: 168, endPoint y: 181, distance: 16.8
click at [162, 197] on button "Intercom Issue/No Response" at bounding box center [176, 195] width 129 height 14
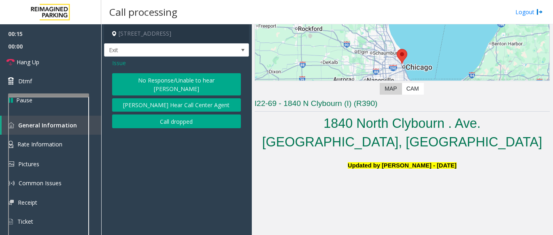
click at [156, 79] on button "No Response/Unable to hear parker" at bounding box center [176, 84] width 129 height 22
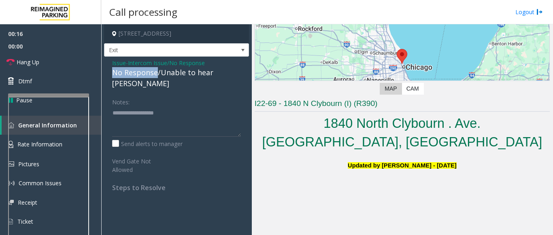
drag, startPoint x: 156, startPoint y: 70, endPoint x: 113, endPoint y: 70, distance: 42.9
click at [113, 70] on div "No Response/Unable to hear parker" at bounding box center [176, 78] width 129 height 22
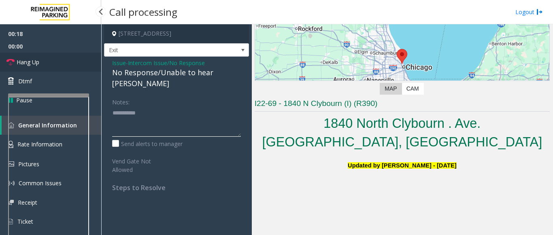
type textarea "**********"
click at [61, 62] on link "Hang Up" at bounding box center [50, 62] width 101 height 19
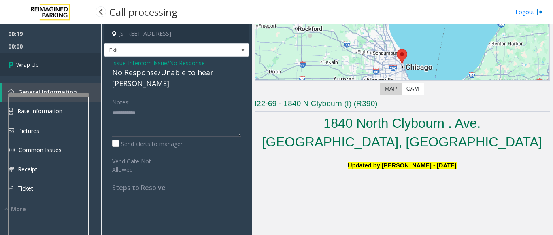
click at [36, 61] on span "Wrap Up" at bounding box center [27, 64] width 23 height 8
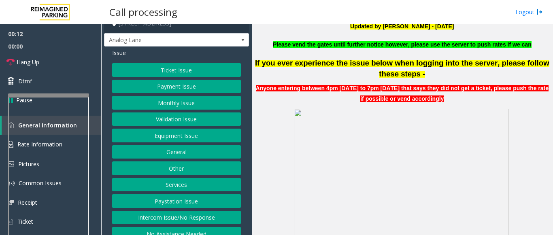
scroll to position [20, 0]
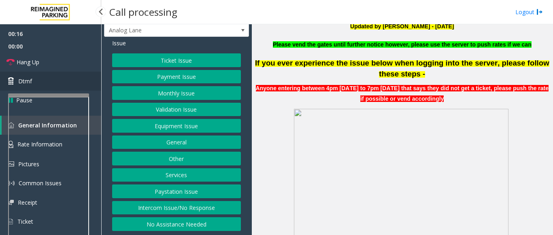
click at [47, 82] on link "Dtmf" at bounding box center [50, 81] width 101 height 19
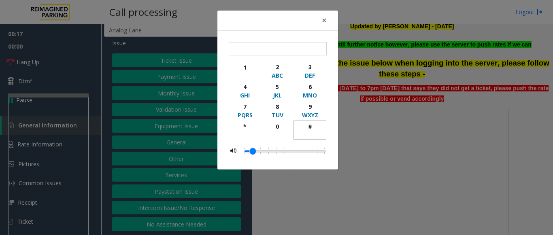
click at [309, 129] on div "#" at bounding box center [310, 126] width 22 height 8
type input "**"
click at [327, 22] on button "×" at bounding box center [324, 21] width 16 height 20
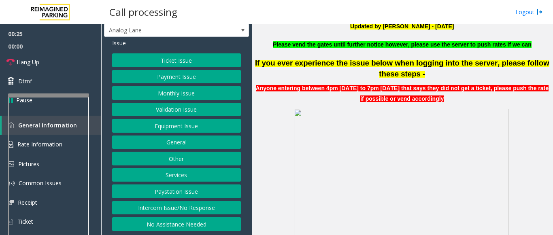
click at [171, 208] on button "Intercom Issue/No Response" at bounding box center [176, 208] width 129 height 14
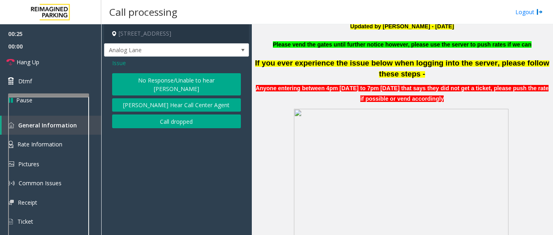
scroll to position [0, 0]
click at [165, 76] on button "No Response/Unable to hear parker" at bounding box center [176, 84] width 129 height 22
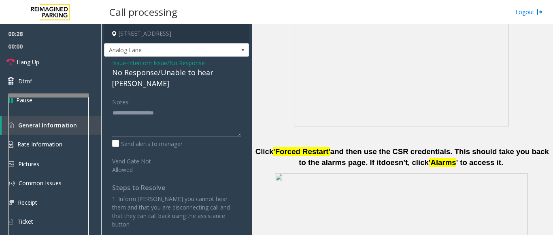
scroll to position [364, 0]
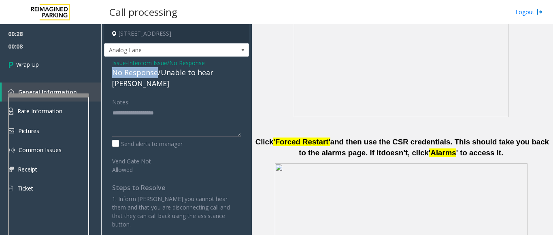
drag, startPoint x: 155, startPoint y: 73, endPoint x: 113, endPoint y: 70, distance: 42.1
click at [113, 70] on div "No Response/Unable to hear parker" at bounding box center [176, 78] width 129 height 22
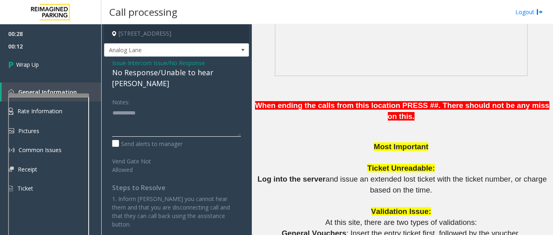
scroll to position [566, 0]
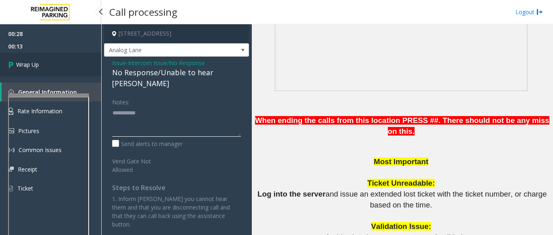
type textarea "**********"
click at [64, 73] on link "Wrap Up" at bounding box center [50, 65] width 101 height 24
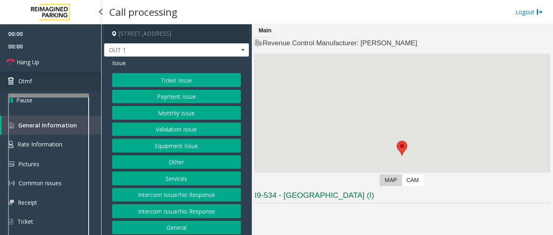
click at [47, 83] on link "Dtmf" at bounding box center [50, 81] width 101 height 19
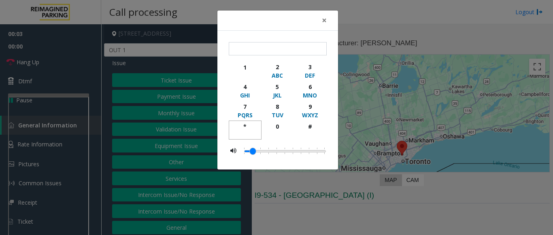
click at [245, 125] on div "*" at bounding box center [245, 126] width 22 height 8
click at [309, 108] on div "9" at bounding box center [310, 106] width 22 height 8
click at [311, 128] on div "#" at bounding box center [310, 126] width 22 height 8
type input "***"
click at [325, 17] on span "×" at bounding box center [324, 20] width 5 height 11
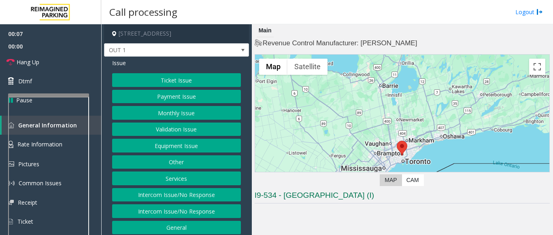
click at [166, 146] on button "Equipment Issue" at bounding box center [176, 146] width 129 height 14
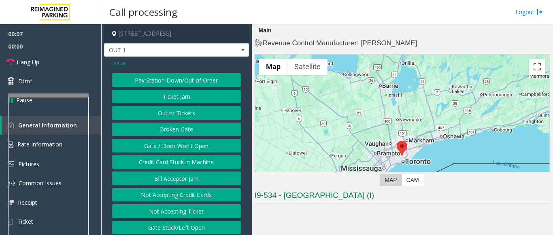
click at [166, 144] on button "Gate / Door Won't Open" at bounding box center [176, 146] width 129 height 14
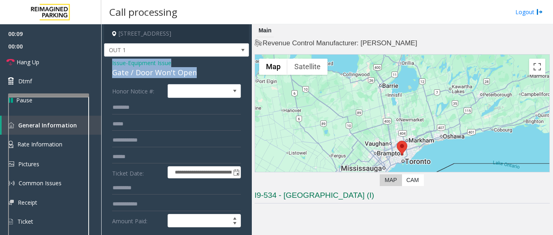
drag, startPoint x: 197, startPoint y: 72, endPoint x: 107, endPoint y: 65, distance: 90.5
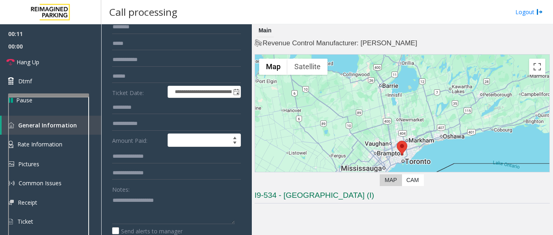
scroll to position [81, 0]
click at [137, 199] on textarea at bounding box center [173, 208] width 123 height 30
paste textarea "**********"
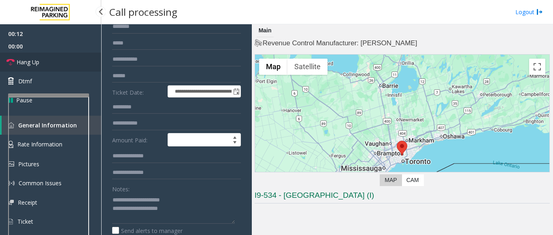
drag, startPoint x: 42, startPoint y: 60, endPoint x: 47, endPoint y: 66, distance: 8.3
click at [41, 61] on link "Hang Up" at bounding box center [50, 62] width 101 height 19
click at [195, 213] on textarea at bounding box center [173, 208] width 123 height 30
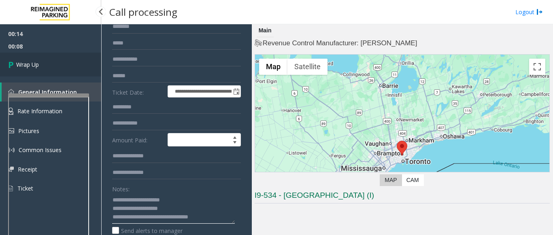
type textarea "**********"
click at [28, 65] on span "Wrap Up" at bounding box center [27, 64] width 23 height 8
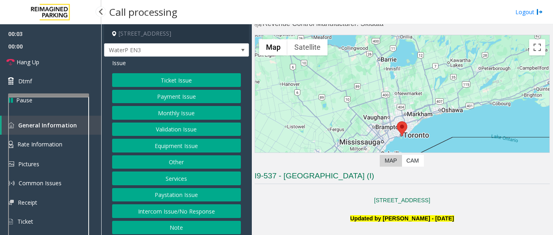
scroll to position [40, 0]
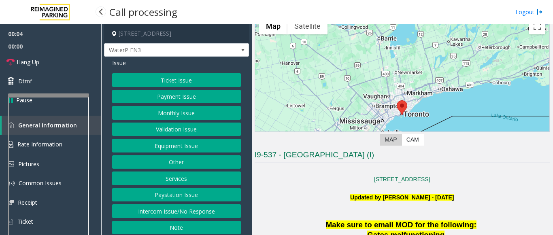
click at [193, 214] on button "Intercom Issue/No Response" at bounding box center [176, 211] width 129 height 14
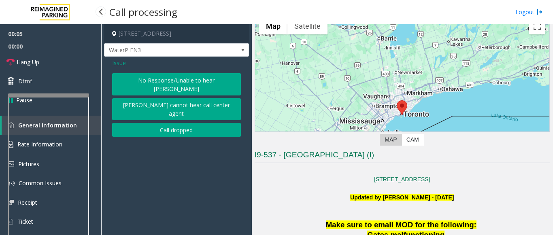
click at [152, 77] on button "No Response/Unable to hear parker" at bounding box center [176, 84] width 129 height 22
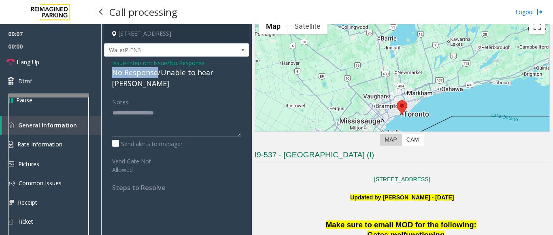
drag, startPoint x: 156, startPoint y: 72, endPoint x: 111, endPoint y: 72, distance: 44.5
click at [111, 72] on div "Issue - Intercom Issue/No Response No Response/Unable to hear parker Notes: Sen…" at bounding box center [176, 128] width 145 height 143
type textarea "**********"
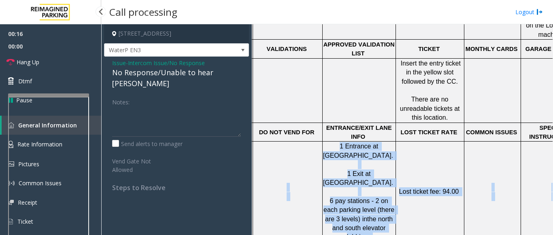
scroll to position [387, 167]
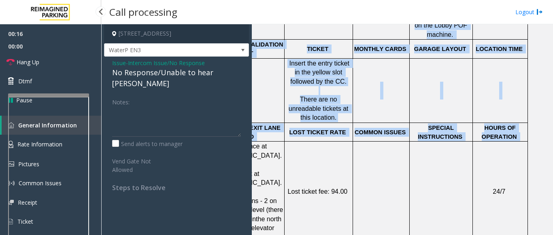
drag, startPoint x: 375, startPoint y: 153, endPoint x: 552, endPoint y: 157, distance: 177.6
click at [552, 157] on app-call-processing "10 Bay Street, Toronto, ON WaterP EN3 Issue - Intercom Issue/No Response No Res…" at bounding box center [327, 129] width 451 height 211
click at [472, 158] on td "24/7" at bounding box center [499, 192] width 55 height 100
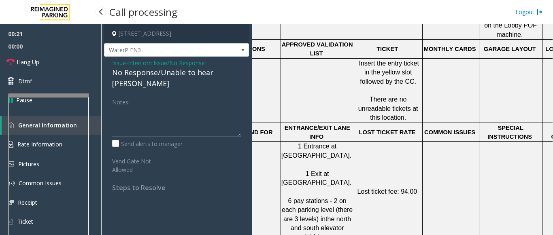
scroll to position [387, 0]
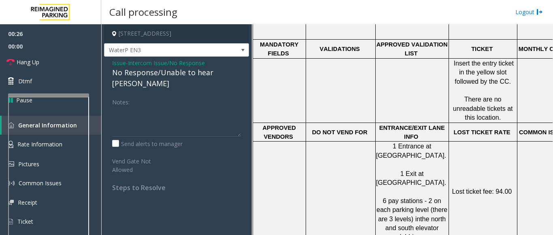
click at [121, 63] on span "Issue" at bounding box center [119, 63] width 14 height 8
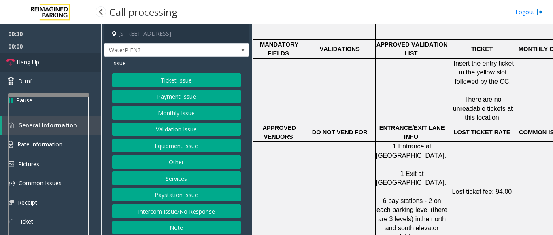
click at [53, 59] on link "Hang Up" at bounding box center [50, 62] width 101 height 19
click at [161, 113] on button "Monthly Issue" at bounding box center [176, 113] width 129 height 14
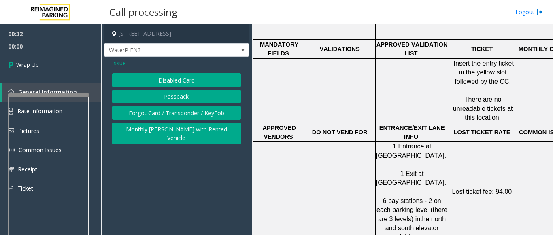
drag, startPoint x: 162, startPoint y: 84, endPoint x: 165, endPoint y: 79, distance: 6.2
click at [163, 83] on button "Disabled Card" at bounding box center [176, 80] width 129 height 14
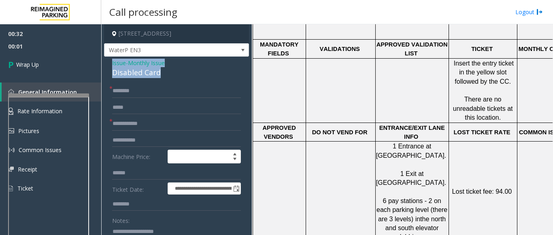
drag, startPoint x: 165, startPoint y: 72, endPoint x: 108, endPoint y: 61, distance: 58.9
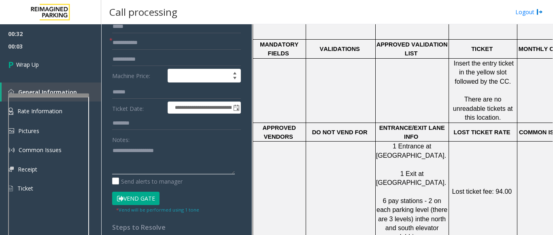
click at [126, 159] on textarea at bounding box center [173, 159] width 123 height 30
paste textarea "**********"
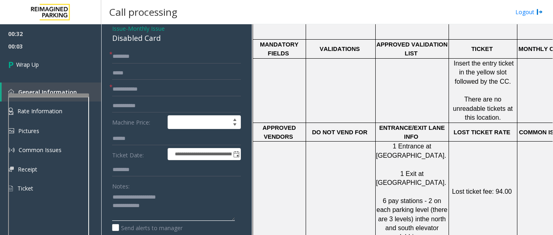
scroll to position [0, 0]
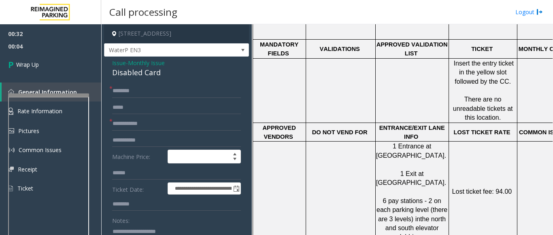
type textarea "**********"
click at [133, 91] on input "text" at bounding box center [176, 91] width 129 height 14
type input "**"
click at [131, 122] on input "text" at bounding box center [176, 124] width 129 height 14
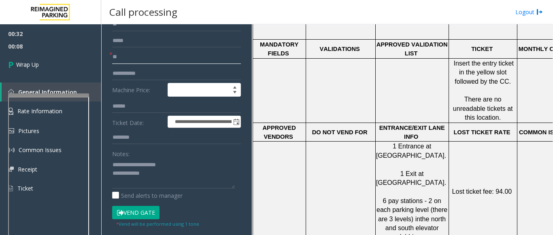
scroll to position [81, 0]
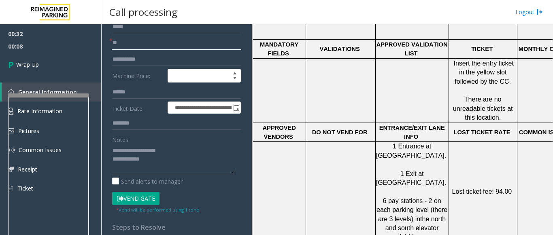
type input "**"
click at [171, 168] on textarea at bounding box center [173, 159] width 123 height 30
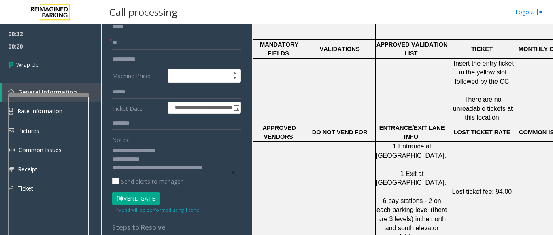
click at [159, 167] on textarea at bounding box center [173, 159] width 123 height 30
type textarea "**********"
click at [33, 51] on span "00:24" at bounding box center [50, 46] width 101 height 13
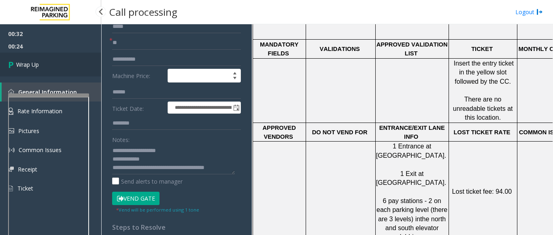
click at [42, 71] on link "Wrap Up" at bounding box center [50, 65] width 101 height 24
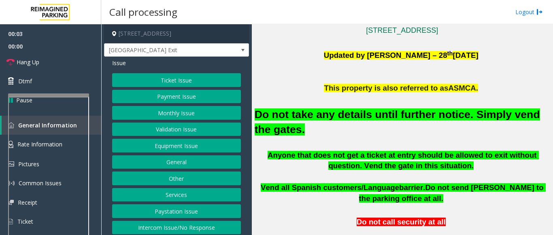
scroll to position [202, 0]
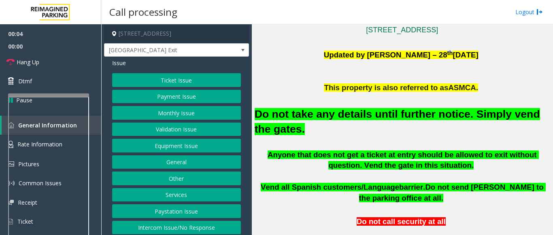
click at [179, 144] on button "Equipment Issue" at bounding box center [176, 146] width 129 height 14
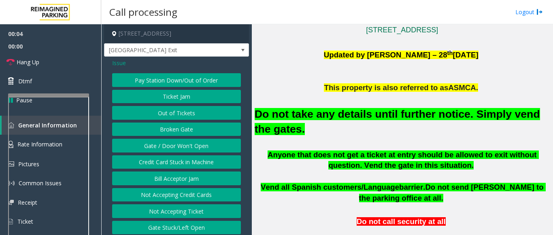
click at [179, 144] on button "Gate / Door Won't Open" at bounding box center [176, 146] width 129 height 14
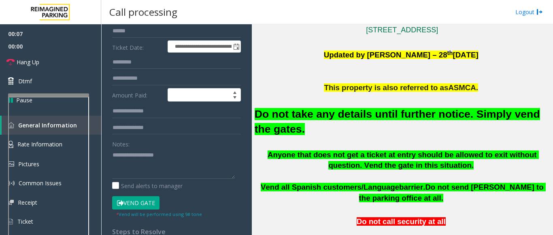
scroll to position [121, 0]
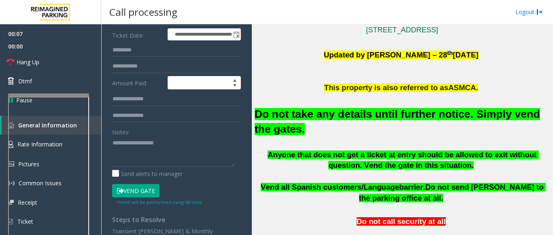
click at [143, 194] on button "Vend Gate" at bounding box center [135, 191] width 47 height 14
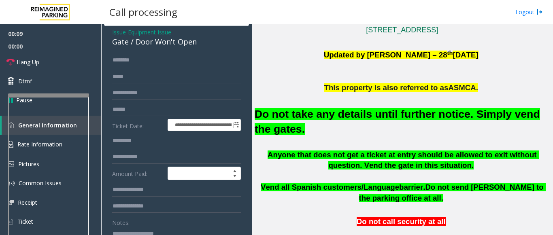
scroll to position [0, 0]
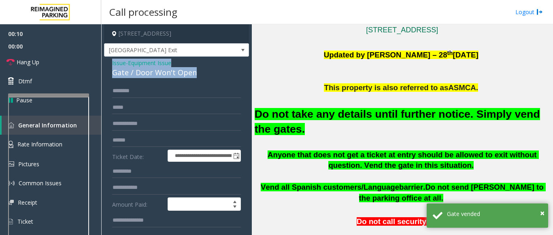
drag, startPoint x: 203, startPoint y: 72, endPoint x: 106, endPoint y: 66, distance: 97.3
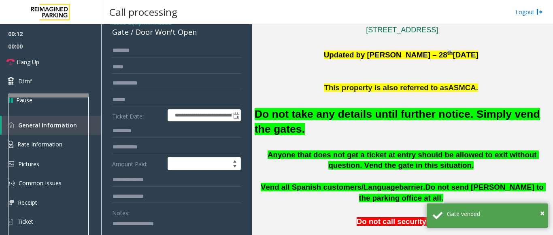
click at [123, 226] on textarea at bounding box center [173, 232] width 123 height 30
paste textarea "**********"
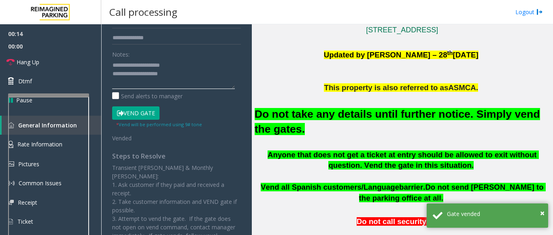
scroll to position [203, 0]
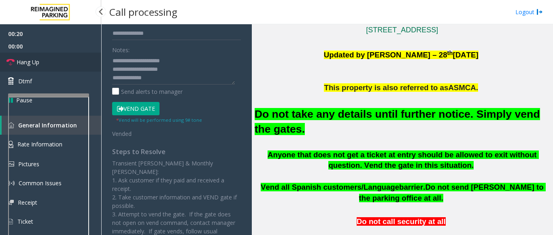
click at [63, 61] on link "Hang Up" at bounding box center [50, 62] width 101 height 19
click at [150, 79] on textarea at bounding box center [173, 69] width 123 height 30
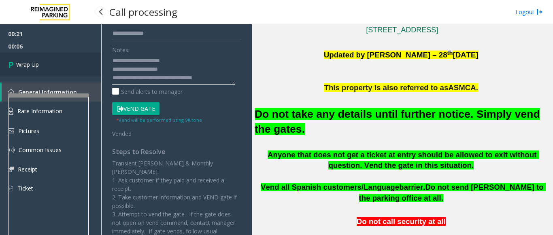
type textarea "**********"
click at [80, 71] on link "Wrap Up" at bounding box center [50, 65] width 101 height 24
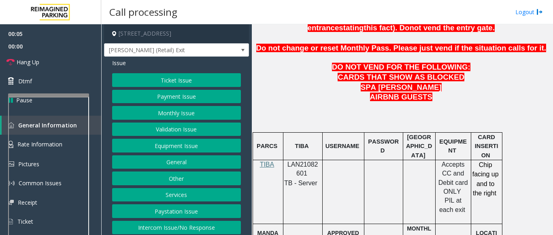
scroll to position [445, 0]
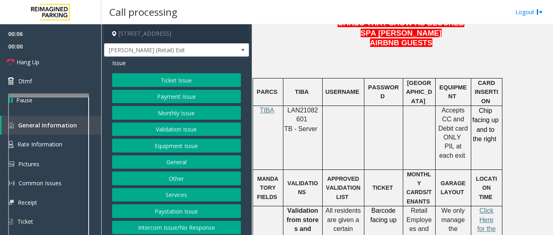
click at [297, 106] on p "LAN21082601" at bounding box center [302, 115] width 33 height 18
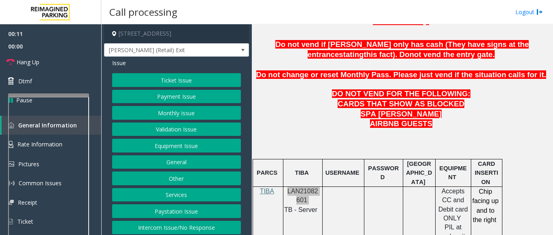
scroll to position [27, 0]
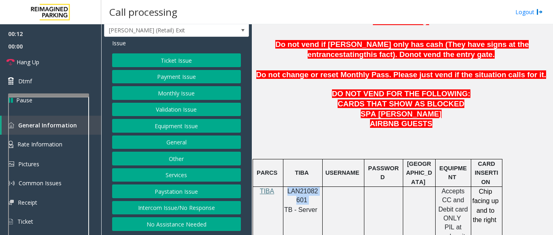
click at [169, 210] on button "Intercom Issue/No Response" at bounding box center [176, 208] width 129 height 14
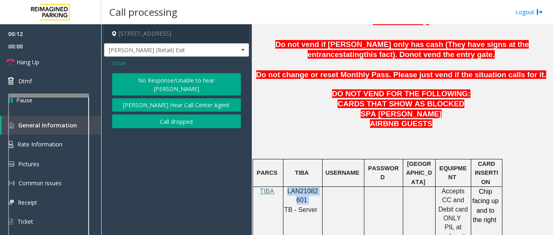
click at [157, 79] on button "No Response/Unable to hear parker" at bounding box center [176, 84] width 129 height 22
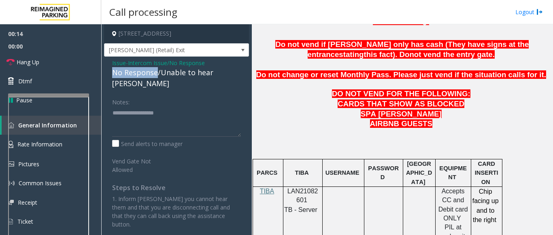
drag, startPoint x: 157, startPoint y: 72, endPoint x: 112, endPoint y: 76, distance: 45.5
click at [112, 76] on div "Issue - Intercom Issue/No Response No Response/Unable to hear parker Notes: Sen…" at bounding box center [176, 147] width 145 height 180
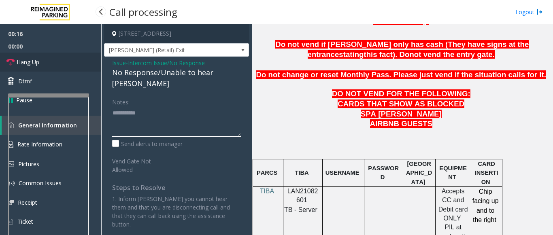
type textarea "**********"
click at [68, 65] on link "Hang Up" at bounding box center [50, 62] width 101 height 19
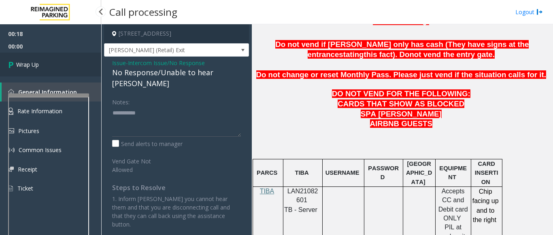
click at [22, 59] on link "Wrap Up" at bounding box center [50, 65] width 101 height 24
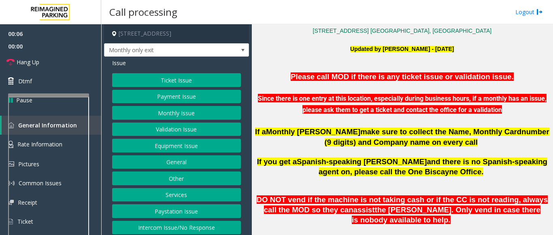
scroll to position [202, 0]
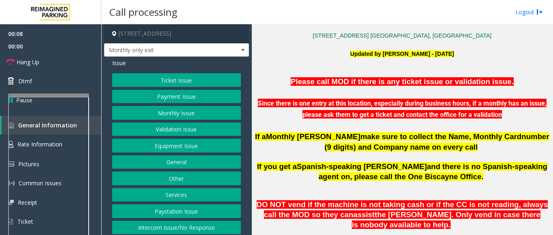
click at [173, 114] on button "Monthly Issue" at bounding box center [176, 113] width 129 height 14
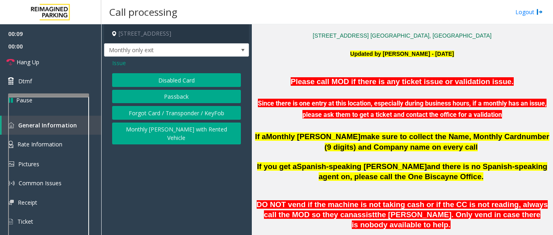
click at [167, 78] on button "Disabled Card" at bounding box center [176, 80] width 129 height 14
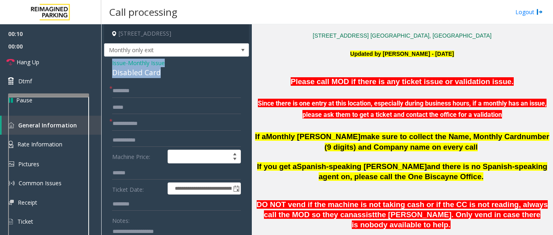
drag, startPoint x: 166, startPoint y: 68, endPoint x: 107, endPoint y: 61, distance: 59.4
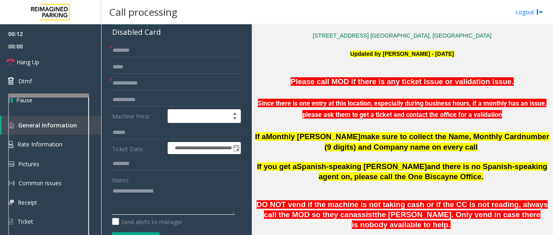
click at [121, 193] on textarea at bounding box center [173, 199] width 123 height 30
paste textarea "**********"
type textarea "**********"
click at [128, 86] on input "text" at bounding box center [176, 83] width 129 height 14
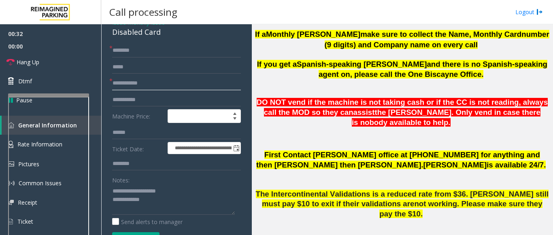
scroll to position [283, 0]
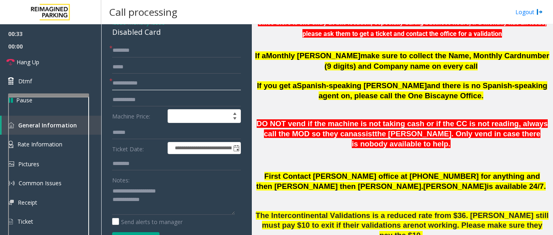
click at [142, 85] on input "text" at bounding box center [176, 83] width 129 height 14
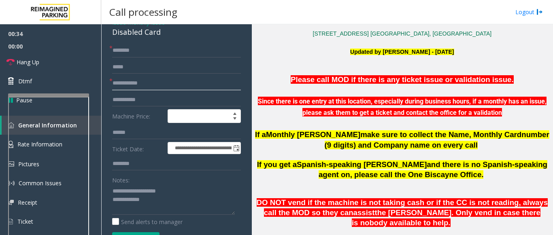
scroll to position [202, 0]
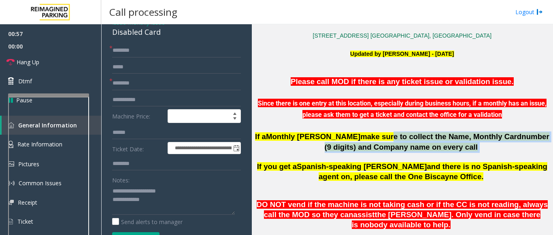
drag, startPoint x: 349, startPoint y: 135, endPoint x: 446, endPoint y: 148, distance: 98.0
click at [446, 148] on p "If a Monthly Parker make sure to collect the Name, Monthly Card number ( 9 digi…" at bounding box center [401, 141] width 295 height 21
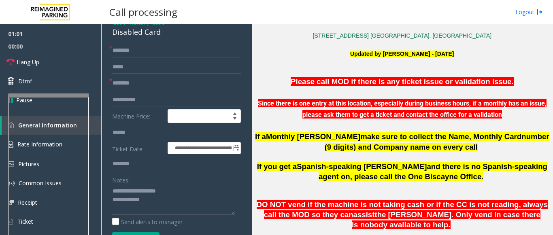
click at [145, 84] on input "********" at bounding box center [176, 83] width 129 height 14
click at [145, 82] on input "********" at bounding box center [176, 83] width 129 height 14
type input "********"
click at [130, 165] on input "text" at bounding box center [176, 164] width 129 height 14
type input "**********"
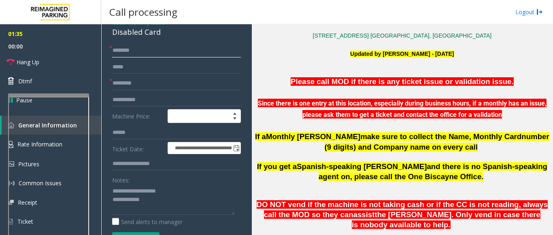
click at [125, 49] on input "text" at bounding box center [176, 51] width 129 height 14
click at [130, 51] on input "text" at bounding box center [176, 51] width 129 height 14
drag, startPoint x: 118, startPoint y: 50, endPoint x: 111, endPoint y: 55, distance: 8.8
click at [115, 53] on input "**********" at bounding box center [176, 51] width 129 height 14
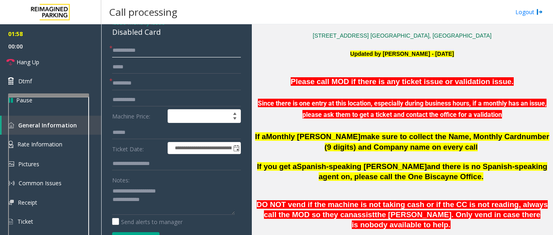
click at [117, 51] on input "**********" at bounding box center [176, 51] width 129 height 14
click at [121, 51] on input "**********" at bounding box center [176, 51] width 129 height 14
click at [126, 52] on input "**********" at bounding box center [176, 51] width 129 height 14
click at [127, 51] on input "**********" at bounding box center [176, 51] width 129 height 14
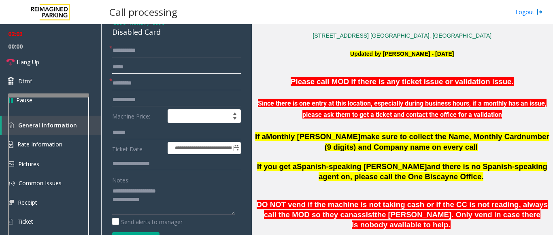
click at [129, 60] on input "text" at bounding box center [176, 67] width 129 height 14
click at [133, 53] on input "**********" at bounding box center [176, 51] width 129 height 14
drag, startPoint x: 127, startPoint y: 51, endPoint x: 111, endPoint y: 53, distance: 16.4
click at [112, 51] on div "**********" at bounding box center [176, 51] width 129 height 14
click at [134, 52] on input "**********" at bounding box center [176, 51] width 129 height 14
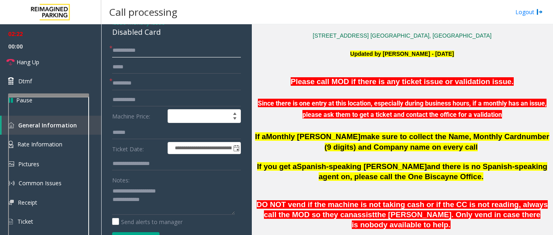
type input "**********"
drag, startPoint x: 171, startPoint y: 164, endPoint x: 114, endPoint y: 166, distance: 57.1
click at [114, 166] on input "**********" at bounding box center [176, 164] width 129 height 14
click at [144, 178] on div "Notes:" at bounding box center [176, 194] width 129 height 42
drag, startPoint x: 111, startPoint y: 165, endPoint x: 140, endPoint y: 165, distance: 28.3
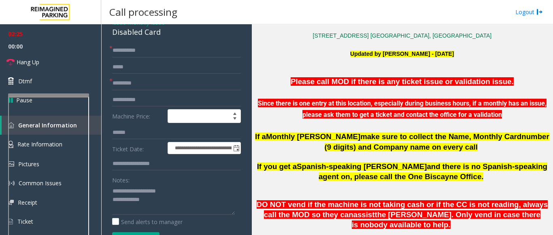
click at [148, 165] on input "**********" at bounding box center [176, 164] width 129 height 14
click at [164, 165] on input "**********" at bounding box center [176, 164] width 129 height 14
click at [160, 165] on input "**********" at bounding box center [176, 164] width 129 height 14
click at [112, 165] on input "**********" at bounding box center [176, 164] width 129 height 14
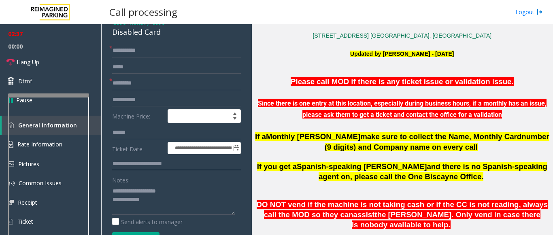
click at [120, 166] on input "**********" at bounding box center [176, 164] width 129 height 14
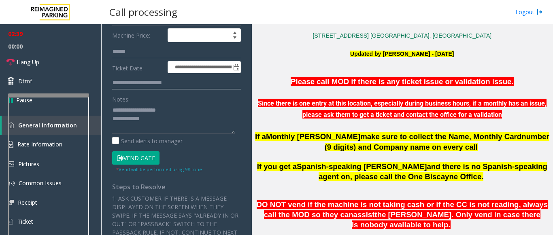
type input "**********"
click at [136, 158] on button "Vend Gate" at bounding box center [135, 158] width 47 height 14
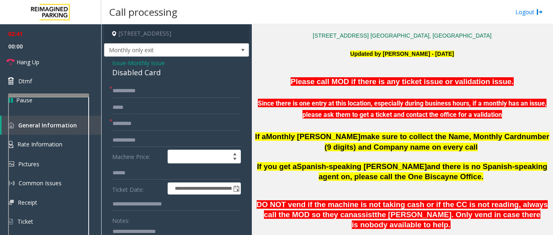
scroll to position [81, 0]
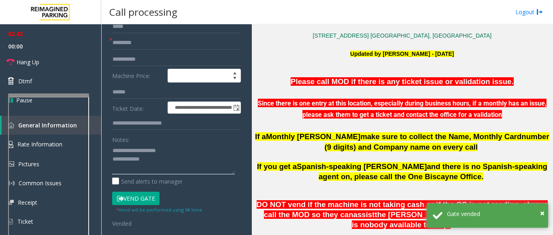
click at [154, 170] on textarea at bounding box center [173, 159] width 123 height 30
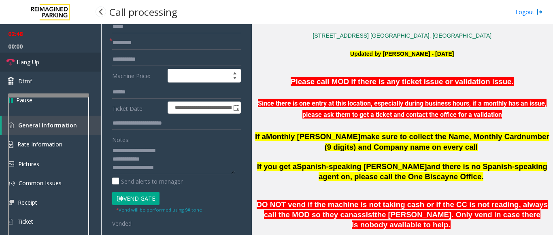
click at [44, 63] on link "Hang Up" at bounding box center [50, 62] width 101 height 19
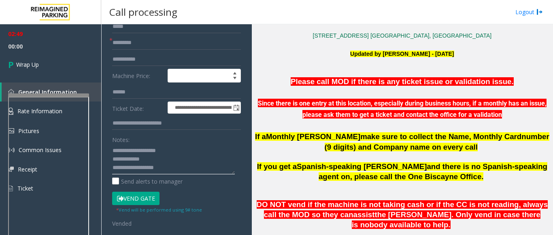
click at [167, 169] on textarea at bounding box center [173, 159] width 123 height 30
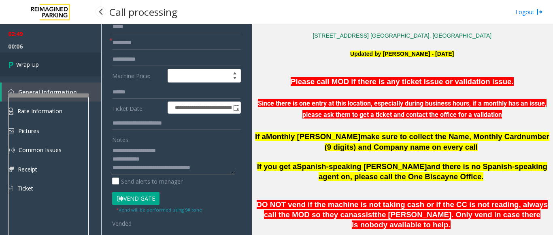
type textarea "**********"
click at [32, 72] on link "Wrap Up" at bounding box center [50, 65] width 101 height 24
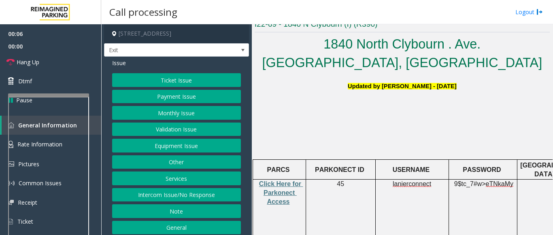
scroll to position [162, 0]
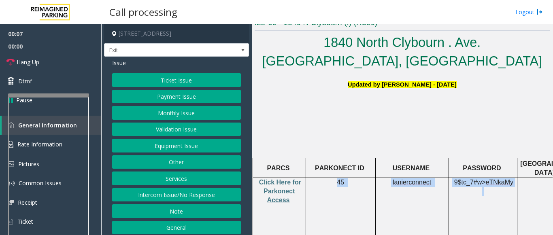
drag, startPoint x: 358, startPoint y: 166, endPoint x: 532, endPoint y: 166, distance: 174.3
click at [532, 178] on tr "Click Here for Parkonect Access 45 lanierconnect 9$tc_7#w> eTNkaMy CC ONLY Mags…" at bounding box center [471, 210] width 439 height 64
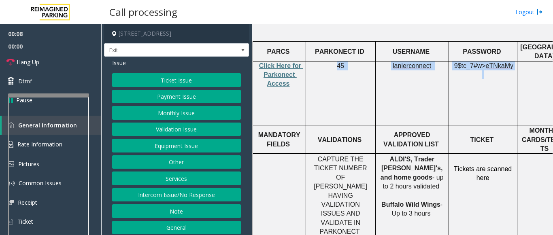
scroll to position [283, 0]
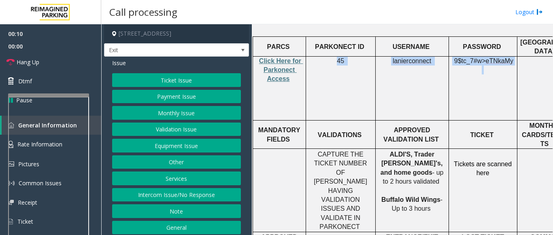
click at [174, 77] on button "Ticket Issue" at bounding box center [176, 80] width 129 height 14
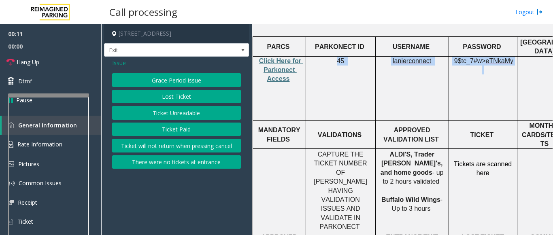
click at [165, 117] on button "Ticket Unreadable" at bounding box center [176, 113] width 129 height 14
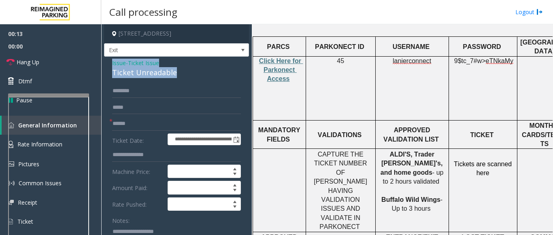
drag, startPoint x: 177, startPoint y: 69, endPoint x: 106, endPoint y: 66, distance: 70.8
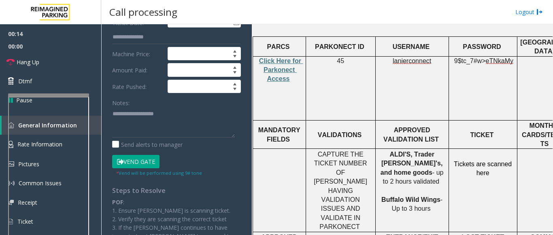
scroll to position [121, 0]
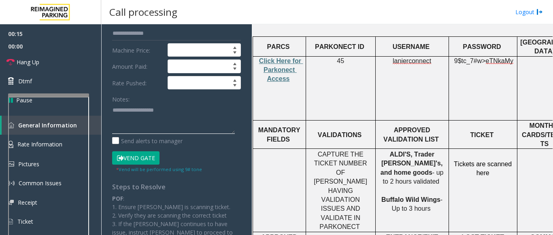
click at [114, 109] on textarea at bounding box center [173, 119] width 123 height 30
paste textarea "**********"
click at [165, 122] on textarea at bounding box center [173, 119] width 123 height 30
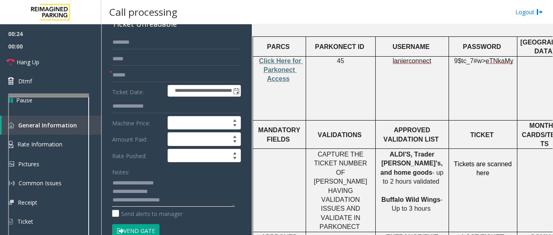
scroll to position [40, 0]
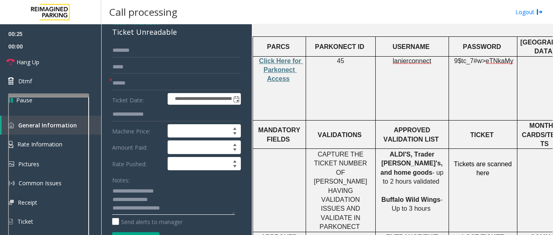
type textarea "**********"
click at [121, 85] on input "text" at bounding box center [176, 83] width 129 height 14
drag, startPoint x: 158, startPoint y: 83, endPoint x: 113, endPoint y: 78, distance: 45.2
click at [113, 78] on input "**********" at bounding box center [176, 83] width 129 height 14
type input "**********"
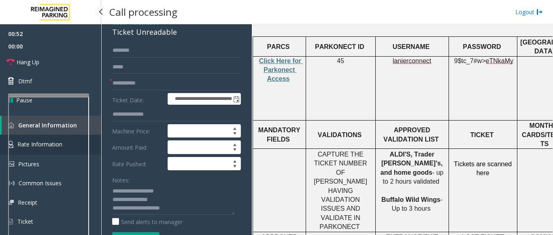
click at [95, 139] on link "Rate Information" at bounding box center [50, 145] width 101 height 20
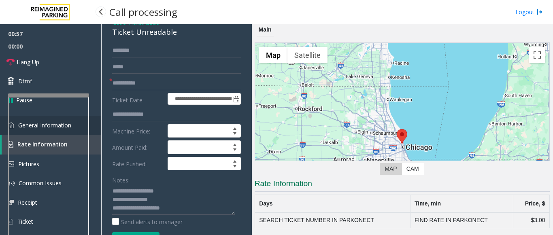
click at [98, 128] on link "General Information" at bounding box center [50, 125] width 101 height 19
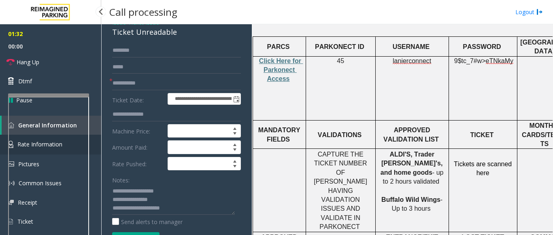
click at [95, 138] on link "Rate Information" at bounding box center [50, 145] width 101 height 20
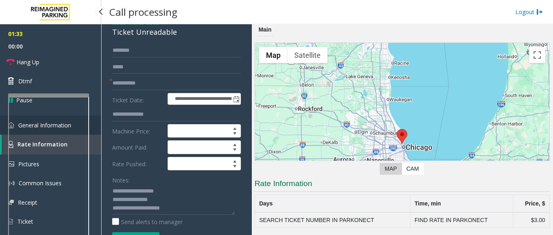
click at [96, 127] on link "General Information" at bounding box center [50, 125] width 101 height 19
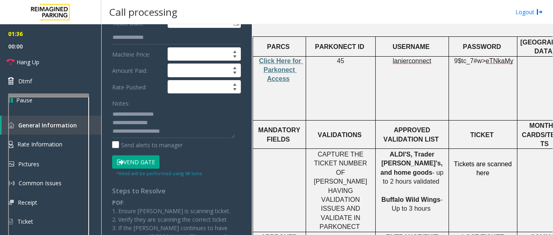
scroll to position [162, 0]
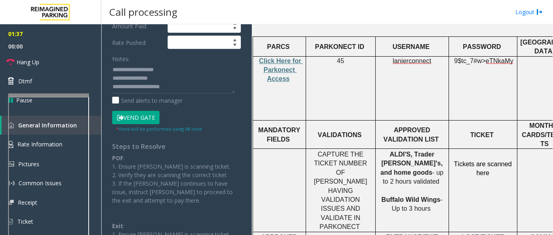
click at [133, 119] on button "Vend Gate" at bounding box center [135, 118] width 47 height 14
click at [182, 90] on textarea at bounding box center [173, 78] width 123 height 30
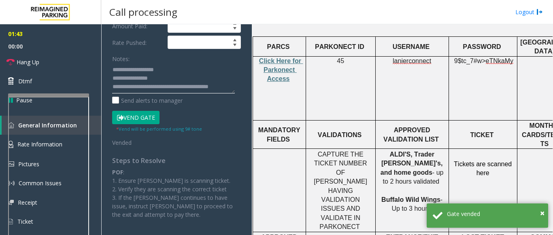
scroll to position [6, 0]
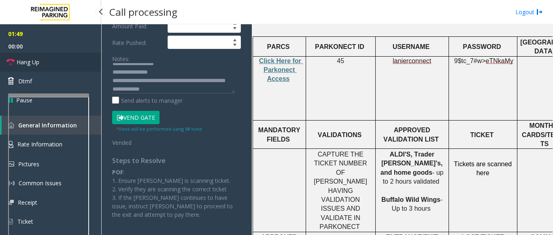
click at [56, 59] on link "Hang Up" at bounding box center [50, 62] width 101 height 19
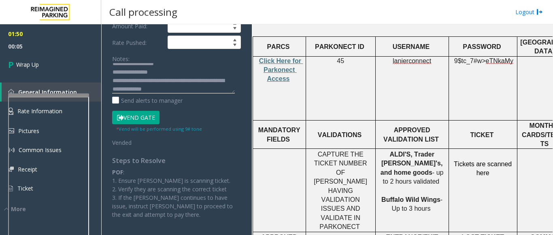
click at [180, 90] on textarea at bounding box center [173, 78] width 123 height 30
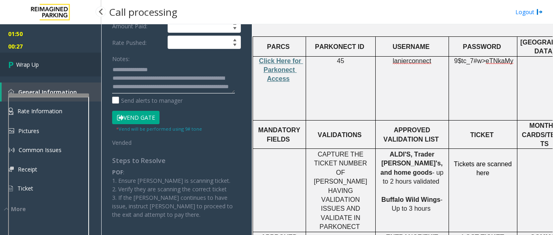
type textarea "**********"
click at [26, 64] on span "Wrap Up" at bounding box center [27, 64] width 23 height 8
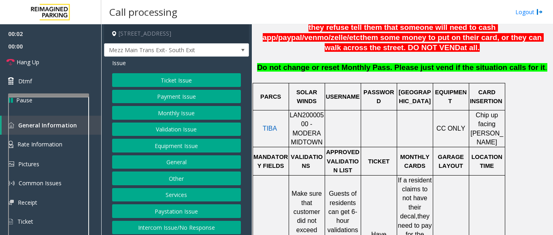
scroll to position [324, 0]
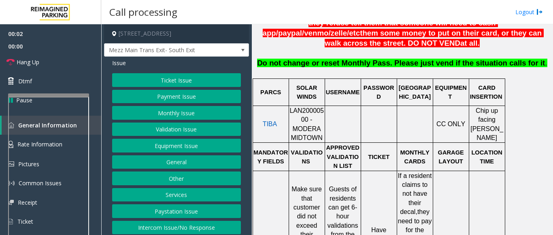
click at [302, 107] on span "LAN20000500 - MODERA MIDTOWN" at bounding box center [306, 124] width 34 height 34
click at [157, 133] on button "Validation Issue" at bounding box center [176, 130] width 129 height 14
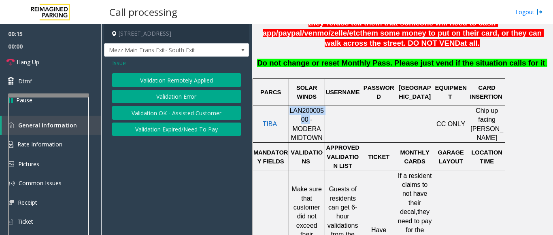
click at [159, 93] on button "Validation Error" at bounding box center [176, 97] width 129 height 14
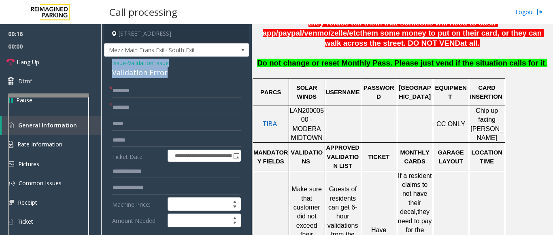
drag, startPoint x: 149, startPoint y: 66, endPoint x: 110, endPoint y: 63, distance: 38.9
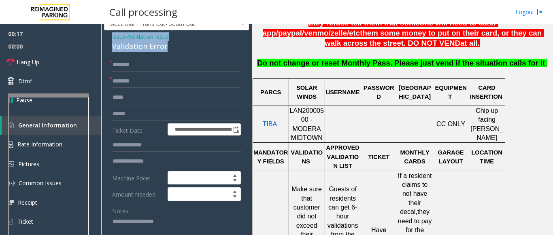
scroll to position [40, 0]
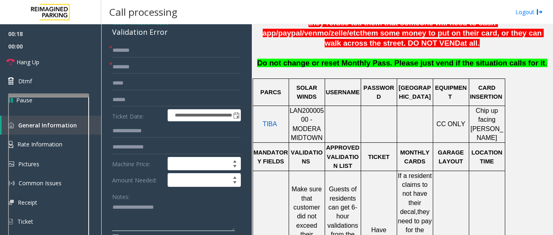
click at [125, 203] on textarea at bounding box center [173, 216] width 123 height 30
paste textarea "**********"
drag, startPoint x: 158, startPoint y: 223, endPoint x: 111, endPoint y: 205, distance: 50.0
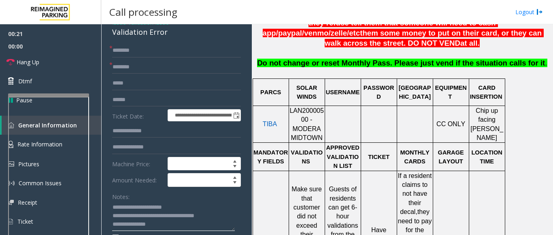
paste textarea
type textarea "**********"
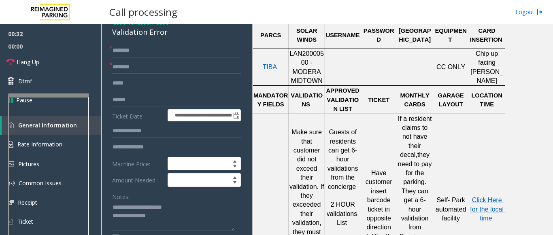
scroll to position [405, 0]
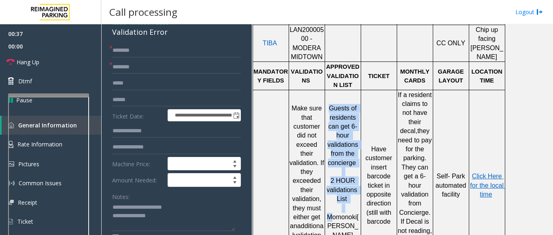
drag, startPoint x: 362, startPoint y: 204, endPoint x: 343, endPoint y: 209, distance: 19.5
click at [334, 204] on td "Guests of residents can get 6-hour validations from the concierge 2 HOUR valida…" at bounding box center [342, 185] width 36 height 191
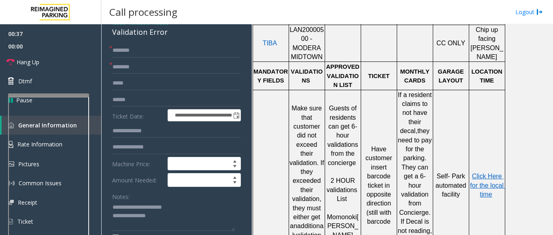
click at [352, 214] on span "Hallal Guys" at bounding box center [342, 231] width 31 height 34
click at [346, 214] on span "Momonoki" at bounding box center [342, 217] width 30 height 7
click at [128, 98] on input "text" at bounding box center [176, 100] width 129 height 14
paste input "********"
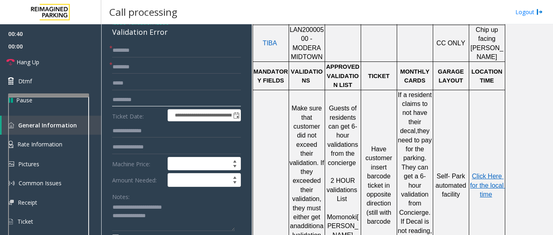
type input "********"
click at [131, 119] on label "Ticket Date:" at bounding box center [137, 115] width 55 height 12
click at [125, 136] on input "text" at bounding box center [176, 131] width 129 height 14
type input "******"
click at [127, 98] on input "********" at bounding box center [176, 100] width 129 height 14
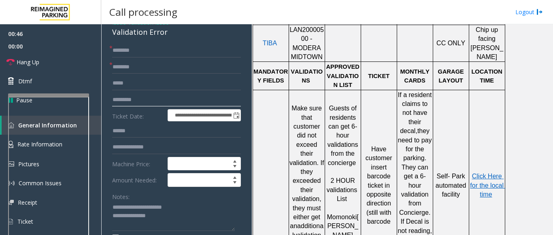
click at [127, 98] on input "********" at bounding box center [176, 100] width 129 height 14
type input "********"
click at [127, 103] on input "text" at bounding box center [176, 100] width 129 height 14
type input "*******"
click at [131, 48] on input "text" at bounding box center [176, 51] width 129 height 14
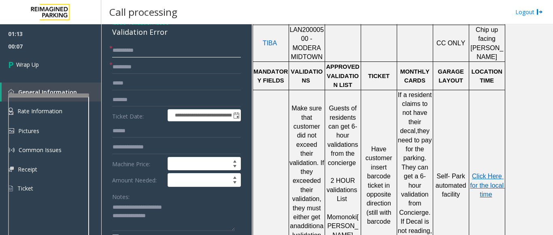
type input "*********"
drag, startPoint x: 129, startPoint y: 50, endPoint x: 115, endPoint y: 66, distance: 20.9
click at [115, 66] on input "********" at bounding box center [176, 67] width 129 height 14
click at [145, 51] on input "*********" at bounding box center [176, 51] width 129 height 14
drag, startPoint x: 145, startPoint y: 51, endPoint x: 122, endPoint y: 51, distance: 23.1
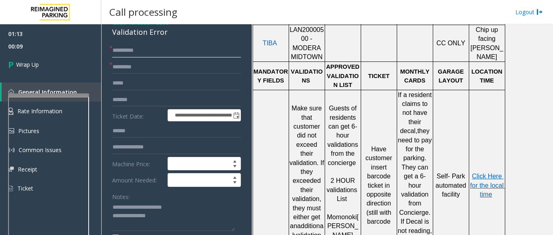
click at [122, 51] on input "*********" at bounding box center [176, 51] width 129 height 14
type input "**"
click at [161, 84] on input "text" at bounding box center [176, 83] width 129 height 14
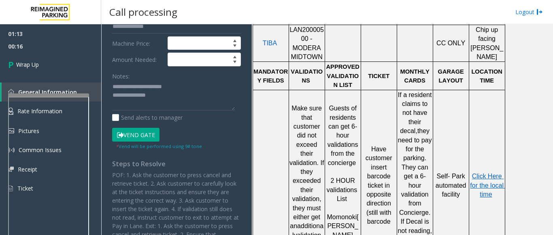
scroll to position [162, 0]
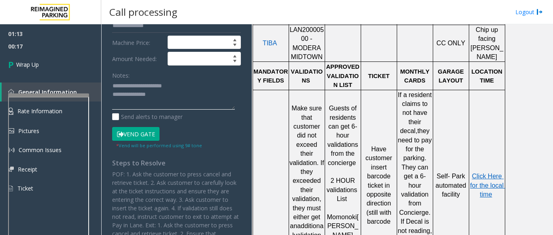
click at [168, 101] on textarea at bounding box center [173, 95] width 123 height 30
click at [186, 106] on textarea at bounding box center [173, 95] width 123 height 30
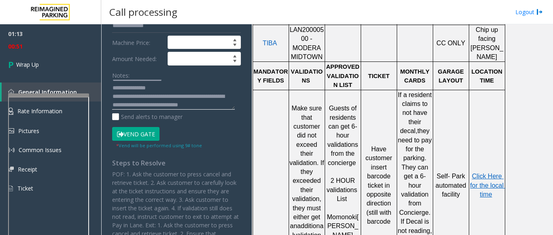
scroll to position [15, 0]
click at [118, 105] on textarea at bounding box center [173, 95] width 123 height 30
click at [193, 120] on div "Send alerts to manager" at bounding box center [176, 116] width 129 height 8
click at [142, 105] on textarea at bounding box center [173, 95] width 123 height 30
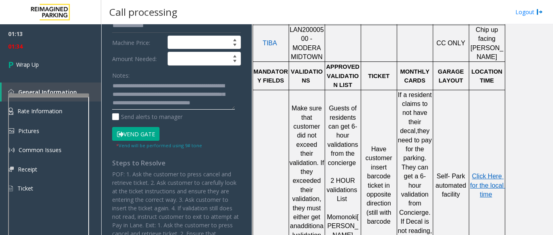
click at [136, 104] on textarea at bounding box center [173, 95] width 123 height 30
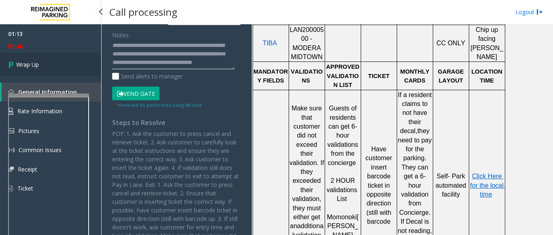
type textarea "**********"
click at [40, 60] on link "Wrap Up" at bounding box center [50, 65] width 101 height 24
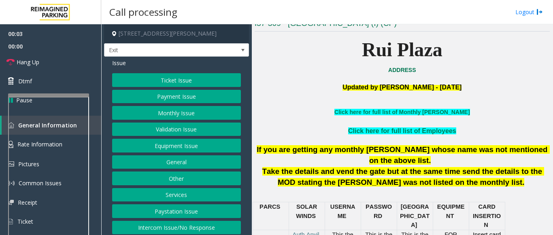
scroll to position [162, 0]
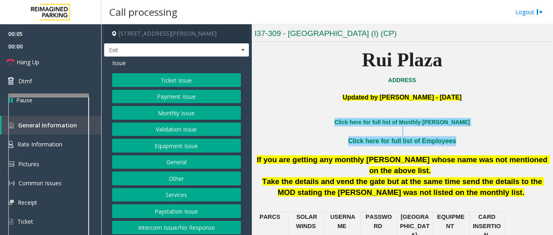
drag, startPoint x: 343, startPoint y: 125, endPoint x: 458, endPoint y: 137, distance: 115.9
click at [168, 199] on button "Services" at bounding box center [176, 195] width 129 height 14
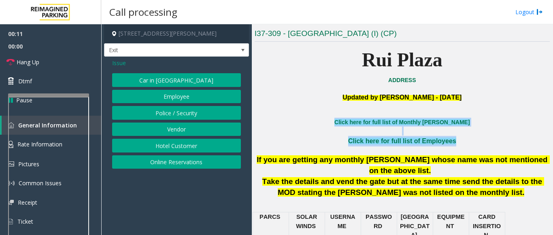
click at [171, 164] on button "Online Reservations" at bounding box center [176, 162] width 129 height 14
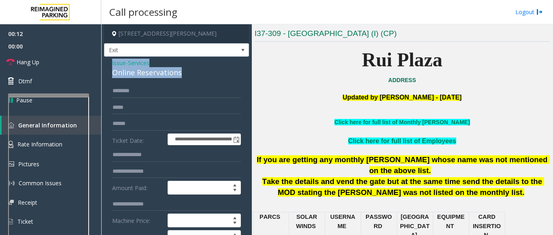
drag, startPoint x: 179, startPoint y: 74, endPoint x: 108, endPoint y: 64, distance: 71.4
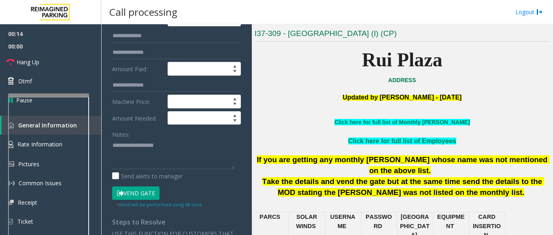
scroll to position [121, 0]
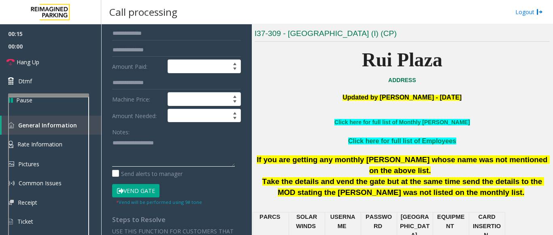
click at [126, 140] on textarea at bounding box center [173, 151] width 123 height 30
paste textarea "**********"
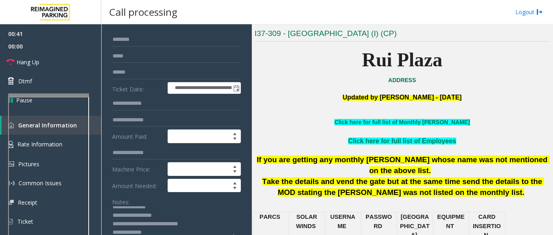
scroll to position [40, 0]
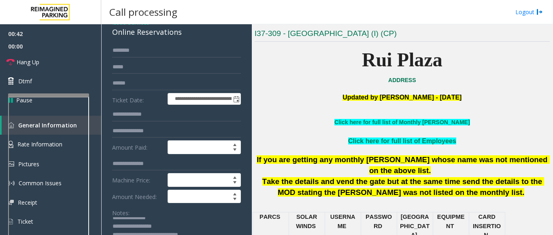
type textarea "**********"
click at [127, 54] on input "text" at bounding box center [176, 51] width 129 height 14
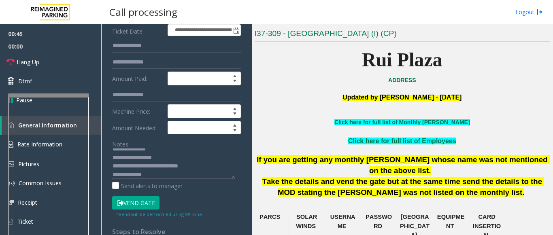
scroll to position [243, 0]
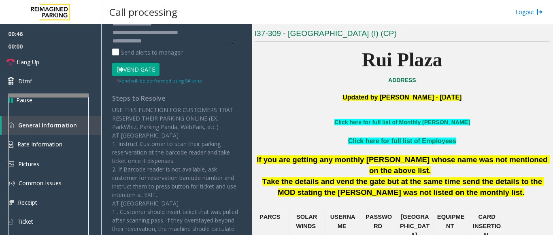
type input "*****"
click at [145, 71] on button "Vend Gate" at bounding box center [135, 70] width 47 height 14
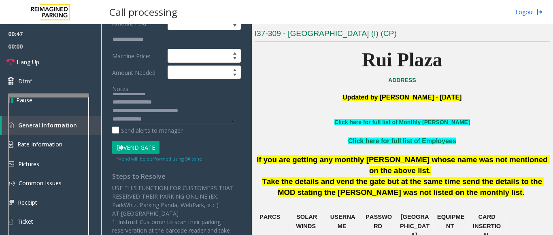
scroll to position [162, 0]
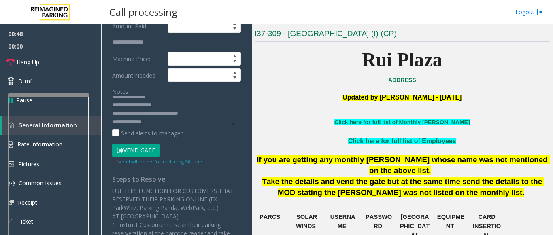
click at [159, 125] on textarea at bounding box center [173, 111] width 123 height 30
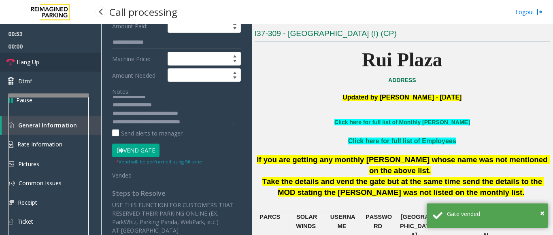
click at [67, 68] on link "Hang Up" at bounding box center [50, 62] width 101 height 19
click at [207, 122] on textarea at bounding box center [173, 111] width 123 height 30
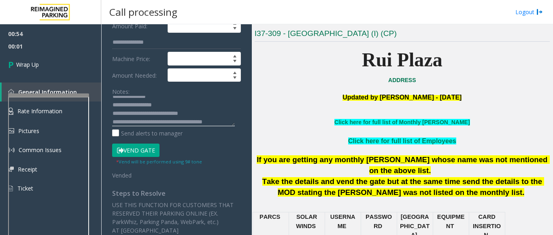
scroll to position [15, 0]
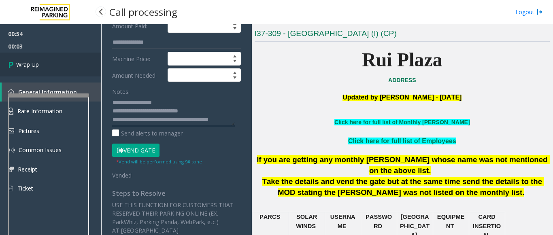
type textarea "**********"
click at [39, 60] on link "Wrap Up" at bounding box center [50, 65] width 101 height 24
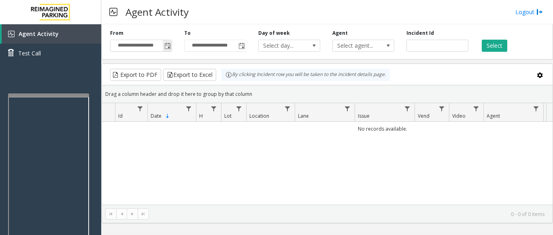
click at [167, 47] on span "Toggle popup" at bounding box center [167, 46] width 6 height 6
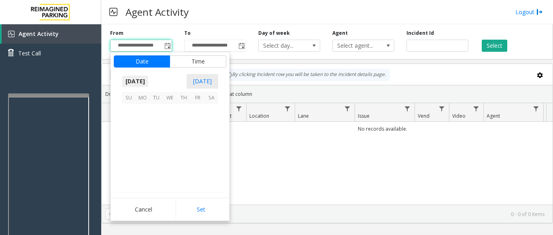
scroll to position [145081, 0]
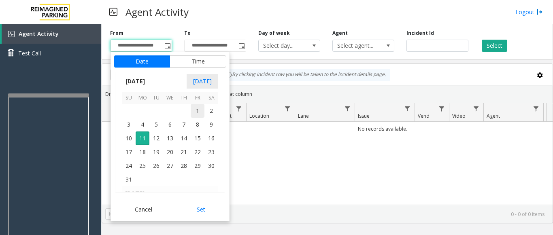
click at [198, 112] on span "1" at bounding box center [198, 111] width 14 height 14
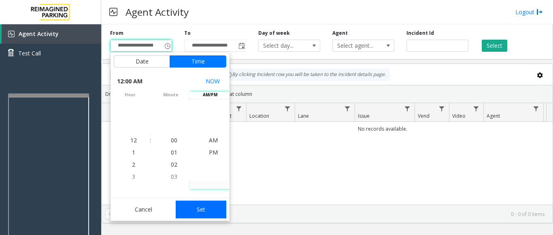
click at [197, 209] on button "Set" at bounding box center [201, 210] width 51 height 18
type input "**********"
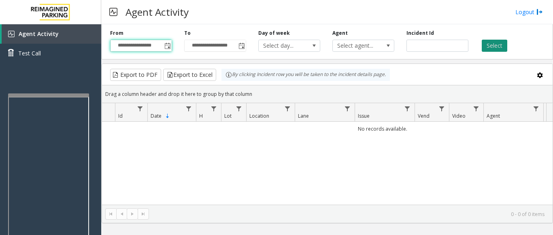
click at [493, 45] on button "Select" at bounding box center [493, 46] width 25 height 12
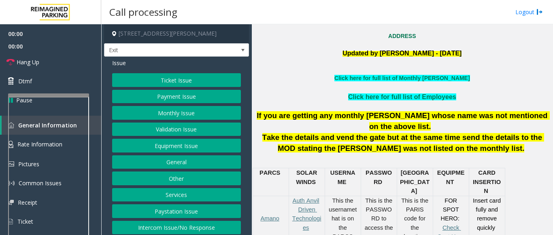
scroll to position [283, 0]
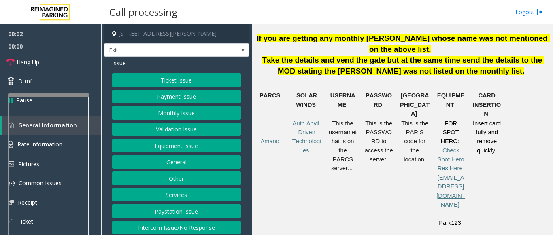
click at [173, 192] on button "Services" at bounding box center [176, 195] width 129 height 14
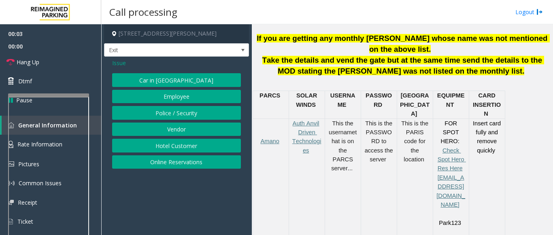
click at [182, 166] on button "Online Reservations" at bounding box center [176, 162] width 129 height 14
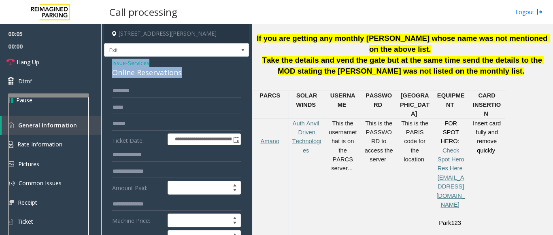
drag, startPoint x: 186, startPoint y: 73, endPoint x: 108, endPoint y: 65, distance: 78.1
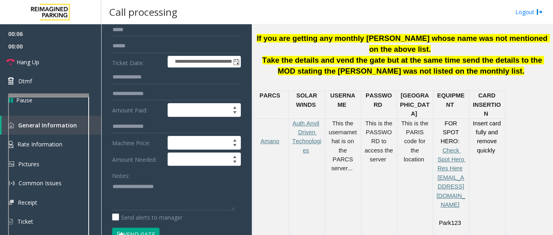
scroll to position [81, 0]
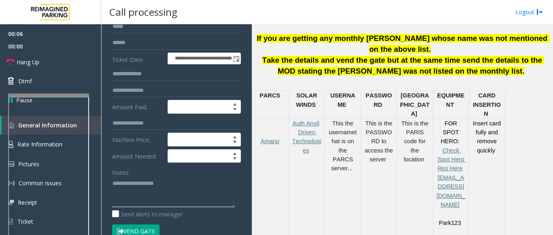
click at [139, 182] on textarea at bounding box center [173, 192] width 123 height 30
paste textarea "**********"
click at [195, 202] on textarea at bounding box center [173, 192] width 123 height 30
click at [197, 194] on textarea at bounding box center [173, 192] width 123 height 30
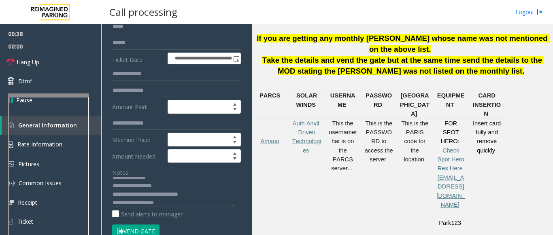
scroll to position [8, 0]
drag, startPoint x: 144, startPoint y: 203, endPoint x: 193, endPoint y: 202, distance: 48.2
click at [193, 202] on textarea at bounding box center [173, 192] width 123 height 30
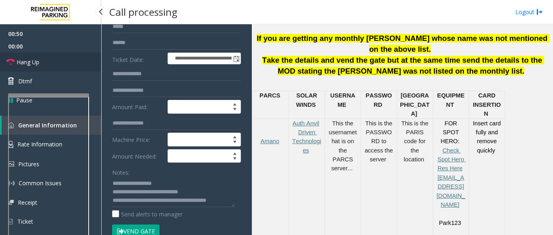
click at [60, 62] on link "Hang Up" at bounding box center [50, 62] width 101 height 19
click at [133, 204] on textarea at bounding box center [173, 192] width 123 height 30
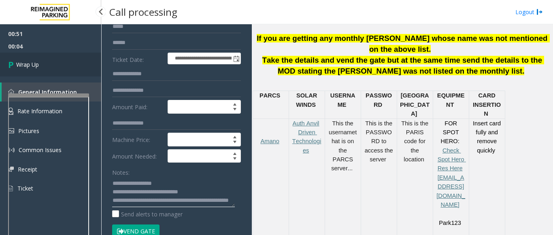
type textarea "**********"
click at [59, 53] on link "Wrap Up" at bounding box center [50, 65] width 101 height 24
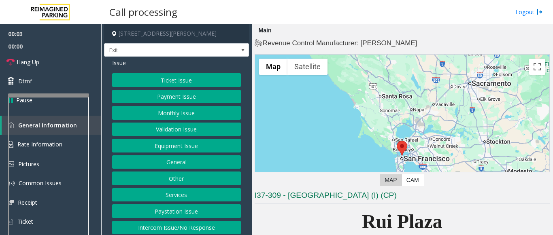
click at [185, 193] on button "Services" at bounding box center [176, 195] width 129 height 14
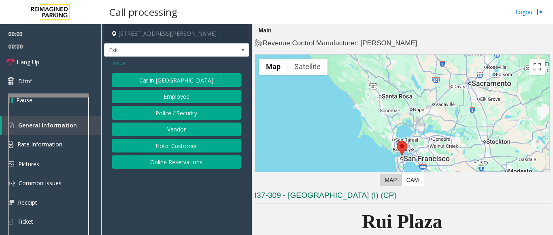
click at [169, 163] on button "Online Reservations" at bounding box center [176, 162] width 129 height 14
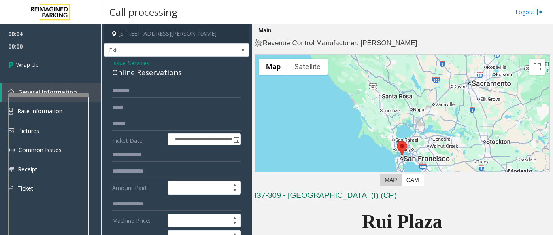
click at [112, 61] on span "Issue" at bounding box center [119, 63] width 14 height 8
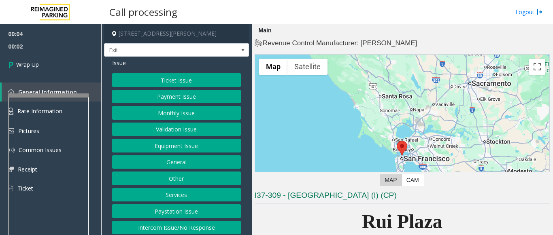
click at [153, 225] on button "Intercom Issue/No Response" at bounding box center [176, 228] width 129 height 14
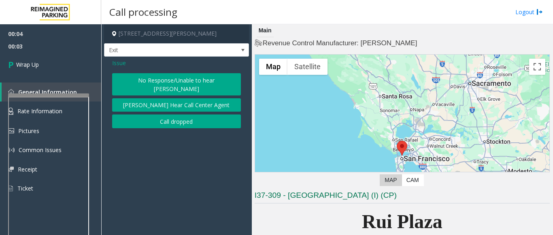
click at [166, 114] on button "Call dropped" at bounding box center [176, 121] width 129 height 14
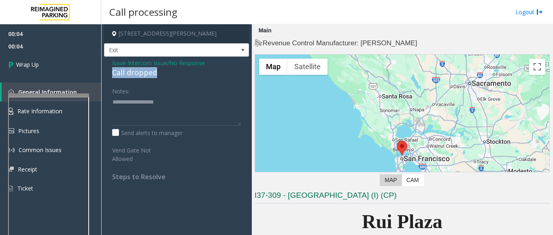
drag, startPoint x: 157, startPoint y: 72, endPoint x: 109, endPoint y: 72, distance: 48.5
click at [109, 72] on div "Issue - Intercom Issue/No Response Call dropped Notes: Send alerts to manager V…" at bounding box center [176, 123] width 145 height 132
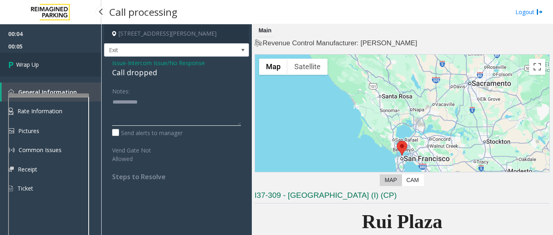
type textarea "**********"
click at [47, 75] on link "Wrap Up" at bounding box center [50, 65] width 101 height 24
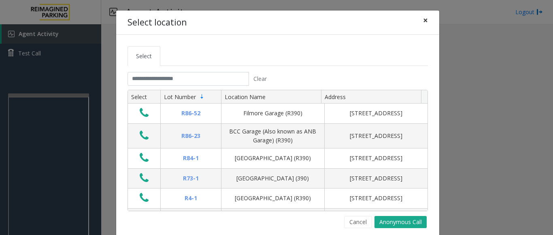
click at [423, 19] on span "×" at bounding box center [425, 20] width 5 height 11
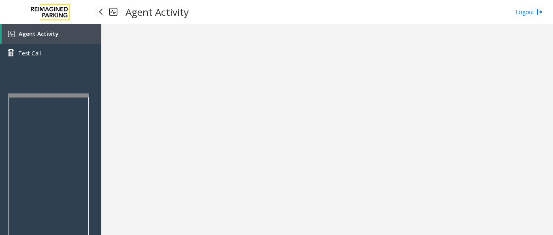
click at [49, 37] on span "Agent Activity" at bounding box center [39, 34] width 40 height 8
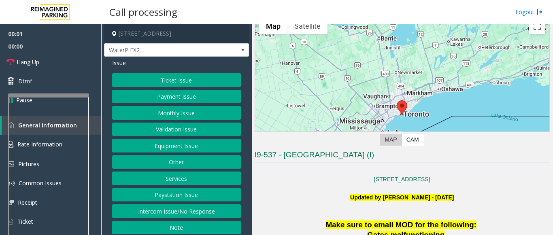
scroll to position [121, 0]
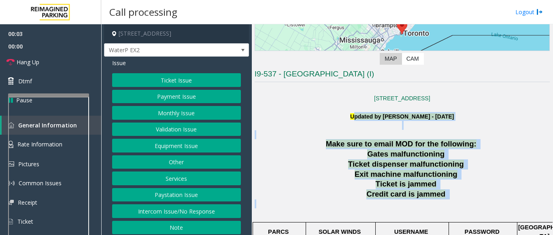
drag, startPoint x: 339, startPoint y: 117, endPoint x: 455, endPoint y: 204, distance: 144.7
click at [455, 204] on p at bounding box center [401, 208] width 295 height 18
drag, startPoint x: 440, startPoint y: 195, endPoint x: 310, endPoint y: 117, distance: 151.0
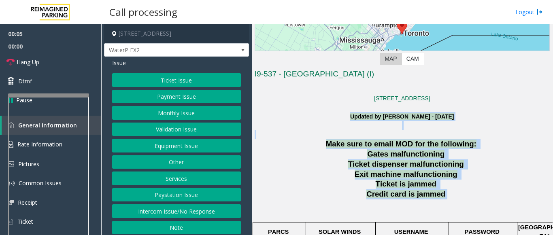
click at [313, 116] on p "Updated by Pranav Babbar - 10th August 2024" at bounding box center [401, 121] width 295 height 18
drag, startPoint x: 328, startPoint y: 114, endPoint x: 456, endPoint y: 205, distance: 156.8
click at [455, 203] on p at bounding box center [401, 208] width 295 height 18
drag, startPoint x: 449, startPoint y: 201, endPoint x: 332, endPoint y: 118, distance: 143.6
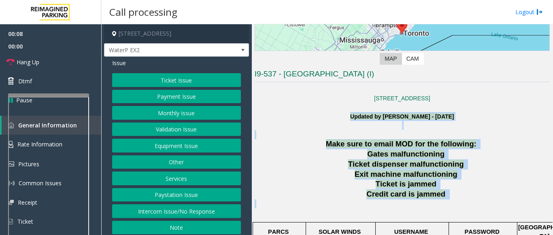
click at [332, 118] on p "Updated by Pranav Babbar - 10th August 2024" at bounding box center [401, 121] width 295 height 18
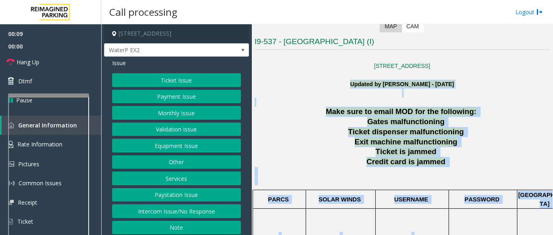
drag, startPoint x: 337, startPoint y: 119, endPoint x: 457, endPoint y: 226, distance: 159.9
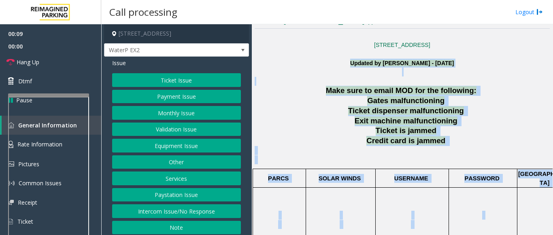
click at [445, 152] on p at bounding box center [401, 155] width 295 height 18
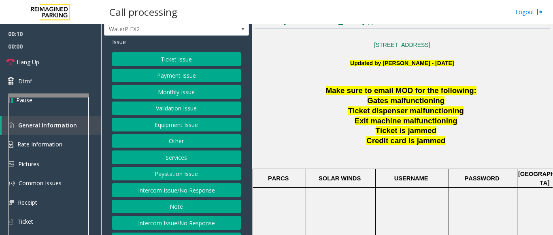
scroll to position [40, 0]
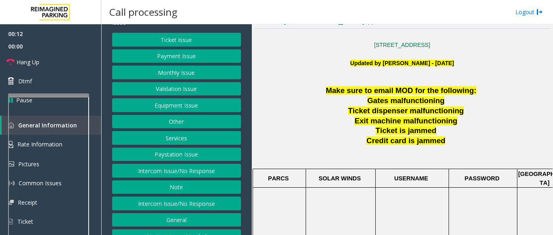
click at [167, 169] on button "Intercom Issue/No Response" at bounding box center [176, 171] width 129 height 14
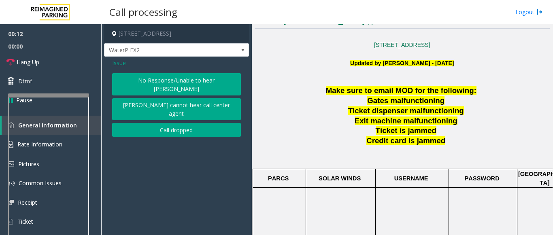
click at [149, 82] on button "No Response/Unable to hear parker" at bounding box center [176, 84] width 129 height 22
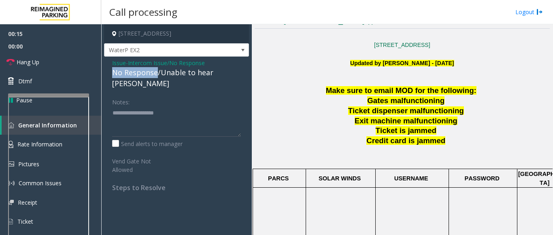
drag, startPoint x: 156, startPoint y: 72, endPoint x: 111, endPoint y: 70, distance: 44.9
click at [111, 70] on div "Issue - Intercom Issue/No Response No Response/Unable to hear parker Notes: Sen…" at bounding box center [176, 128] width 145 height 143
click at [195, 106] on textarea at bounding box center [176, 121] width 129 height 30
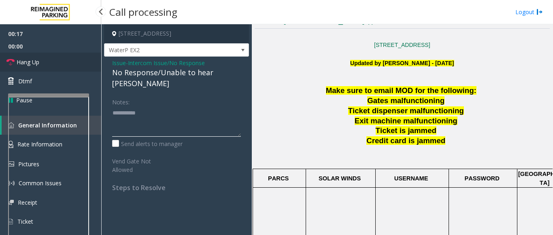
type textarea "**********"
click at [41, 63] on link "Hang Up" at bounding box center [50, 62] width 101 height 19
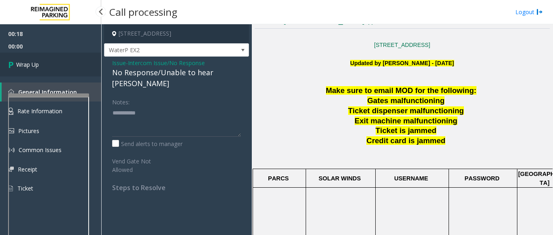
click at [43, 63] on link "Wrap Up" at bounding box center [50, 65] width 101 height 24
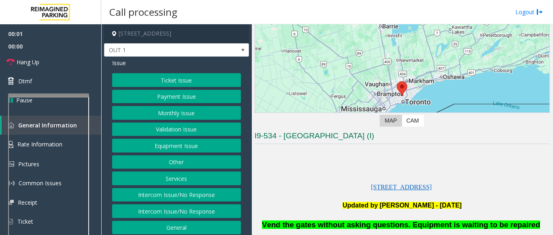
scroll to position [202, 0]
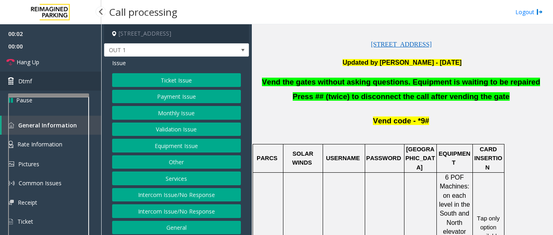
click at [67, 85] on link "Dtmf" at bounding box center [50, 81] width 101 height 19
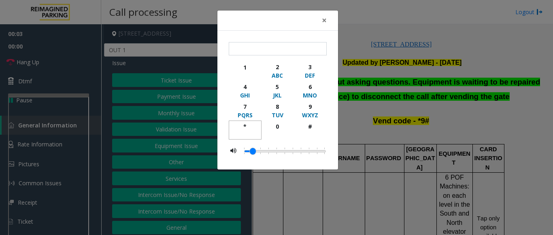
click at [247, 123] on div "*" at bounding box center [245, 126] width 22 height 8
click at [315, 104] on div "9" at bounding box center [310, 106] width 22 height 8
click at [313, 128] on div "#" at bounding box center [310, 126] width 22 height 8
type input "***"
click at [324, 20] on span "×" at bounding box center [324, 20] width 5 height 11
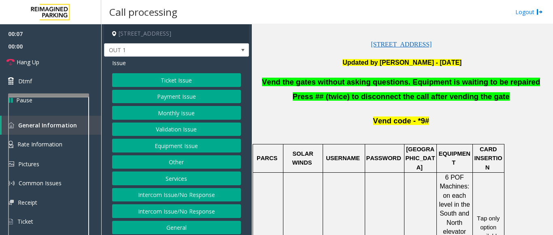
click at [174, 145] on button "Equipment Issue" at bounding box center [176, 146] width 129 height 14
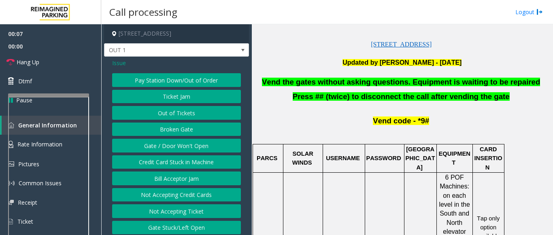
click at [172, 147] on button "Gate / Door Won't Open" at bounding box center [176, 146] width 129 height 14
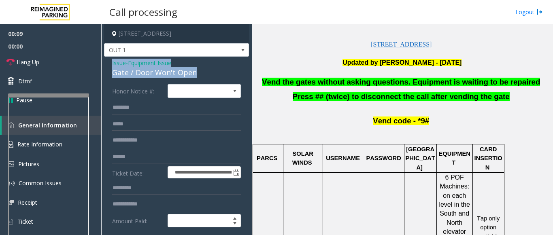
drag, startPoint x: 195, startPoint y: 72, endPoint x: 108, endPoint y: 64, distance: 87.3
click at [53, 61] on link "Hang Up" at bounding box center [50, 62] width 101 height 19
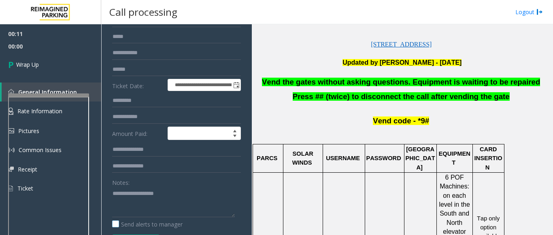
scroll to position [121, 0]
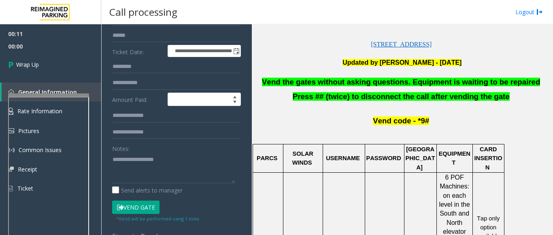
click at [134, 149] on div "Notes:" at bounding box center [176, 163] width 129 height 42
click at [136, 164] on textarea at bounding box center [173, 168] width 123 height 30
paste textarea "**********"
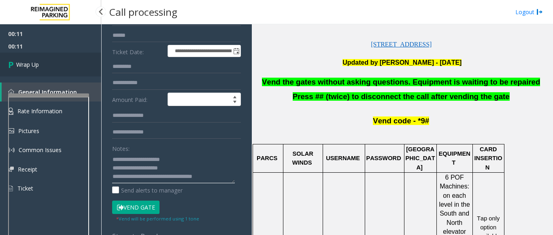
type textarea "**********"
click at [68, 68] on link "Wrap Up" at bounding box center [50, 65] width 101 height 24
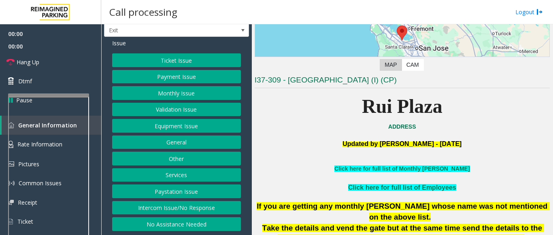
scroll to position [121, 0]
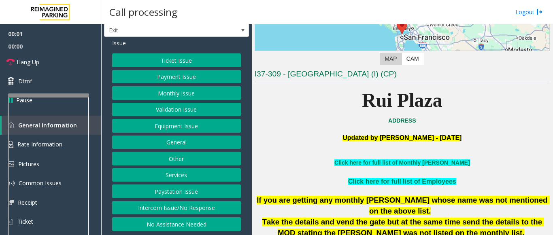
click at [169, 177] on button "Services" at bounding box center [176, 175] width 129 height 14
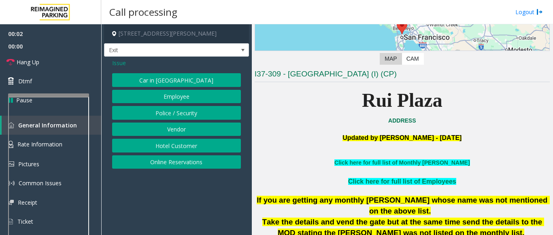
click at [165, 162] on button "Online Reservations" at bounding box center [176, 162] width 129 height 14
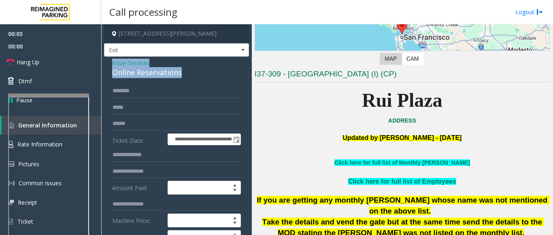
drag, startPoint x: 176, startPoint y: 73, endPoint x: 108, endPoint y: 64, distance: 68.9
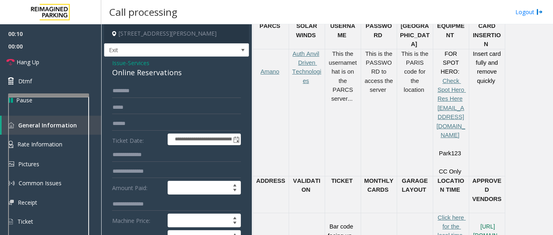
scroll to position [405, 0]
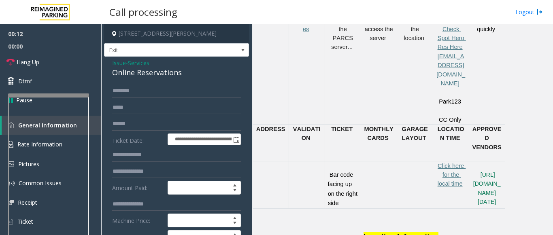
click at [120, 66] on span "Issue" at bounding box center [119, 63] width 14 height 8
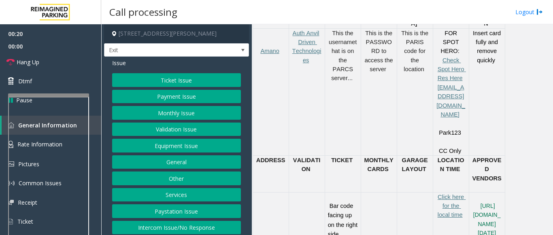
scroll to position [369, 0]
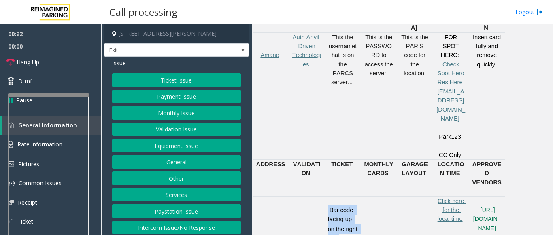
drag, startPoint x: 354, startPoint y: 187, endPoint x: 328, endPoint y: 155, distance: 41.4
click at [328, 196] on tr "Bar code facing up on the right side Click here for the local time https://reef…" at bounding box center [378, 219] width 252 height 47
click at [326, 197] on div "Bar code facing up on the right side" at bounding box center [343, 220] width 36 height 47
drag, startPoint x: 327, startPoint y: 153, endPoint x: 365, endPoint y: 192, distance: 53.8
click at [365, 196] on tr "Bar code facing up on the right side Click here for the local time https://reef…" at bounding box center [378, 219] width 252 height 47
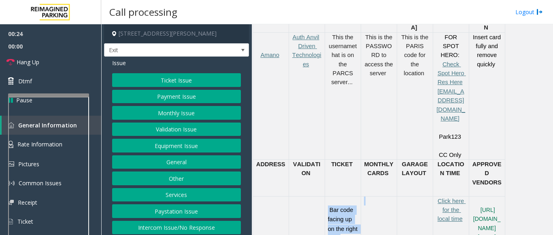
click at [364, 196] on td at bounding box center [378, 219] width 36 height 47
drag, startPoint x: 358, startPoint y: 185, endPoint x: 321, endPoint y: 153, distance: 48.8
click at [320, 196] on tr "Bar code facing up on the right side Click here for the local time https://reef…" at bounding box center [378, 219] width 252 height 47
click at [324, 197] on div at bounding box center [307, 206] width 36 height 18
drag, startPoint x: 325, startPoint y: 154, endPoint x: 364, endPoint y: 189, distance: 52.4
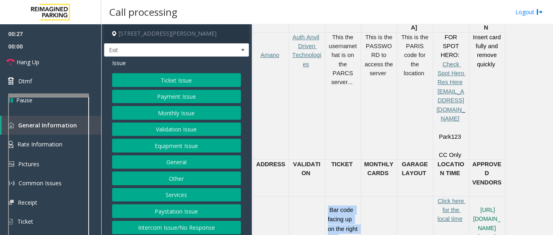
click at [364, 196] on tr "Bar code facing up on the right side Click here for the local time https://reef…" at bounding box center [378, 219] width 252 height 47
click at [367, 196] on td at bounding box center [378, 219] width 36 height 47
drag, startPoint x: 362, startPoint y: 184, endPoint x: 323, endPoint y: 157, distance: 47.8
click at [323, 196] on tr "Bar code facing up on the right side Click here for the local time https://reef…" at bounding box center [378, 219] width 252 height 47
click at [322, 197] on div at bounding box center [307, 206] width 36 height 18
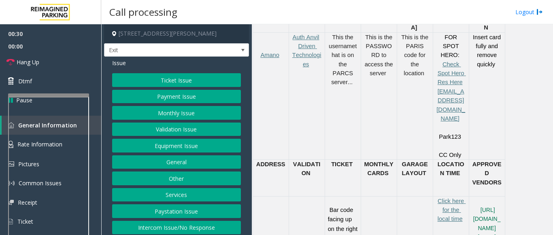
click at [146, 83] on button "Ticket Issue" at bounding box center [176, 80] width 129 height 14
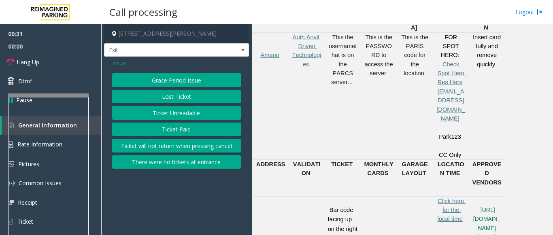
click at [170, 163] on button "There were no tickets at entrance" at bounding box center [176, 162] width 129 height 14
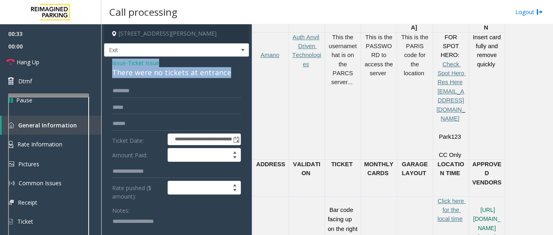
drag, startPoint x: 234, startPoint y: 71, endPoint x: 107, endPoint y: 59, distance: 127.6
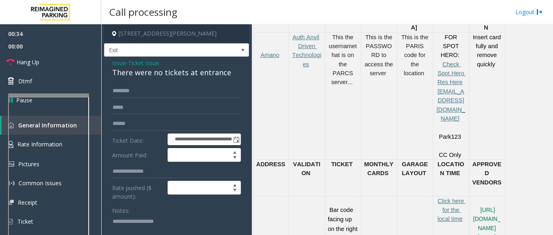
click at [130, 231] on textarea at bounding box center [173, 230] width 123 height 30
paste textarea "**********"
type textarea "**********"
click at [126, 93] on input "text" at bounding box center [176, 91] width 129 height 14
click at [115, 95] on input "*****" at bounding box center [176, 91] width 129 height 14
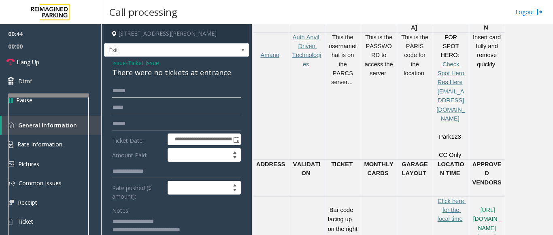
click at [131, 94] on input "*****" at bounding box center [176, 91] width 129 height 14
click at [114, 91] on input "*****" at bounding box center [176, 91] width 129 height 14
click at [116, 89] on input "*****" at bounding box center [176, 91] width 129 height 14
drag, startPoint x: 122, startPoint y: 92, endPoint x: 127, endPoint y: 93, distance: 4.5
click at [123, 92] on input "****" at bounding box center [176, 91] width 129 height 14
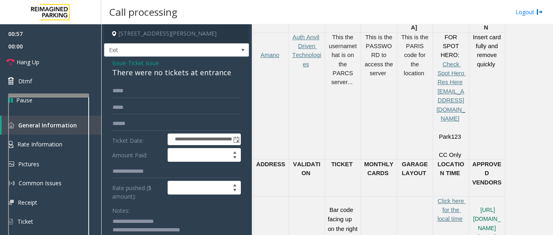
drag, startPoint x: 118, startPoint y: 91, endPoint x: 112, endPoint y: 99, distance: 9.5
click at [112, 99] on form "**********" at bounding box center [176, 184] width 129 height 200
click at [137, 93] on input "****" at bounding box center [176, 91] width 129 height 14
click at [116, 94] on input "****" at bounding box center [176, 91] width 129 height 14
click at [119, 92] on input "****" at bounding box center [176, 91] width 129 height 14
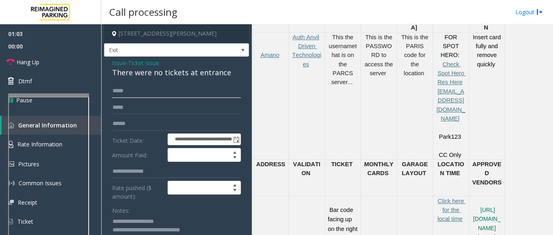
click at [121, 92] on input "****" at bounding box center [176, 91] width 129 height 14
click at [125, 90] on input "****" at bounding box center [176, 91] width 129 height 14
click at [131, 94] on input "****" at bounding box center [176, 91] width 129 height 14
click at [125, 104] on input "text" at bounding box center [176, 108] width 129 height 14
click at [139, 93] on input "****" at bounding box center [176, 91] width 129 height 14
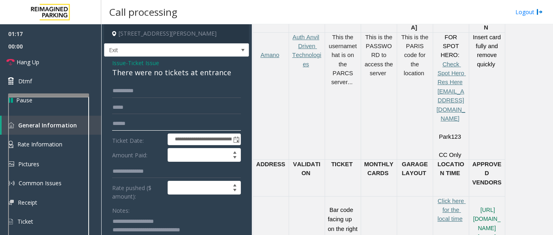
click at [152, 129] on input "text" at bounding box center [176, 124] width 129 height 14
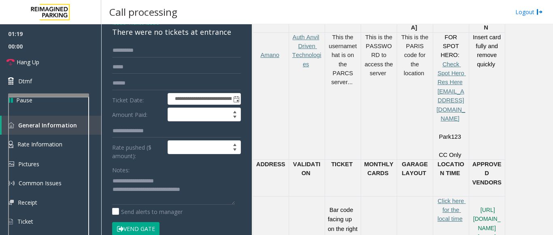
drag, startPoint x: 129, startPoint y: 231, endPoint x: 127, endPoint y: 175, distance: 55.9
click at [130, 230] on button "Vend Gate" at bounding box center [135, 229] width 47 height 14
drag, startPoint x: 123, startPoint y: 51, endPoint x: 110, endPoint y: 51, distance: 12.5
click at [110, 51] on div "**********" at bounding box center [176, 239] width 141 height 391
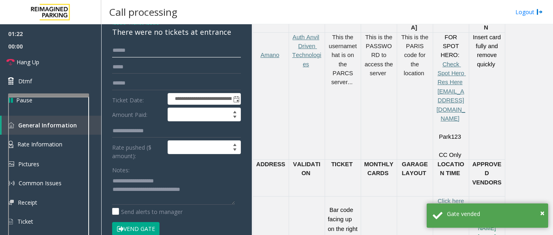
type input "****"
drag, startPoint x: 214, startPoint y: 193, endPoint x: 212, endPoint y: 201, distance: 8.4
click at [214, 195] on textarea at bounding box center [173, 189] width 123 height 30
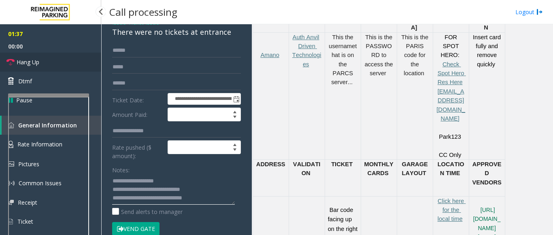
type textarea "**********"
click at [48, 61] on link "Hang Up" at bounding box center [50, 62] width 101 height 19
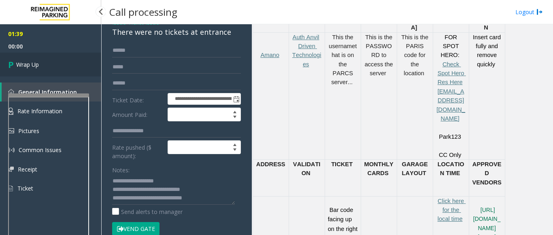
click at [37, 59] on link "Wrap Up" at bounding box center [50, 65] width 101 height 24
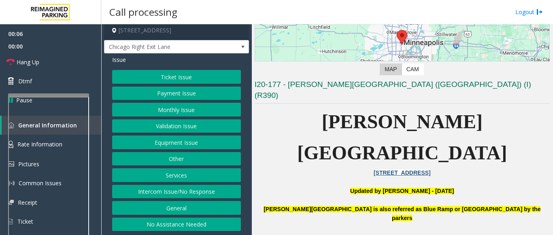
scroll to position [121, 0]
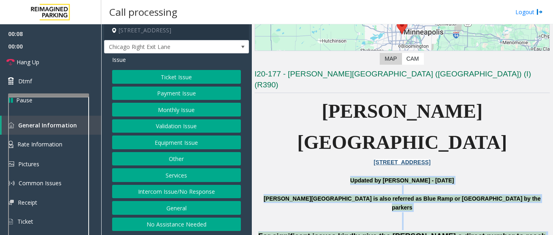
drag, startPoint x: 335, startPoint y: 138, endPoint x: 528, endPoint y: 223, distance: 211.6
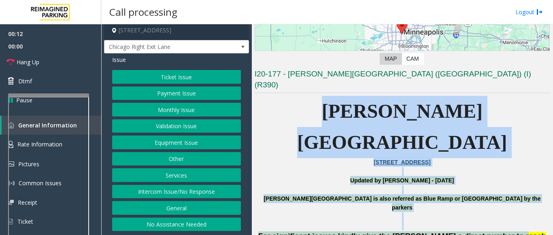
drag, startPoint x: 332, startPoint y: 100, endPoint x: 492, endPoint y: 180, distance: 179.5
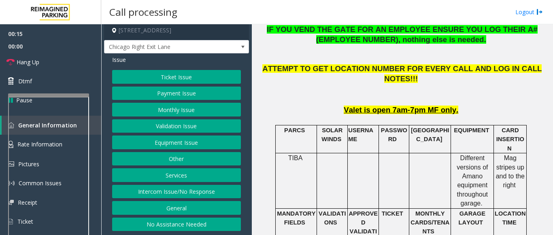
scroll to position [364, 0]
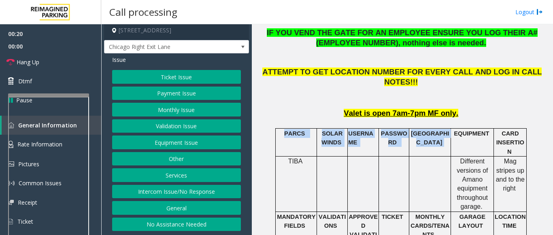
drag, startPoint x: 442, startPoint y: 64, endPoint x: 282, endPoint y: 68, distance: 159.8
click at [282, 129] on tr "PARCS SOLAR WINDS USERNAME PASSWORD PARIS EQUIPMENT CARD INSERTION" at bounding box center [400, 143] width 251 height 28
click at [286, 129] on td "PARCS" at bounding box center [295, 143] width 41 height 28
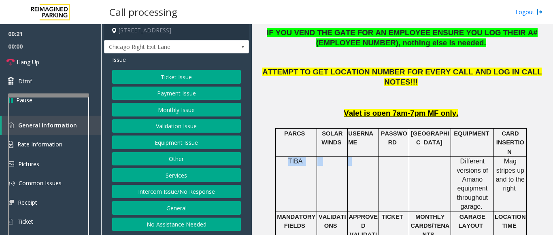
drag, startPoint x: 281, startPoint y: 81, endPoint x: 348, endPoint y: 97, distance: 68.9
click at [348, 157] on tr "TIBA Different versions of Amano equipment throughout garage . Mag stripes up a…" at bounding box center [400, 184] width 251 height 55
click at [349, 157] on td at bounding box center [362, 184] width 31 height 55
click at [173, 144] on button "Equipment Issue" at bounding box center [176, 143] width 129 height 14
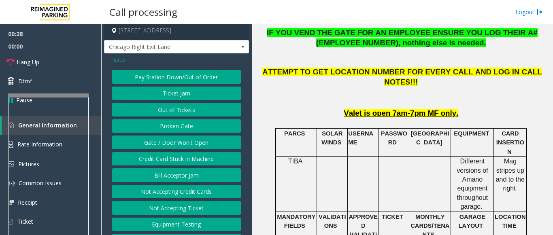
click at [174, 137] on button "Gate / Door Won't Open" at bounding box center [176, 143] width 129 height 14
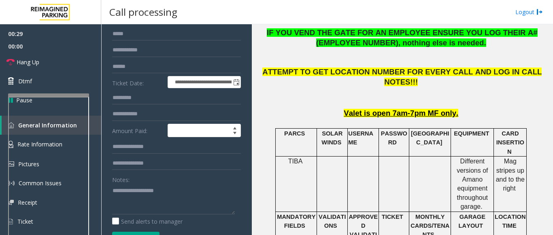
scroll to position [84, 0]
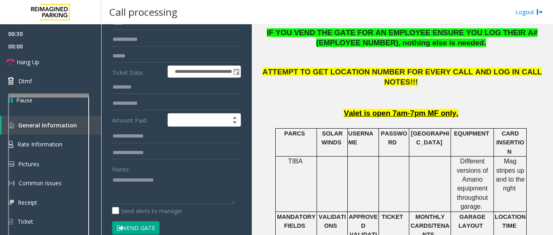
click at [142, 229] on button "Vend Gate" at bounding box center [135, 228] width 47 height 14
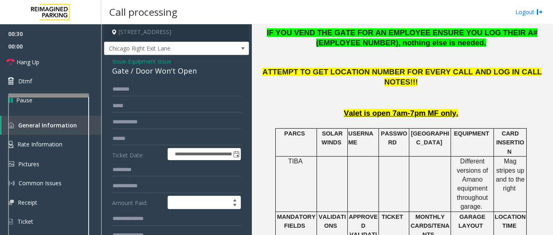
scroll to position [0, 0]
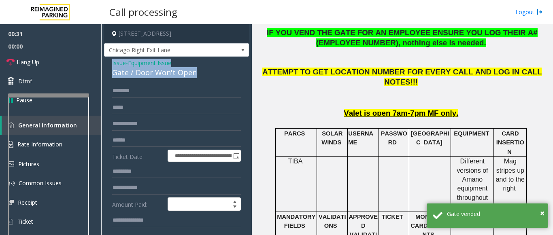
drag, startPoint x: 198, startPoint y: 72, endPoint x: 108, endPoint y: 62, distance: 91.2
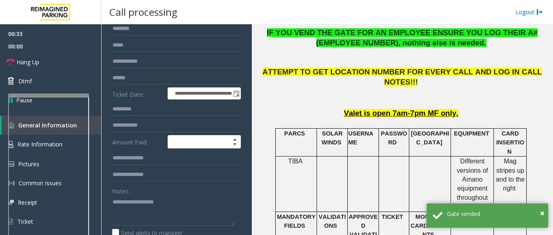
scroll to position [81, 0]
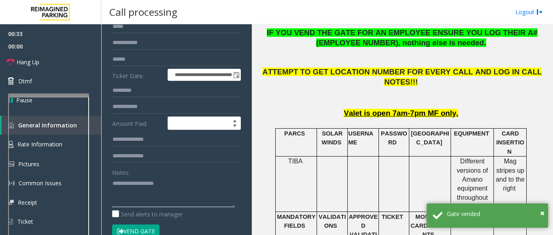
click at [133, 189] on textarea at bounding box center [173, 192] width 123 height 30
paste textarea "**********"
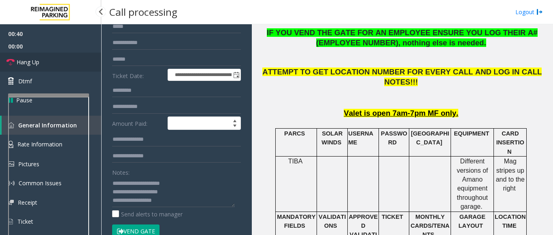
click at [30, 61] on span "Hang Up" at bounding box center [28, 62] width 23 height 8
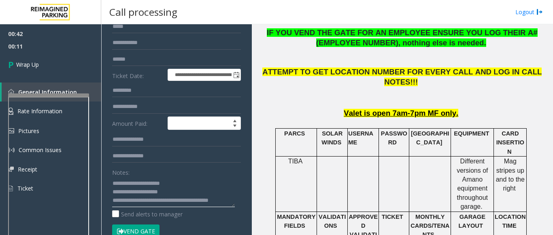
scroll to position [6, 0]
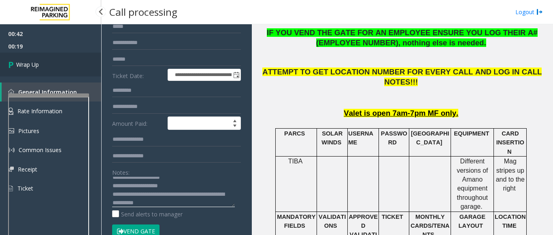
type textarea "**********"
click at [54, 71] on link "Wrap Up" at bounding box center [50, 65] width 101 height 24
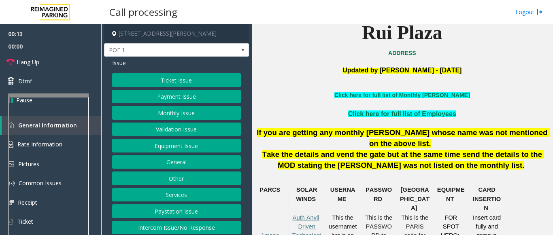
scroll to position [243, 0]
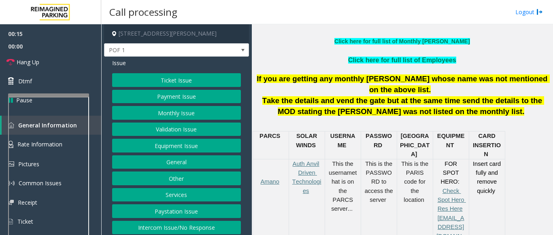
click at [171, 80] on button "Ticket Issue" at bounding box center [176, 80] width 129 height 14
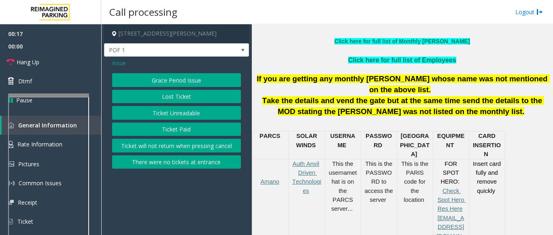
click at [165, 165] on button "There were no tickets at entrance" at bounding box center [176, 162] width 129 height 14
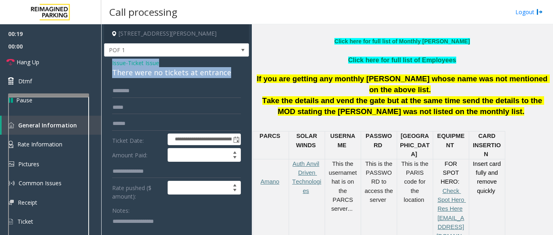
drag, startPoint x: 232, startPoint y: 74, endPoint x: 108, endPoint y: 64, distance: 124.6
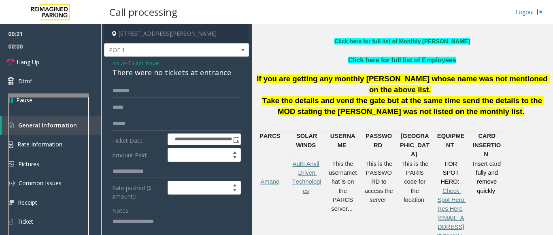
drag, startPoint x: 112, startPoint y: 217, endPoint x: 121, endPoint y: 224, distance: 11.6
click at [127, 227] on textarea at bounding box center [173, 230] width 123 height 30
paste textarea "**********"
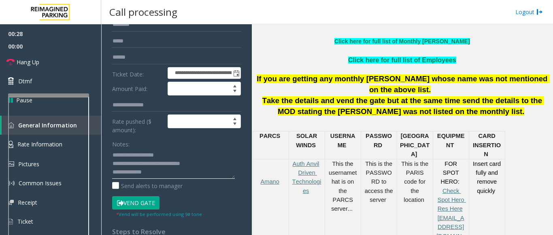
scroll to position [169, 0]
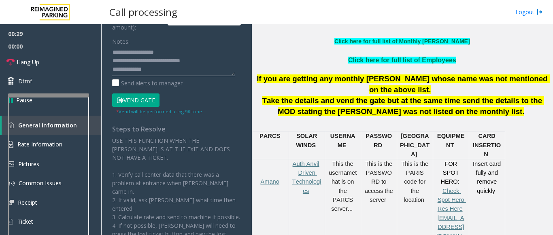
click at [160, 72] on textarea at bounding box center [173, 61] width 123 height 30
click at [41, 62] on link "Hang Up" at bounding box center [50, 62] width 101 height 19
click at [197, 72] on textarea at bounding box center [173, 61] width 123 height 30
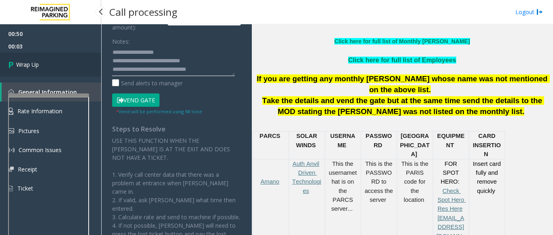
type textarea "**********"
click at [45, 70] on link "Wrap Up" at bounding box center [50, 65] width 101 height 24
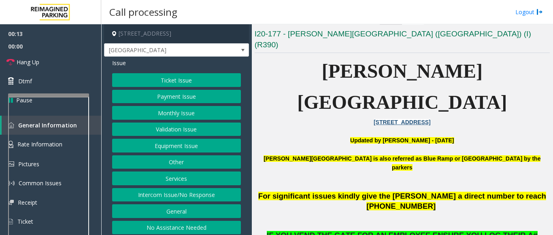
scroll to position [162, 0]
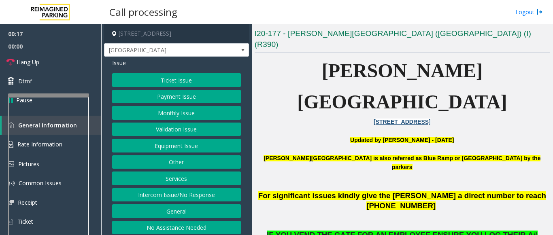
click at [161, 114] on button "Monthly Issue" at bounding box center [176, 113] width 129 height 14
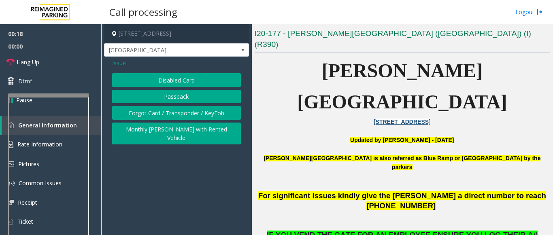
click at [153, 114] on button "Forgot Card / Transponder / KeyFob" at bounding box center [176, 113] width 129 height 14
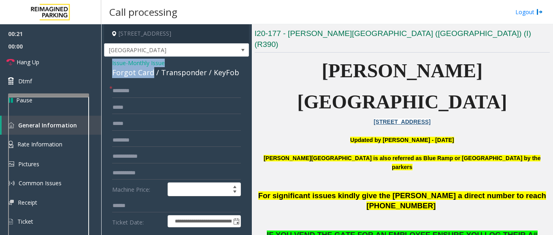
drag, startPoint x: 152, startPoint y: 74, endPoint x: 110, endPoint y: 63, distance: 43.4
click at [117, 64] on span "Issue" at bounding box center [119, 63] width 14 height 8
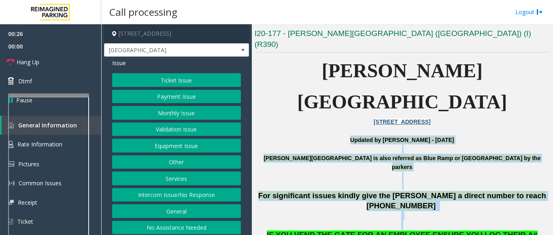
drag, startPoint x: 344, startPoint y: 97, endPoint x: 478, endPoint y: 161, distance: 147.6
click at [450, 211] on p at bounding box center [401, 220] width 295 height 19
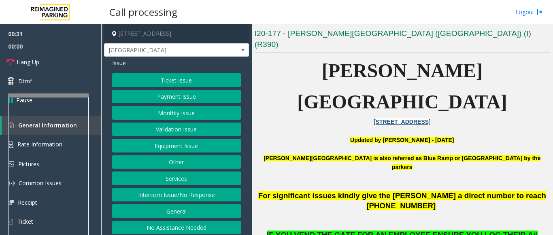
click at [176, 81] on button "Ticket Issue" at bounding box center [176, 80] width 129 height 14
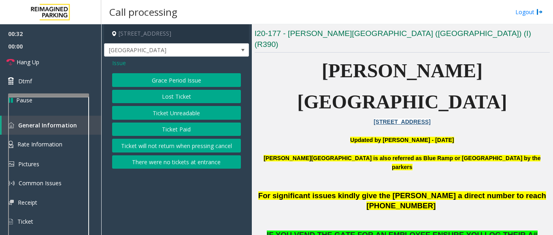
click at [178, 114] on button "Ticket Unreadable" at bounding box center [176, 113] width 129 height 14
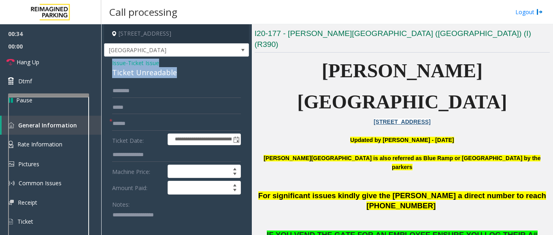
drag, startPoint x: 179, startPoint y: 72, endPoint x: 119, endPoint y: 65, distance: 61.1
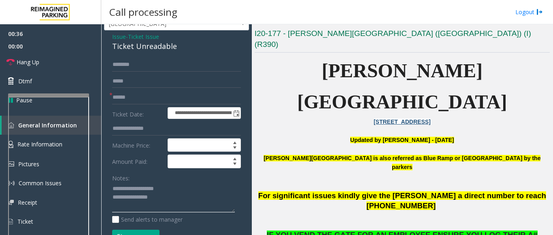
scroll to position [40, 0]
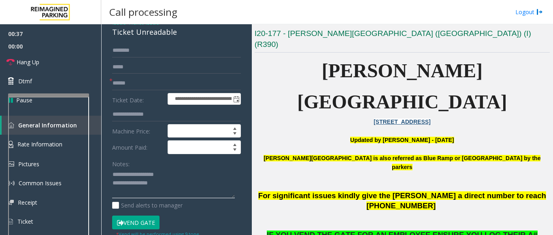
type textarea "**********"
click at [127, 81] on input "text" at bounding box center [176, 83] width 129 height 14
click at [120, 82] on input "text" at bounding box center [176, 83] width 129 height 14
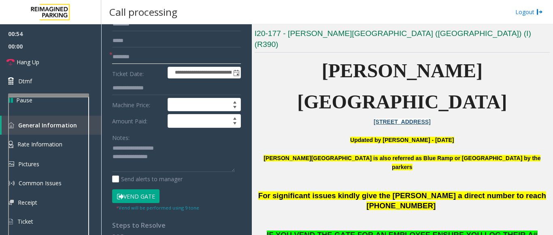
scroll to position [81, 0]
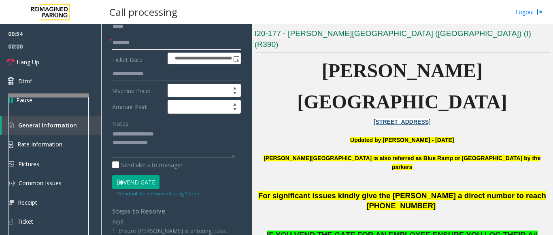
type input "********"
click at [143, 184] on button "Vend Gate" at bounding box center [135, 182] width 47 height 14
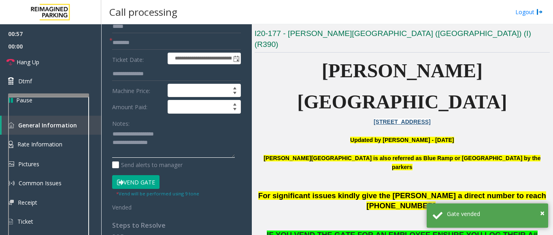
click at [169, 144] on textarea at bounding box center [173, 143] width 123 height 30
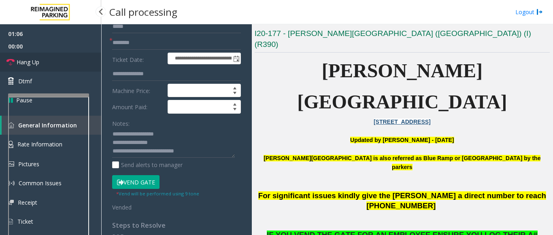
click at [76, 68] on link "Hang Up" at bounding box center [50, 62] width 101 height 19
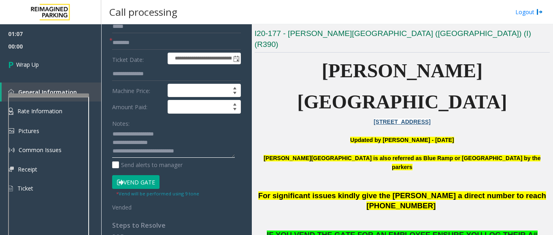
click at [208, 151] on textarea at bounding box center [173, 143] width 123 height 30
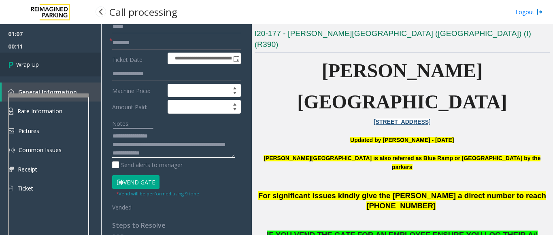
type textarea "**********"
click at [47, 68] on link "Wrap Up" at bounding box center [50, 65] width 101 height 24
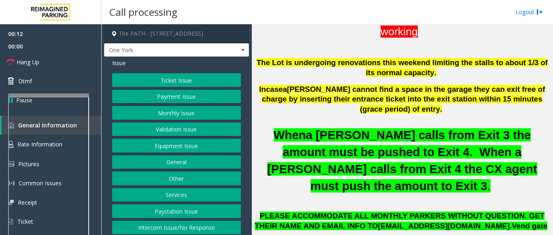
scroll to position [283, 0]
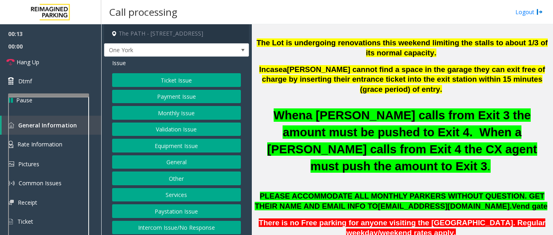
click at [169, 75] on button "Ticket Issue" at bounding box center [176, 80] width 129 height 14
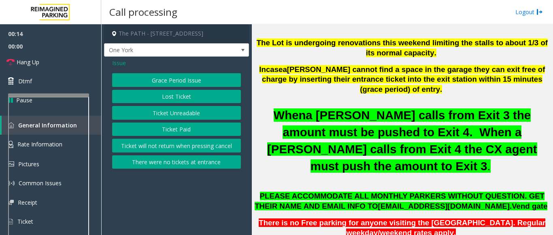
click at [170, 116] on button "Ticket Unreadable" at bounding box center [176, 113] width 129 height 14
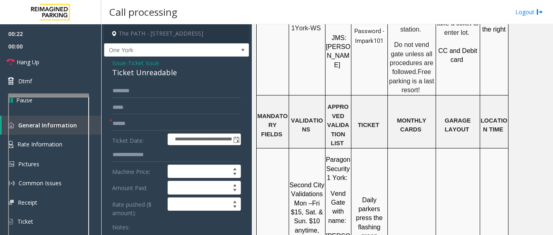
scroll to position [902, 0]
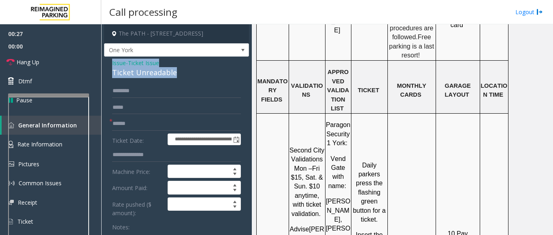
drag, startPoint x: 180, startPoint y: 71, endPoint x: 109, endPoint y: 65, distance: 71.9
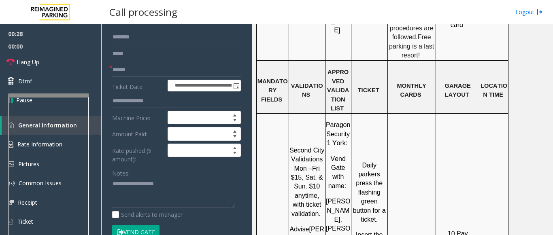
scroll to position [81, 0]
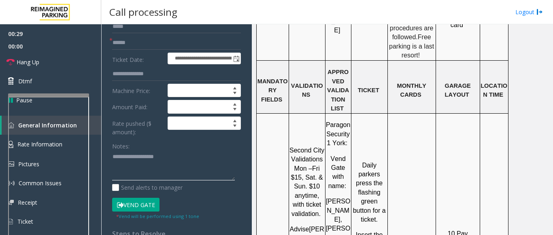
click at [127, 160] on textarea at bounding box center [173, 165] width 123 height 30
paste textarea "**********"
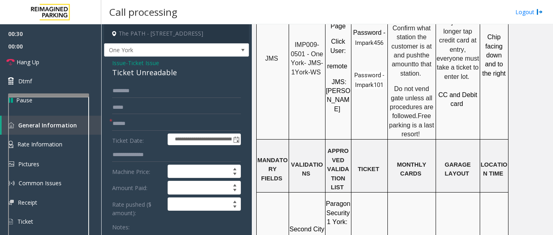
scroll to position [740, 0]
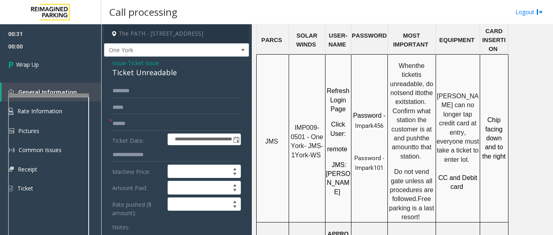
type textarea "**********"
click at [126, 127] on input "text" at bounding box center [176, 124] width 129 height 14
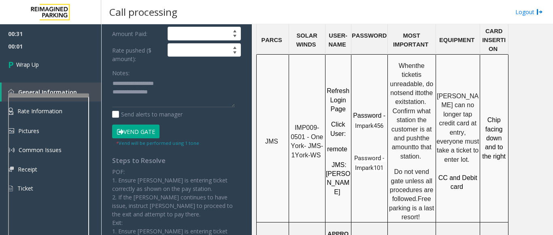
scroll to position [202, 0]
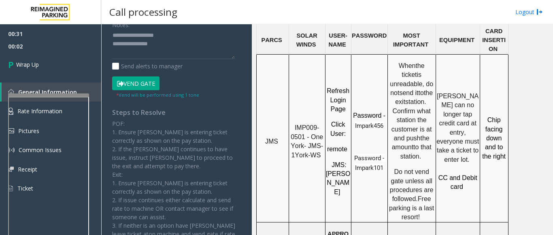
type input "**"
click at [178, 50] on textarea at bounding box center [173, 44] width 123 height 30
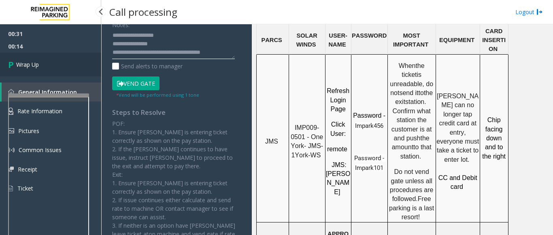
type textarea "**********"
click at [36, 68] on span "Wrap Up" at bounding box center [27, 64] width 23 height 8
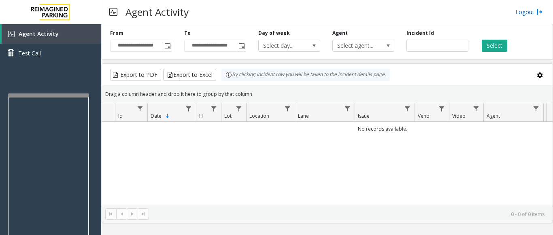
click at [525, 12] on link "Logout" at bounding box center [529, 12] width 28 height 8
